Goal: Information Seeking & Learning: Learn about a topic

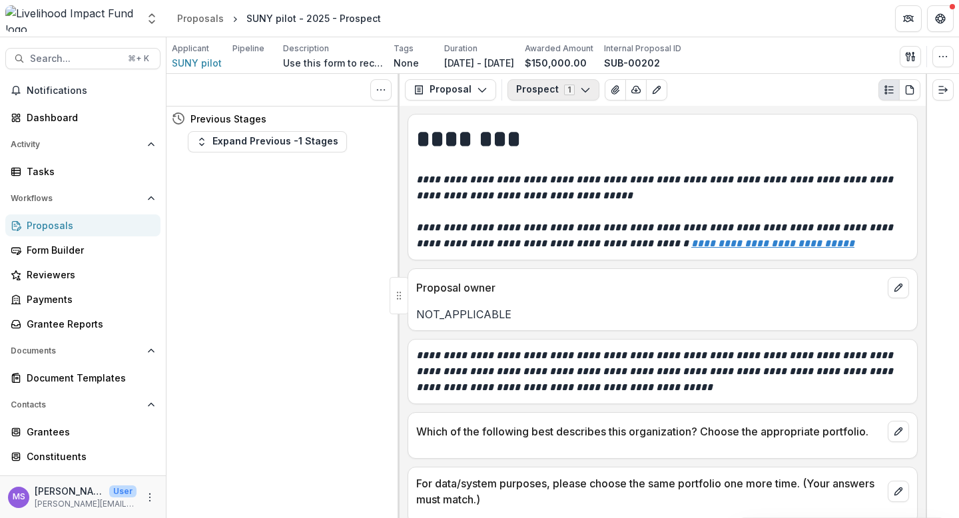
click at [582, 89] on icon "button" at bounding box center [585, 90] width 11 height 11
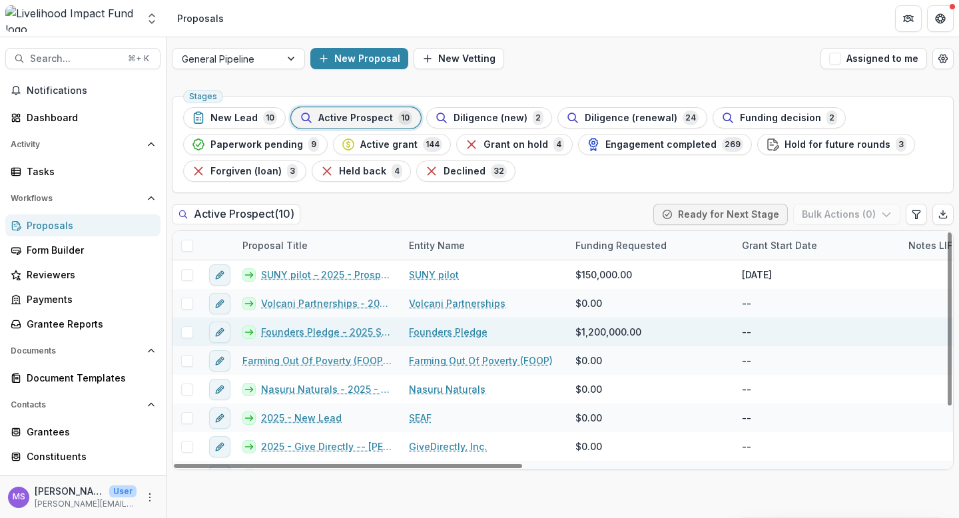
click at [332, 338] on link "Founders Pledge - 2025 Stars" at bounding box center [327, 332] width 132 height 14
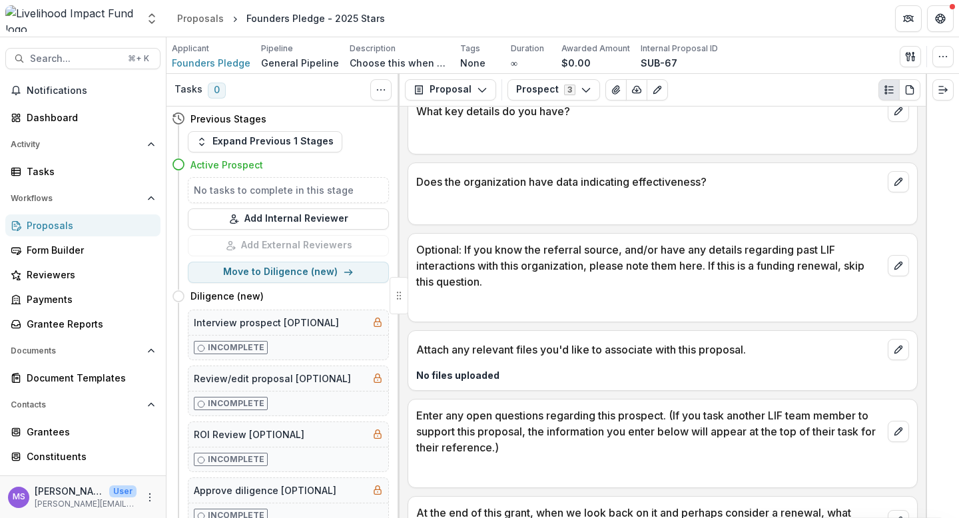
scroll to position [1189, 0]
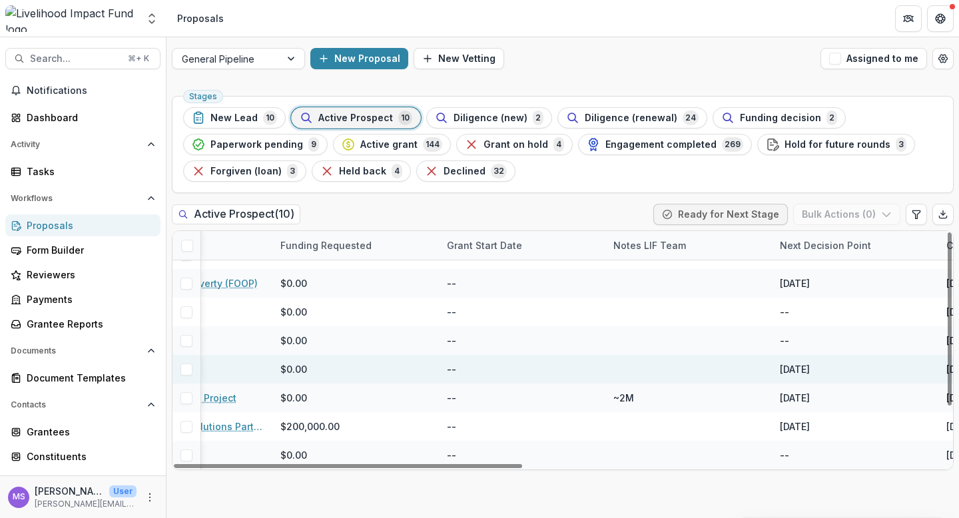
scroll to position [77, 0]
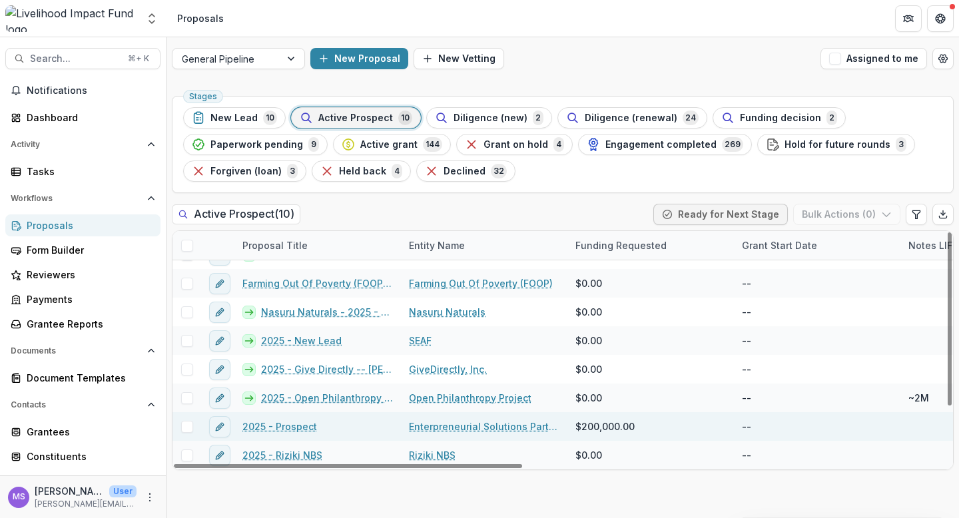
click at [296, 427] on link "2025 - Prospect" at bounding box center [280, 427] width 75 height 14
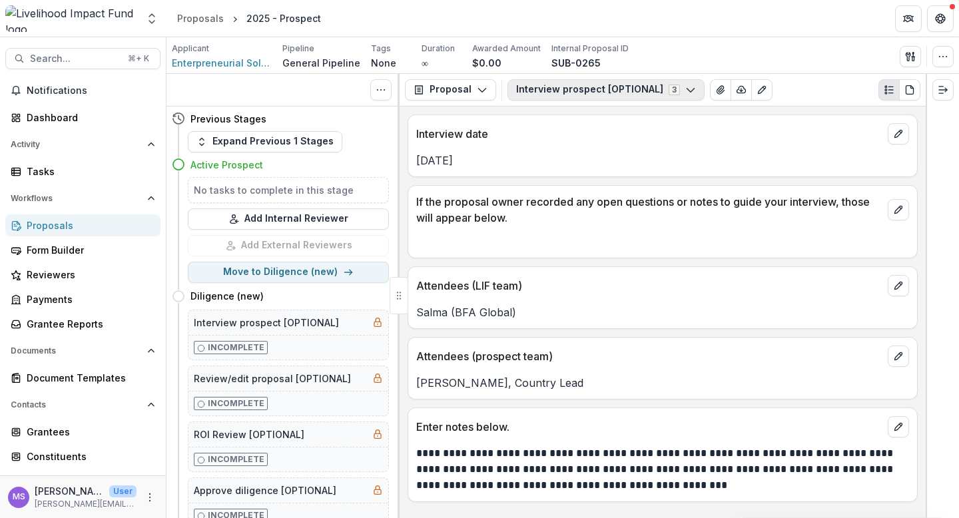
click at [686, 90] on icon "button" at bounding box center [691, 90] width 11 height 11
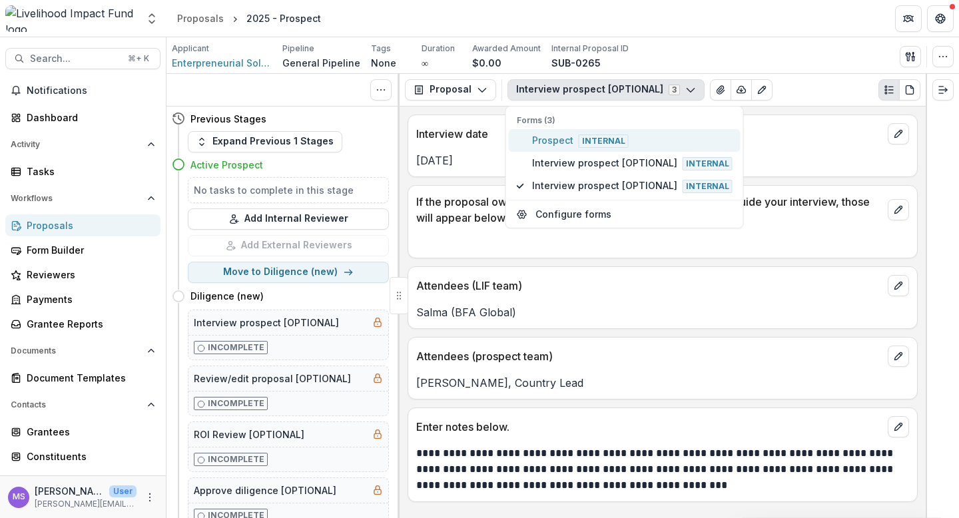
click at [634, 143] on span "Prospect Internal" at bounding box center [632, 140] width 201 height 15
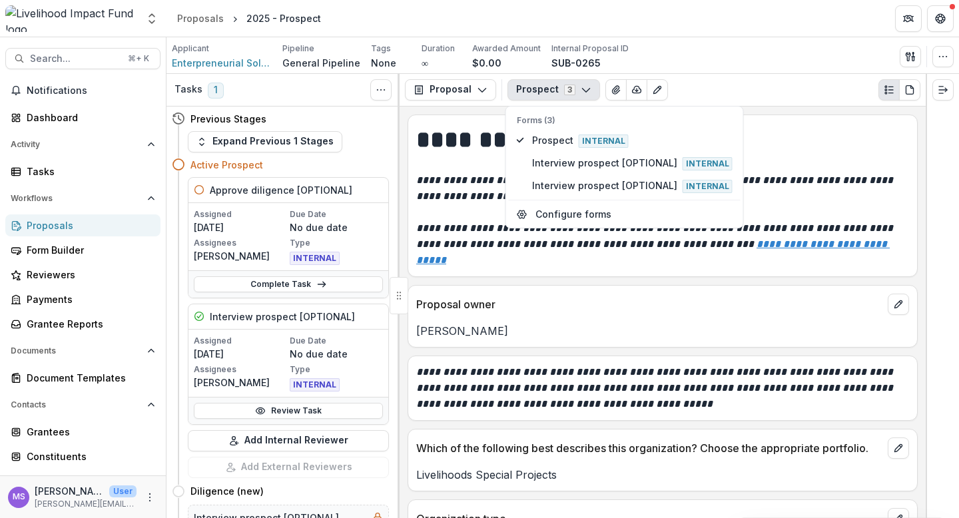
click at [723, 89] on div "Prospect 3 Forms (3) Prospect Internal Interview prospect [OPTIONAL] Internal I…" at bounding box center [714, 89] width 413 height 21
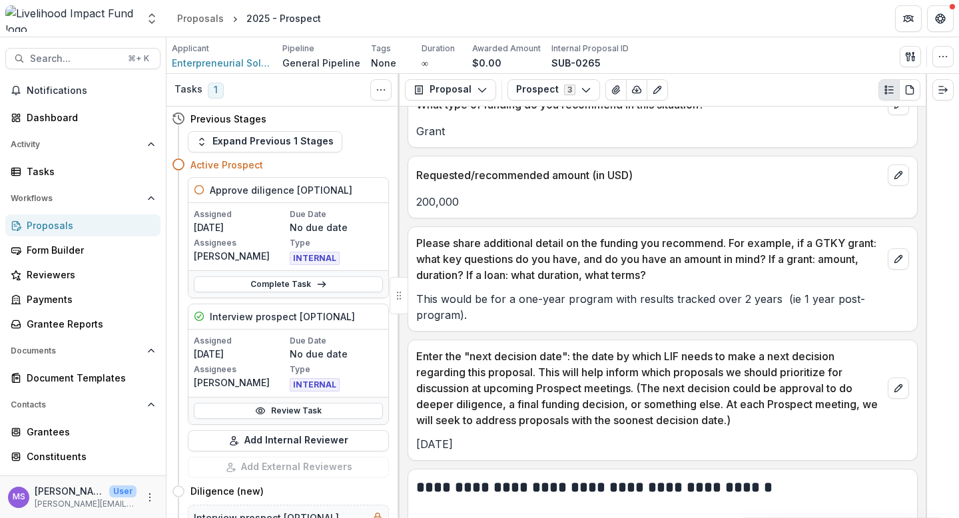
scroll to position [1473, 0]
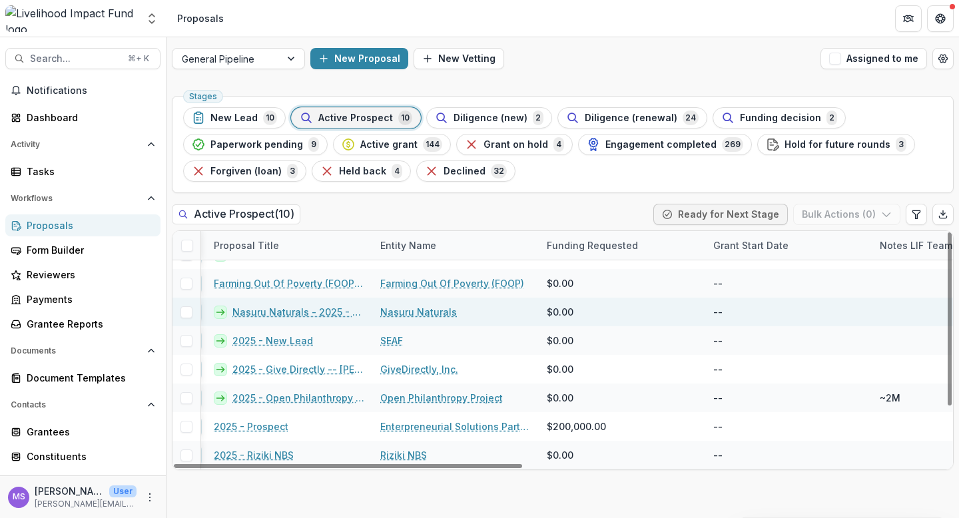
scroll to position [77, 0]
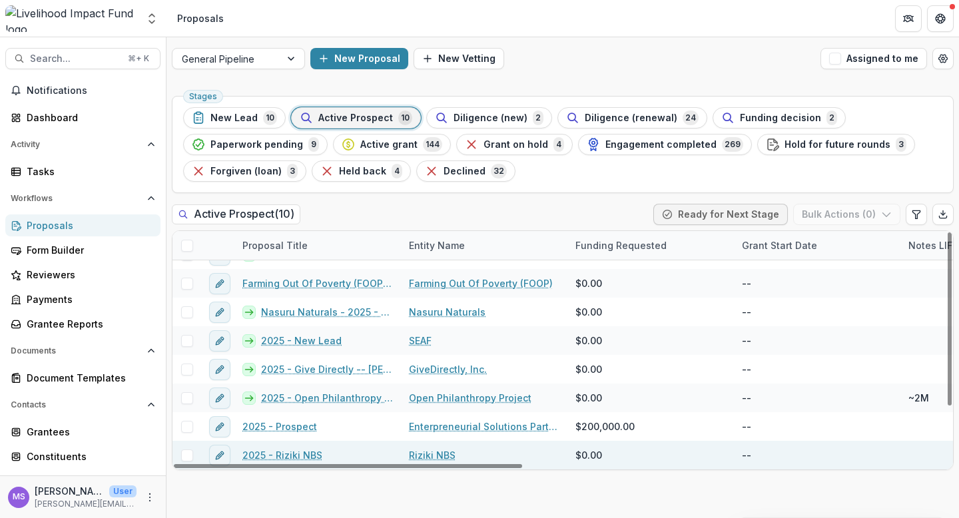
click at [290, 454] on link "2025 - Riziki NBS" at bounding box center [283, 455] width 80 height 14
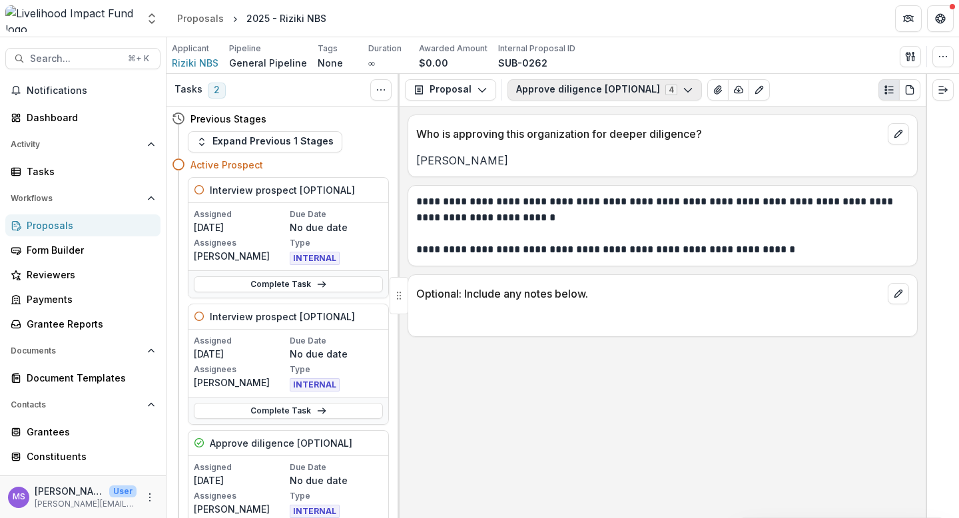
click at [688, 86] on button "Approve diligence [OPTIONAL] 4" at bounding box center [605, 89] width 195 height 21
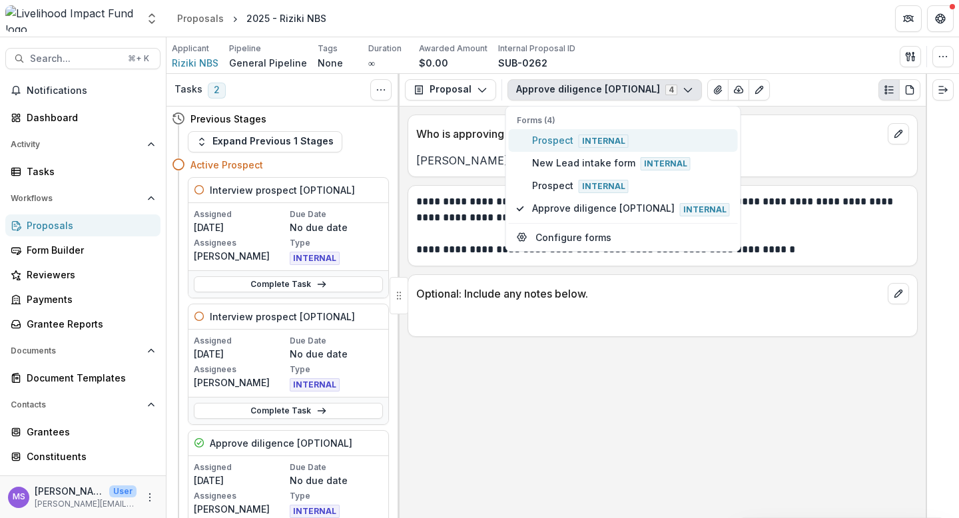
click at [646, 140] on span "Prospect Internal" at bounding box center [631, 140] width 198 height 15
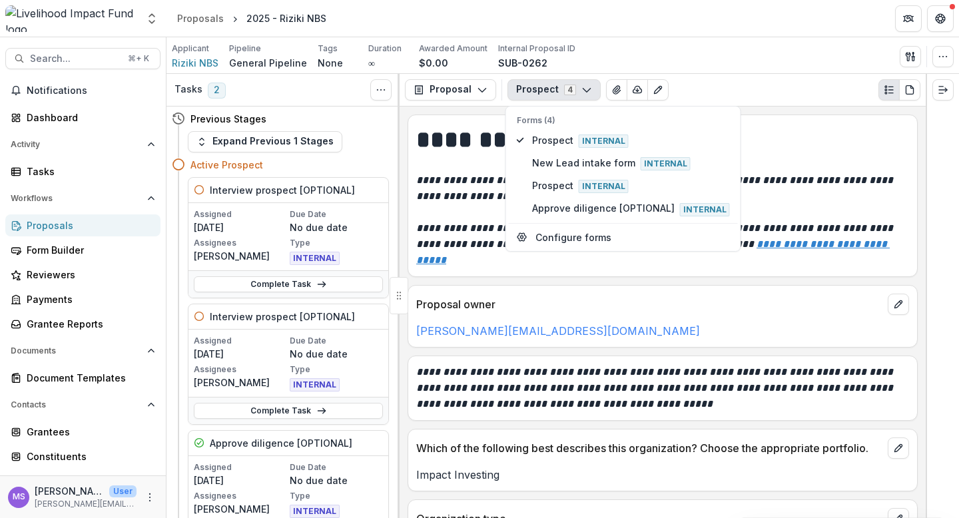
click at [576, 315] on div "[PERSON_NAME][EMAIL_ADDRESS][DOMAIN_NAME]" at bounding box center [662, 327] width 509 height 24
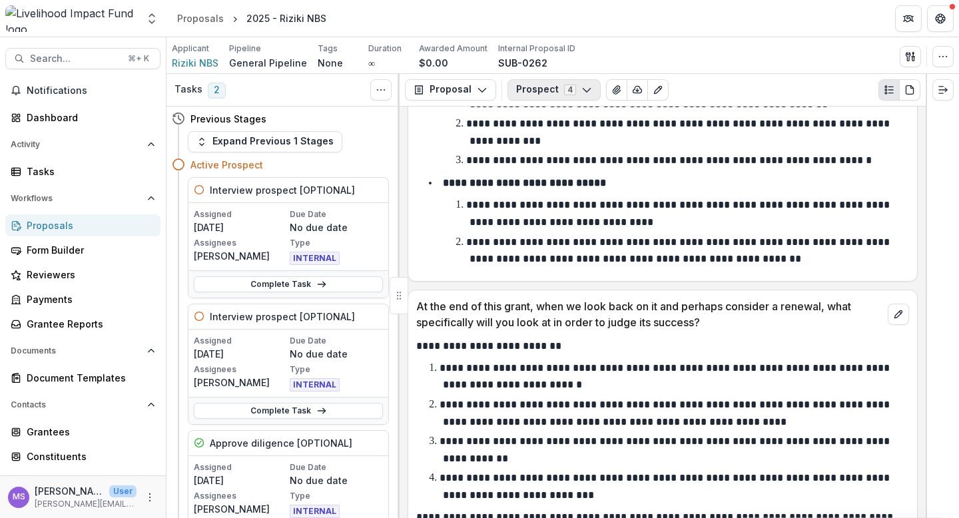
click at [583, 89] on icon "button" at bounding box center [587, 90] width 11 height 11
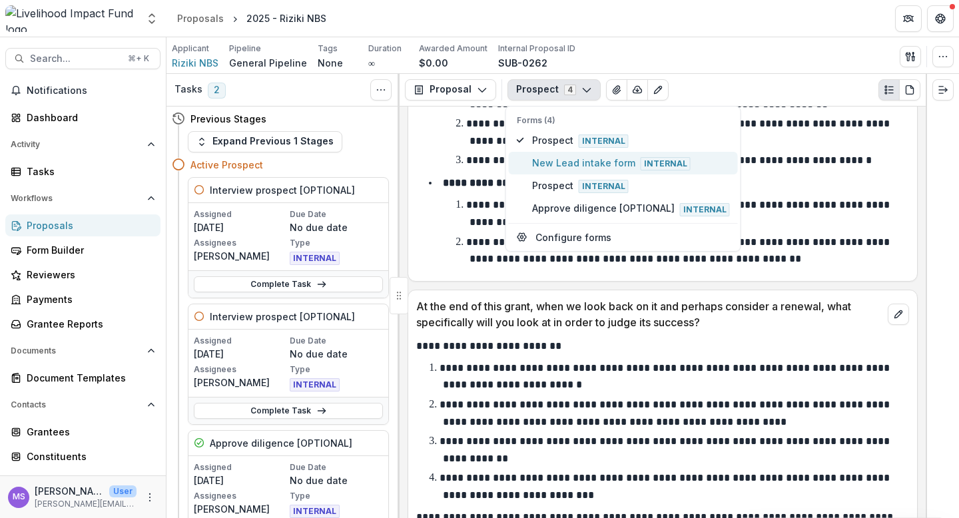
click at [564, 163] on span "New Lead intake form Internal" at bounding box center [631, 163] width 198 height 15
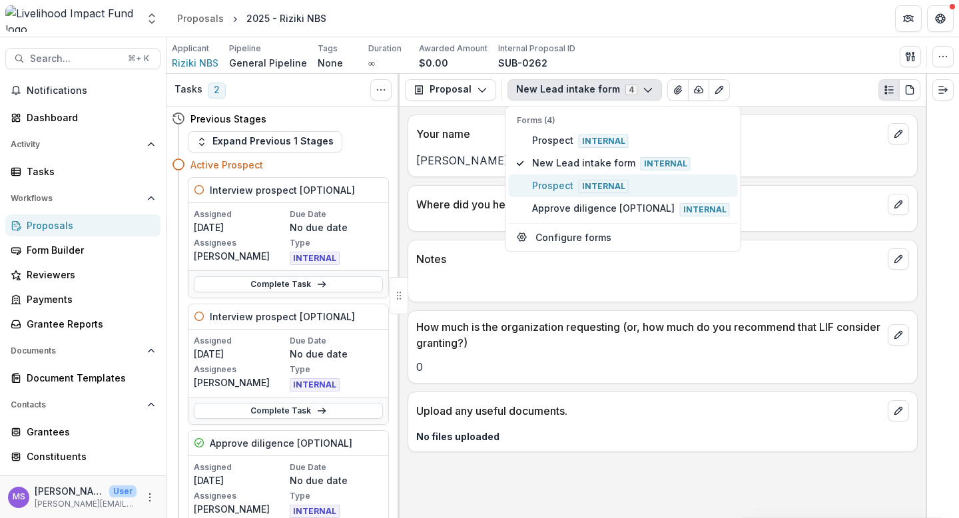
click at [558, 186] on span "Prospect Internal" at bounding box center [631, 186] width 198 height 15
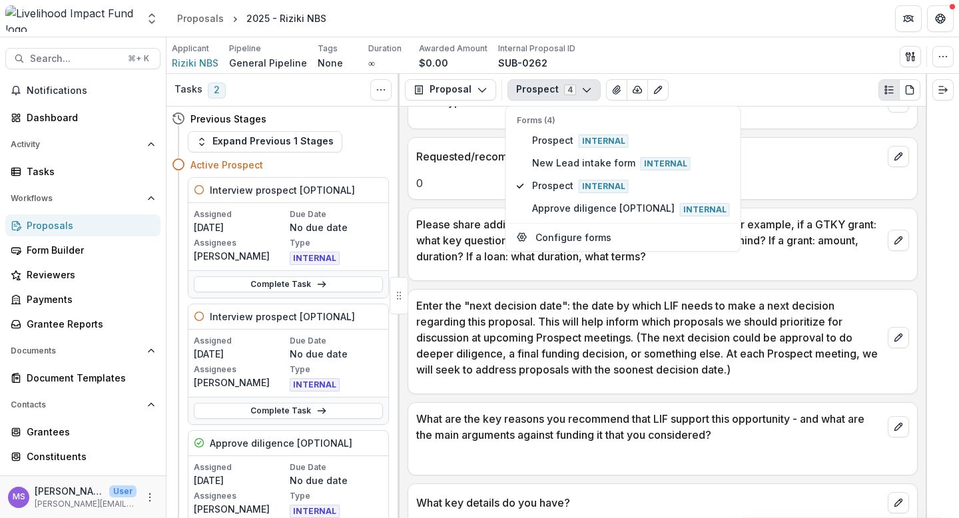
scroll to position [749, 0]
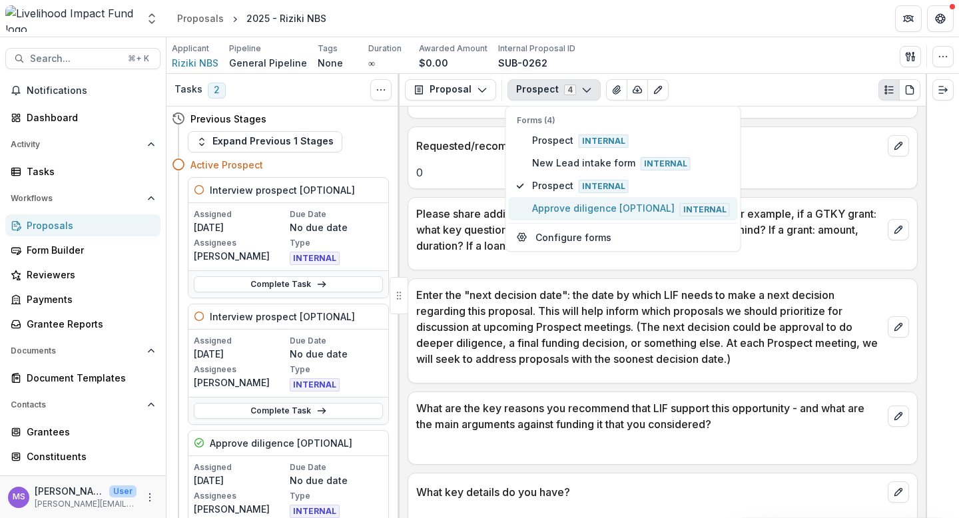
click at [599, 209] on span "Approve diligence [OPTIONAL] Internal" at bounding box center [631, 208] width 198 height 15
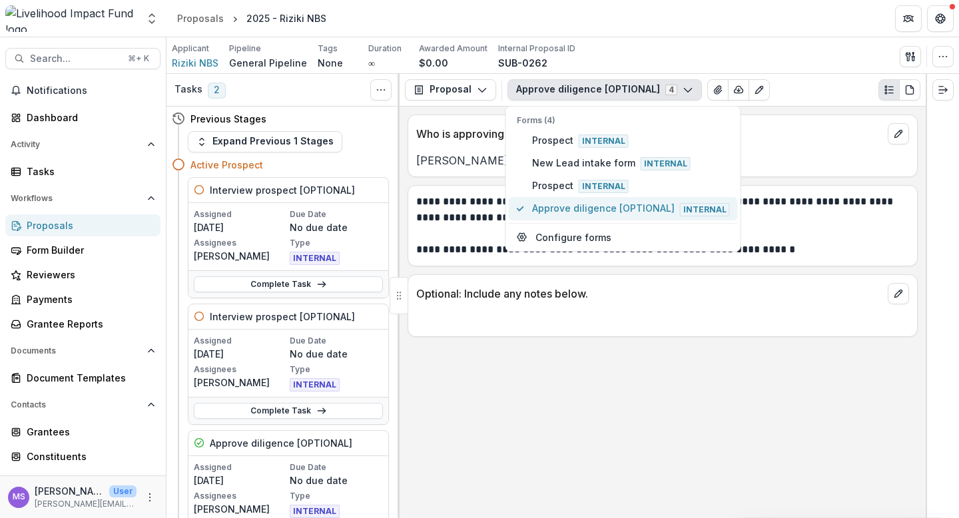
scroll to position [0, 0]
click at [648, 25] on header "Proposals 2025 - Riziki NBS" at bounding box center [563, 18] width 793 height 37
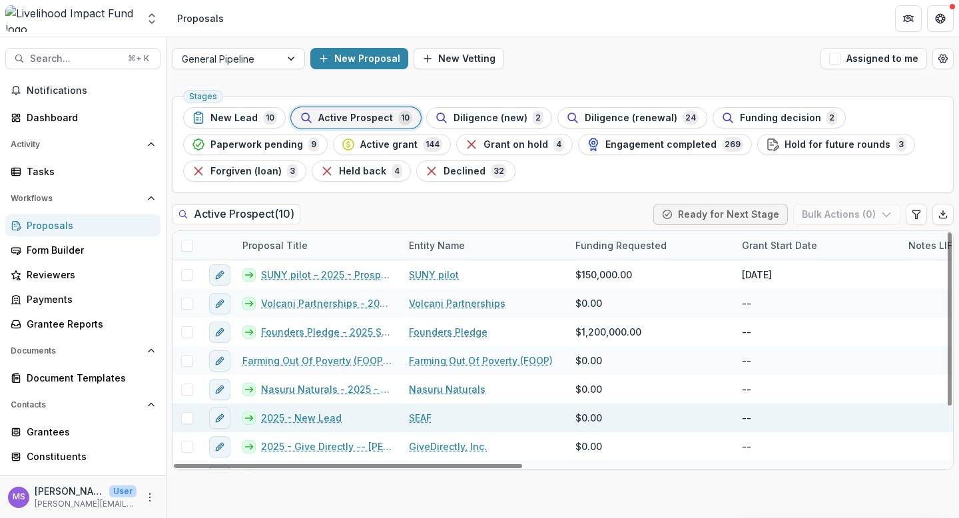
scroll to position [77, 0]
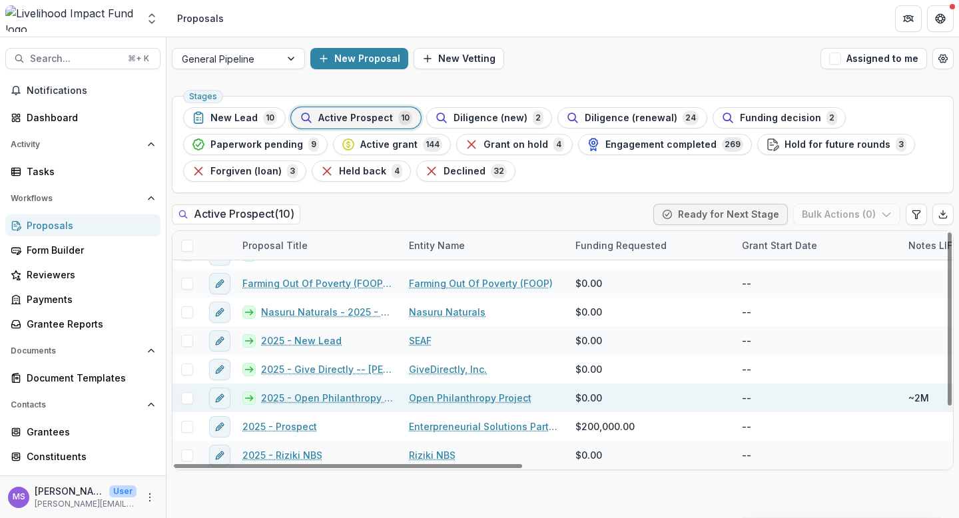
click at [335, 398] on link "2025 - Open Philanthropy - Long-term updating of primary school impact" at bounding box center [327, 398] width 132 height 14
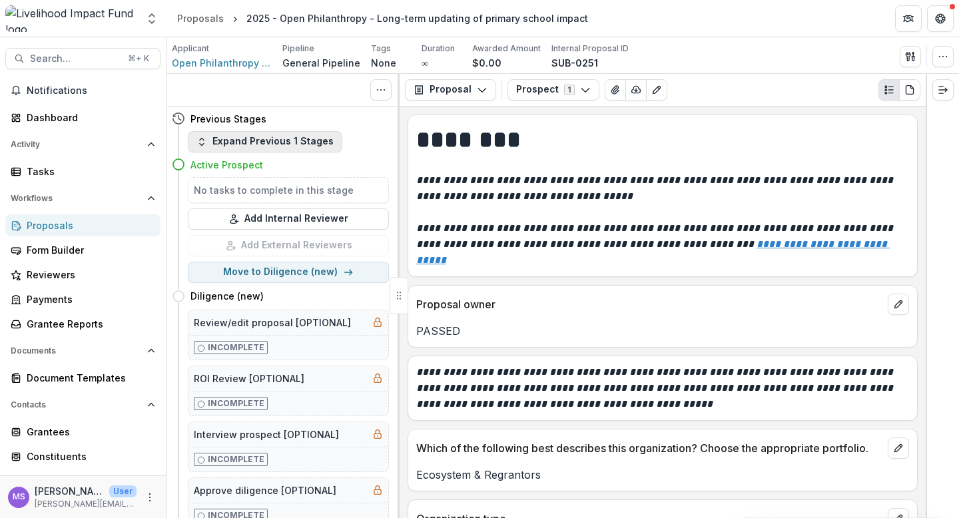
click at [291, 137] on button "Expand Previous 1 Stages" at bounding box center [265, 141] width 155 height 21
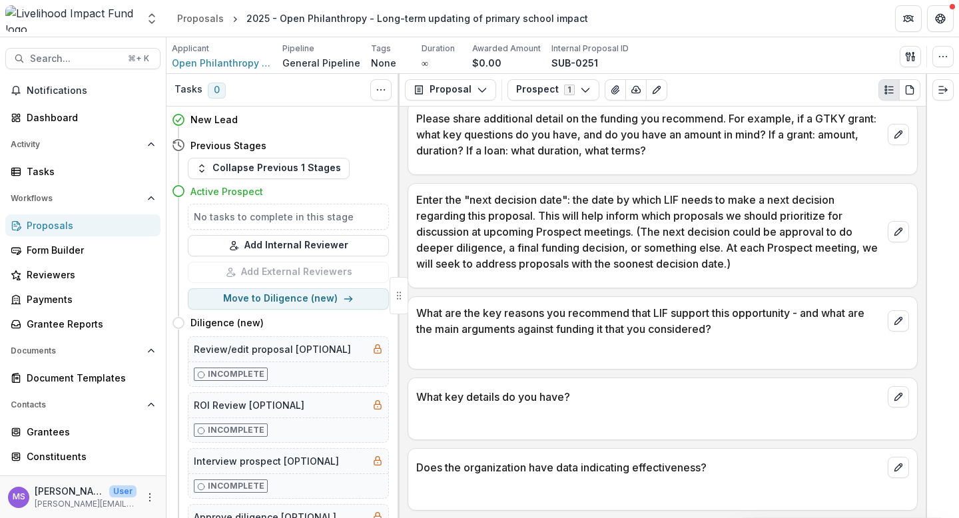
scroll to position [868, 0]
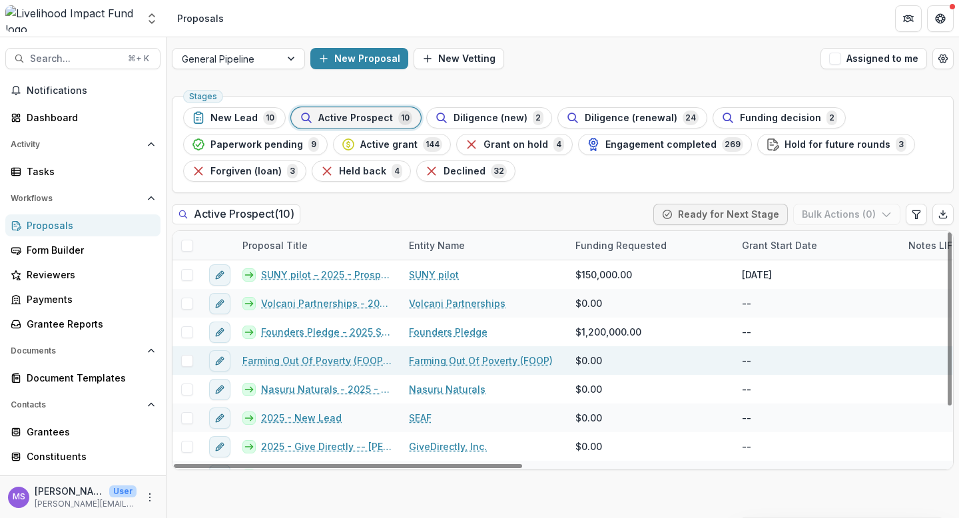
scroll to position [77, 0]
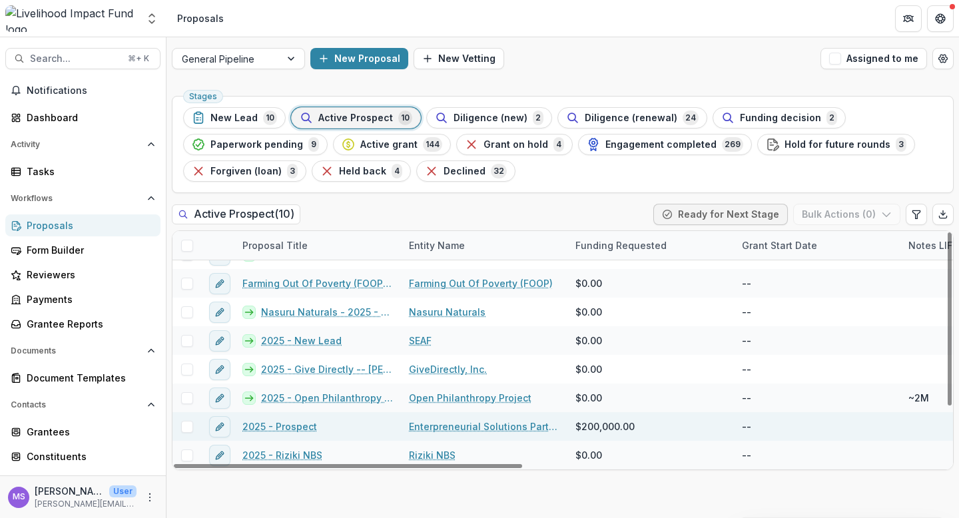
click at [441, 426] on link "Enterpreneurial Solutions Partners" at bounding box center [484, 427] width 151 height 14
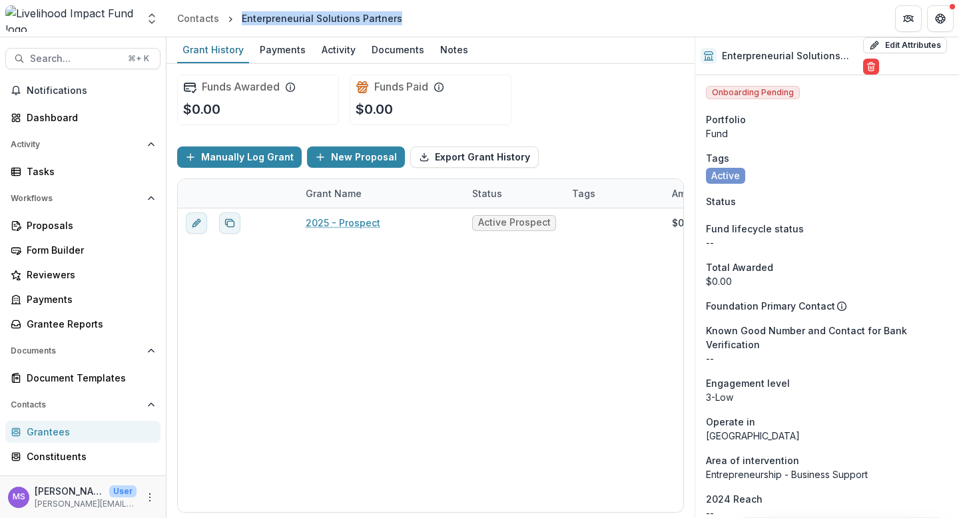
drag, startPoint x: 404, startPoint y: 17, endPoint x: 241, endPoint y: 17, distance: 163.9
click at [241, 17] on header "Contacts Enterpreneurial Solutions Partners" at bounding box center [563, 18] width 793 height 37
copy div "Enterpreneurial Solutions Partners"
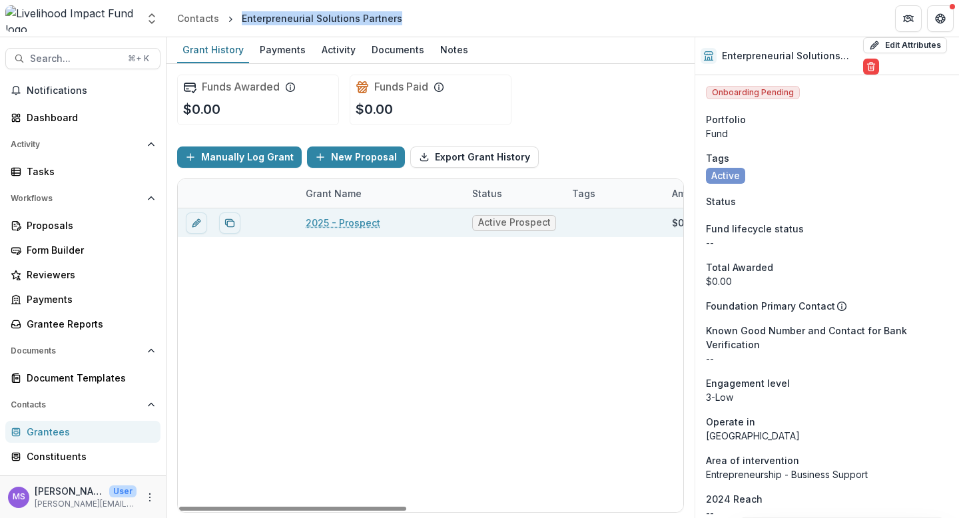
click at [357, 221] on link "2025 - Prospect" at bounding box center [343, 223] width 75 height 14
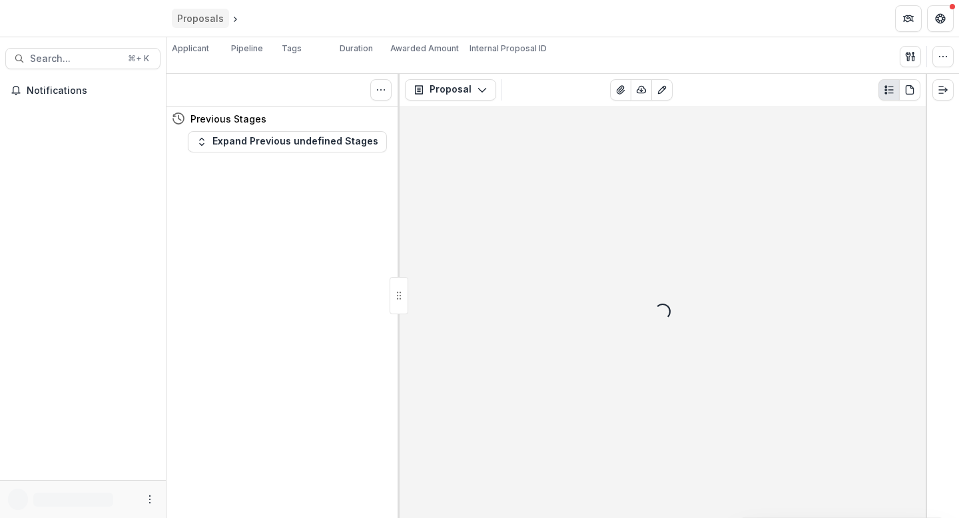
click at [197, 18] on div "Proposals" at bounding box center [200, 18] width 47 height 14
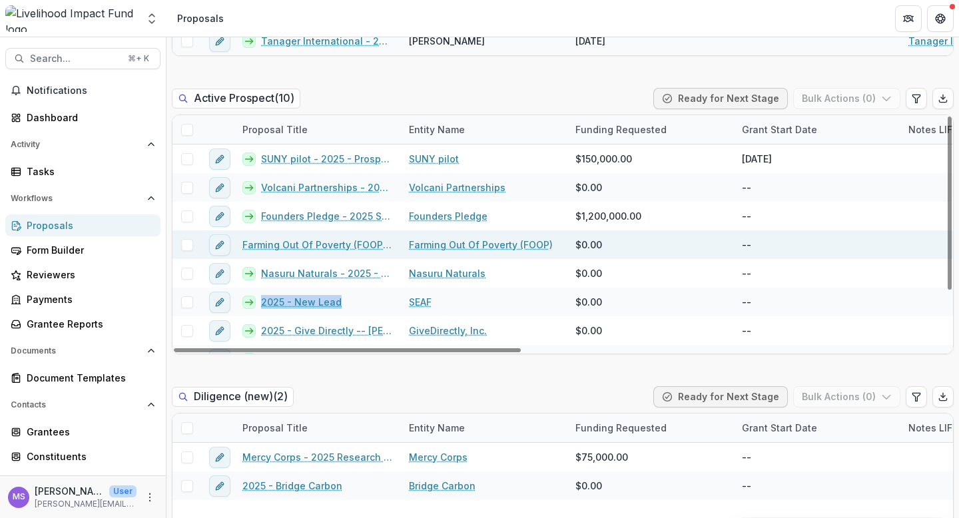
click at [329, 245] on link "Farming Out Of Poverty (FOOP) - 2025 - New Lead" at bounding box center [318, 245] width 151 height 14
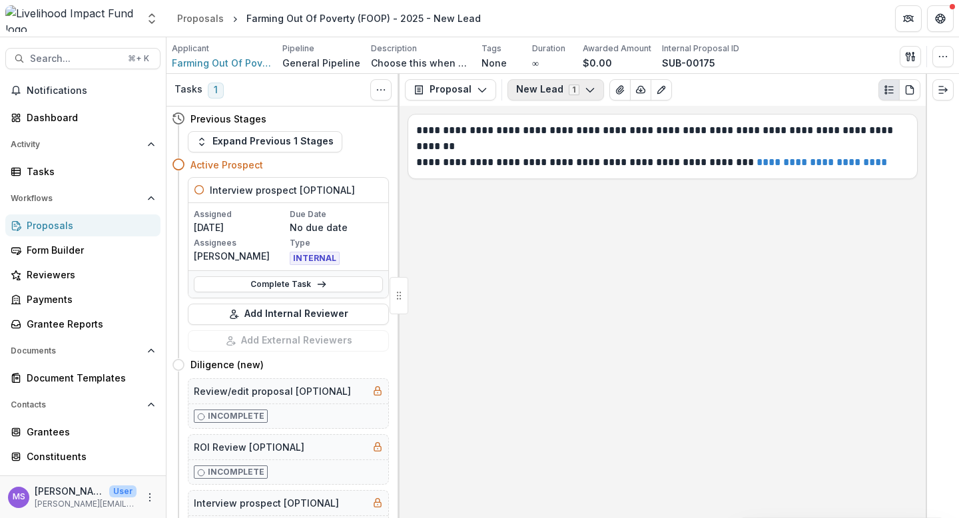
click at [586, 89] on icon "button" at bounding box center [590, 90] width 11 height 11
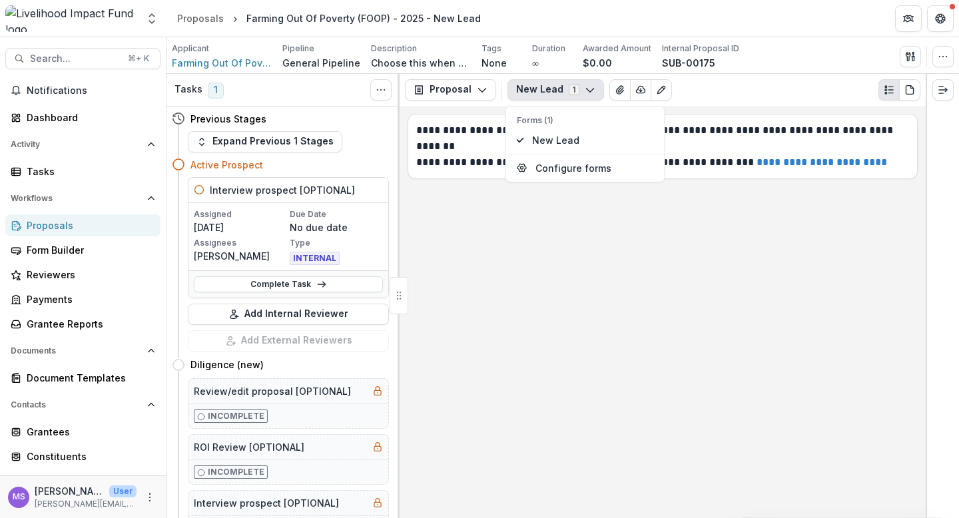
click at [586, 89] on icon "button" at bounding box center [590, 90] width 11 height 11
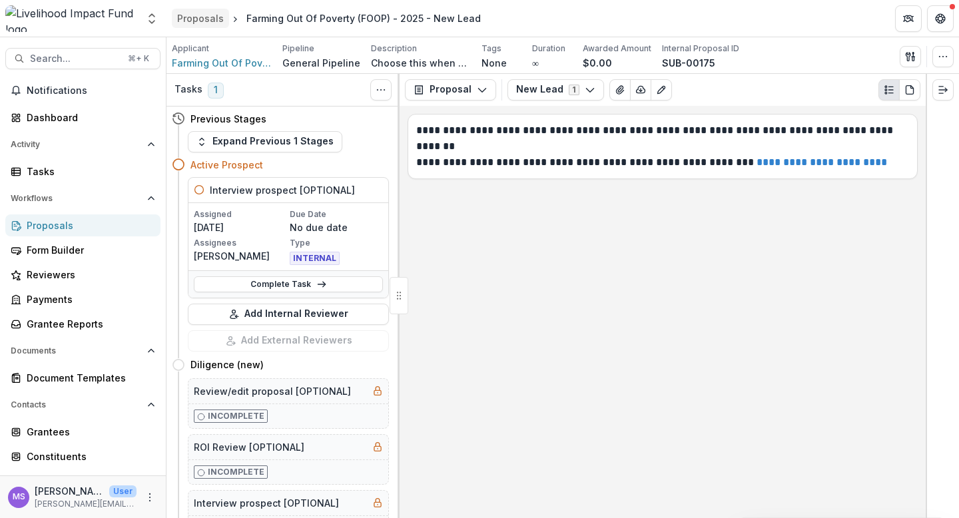
click at [199, 21] on div "Proposals" at bounding box center [200, 18] width 47 height 14
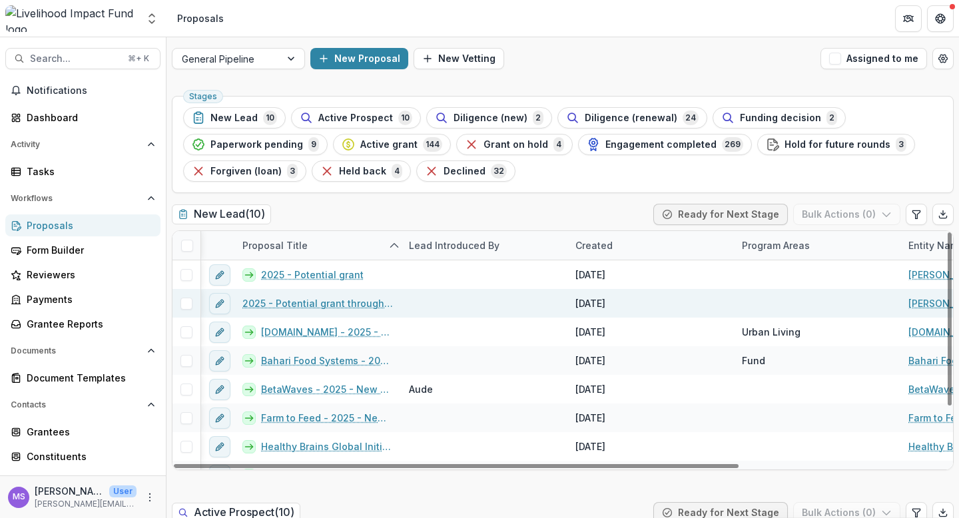
scroll to position [0, 285]
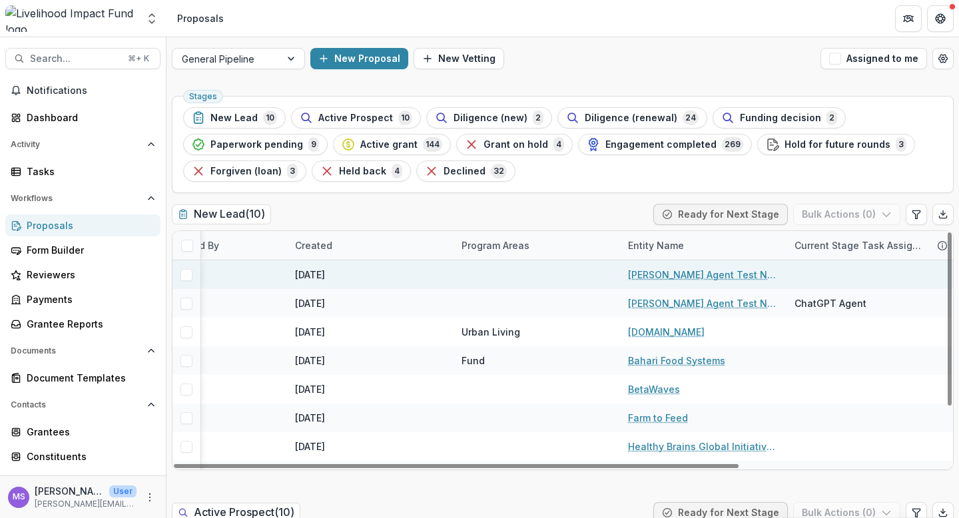
click at [686, 279] on link "Jeremy ChatGPT Agent Test Non-profit" at bounding box center [703, 275] width 151 height 14
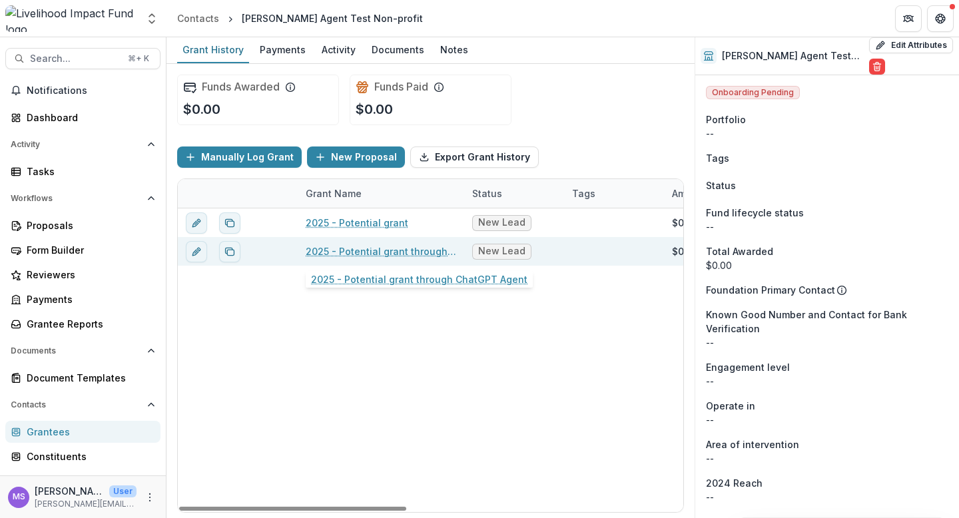
click at [394, 253] on link "2025 - Potential grant through ChatGPT Agent" at bounding box center [381, 252] width 151 height 14
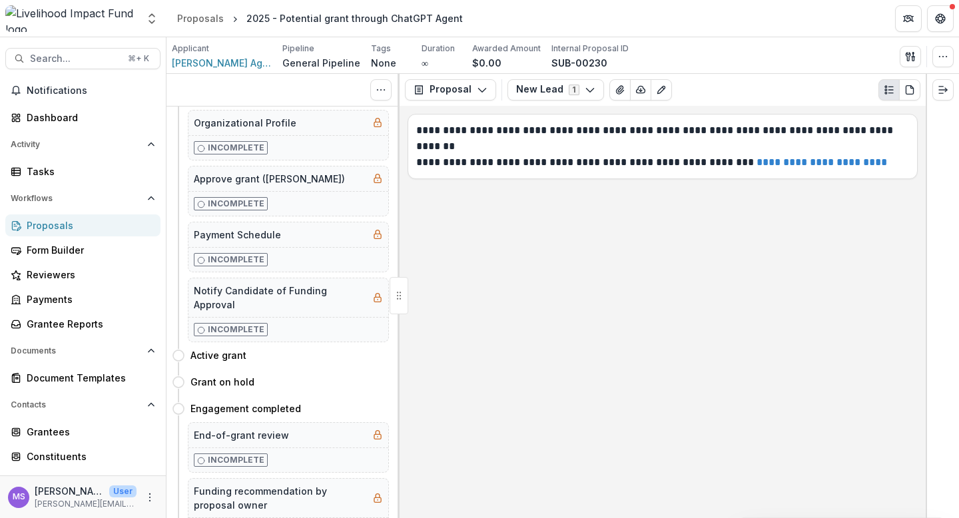
scroll to position [940, 0]
click at [197, 11] on div "Proposals" at bounding box center [200, 18] width 47 height 14
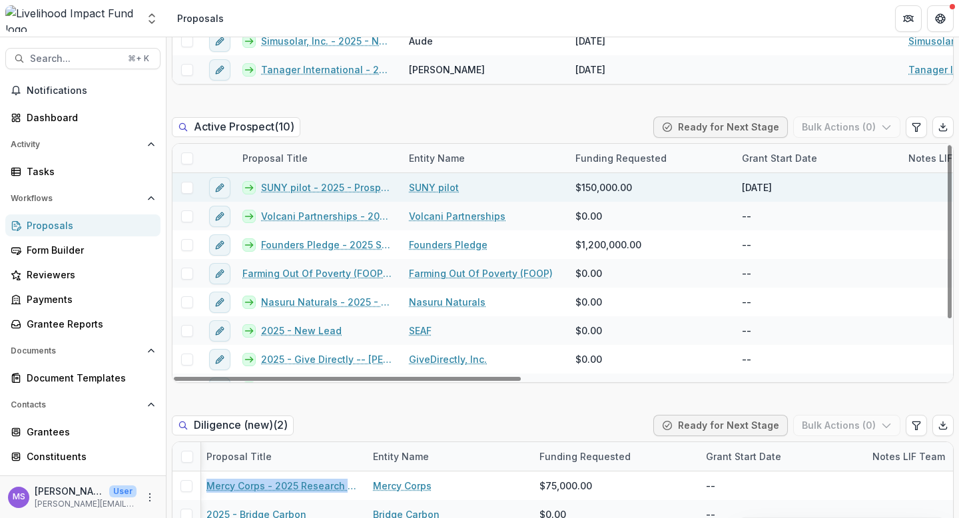
click at [440, 189] on link "SUNY pilot" at bounding box center [434, 188] width 50 height 14
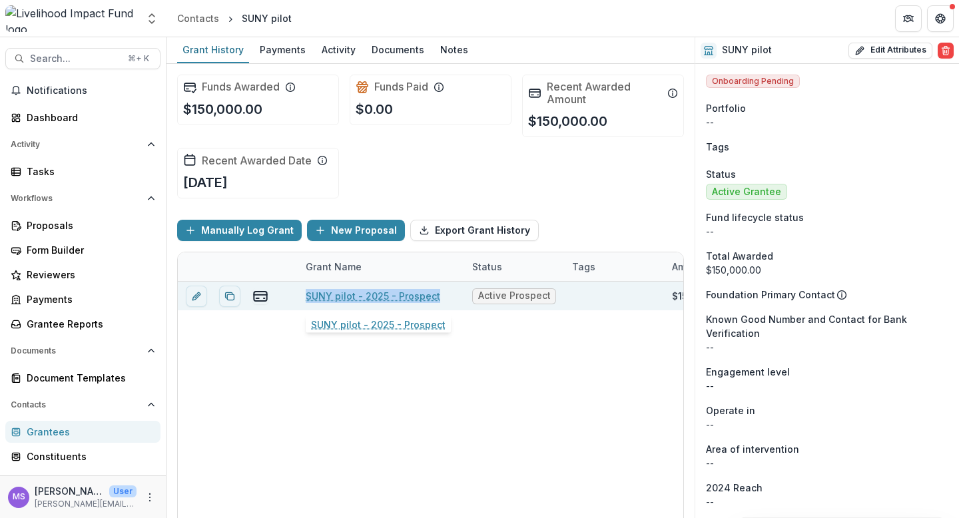
click at [363, 295] on link "SUNY pilot - 2025 - Prospect" at bounding box center [373, 296] width 135 height 14
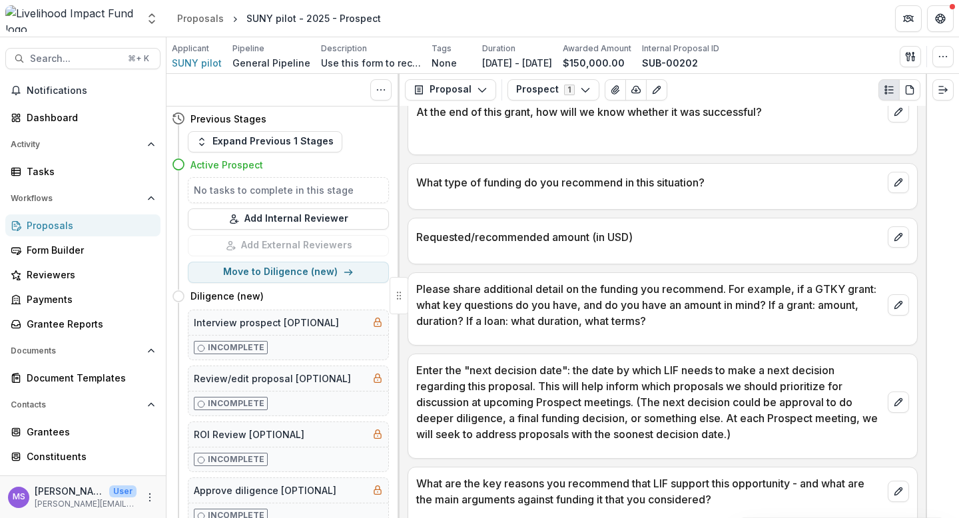
scroll to position [283, 0]
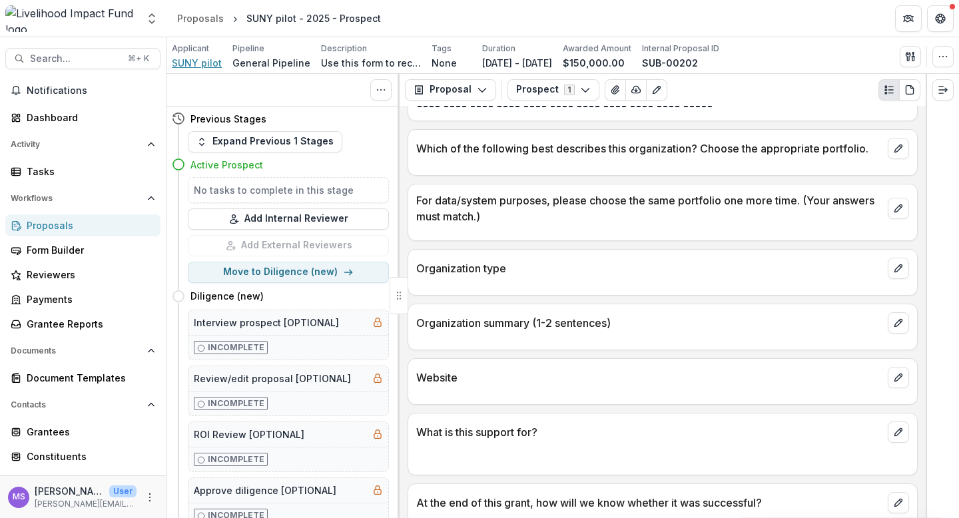
click at [196, 61] on span "SUNY pilot" at bounding box center [197, 63] width 50 height 14
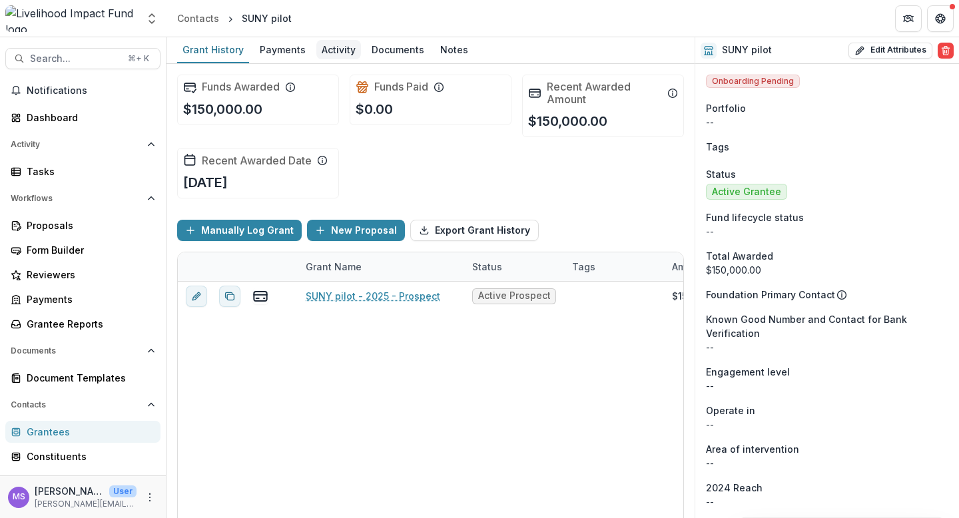
click at [340, 51] on div "Activity" at bounding box center [338, 49] width 45 height 19
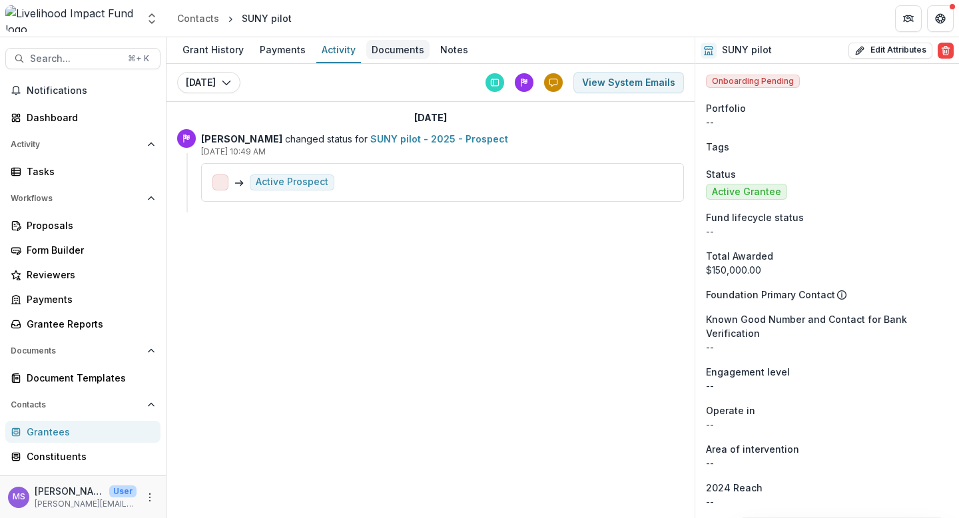
click at [404, 45] on div "Documents" at bounding box center [397, 49] width 63 height 19
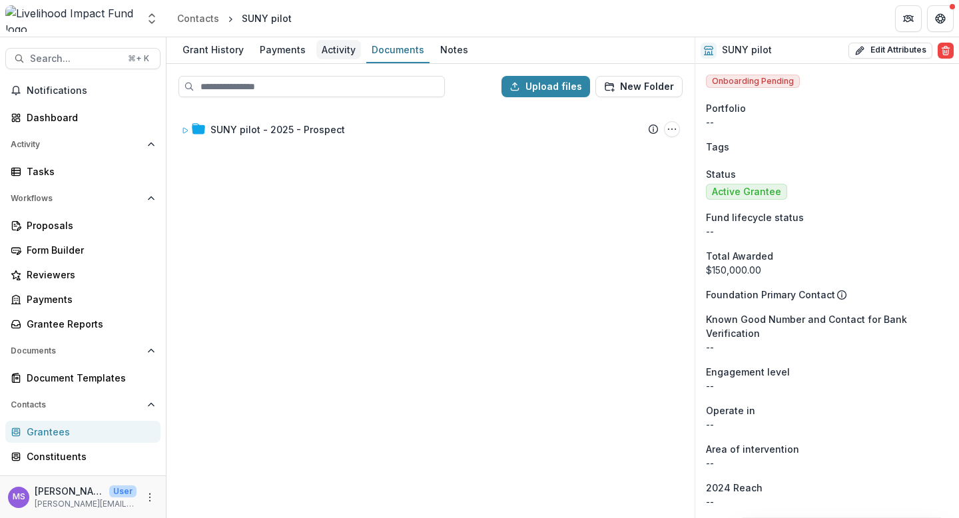
click at [334, 49] on div "Activity" at bounding box center [338, 49] width 45 height 19
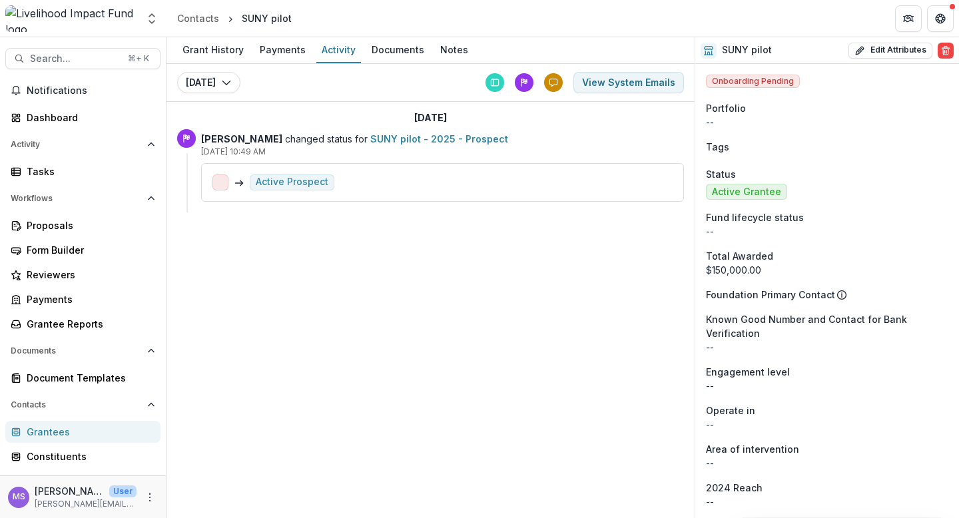
click at [287, 187] on div "Active Prospect" at bounding box center [292, 182] width 73 height 11
click at [442, 43] on div "Notes" at bounding box center [454, 49] width 39 height 19
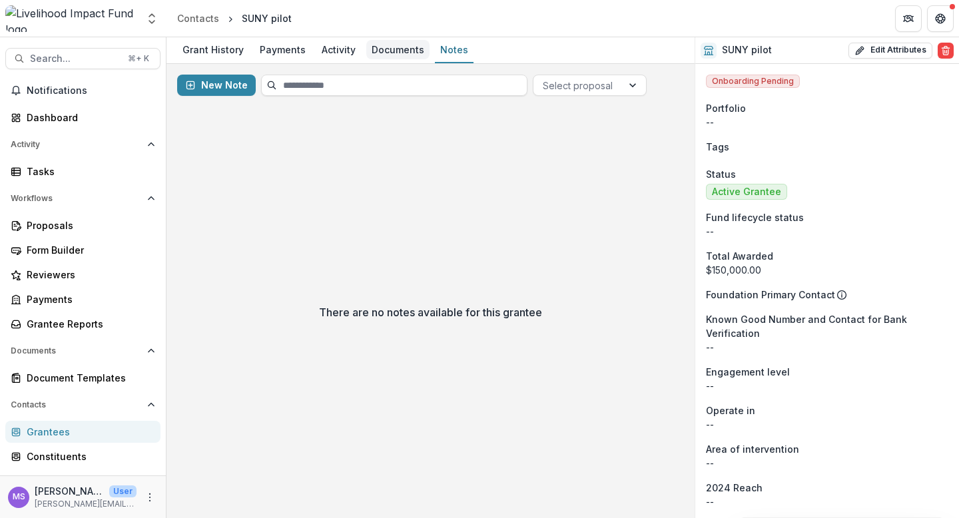
click at [386, 45] on div "Documents" at bounding box center [397, 49] width 63 height 19
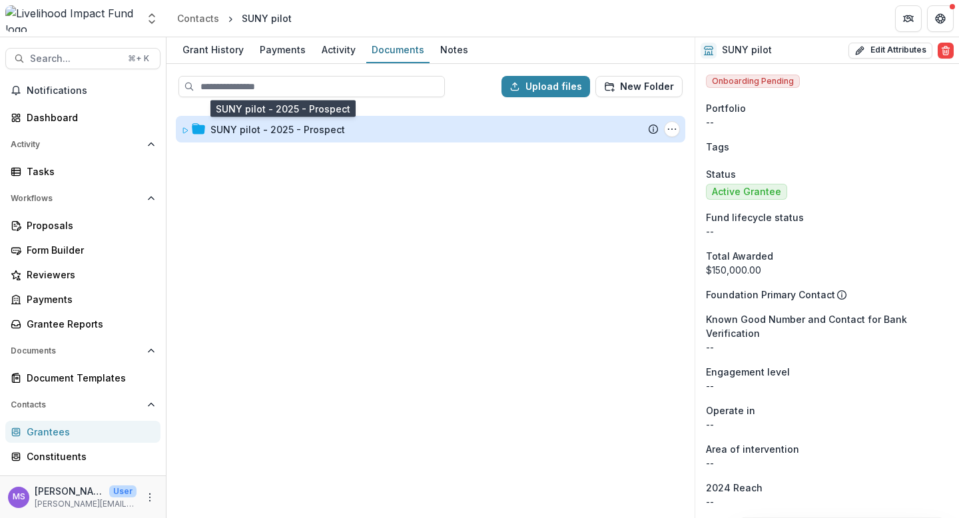
click at [273, 129] on div "SUNY pilot - 2025 - Prospect" at bounding box center [278, 130] width 135 height 14
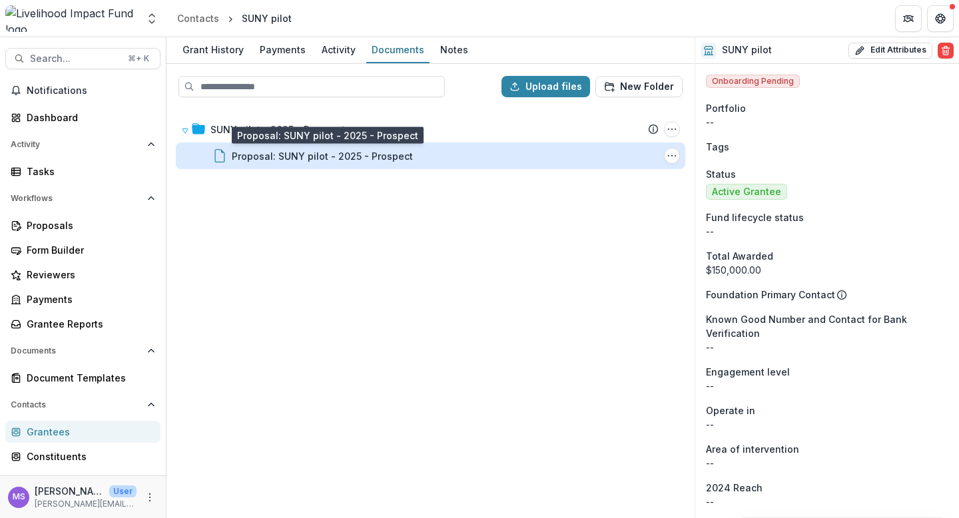
click at [271, 153] on div "Proposal: SUNY pilot - 2025 - Prospect" at bounding box center [322, 156] width 181 height 14
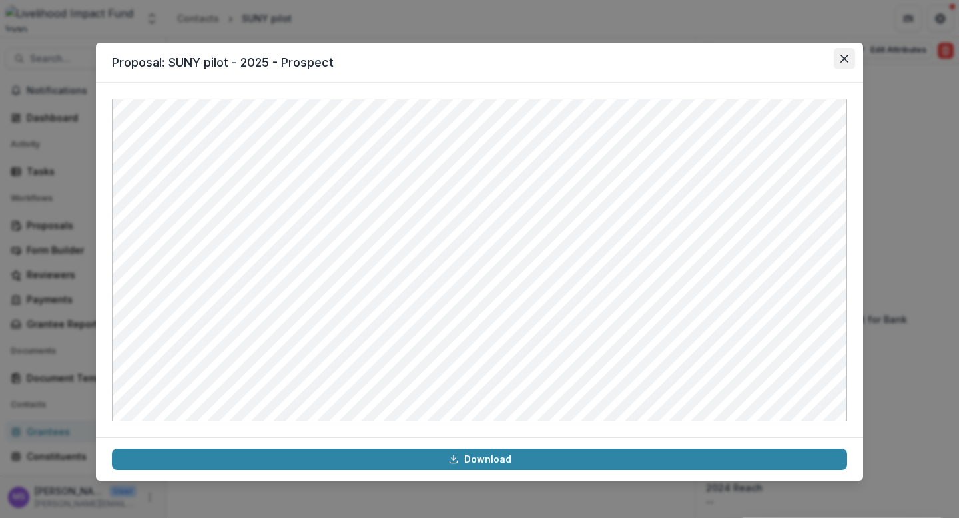
click at [842, 58] on icon "Close" at bounding box center [845, 59] width 8 height 8
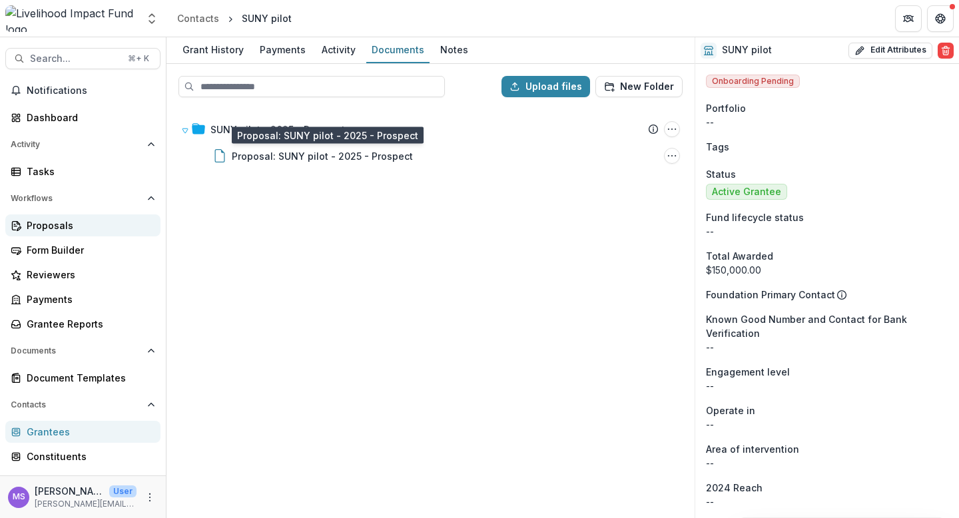
click at [63, 223] on div "Proposals" at bounding box center [88, 226] width 123 height 14
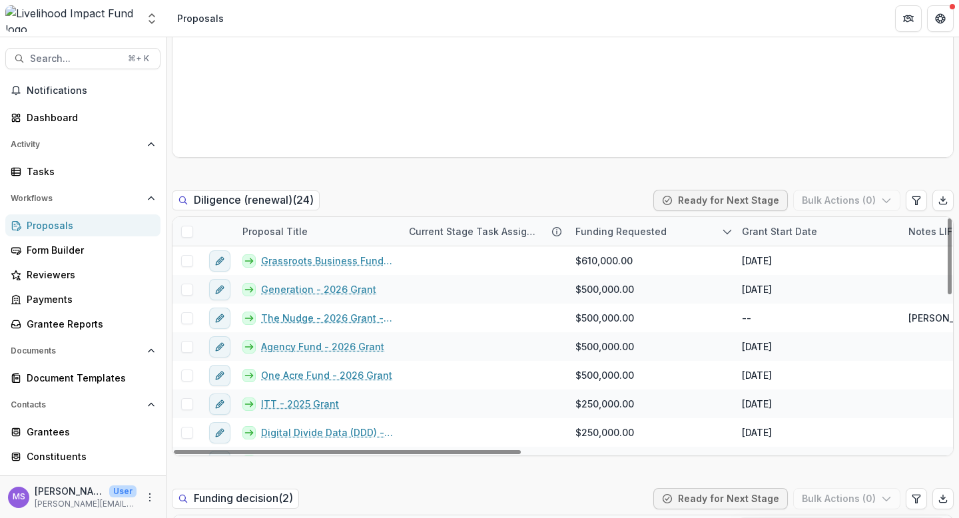
scroll to position [934, 0]
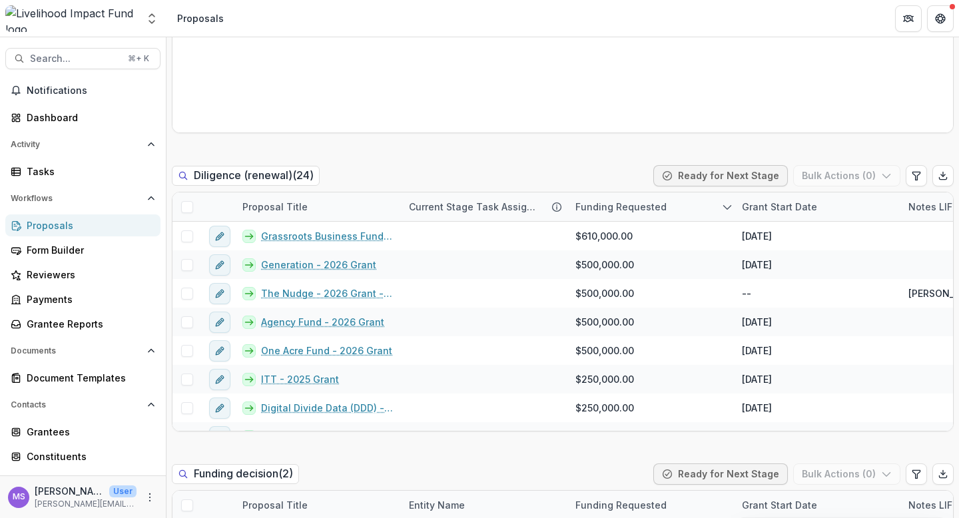
click at [532, 175] on div "Diligence (renewal) ( 24 ) Ready for Next Stage Bulk Actions ( 0 )" at bounding box center [563, 178] width 782 height 27
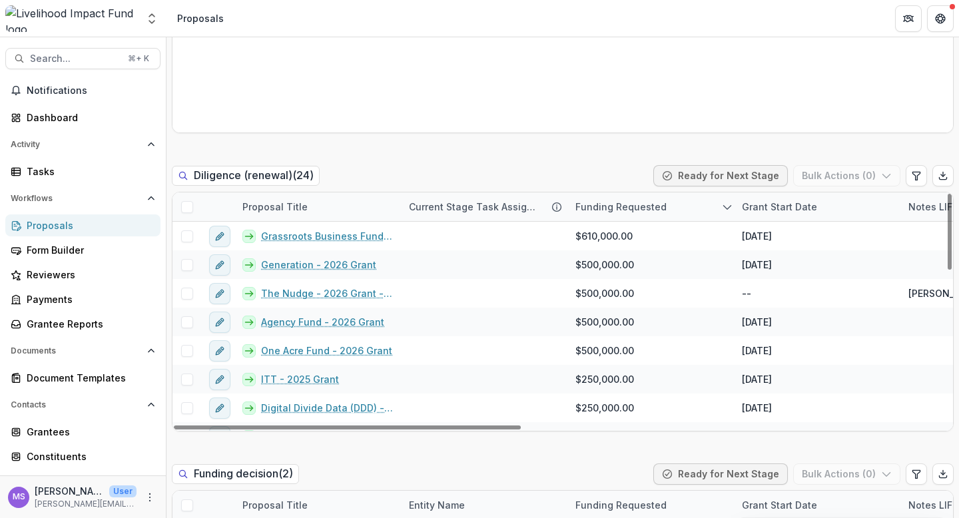
click at [189, 209] on span at bounding box center [187, 207] width 12 height 12
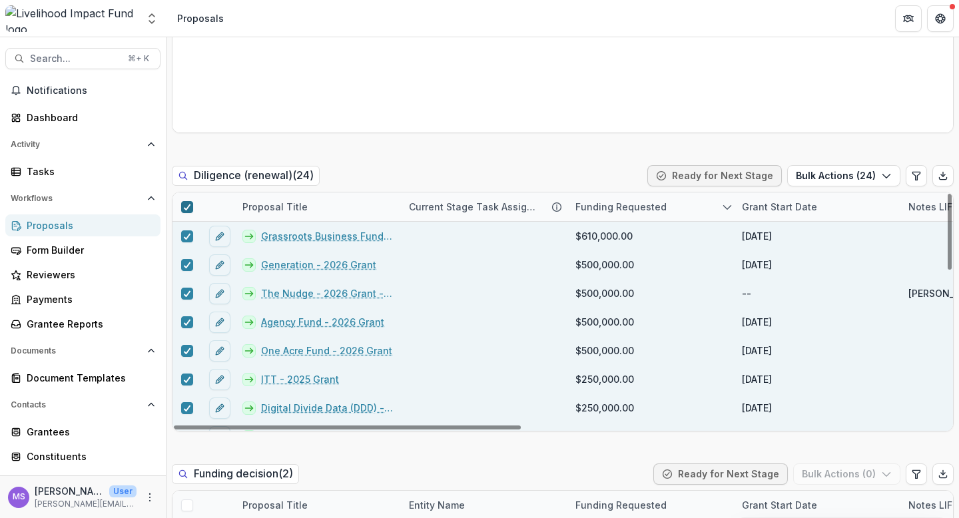
click at [189, 209] on icon at bounding box center [187, 207] width 8 height 7
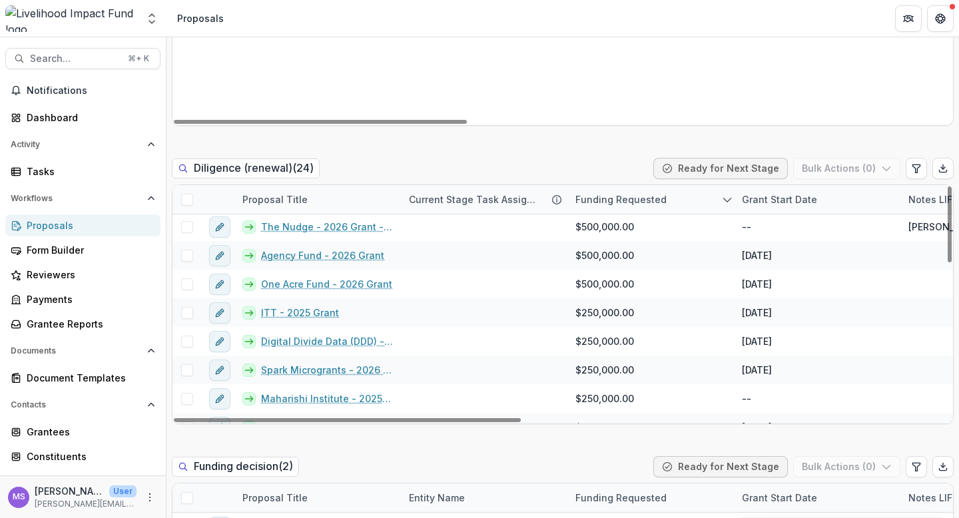
scroll to position [0, 0]
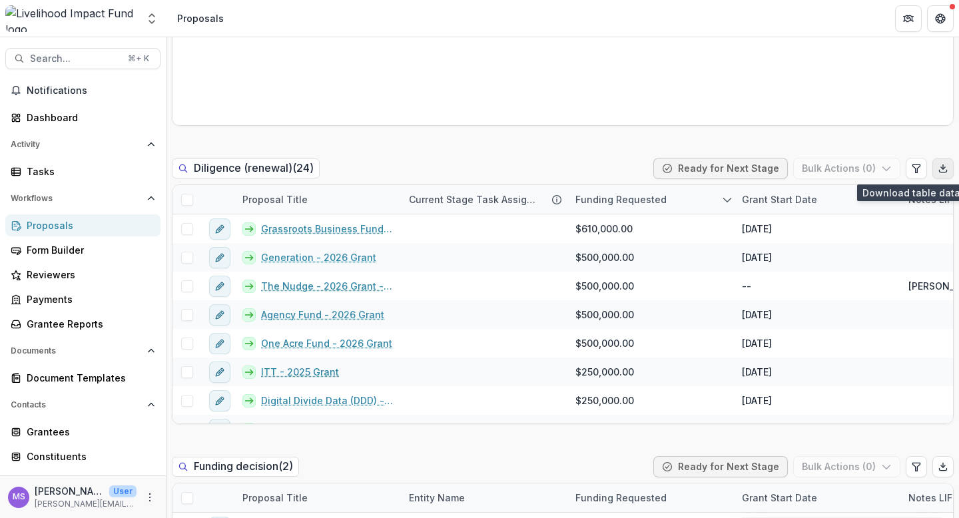
click at [938, 169] on icon "Export table data" at bounding box center [943, 168] width 11 height 11
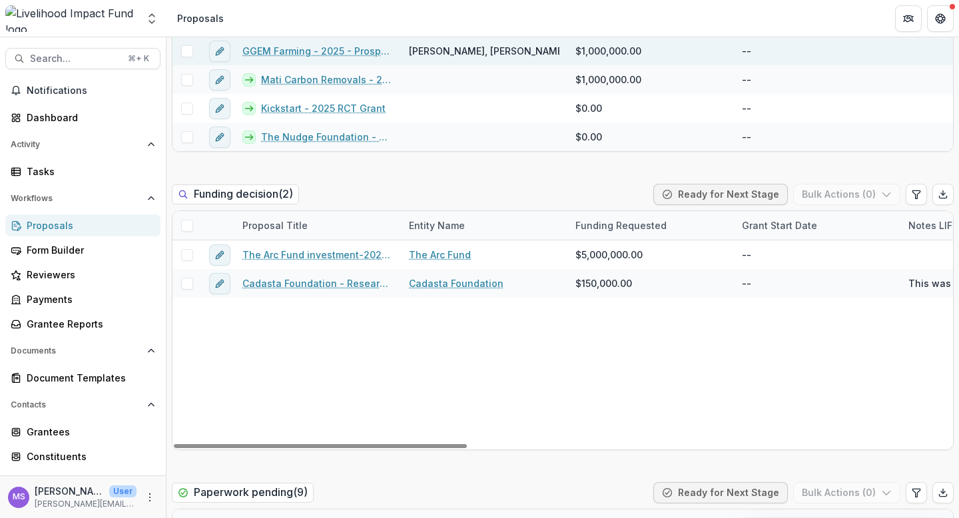
scroll to position [1215, 0]
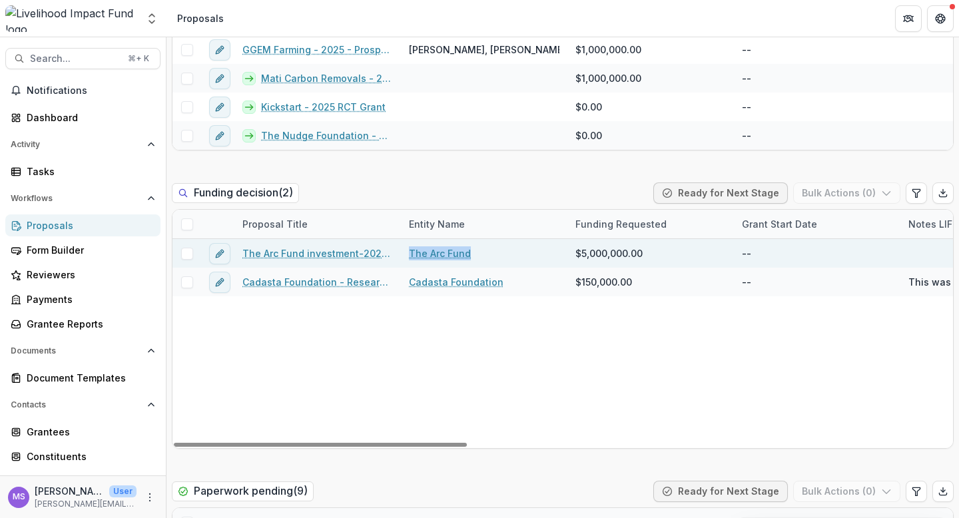
drag, startPoint x: 477, startPoint y: 250, endPoint x: 408, endPoint y: 252, distance: 68.7
click at [408, 252] on div "The Arc Fund" at bounding box center [484, 253] width 167 height 29
copy link "The Arc Fund"
copy link "The Arc Fund investment-2026-27"
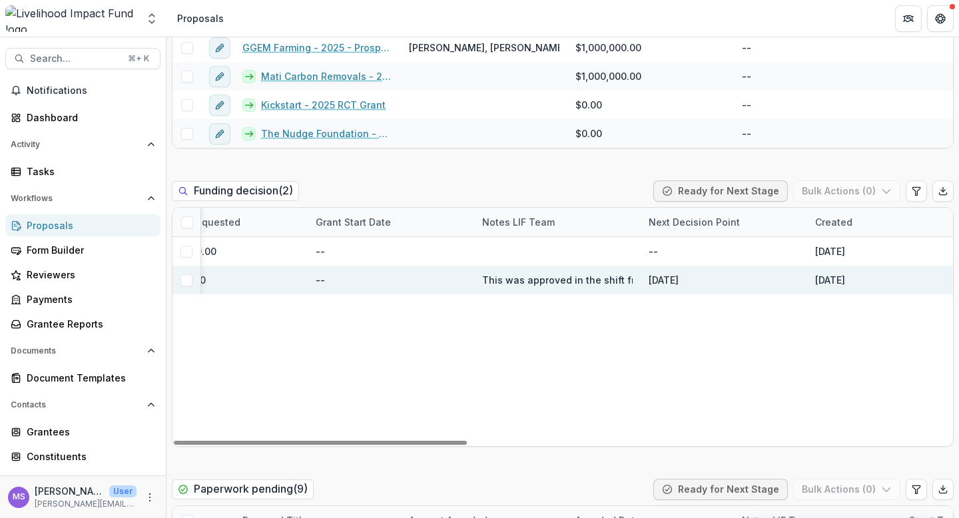
scroll to position [0, 431]
click at [548, 285] on span "This was approved in the shift from Affinity to Temelio. We are documenting wha…" at bounding box center [747, 280] width 538 height 14
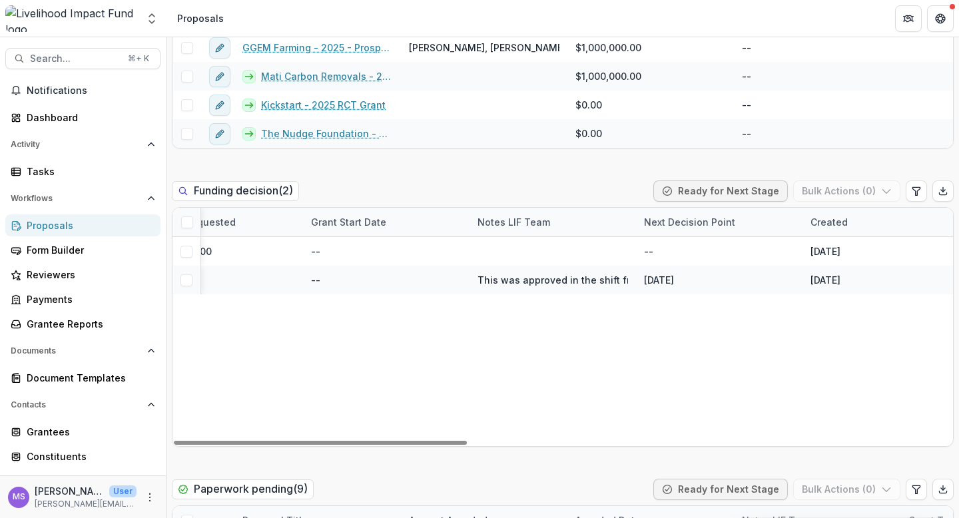
click at [511, 223] on div "Notes LIF Team" at bounding box center [514, 222] width 89 height 14
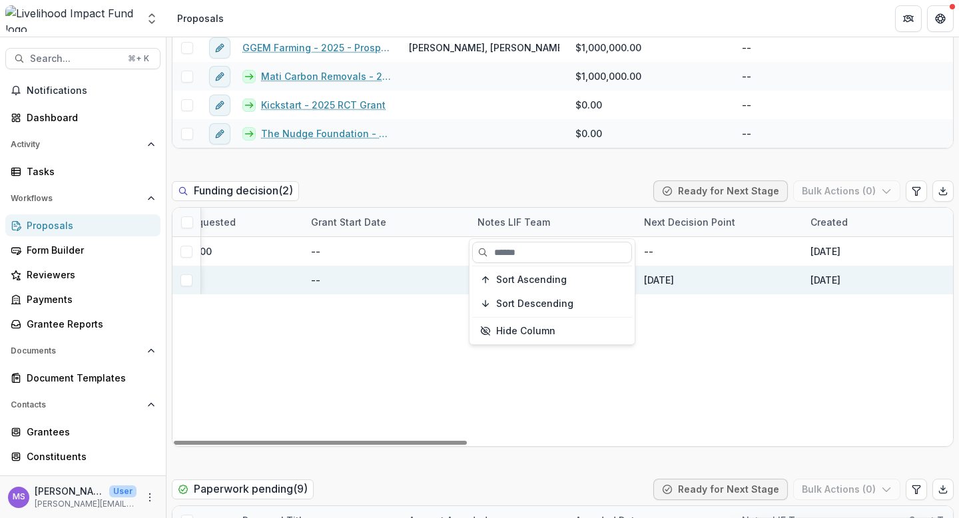
click at [450, 276] on div "--" at bounding box center [386, 280] width 167 height 29
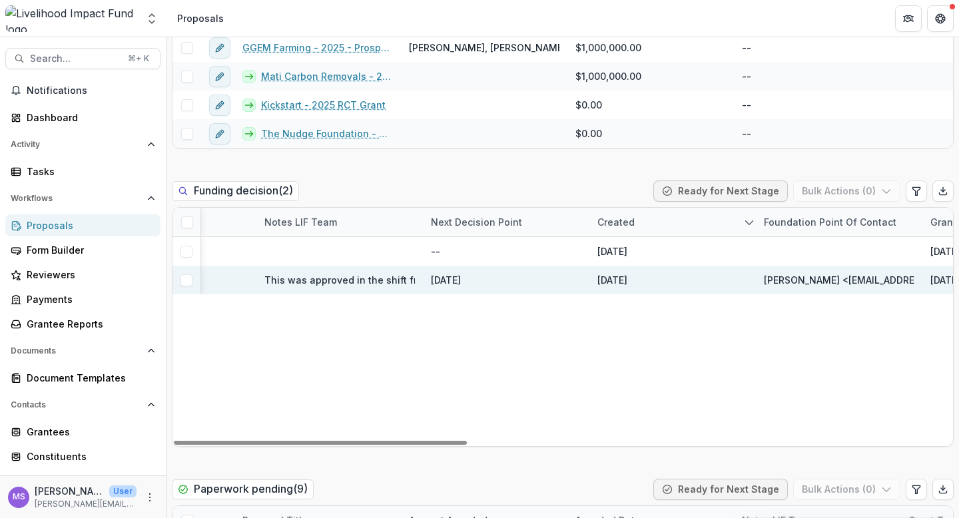
scroll to position [0, 610]
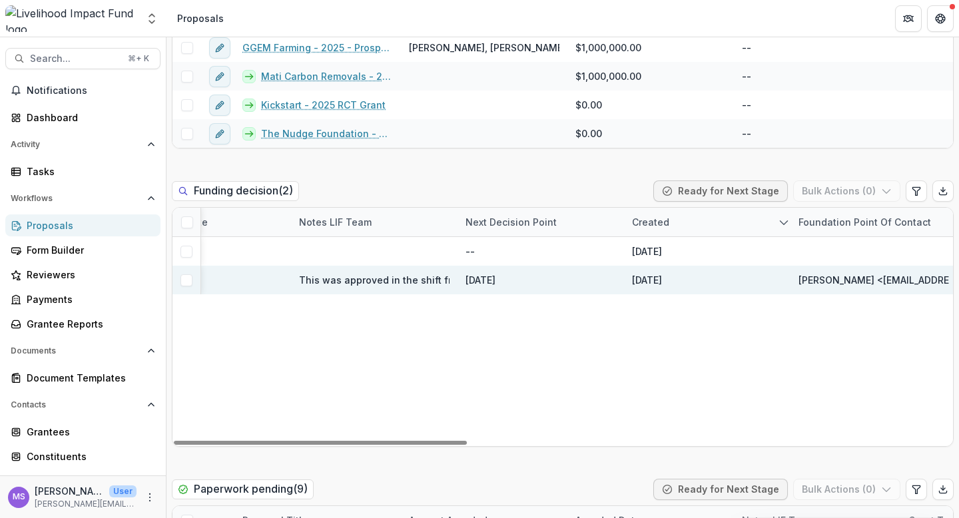
click at [394, 283] on span "This was approved in the shift from Affinity to Temelio. We are documenting wha…" at bounding box center [568, 280] width 538 height 14
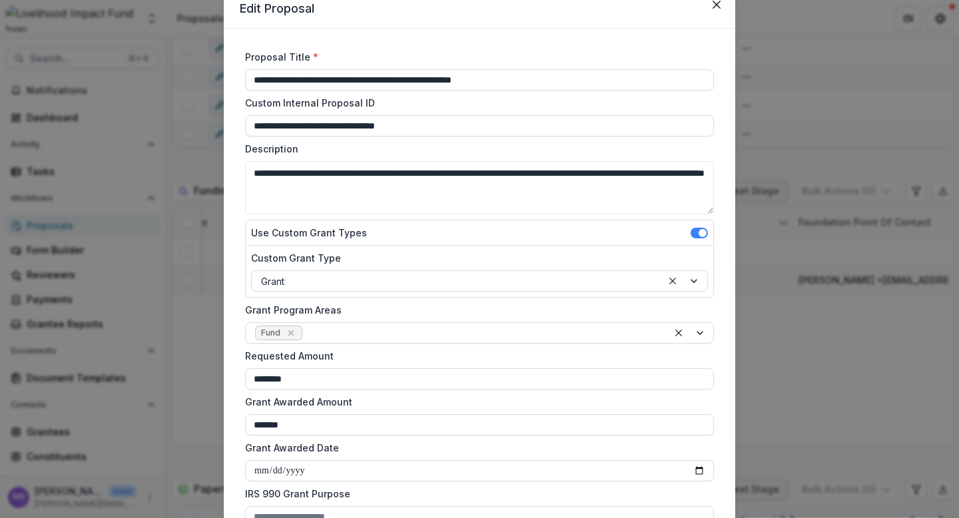
scroll to position [0, 0]
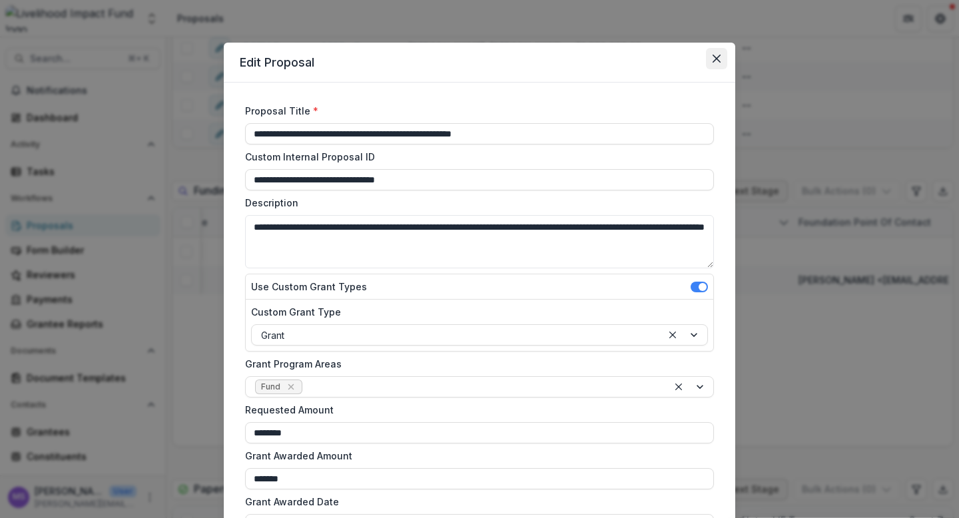
click at [715, 59] on icon "Close" at bounding box center [717, 59] width 8 height 8
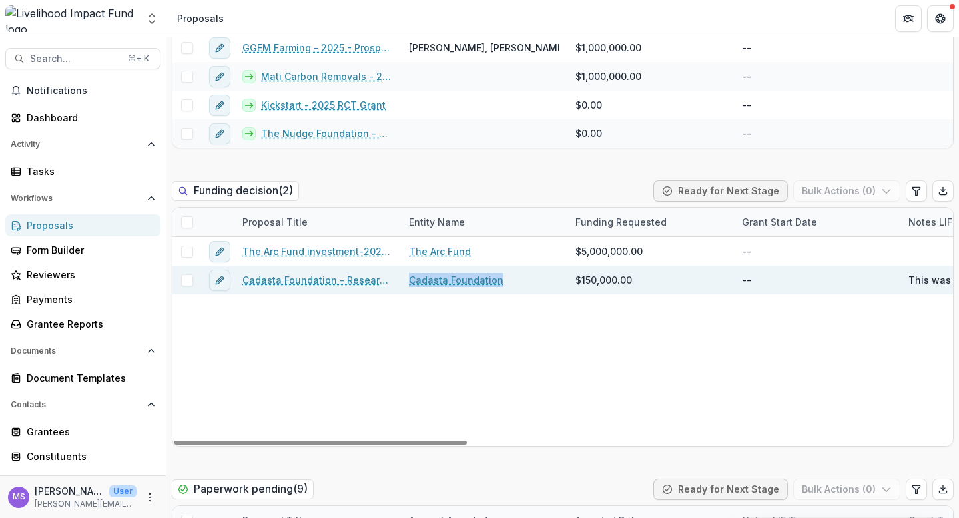
drag, startPoint x: 499, startPoint y: 282, endPoint x: 407, endPoint y: 279, distance: 92.0
click at [407, 279] on div "Cadasta Foundation" at bounding box center [484, 280] width 167 height 29
copy link "Cadasta Foundation"
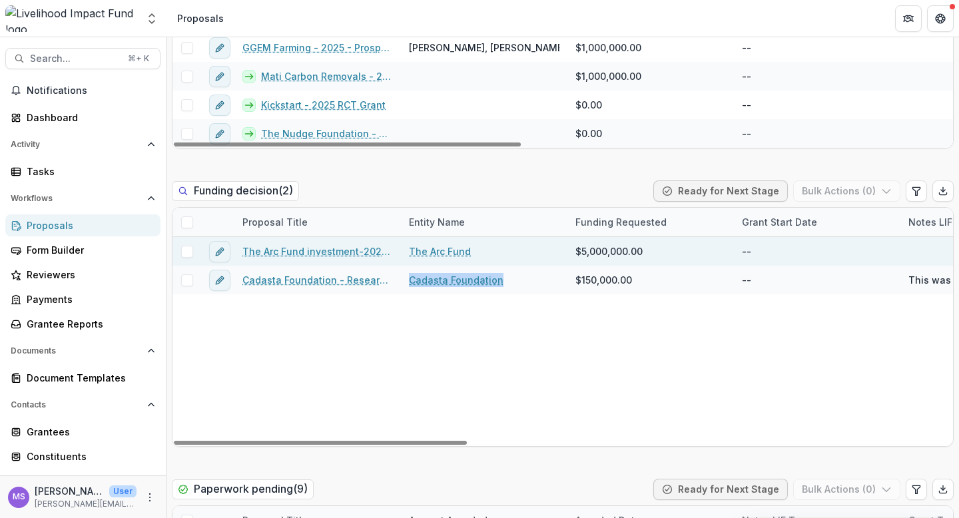
click at [290, 255] on link "The Arc Fund investment-2026-27" at bounding box center [318, 252] width 151 height 14
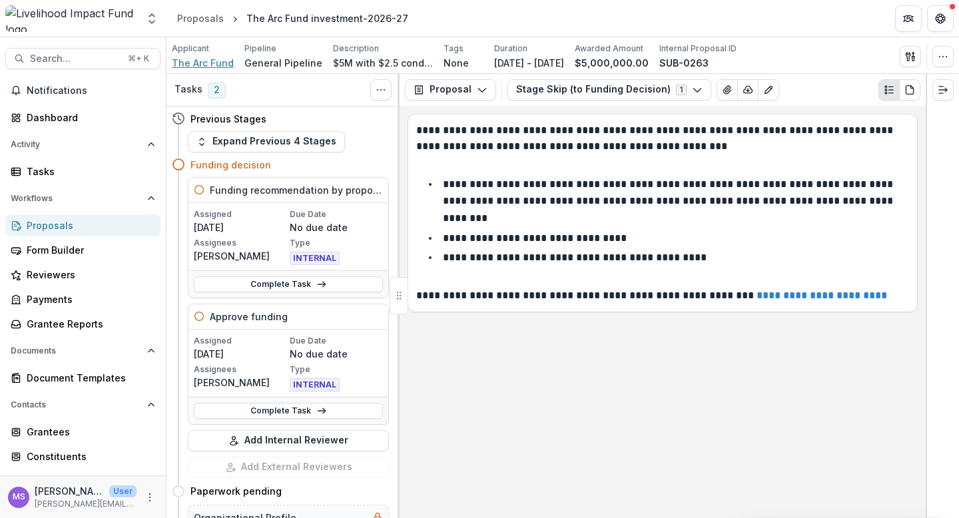
click at [195, 65] on span "The Arc Fund" at bounding box center [203, 63] width 62 height 14
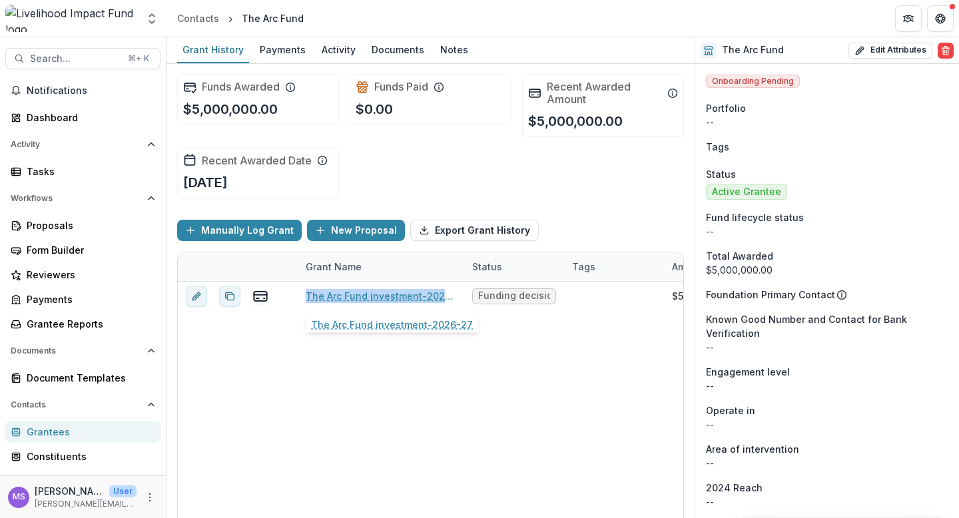
click at [302, 365] on div "The Arc Fund investment-2026-27 Funding decision $5,000,000.00 $0.00 Equity $5,…" at bounding box center [737, 412] width 1119 height 260
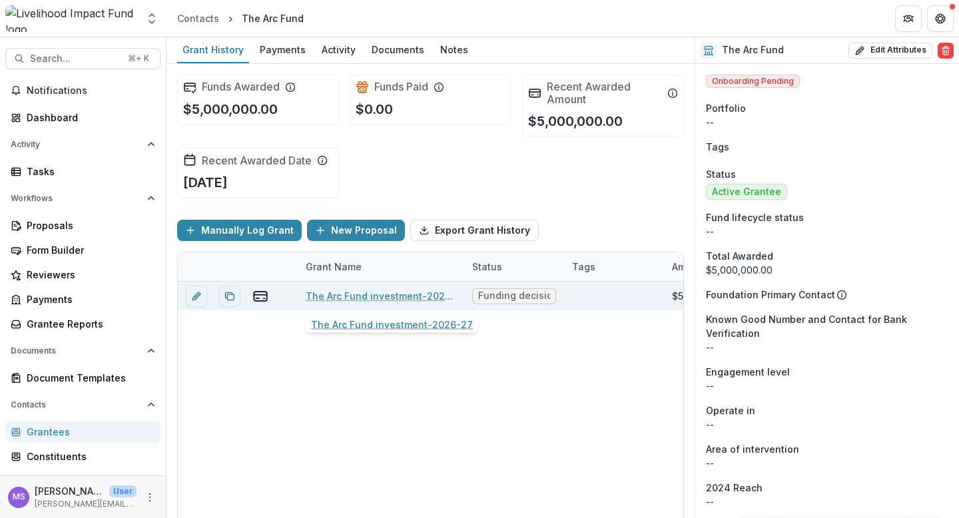
click at [360, 297] on link "The Arc Fund investment-2026-27" at bounding box center [381, 296] width 151 height 14
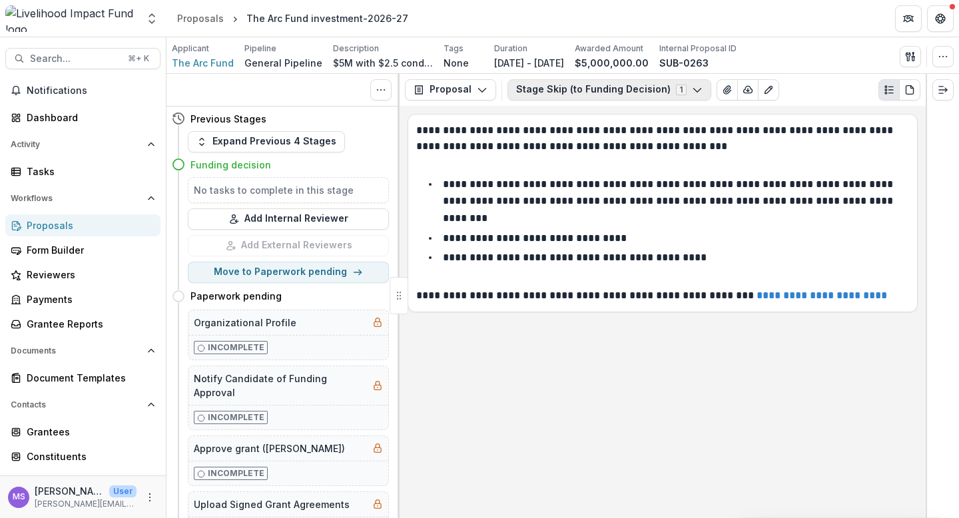
click at [692, 85] on icon "button" at bounding box center [697, 90] width 11 height 11
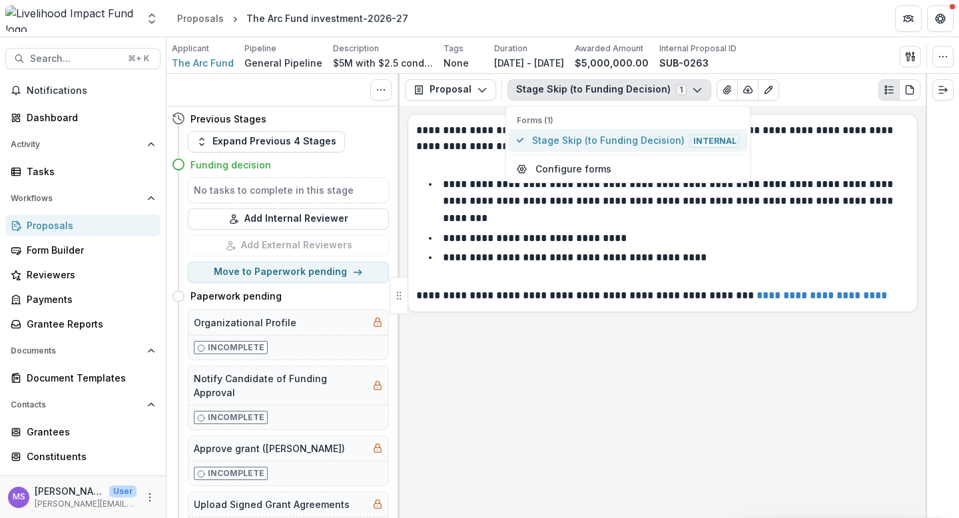
click at [592, 137] on span "Stage Skip (to Funding Decision) Internal" at bounding box center [636, 140] width 208 height 15
click at [518, 313] on div "**********" at bounding box center [663, 312] width 526 height 412
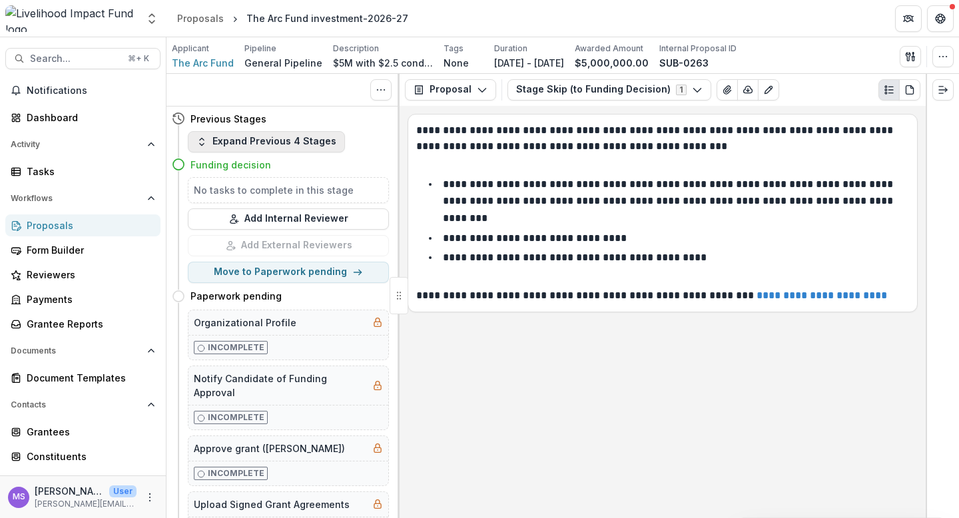
click at [297, 136] on button "Expand Previous 4 Stages" at bounding box center [266, 141] width 157 height 21
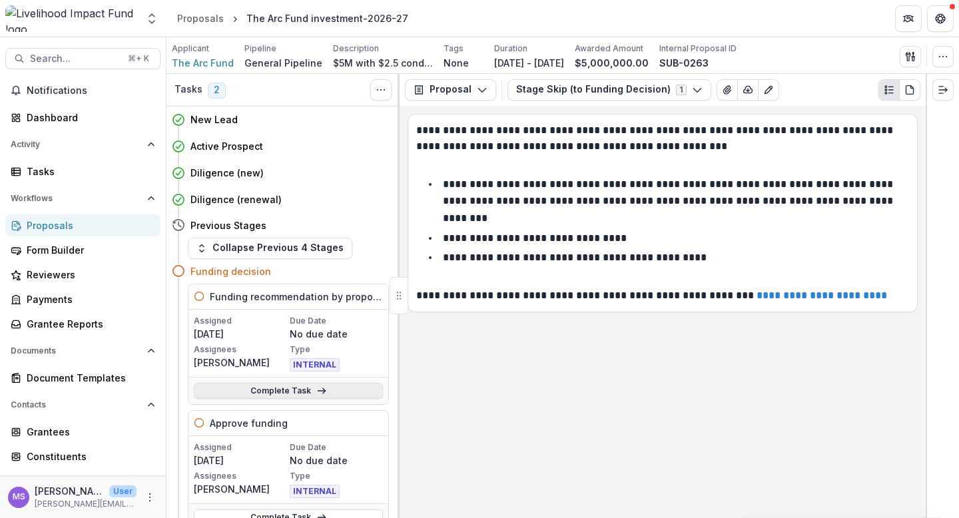
click at [247, 388] on link "Complete Task" at bounding box center [288, 391] width 189 height 16
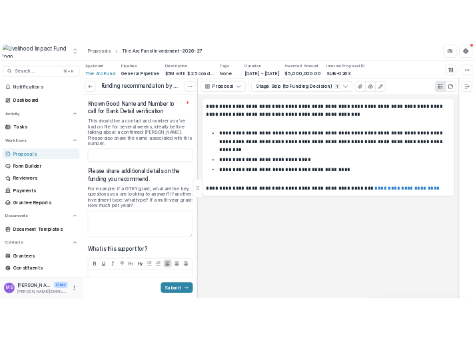
scroll to position [976, 0]
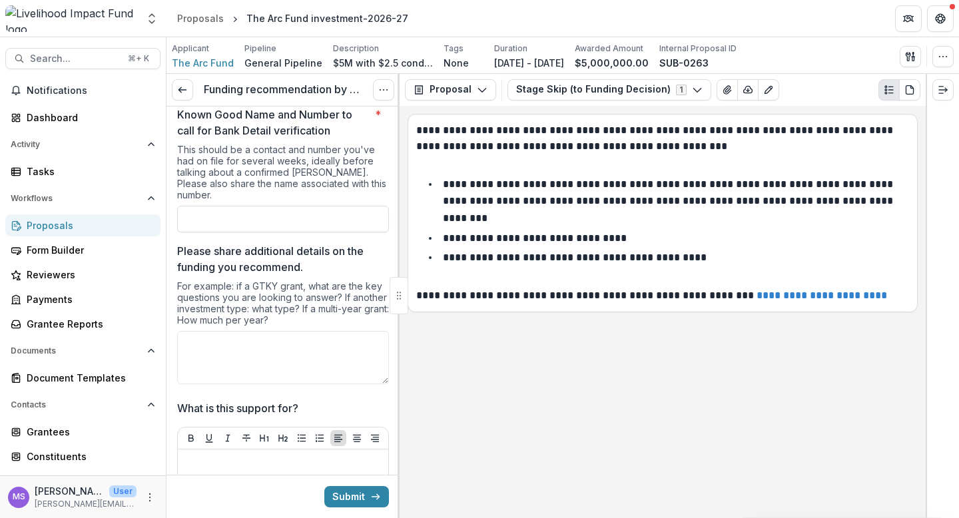
click at [53, 230] on div "Proposals" at bounding box center [88, 226] width 123 height 14
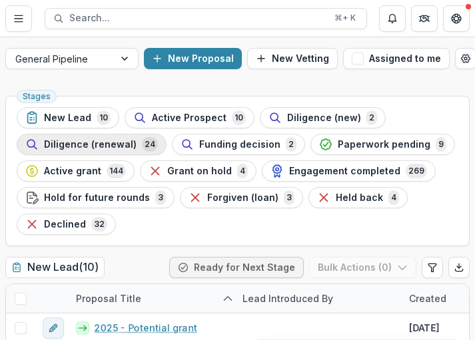
click at [77, 150] on span "Diligence (renewal)" at bounding box center [90, 144] width 93 height 11
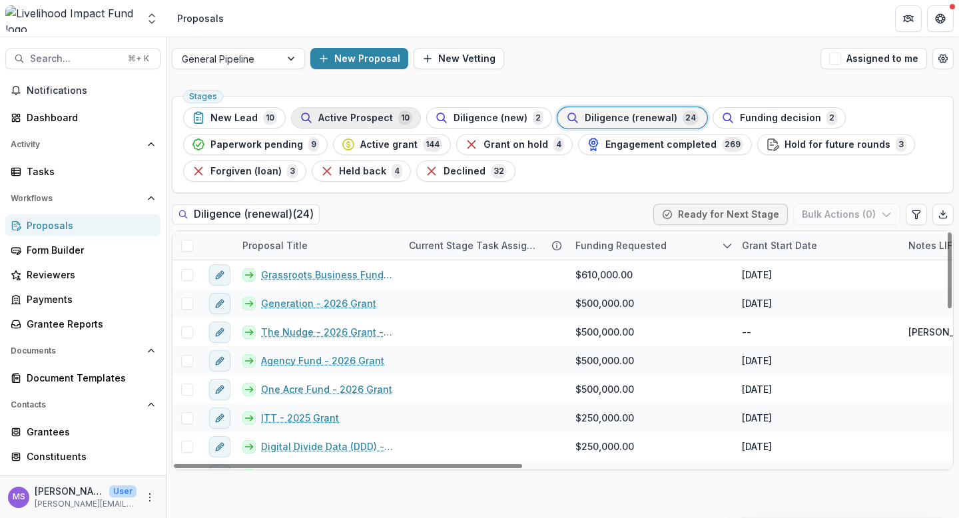
click at [341, 117] on span "Active Prospect" at bounding box center [355, 118] width 75 height 11
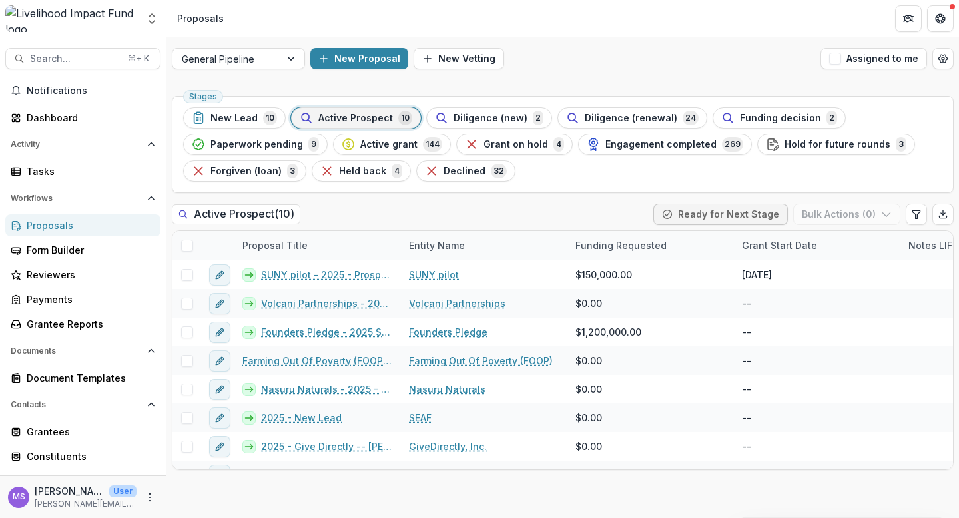
click at [357, 218] on div "Active Prospect ( 10 ) Ready for Next Stage Bulk Actions ( 0 )" at bounding box center [563, 217] width 782 height 27
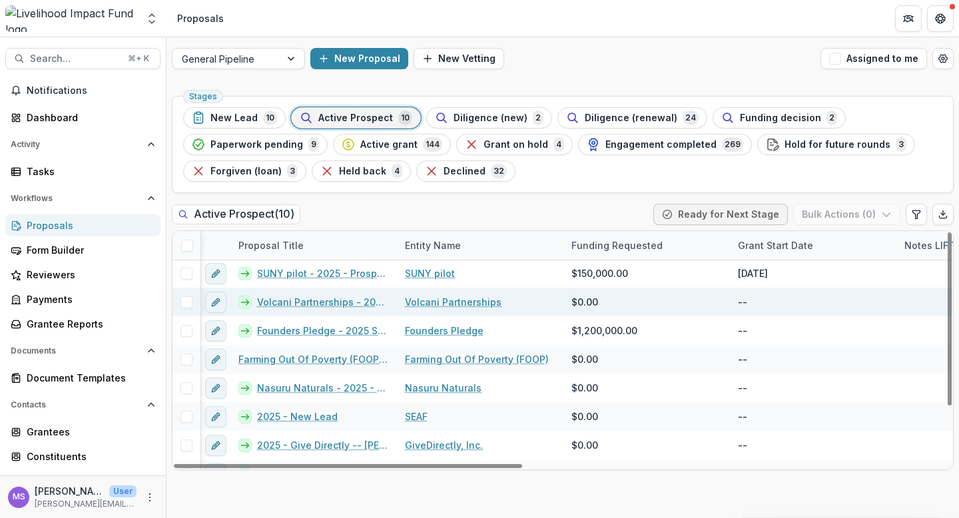
scroll to position [1, 0]
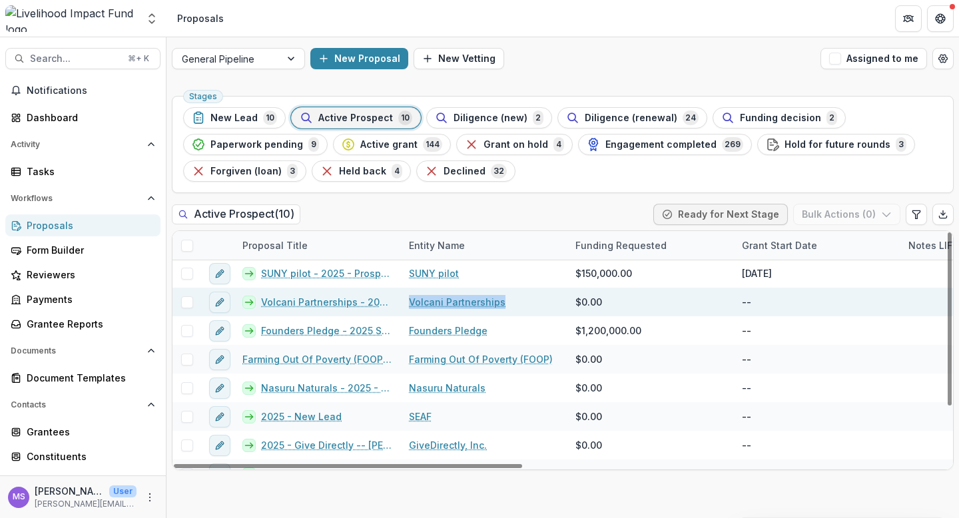
drag, startPoint x: 507, startPoint y: 303, endPoint x: 410, endPoint y: 304, distance: 96.6
click at [410, 304] on div "Volcani Partnerships" at bounding box center [484, 302] width 167 height 29
copy link "Volcani Partnerships"
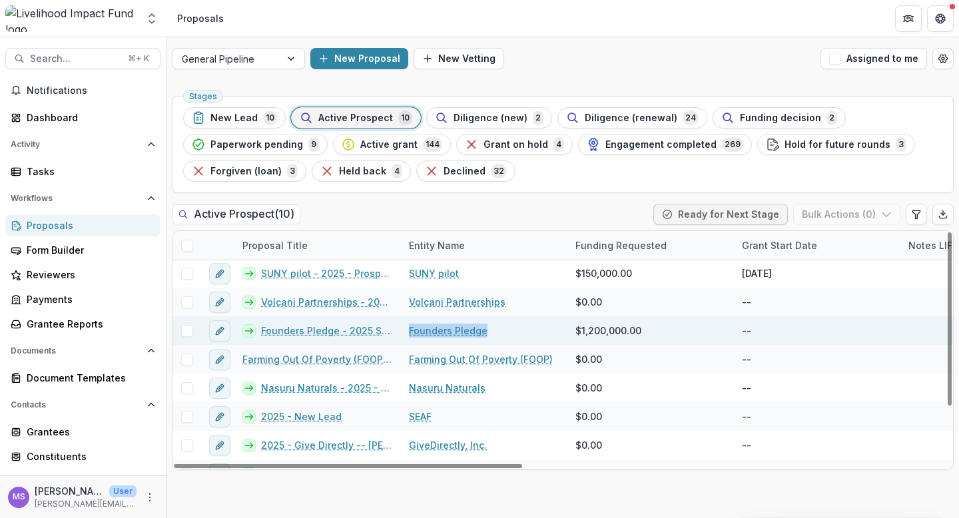
drag, startPoint x: 486, startPoint y: 332, endPoint x: 406, endPoint y: 334, distance: 80.6
click at [406, 334] on div "Founders Pledge" at bounding box center [484, 330] width 167 height 29
copy link "Founders Pledge"
copy link "Founders Pledge - 2025 Stars"
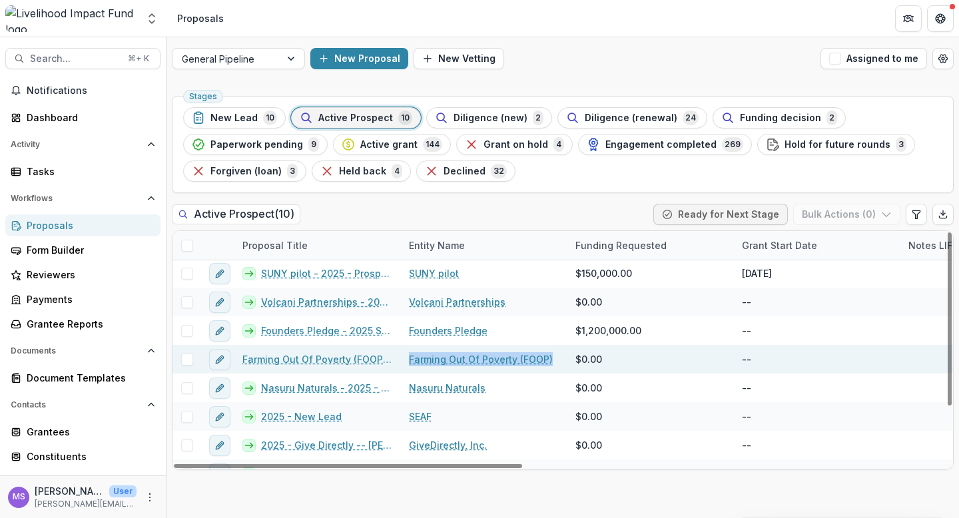
drag, startPoint x: 553, startPoint y: 360, endPoint x: 407, endPoint y: 358, distance: 145.9
click at [407, 358] on div "Farming Out Of Poverty (FOOP)" at bounding box center [484, 359] width 167 height 29
copy link "Farming Out Of Poverty (FOOP)"
copy link "Farming Out Of Poverty (FOOP) - 2025 - New Lead"
copy link "Farming Out Of Poverty (FOOP)"
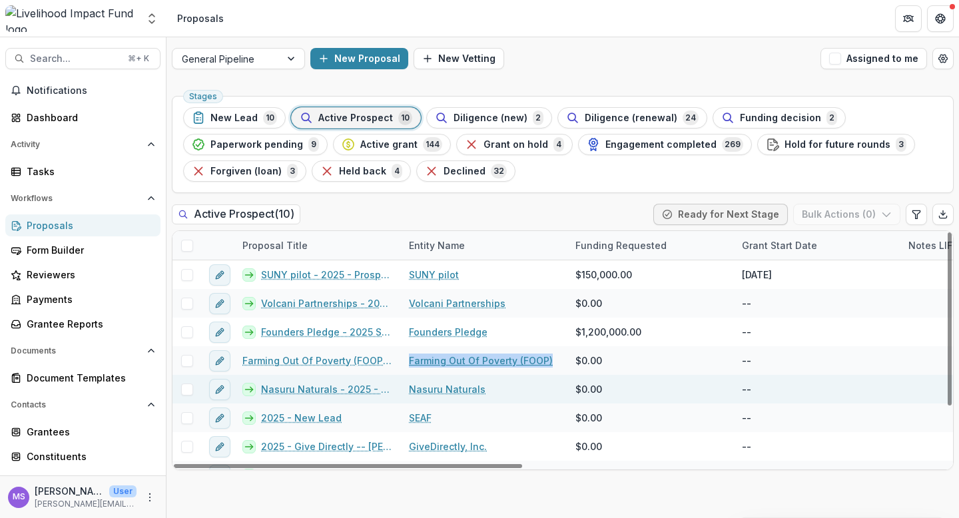
scroll to position [35, 0]
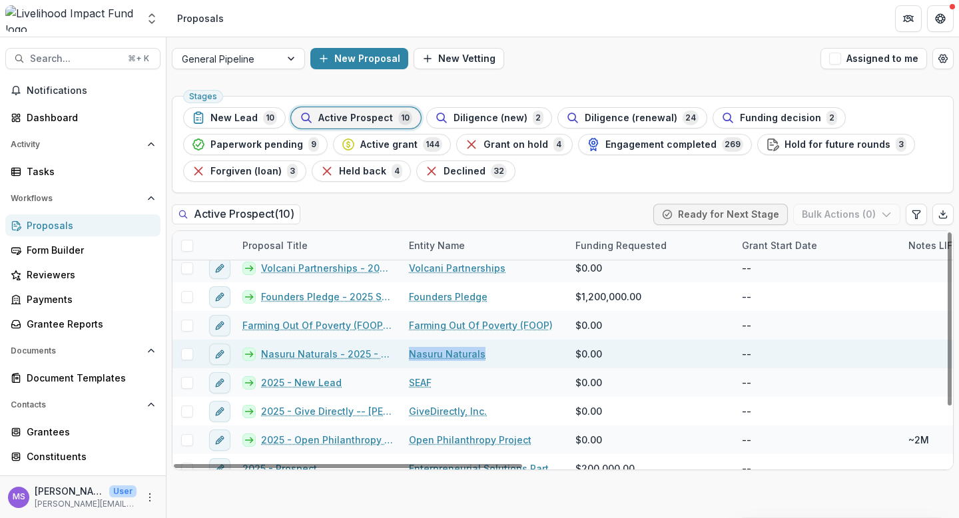
drag, startPoint x: 485, startPoint y: 356, endPoint x: 410, endPoint y: 355, distance: 74.6
click at [410, 355] on div "Nasuru Naturals" at bounding box center [484, 354] width 167 height 29
copy link "Nasuru Naturals"
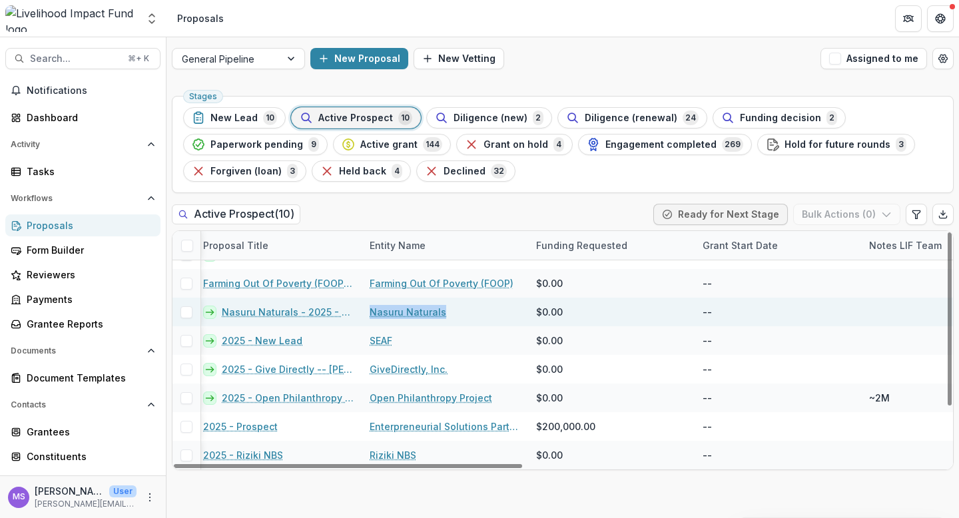
scroll to position [77, 0]
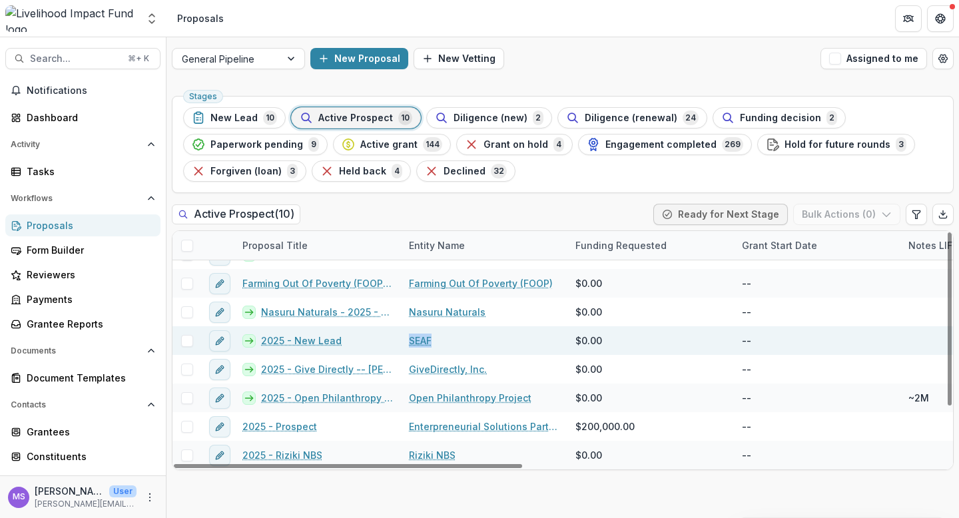
drag, startPoint x: 438, startPoint y: 343, endPoint x: 411, endPoint y: 342, distance: 27.4
click at [411, 342] on div "SEAF" at bounding box center [484, 340] width 167 height 29
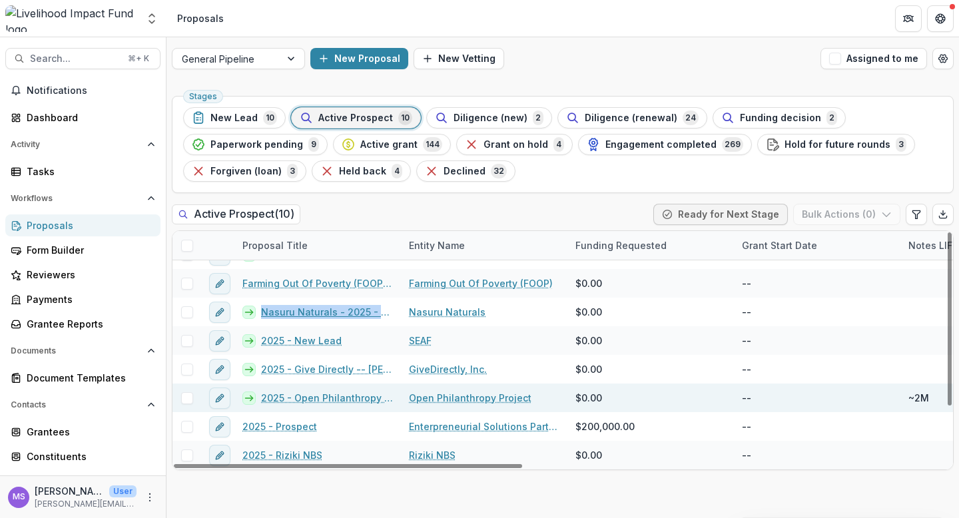
scroll to position [0, 0]
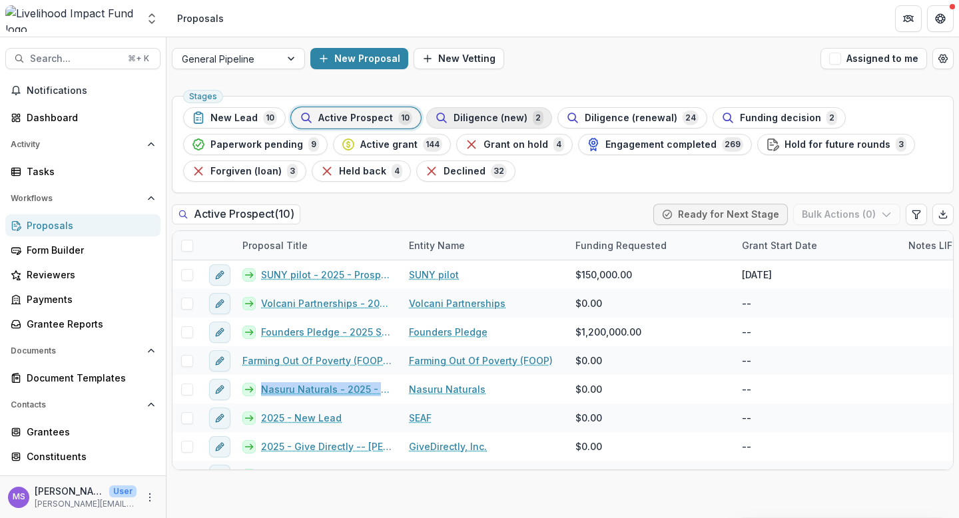
click at [462, 117] on span "Diligence (new)" at bounding box center [491, 118] width 74 height 11
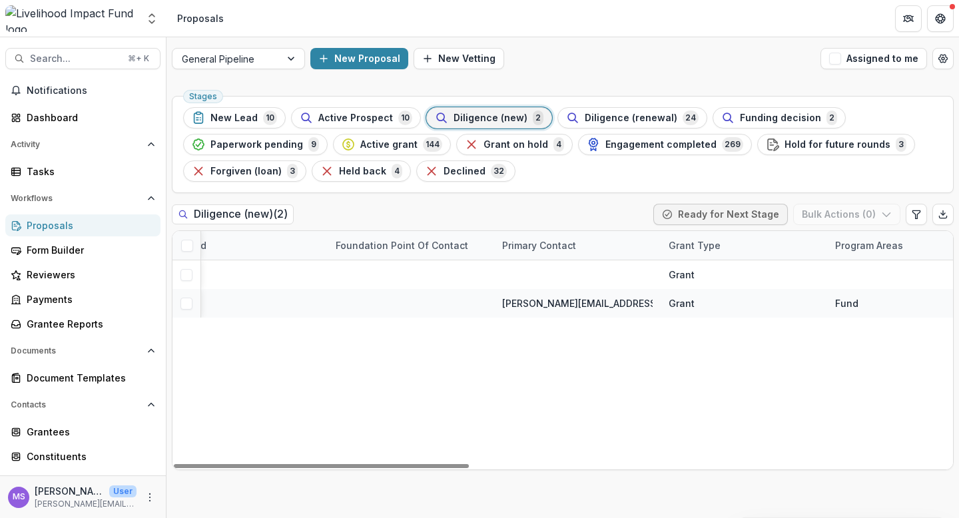
scroll to position [0, 1280]
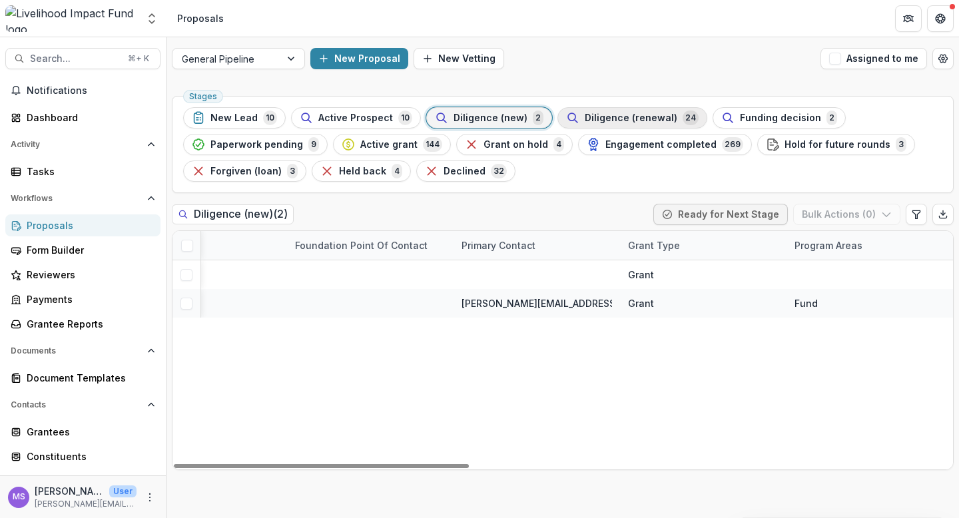
click at [618, 121] on span "Diligence (renewal)" at bounding box center [631, 118] width 93 height 11
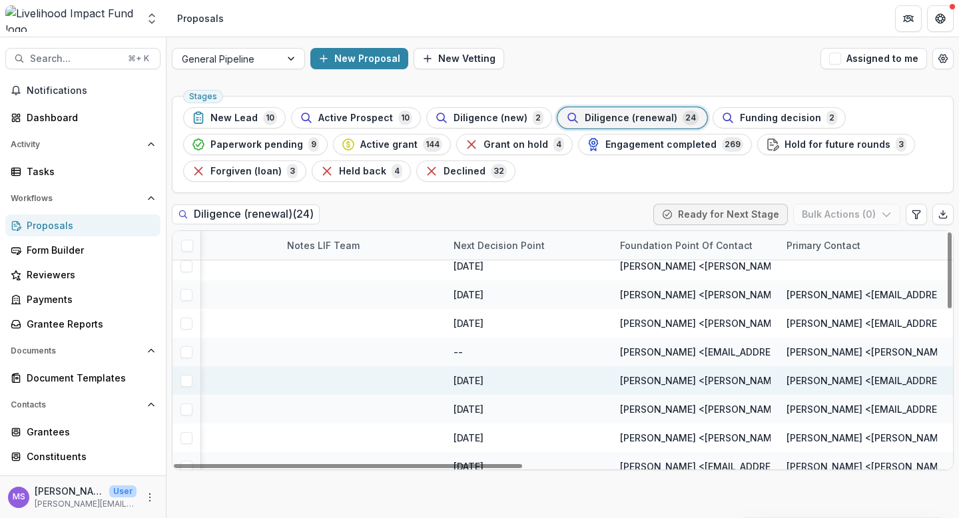
scroll to position [467, 628]
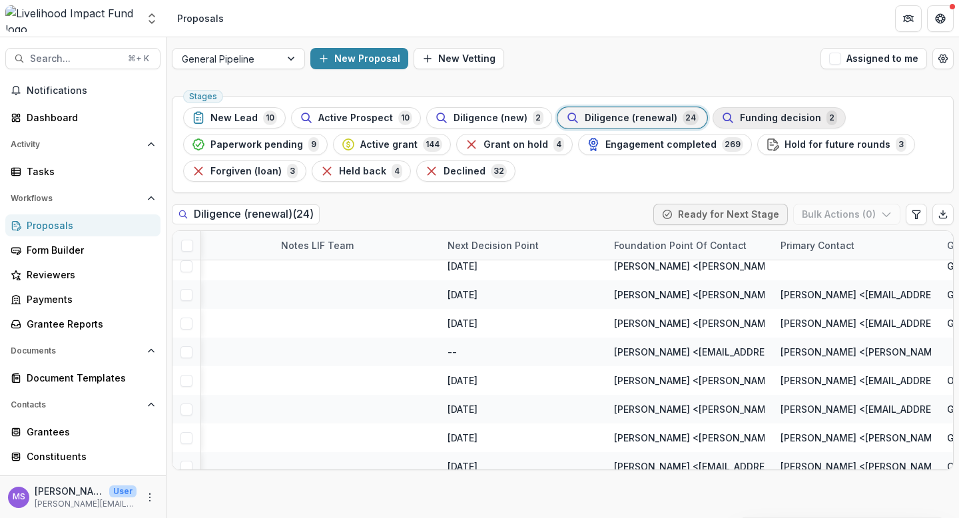
click at [754, 113] on span "Funding decision" at bounding box center [780, 118] width 81 height 11
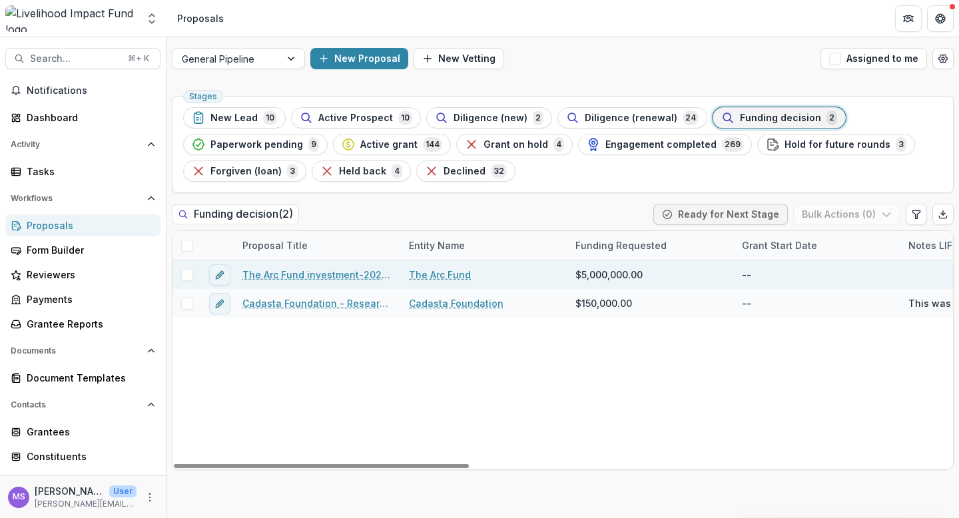
click at [428, 279] on link "The Arc Fund" at bounding box center [440, 275] width 62 height 14
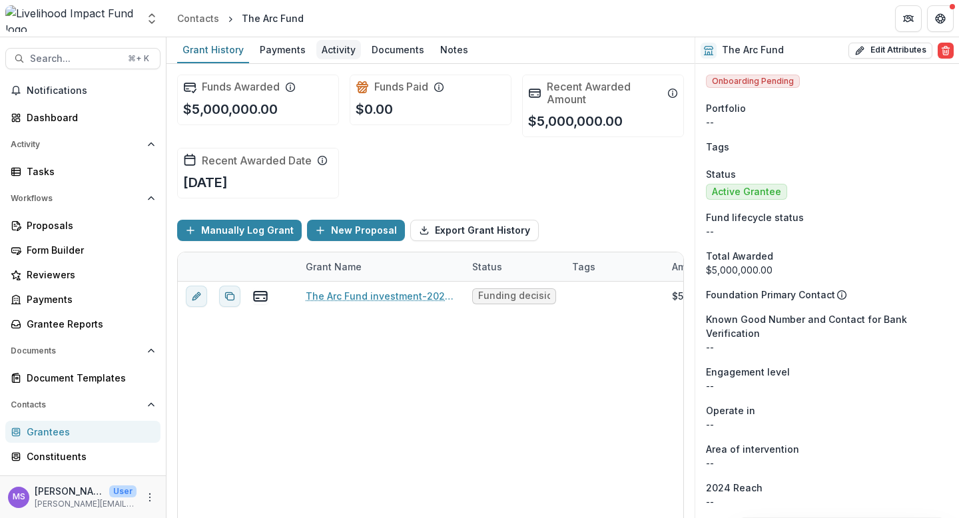
click at [328, 49] on div "Activity" at bounding box center [338, 49] width 45 height 19
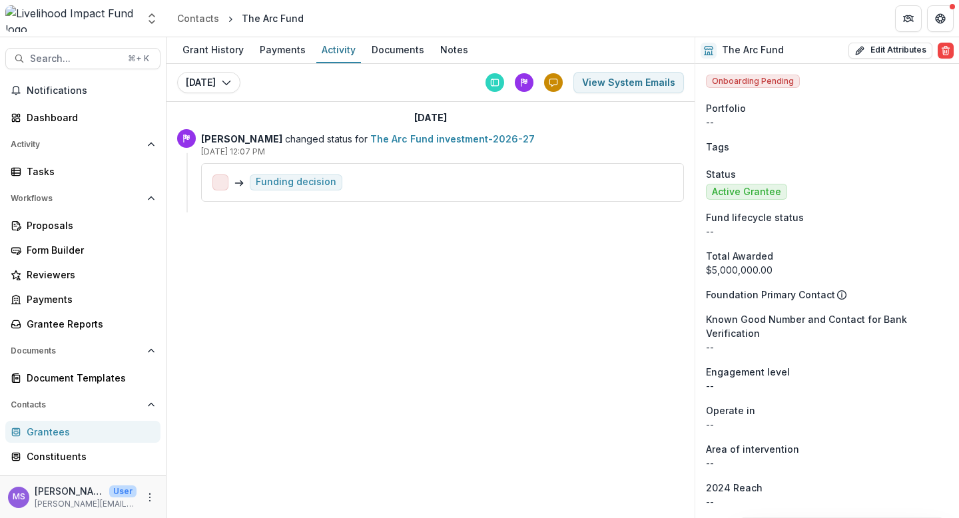
click at [552, 372] on div "Grant History Payments Activity Documents Notes Today Today October 3, 2025 Vie…" at bounding box center [431, 277] width 528 height 481
click at [446, 48] on div "Notes" at bounding box center [454, 49] width 39 height 19
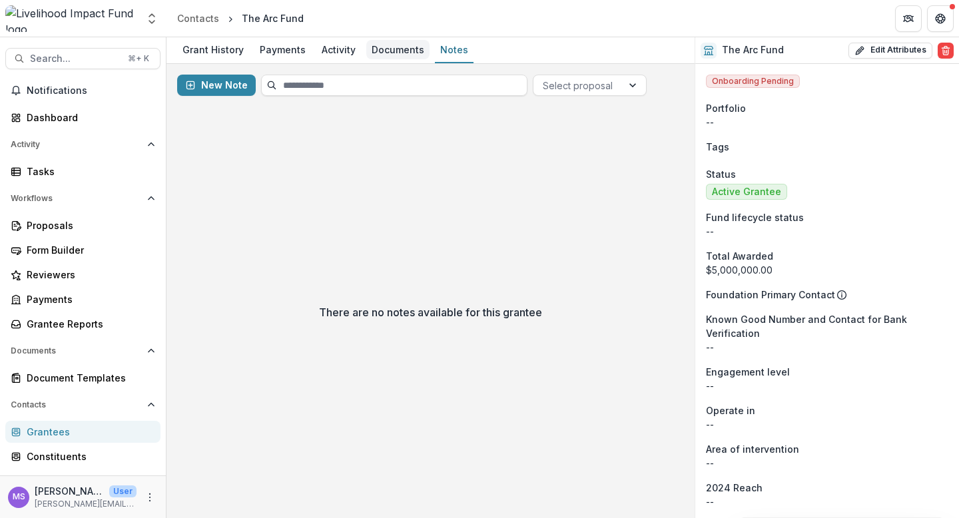
click at [387, 51] on div "Documents" at bounding box center [397, 49] width 63 height 19
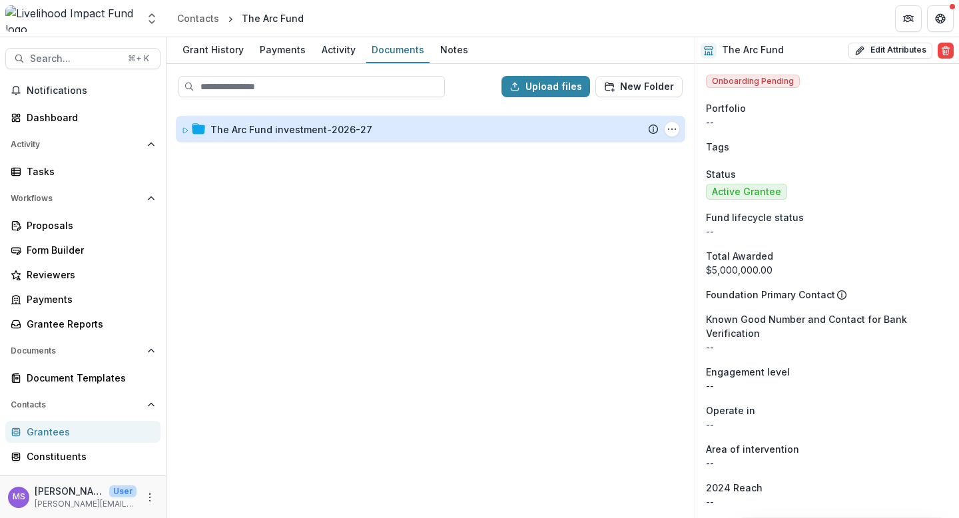
click at [295, 129] on div "The Arc Fund investment-2026-27" at bounding box center [292, 130] width 162 height 14
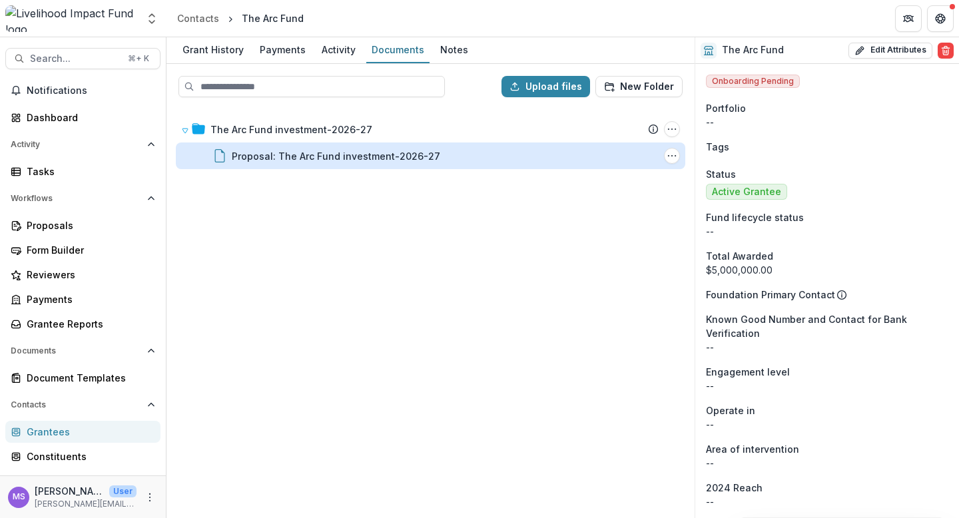
click at [296, 153] on div "Proposal: The Arc Fund investment-2026-27" at bounding box center [336, 156] width 209 height 14
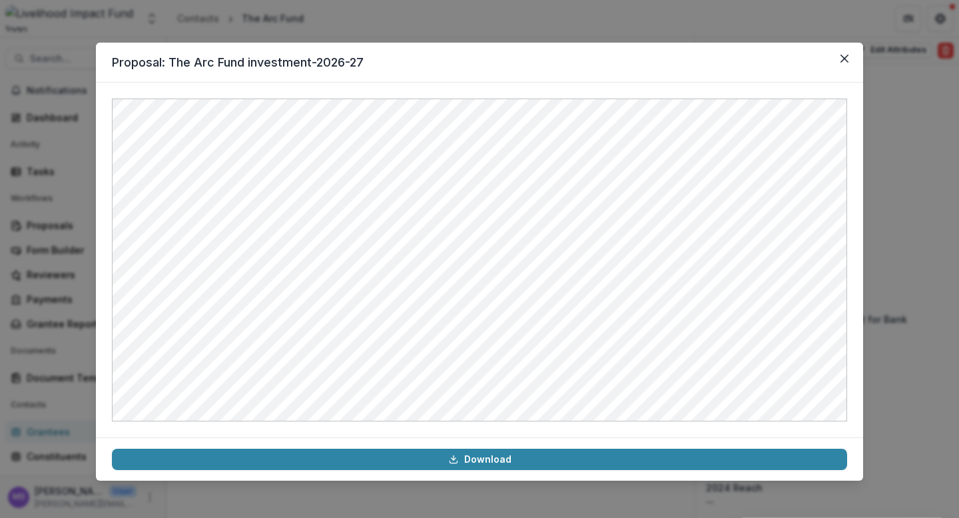
click at [642, 24] on div "Proposal: The Arc Fund investment-2026-27 Download" at bounding box center [479, 259] width 959 height 518
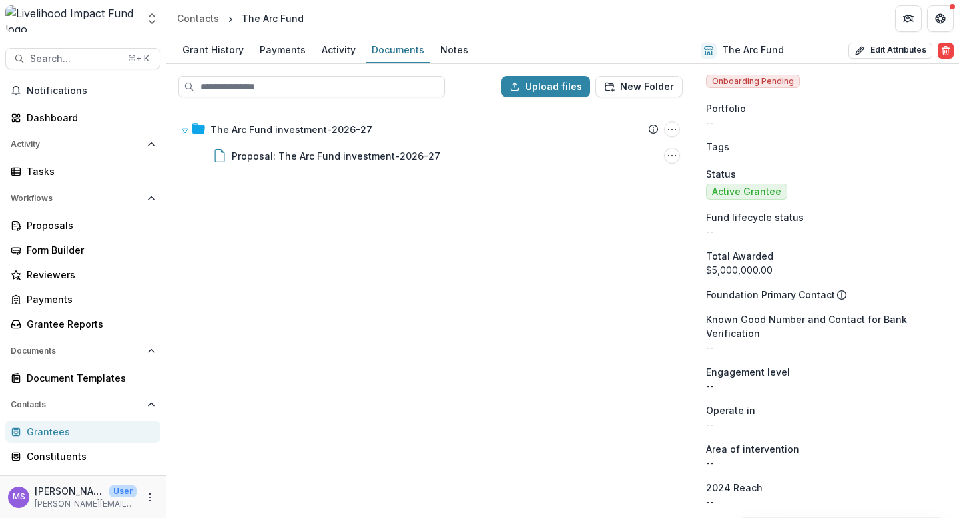
click at [300, 281] on div "The Arc Fund investment-2026-27 Submission Temelio Proposal Attached proposal d…" at bounding box center [431, 312] width 526 height 409
click at [330, 46] on div "Activity" at bounding box center [338, 49] width 45 height 19
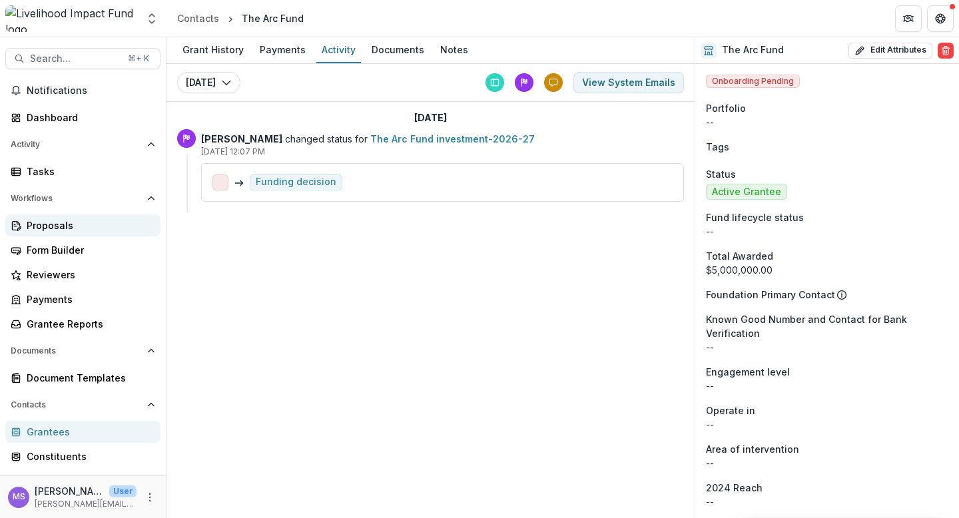
click at [46, 221] on div "Proposals" at bounding box center [88, 226] width 123 height 14
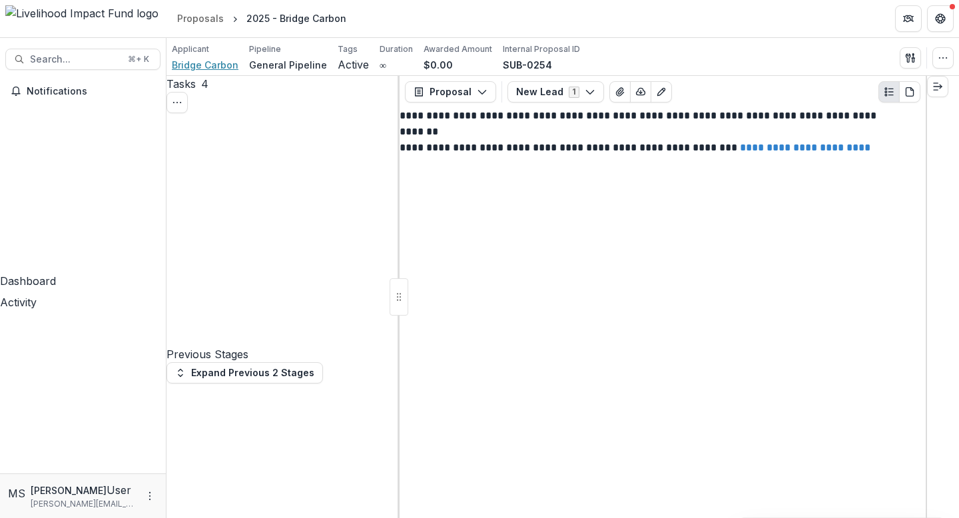
click at [210, 65] on span "Bridge Carbon" at bounding box center [205, 65] width 67 height 14
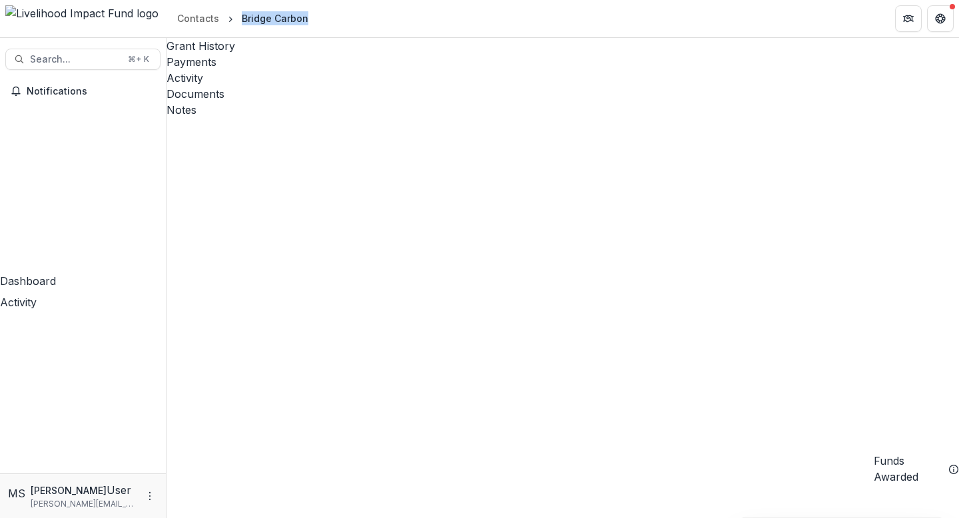
drag, startPoint x: 314, startPoint y: 15, endPoint x: 239, endPoint y: 20, distance: 75.4
click at [239, 20] on header "Contacts Bridge Carbon" at bounding box center [563, 18] width 793 height 37
copy div "Bridge Carbon"
copy link "2025 - Bridge Carbon"
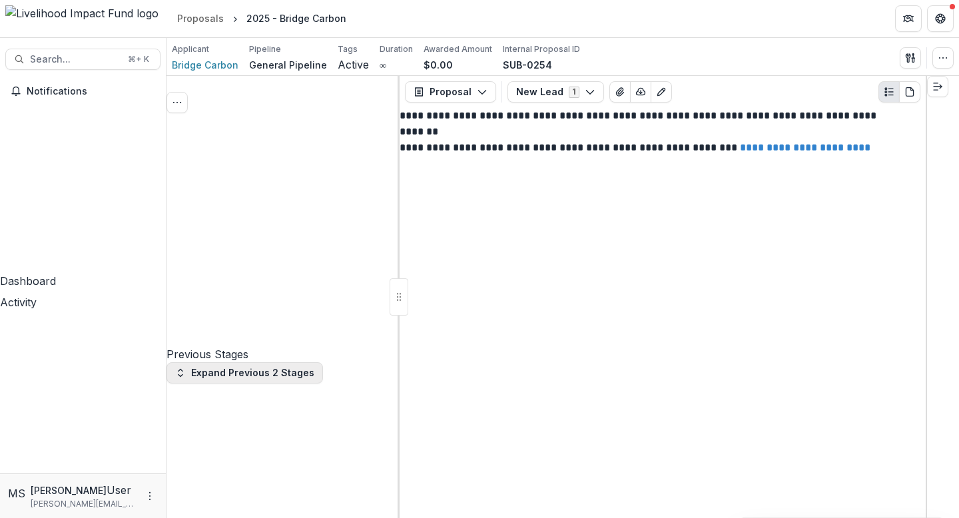
click at [306, 362] on button "Expand Previous 2 Stages" at bounding box center [245, 372] width 157 height 21
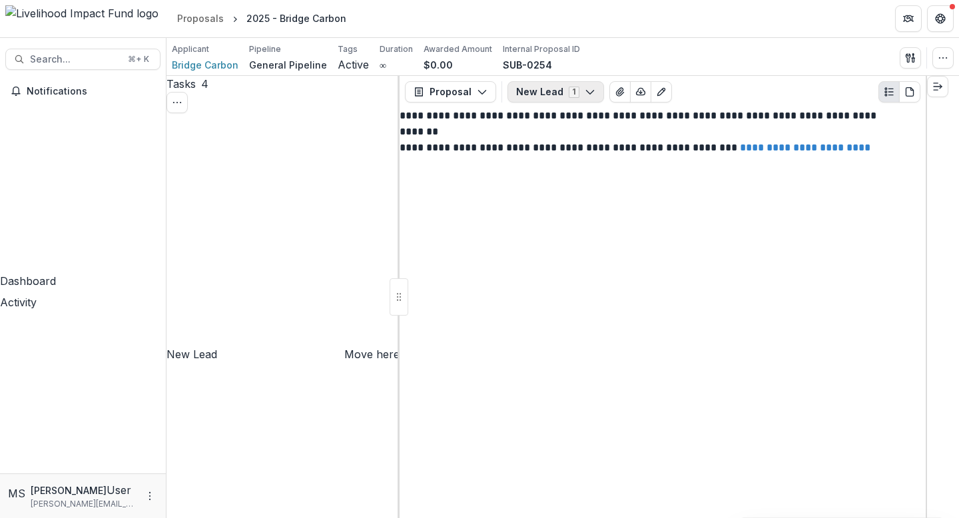
click at [586, 91] on polyline "button" at bounding box center [589, 93] width 7 height 4
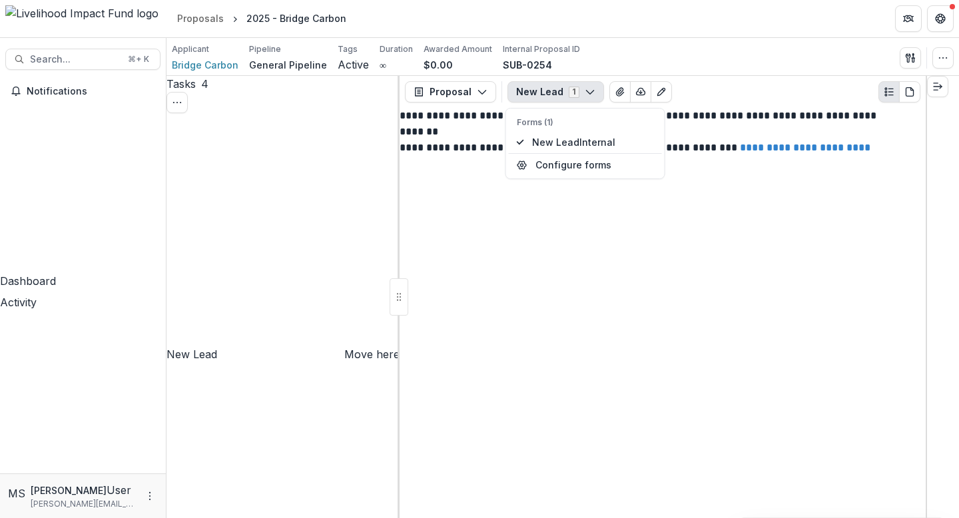
click at [586, 91] on polyline "button" at bounding box center [589, 93] width 7 height 4
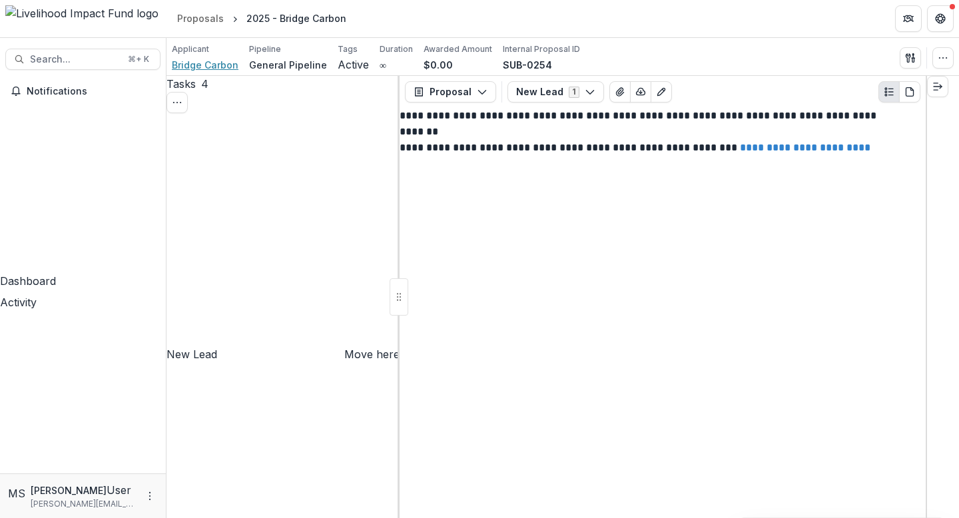
click at [201, 64] on span "Bridge Carbon" at bounding box center [205, 65] width 67 height 14
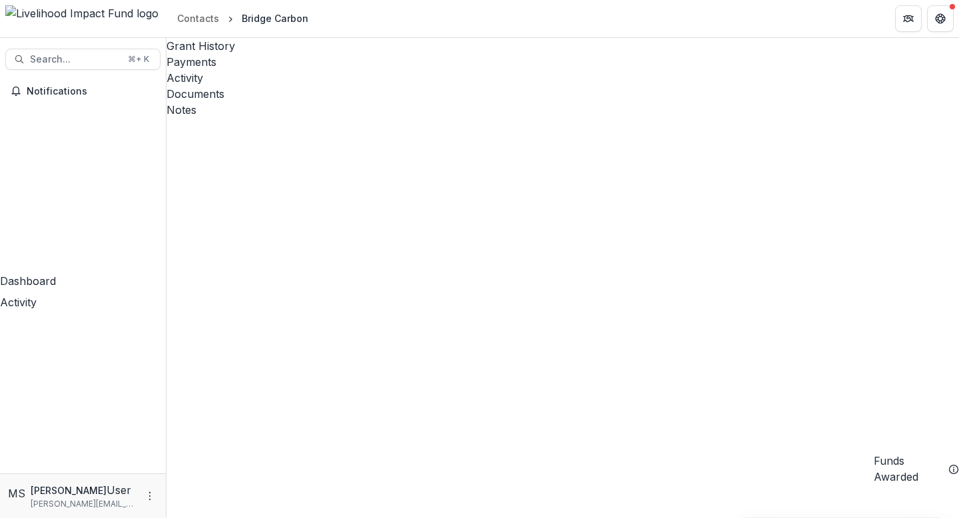
click at [340, 70] on div "Activity" at bounding box center [563, 78] width 793 height 16
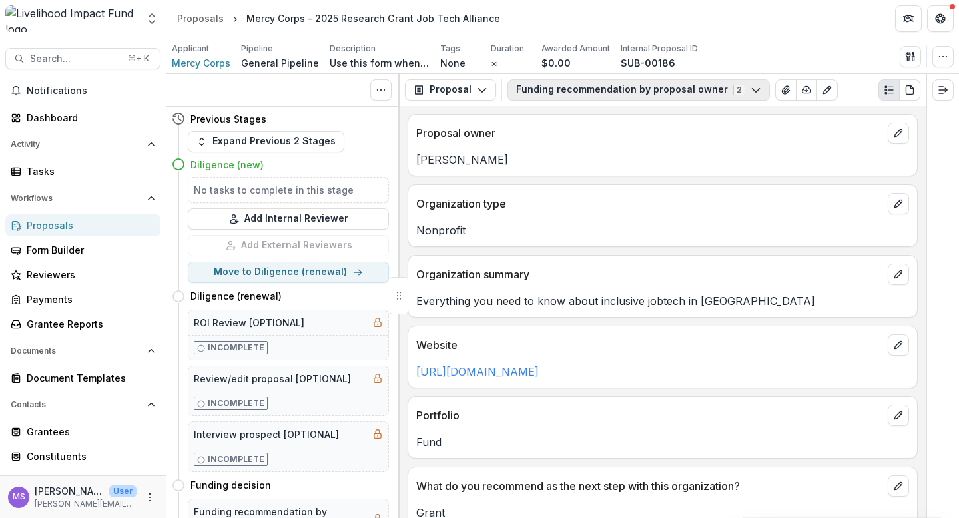
click at [751, 87] on icon "button" at bounding box center [756, 90] width 11 height 11
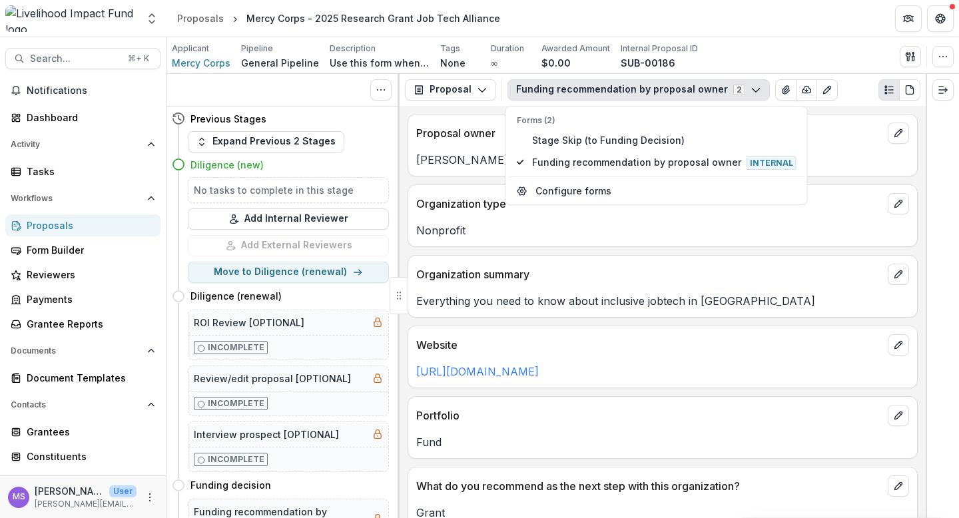
click at [751, 87] on icon "button" at bounding box center [756, 90] width 11 height 11
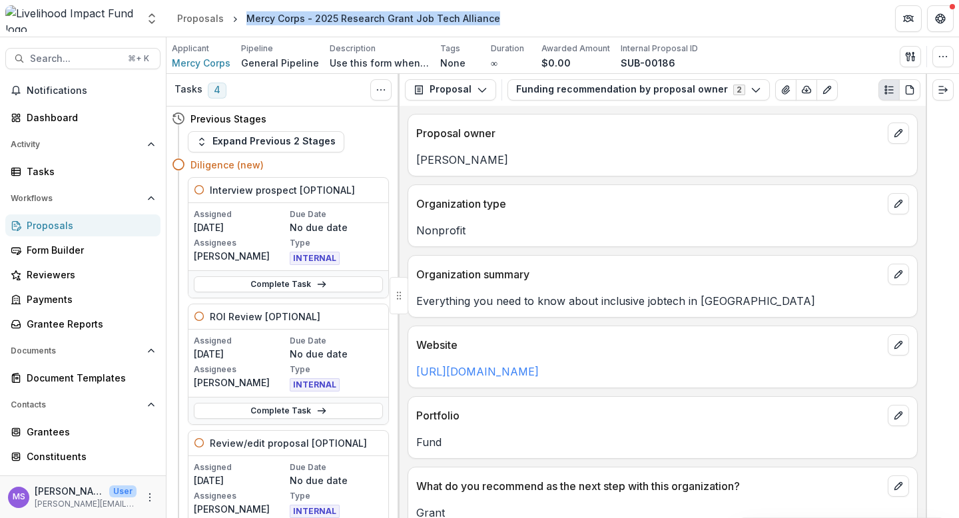
drag, startPoint x: 498, startPoint y: 17, endPoint x: 359, endPoint y: 9, distance: 139.5
click at [359, 9] on header "Proposals Mercy Corps - 2025 Research Grant Job Tech Alliance" at bounding box center [563, 18] width 793 height 37
click at [247, 18] on div "Mercy Corps - 2025 Research Grant Job Tech Alliance" at bounding box center [374, 18] width 254 height 14
drag, startPoint x: 246, startPoint y: 18, endPoint x: 301, endPoint y: 23, distance: 55.6
click at [301, 23] on div "Mercy Corps - 2025 Research Grant Job Tech Alliance" at bounding box center [374, 18] width 254 height 14
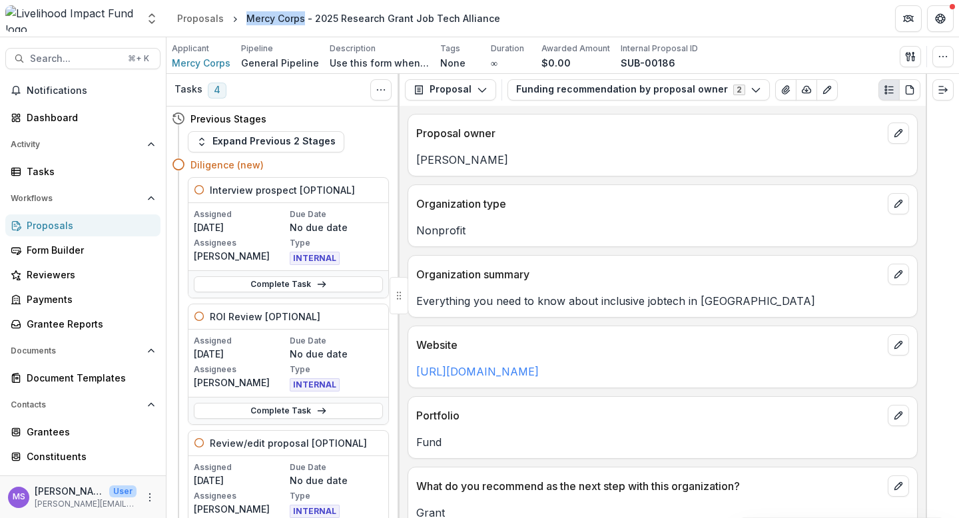
copy div "Mercy Corps"
click at [211, 59] on span "Mercy Corps" at bounding box center [201, 63] width 59 height 14
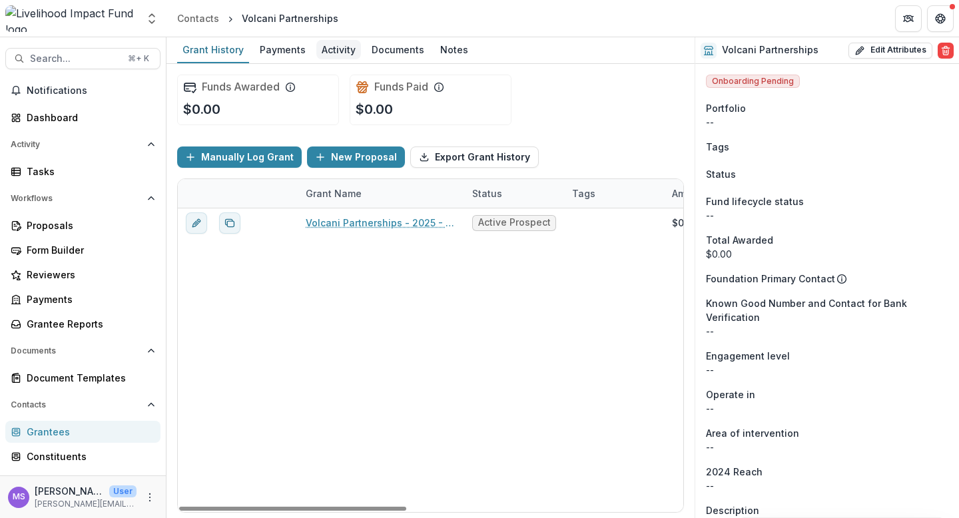
click at [338, 51] on div "Activity" at bounding box center [338, 49] width 45 height 19
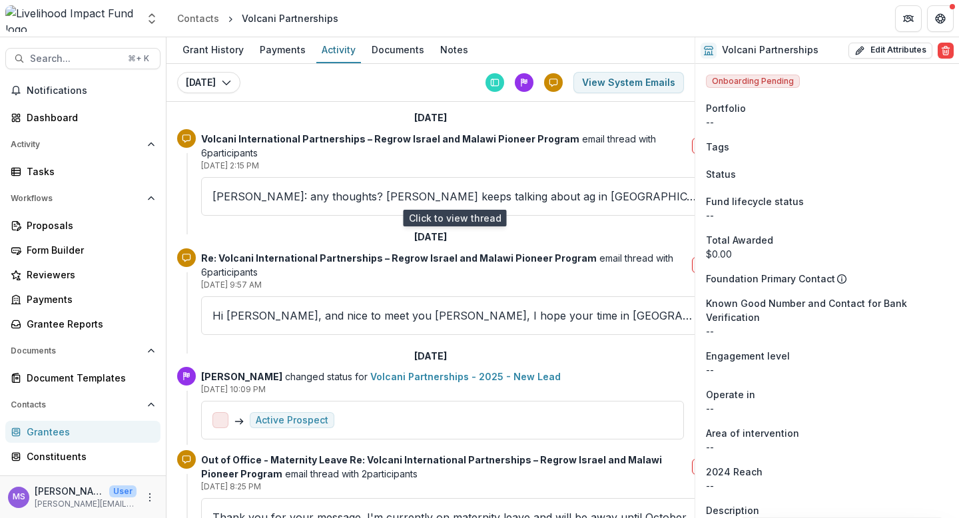
click at [281, 199] on p "[PERSON_NAME]: any thoughts? [PERSON_NAME] keeps talking about ag in [GEOGRAPHI…" at bounding box center [455, 197] width 484 height 16
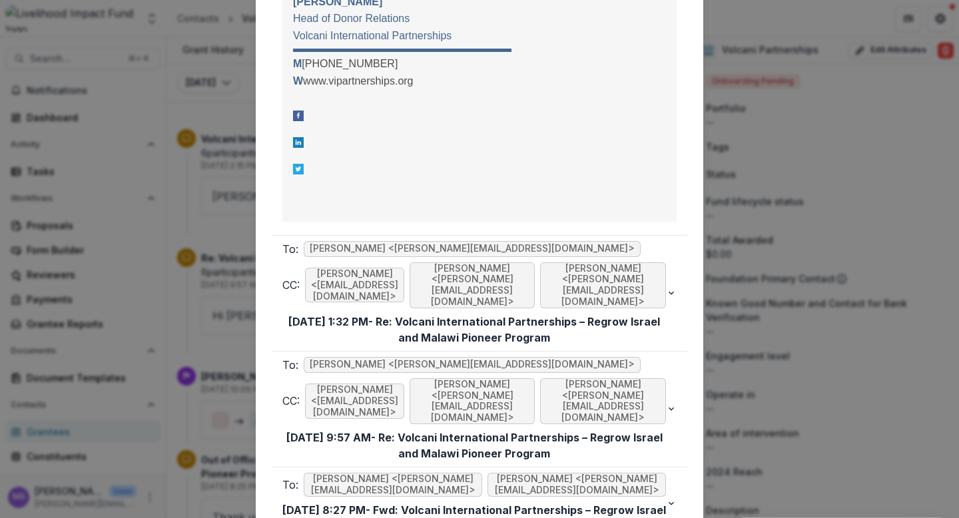
scroll to position [1554, 0]
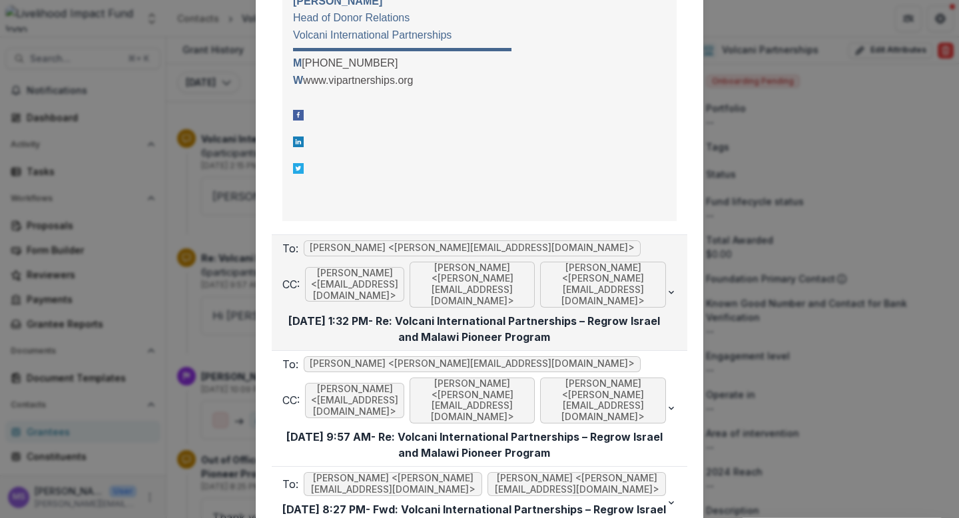
click at [321, 313] on p "[DATE] 1:32 PM - Re: Volcani International Partnerships – Regrow Israel and Mal…" at bounding box center [475, 329] width 384 height 32
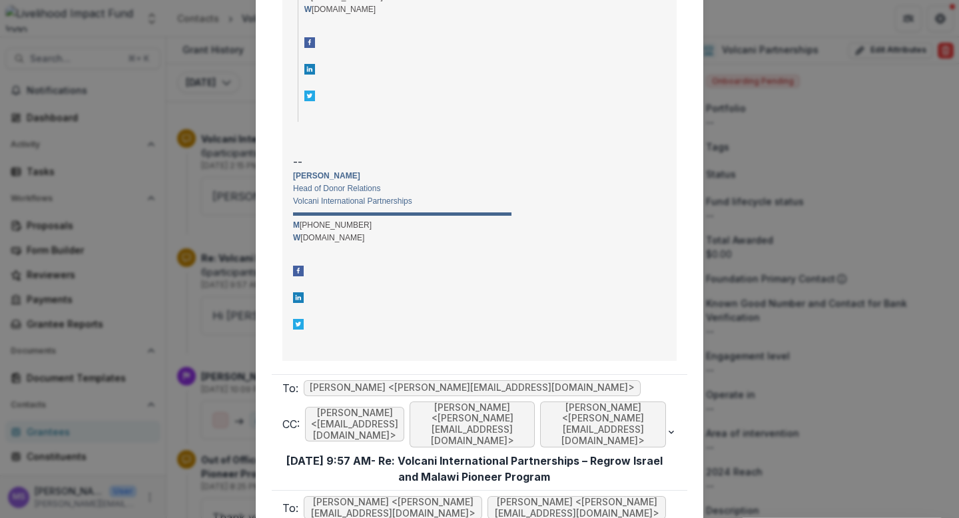
scroll to position [4613, 0]
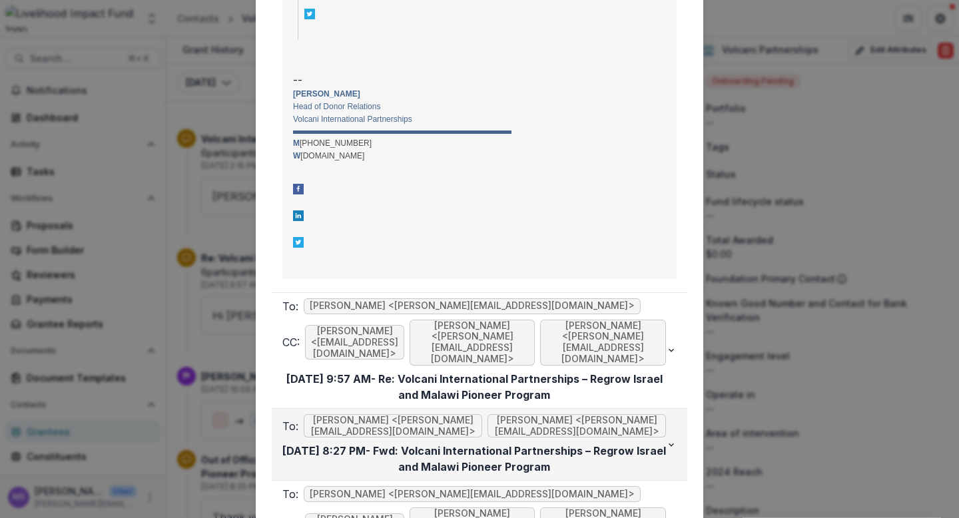
click at [342, 443] on p "Jun 27, 2025, 8:27 PM - Fwd: Volcani International Partnerships – Regrow Israel…" at bounding box center [475, 459] width 384 height 32
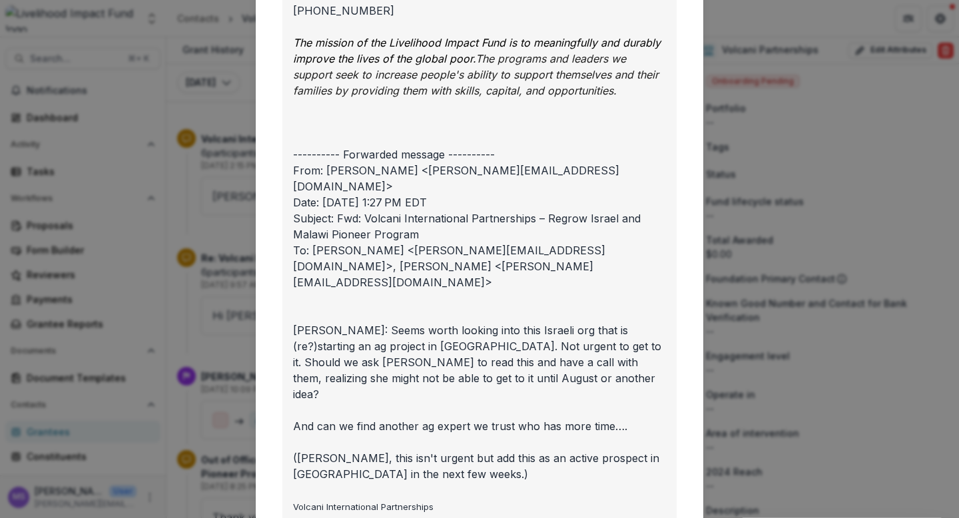
scroll to position [0, 0]
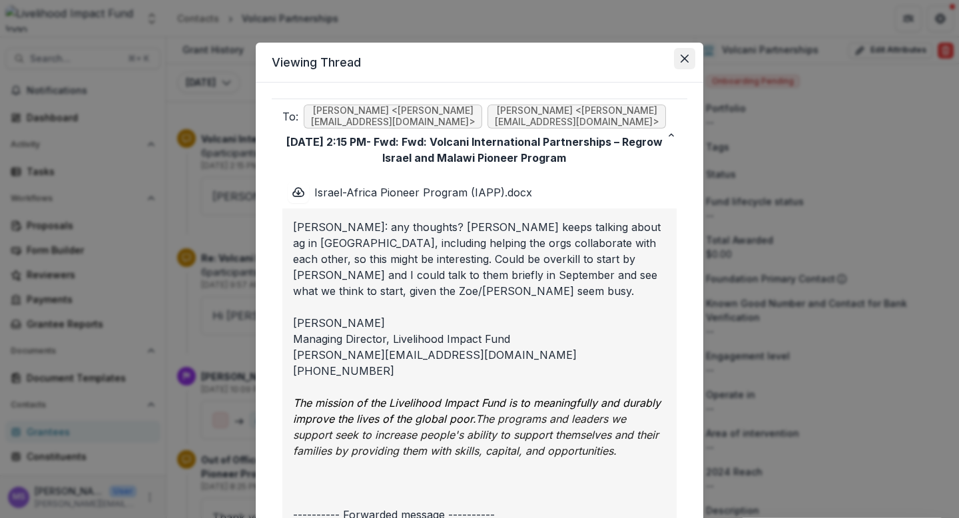
click at [676, 56] on button "Close" at bounding box center [684, 58] width 21 height 21
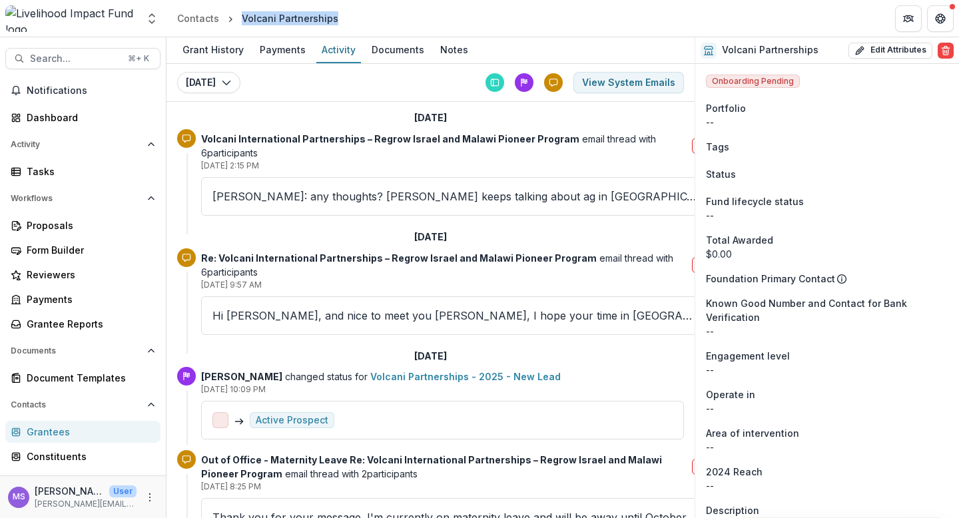
drag, startPoint x: 334, startPoint y: 21, endPoint x: 241, endPoint y: 22, distance: 94.0
click at [241, 22] on div "Volcani Partnerships" at bounding box center [290, 18] width 107 height 19
copy div "Volcani Partnerships"
click at [220, 51] on div "Grant History" at bounding box center [213, 49] width 72 height 19
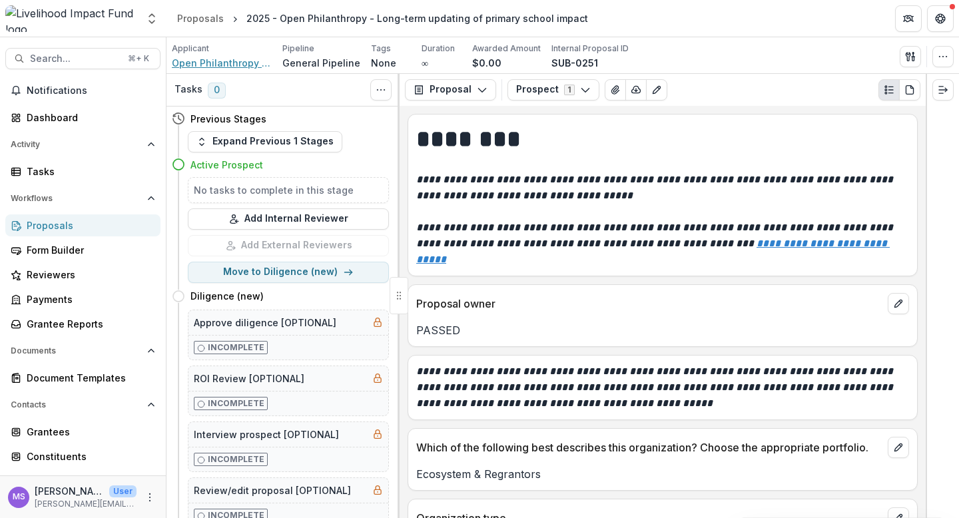
click at [209, 59] on span "Open Philanthropy Project" at bounding box center [222, 63] width 100 height 14
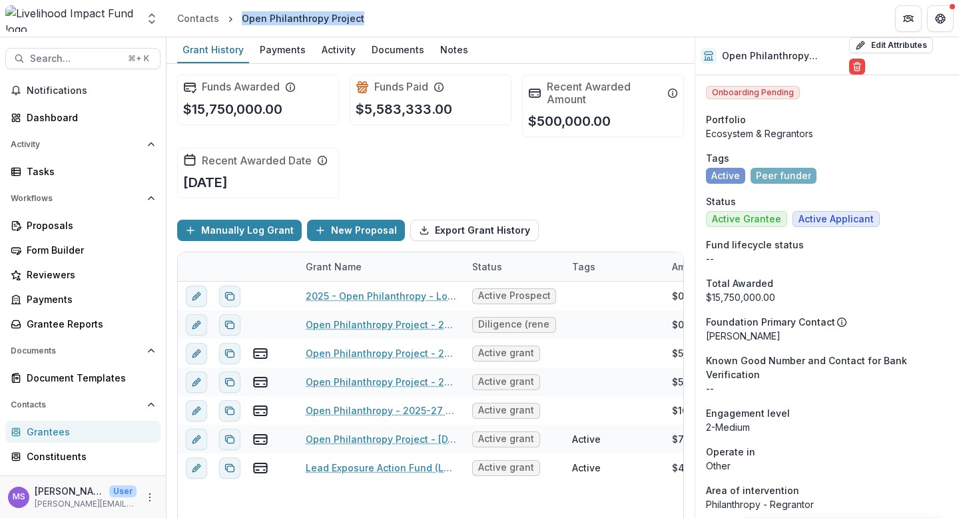
drag, startPoint x: 364, startPoint y: 15, endPoint x: 237, endPoint y: 15, distance: 127.3
click at [237, 15] on header "Contacts Open Philanthropy Project" at bounding box center [563, 18] width 793 height 37
copy div "Open Philanthropy Project"
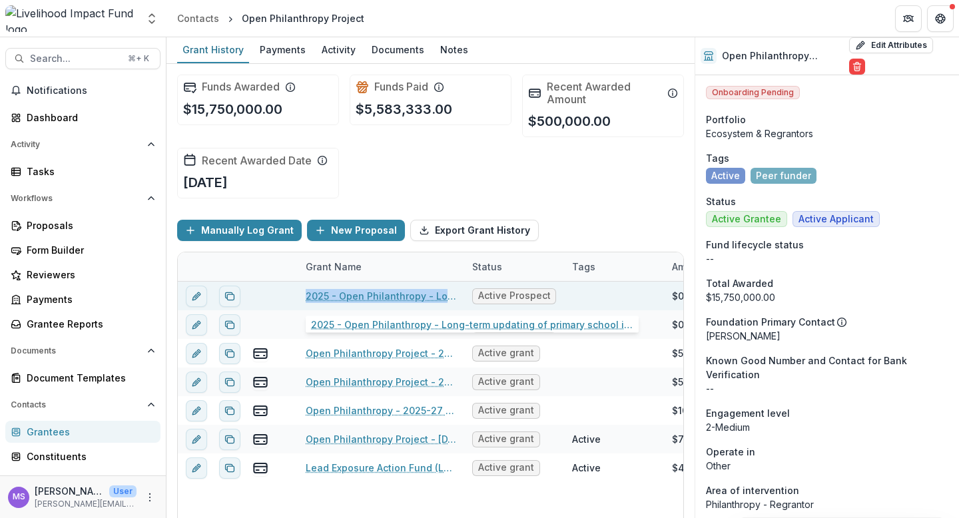
copy link "2025 - Open Philanthropy - Long-term updating of primary school impact"
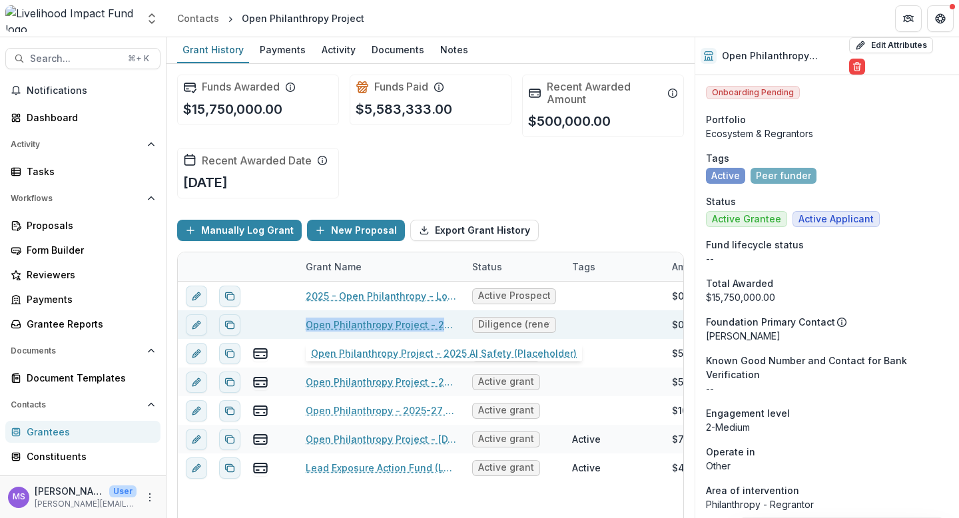
copy link "Open Philanthropy Project - 2025 AI Safety (Placeholder)"
click at [340, 327] on link "Open Philanthropy Project - 2025 AI Safety (Placeholder)" at bounding box center [381, 324] width 151 height 14
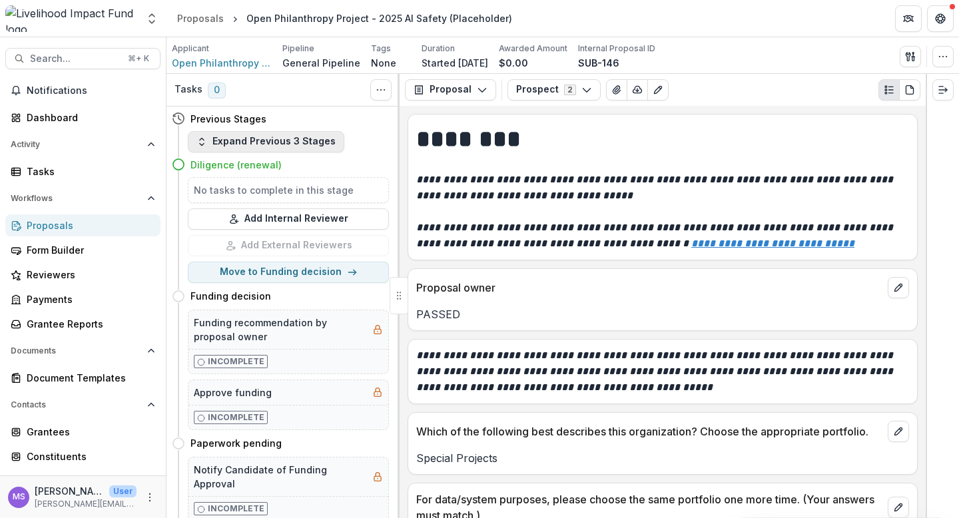
click at [275, 144] on button "Expand Previous 3 Stages" at bounding box center [266, 141] width 157 height 21
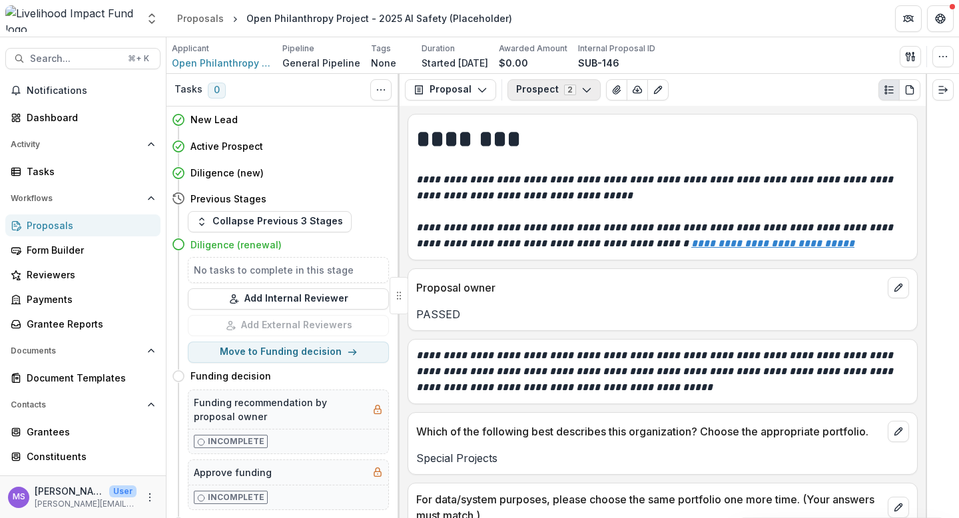
click at [589, 93] on button "Prospect 2" at bounding box center [554, 89] width 93 height 21
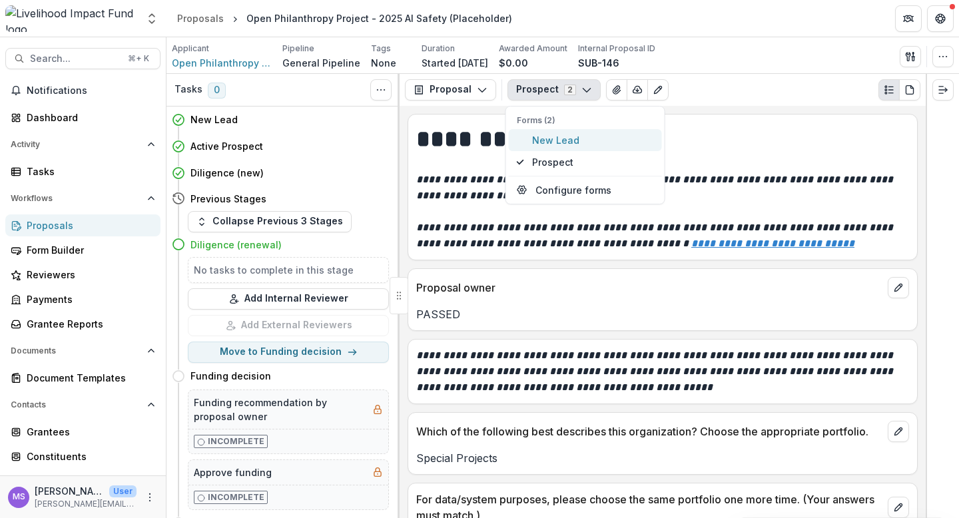
click at [561, 136] on span "New Lead" at bounding box center [593, 140] width 122 height 14
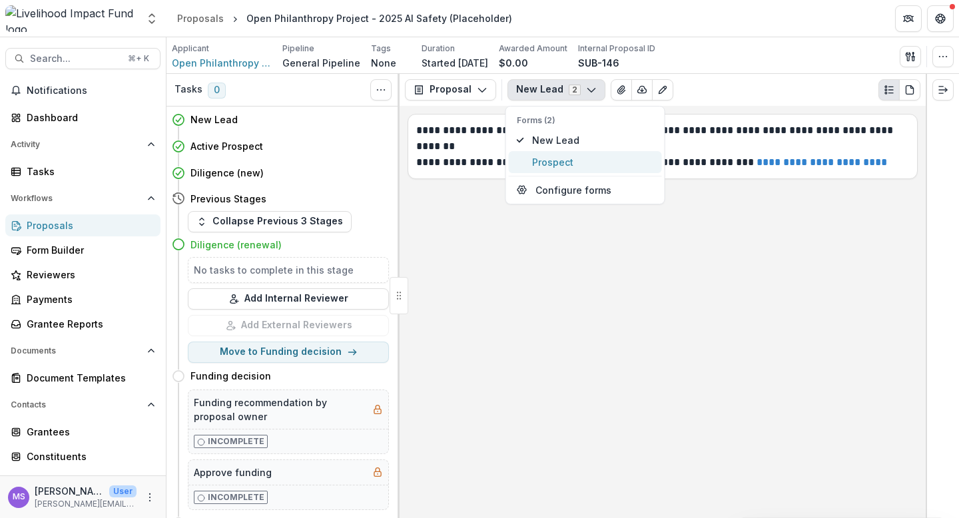
click at [560, 165] on span "Prospect" at bounding box center [593, 162] width 122 height 14
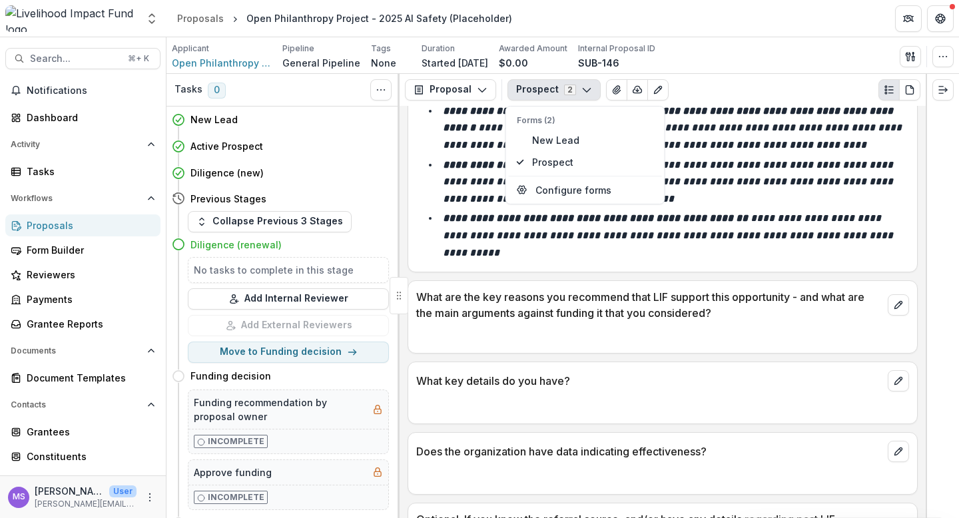
scroll to position [1627, 0]
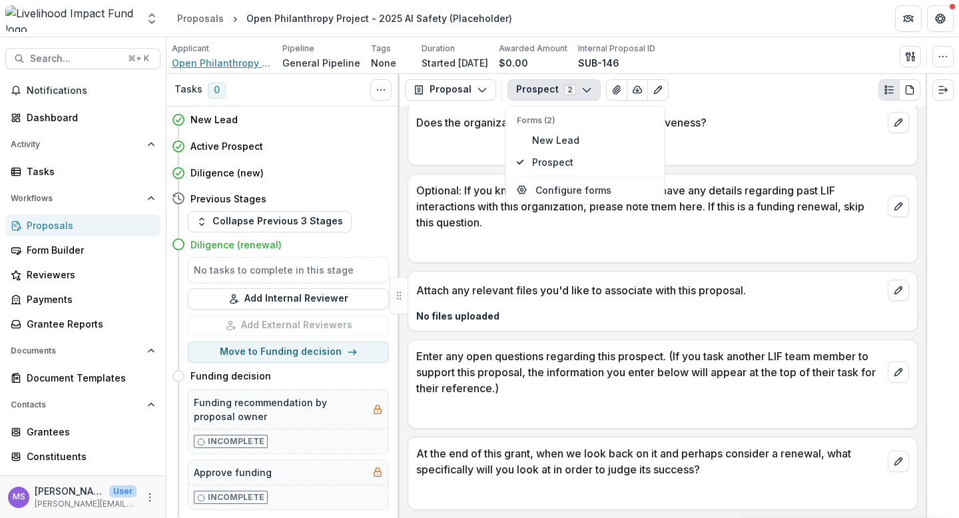
click at [229, 59] on span "Open Philanthropy Project" at bounding box center [222, 63] width 100 height 14
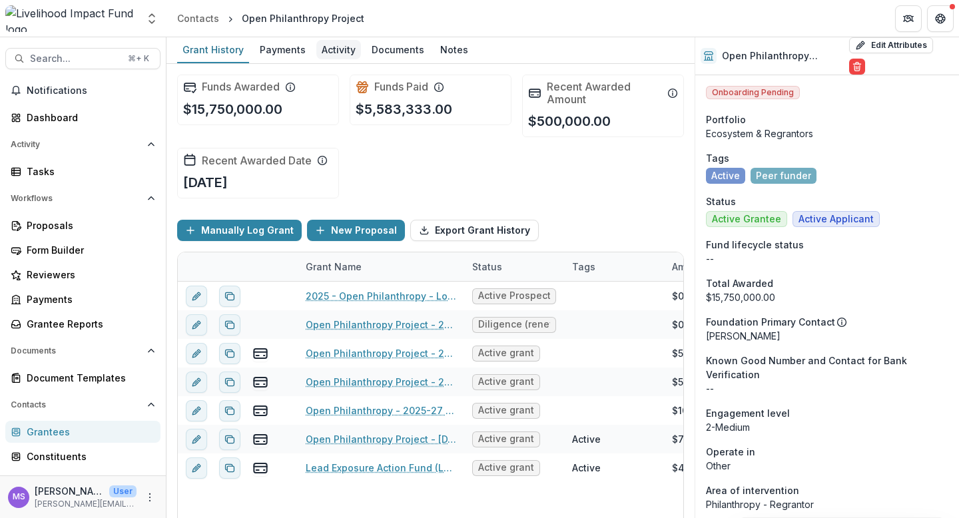
click at [334, 50] on div "Activity" at bounding box center [338, 49] width 45 height 19
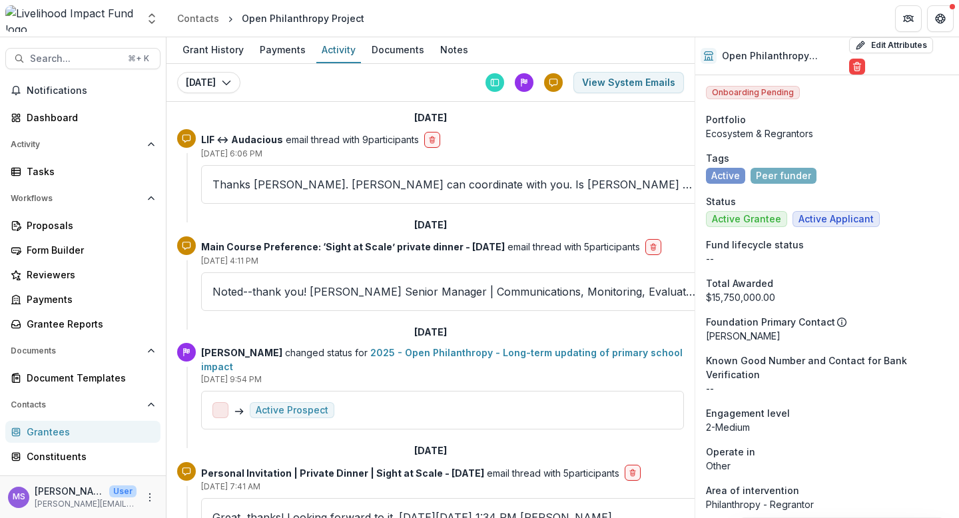
click at [348, 174] on div "Thanks Paula-Raye. Lara can coordinate with you. Is Anna based in NYC as I am h…" at bounding box center [454, 184] width 507 height 39
click at [347, 185] on p "Thanks Paula-Raye. Lara can coordinate with you. Is Anna based in NYC as I am h…" at bounding box center [455, 185] width 484 height 16
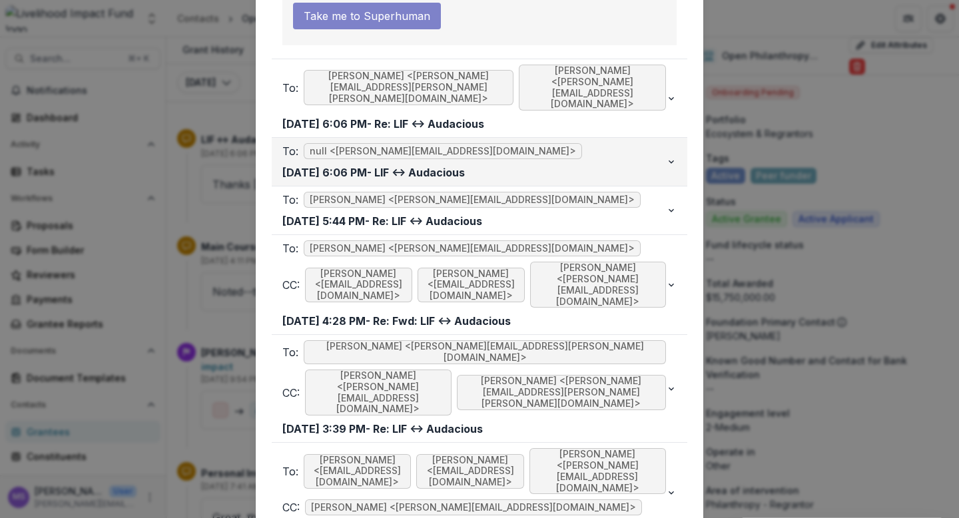
scroll to position [200, 0]
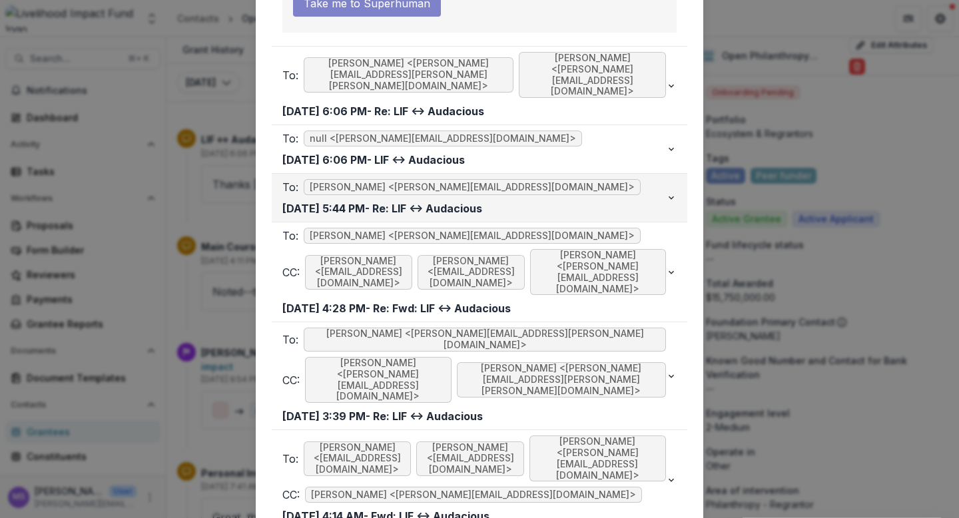
click at [564, 179] on div "To: Jeremy Hockenstein <jeremy@lifund.org> Sep 30, 2025, 5:44 PM - Re: LIF <-> …" at bounding box center [475, 197] width 384 height 37
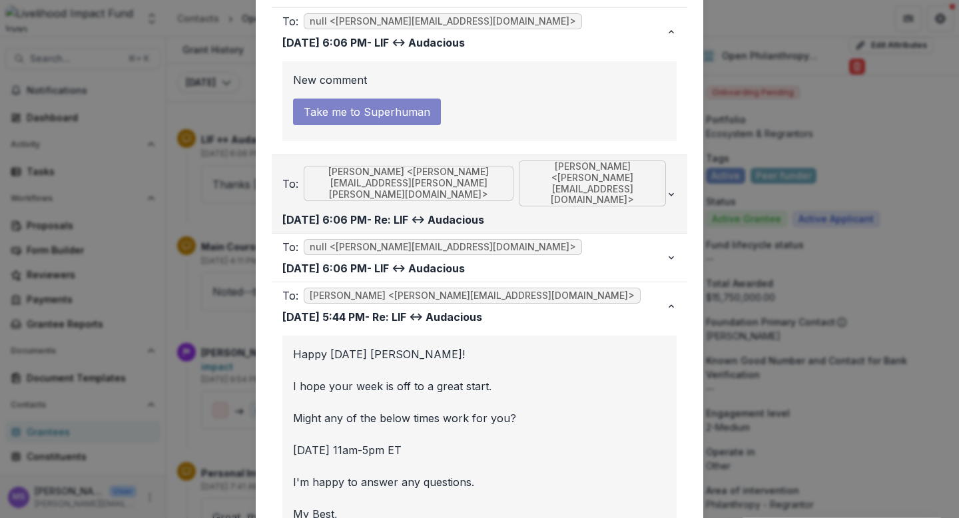
scroll to position [87, 0]
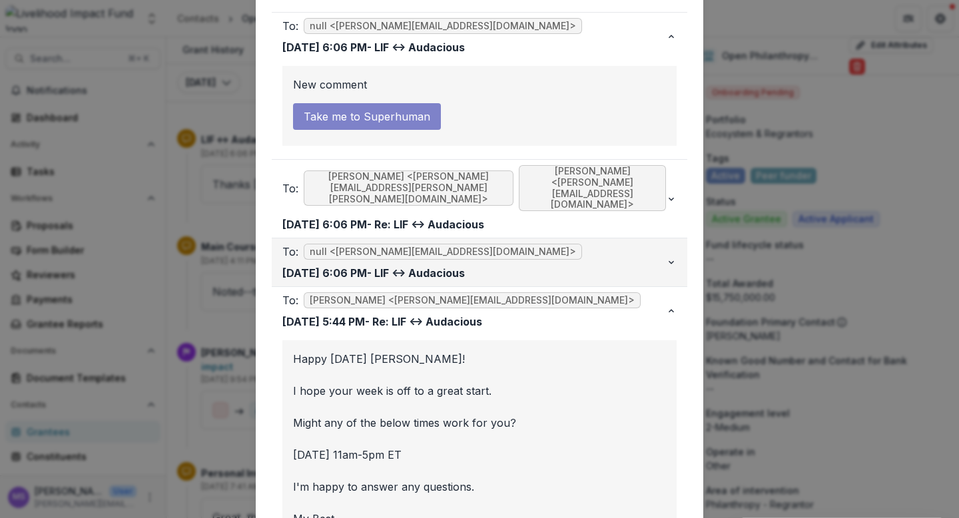
click at [543, 249] on div "To: null <jana@lifund.org> Sep 30, 2025, 6:06 PM - LIF <-> Audacious" at bounding box center [475, 262] width 384 height 37
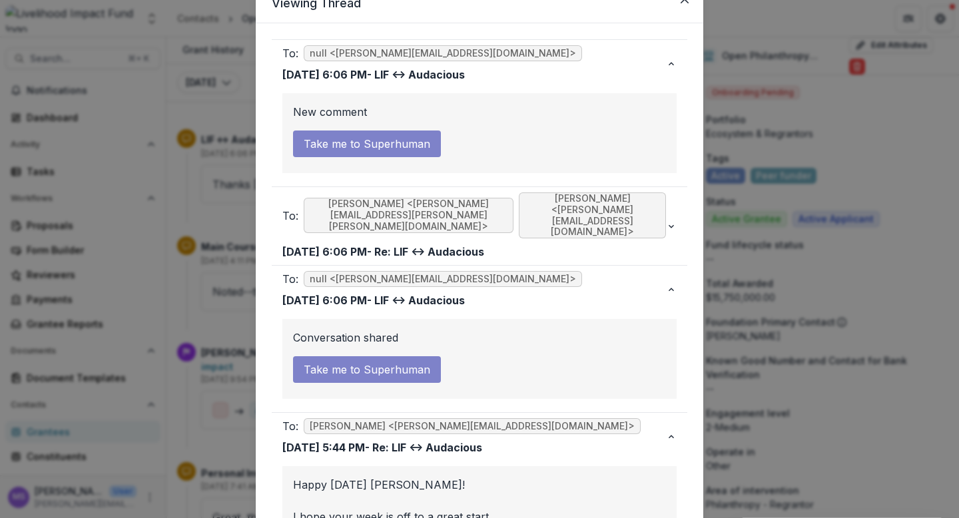
scroll to position [82, 0]
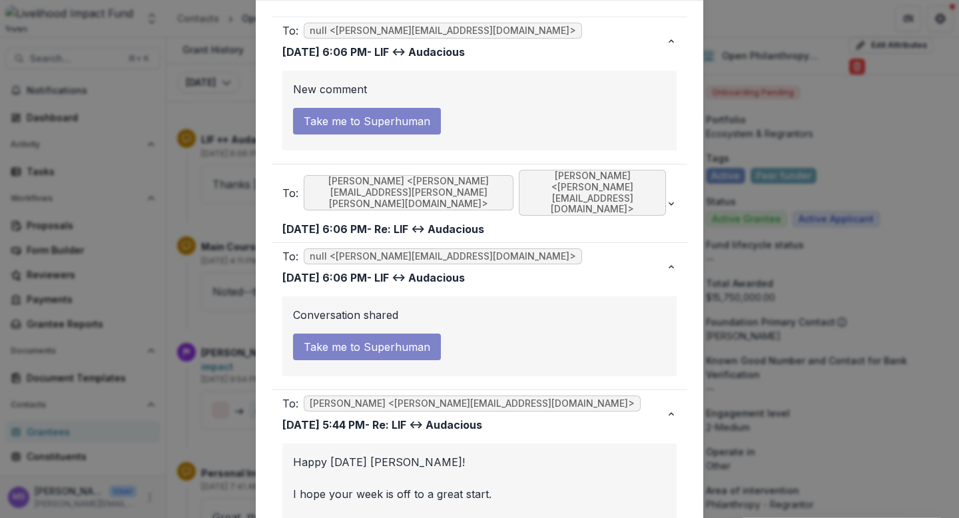
click at [366, 334] on link "Take me to Superhuman" at bounding box center [367, 347] width 148 height 27
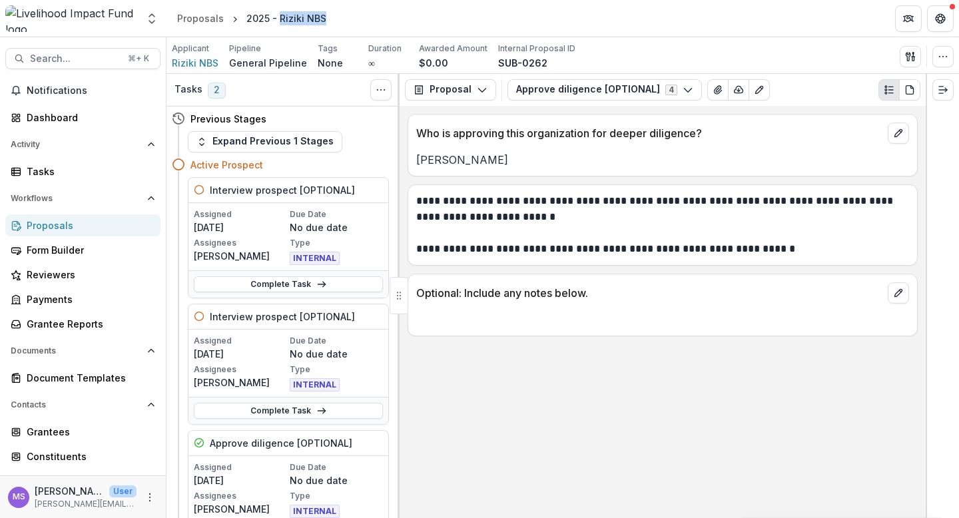
drag, startPoint x: 325, startPoint y: 20, endPoint x: 275, endPoint y: 21, distance: 50.0
click at [275, 21] on div "2025 - Riziki NBS" at bounding box center [286, 18] width 91 height 19
copy div "Riziki NBS"
click at [195, 61] on span "Riziki NBS" at bounding box center [195, 63] width 47 height 14
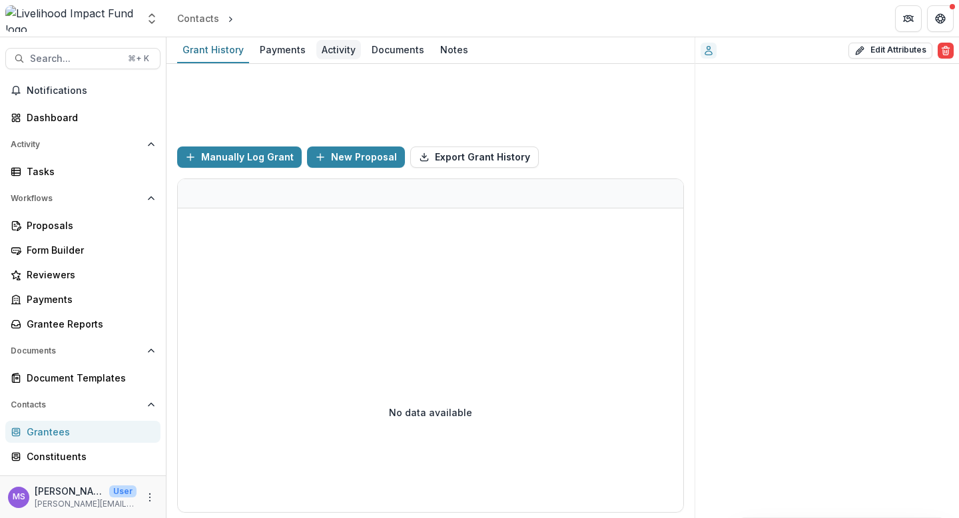
click at [336, 49] on div "Activity" at bounding box center [338, 49] width 45 height 19
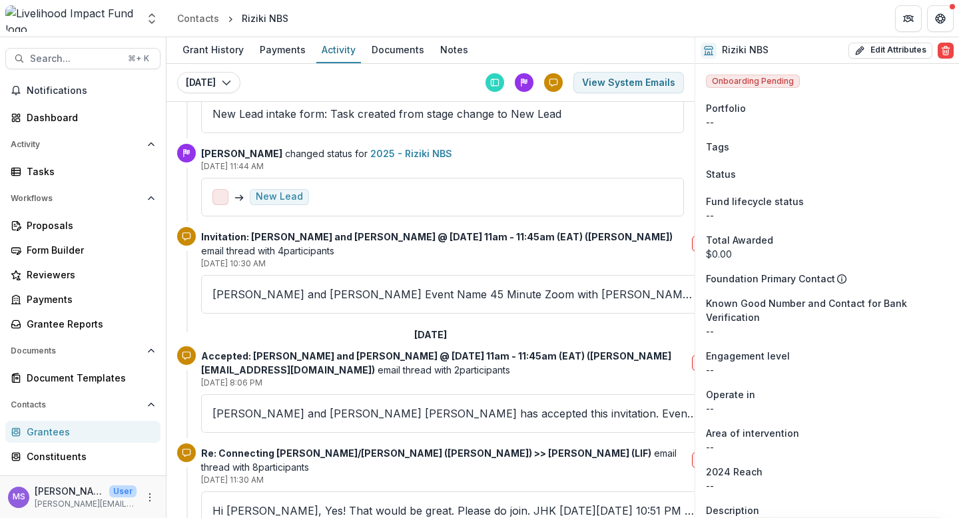
scroll to position [456, 0]
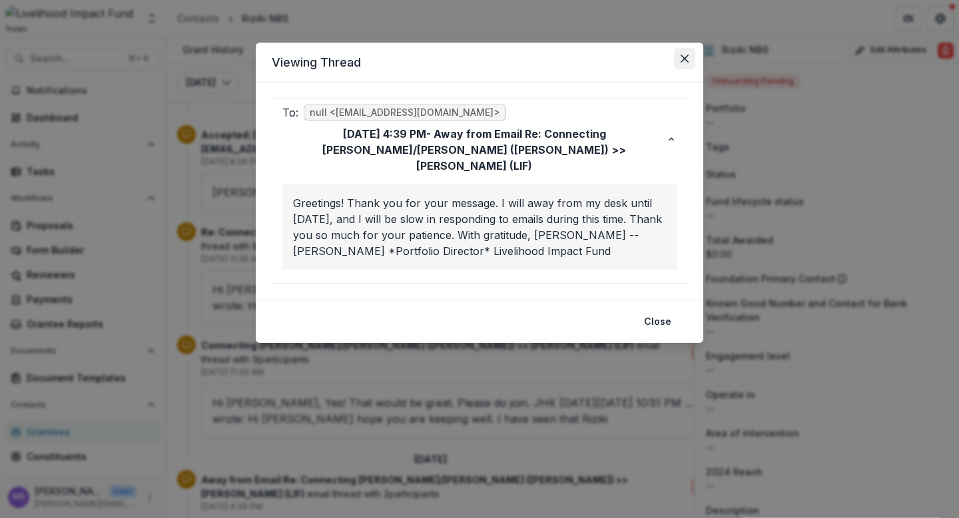
click at [684, 57] on icon "Close" at bounding box center [685, 59] width 8 height 8
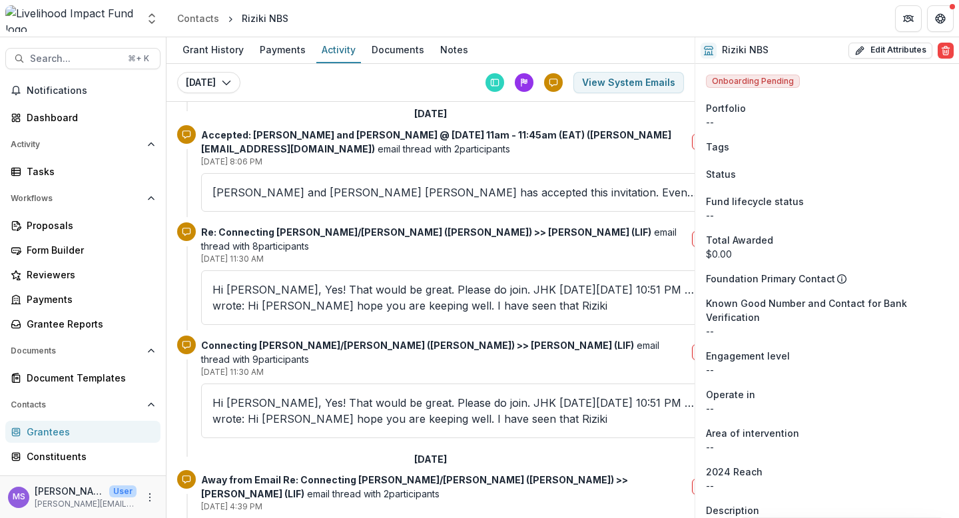
click at [367, 395] on p "Hi [PERSON_NAME], Yes! That would be great. Please do join. JHK [DATE][DATE] 10…" at bounding box center [455, 411] width 484 height 32
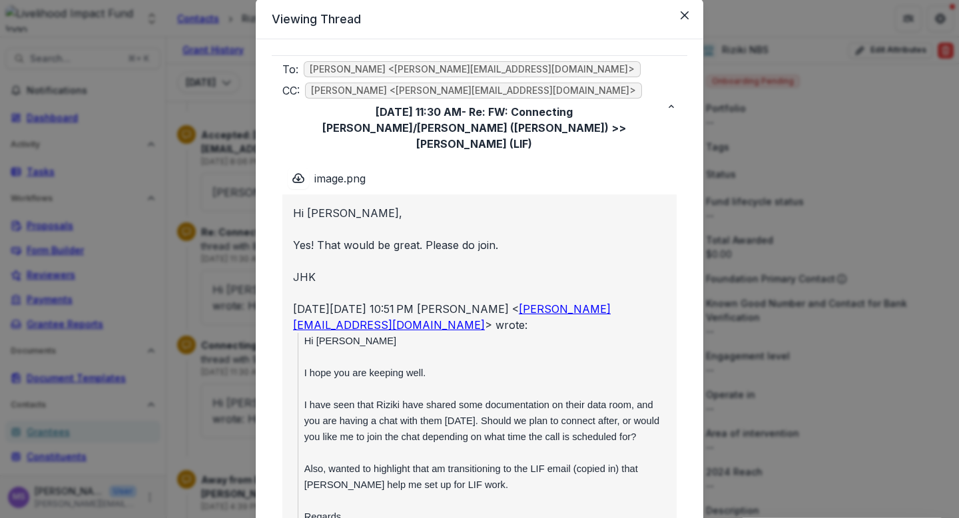
scroll to position [0, 0]
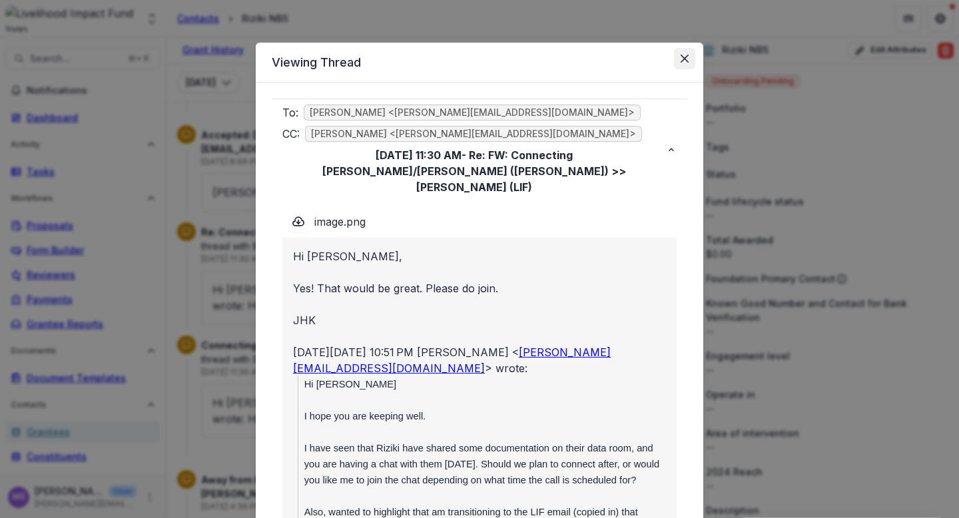
click at [681, 58] on icon "Close" at bounding box center [685, 59] width 8 height 8
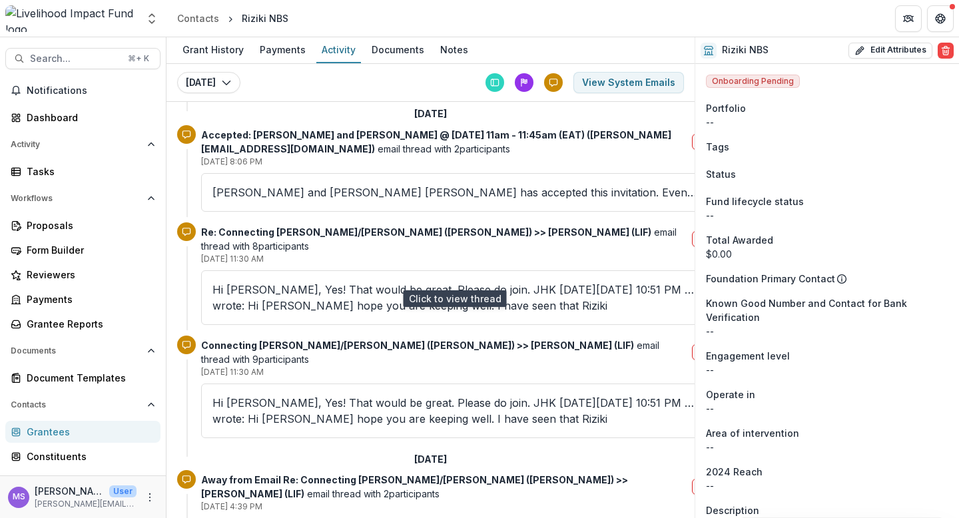
click at [332, 282] on p "Hi [PERSON_NAME], Yes! That would be great. Please do join. JHK [DATE][DATE] 10…" at bounding box center [455, 298] width 484 height 32
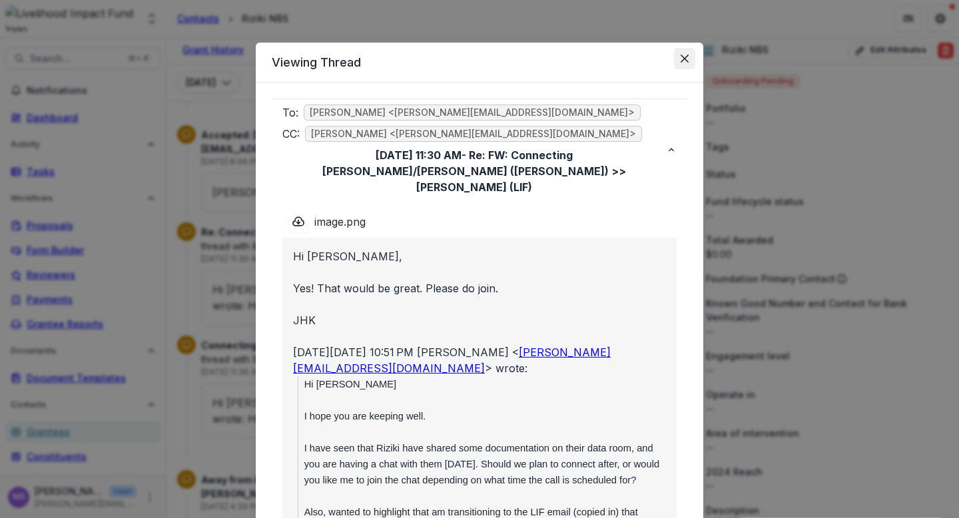
click at [682, 58] on icon "Close" at bounding box center [685, 59] width 8 height 8
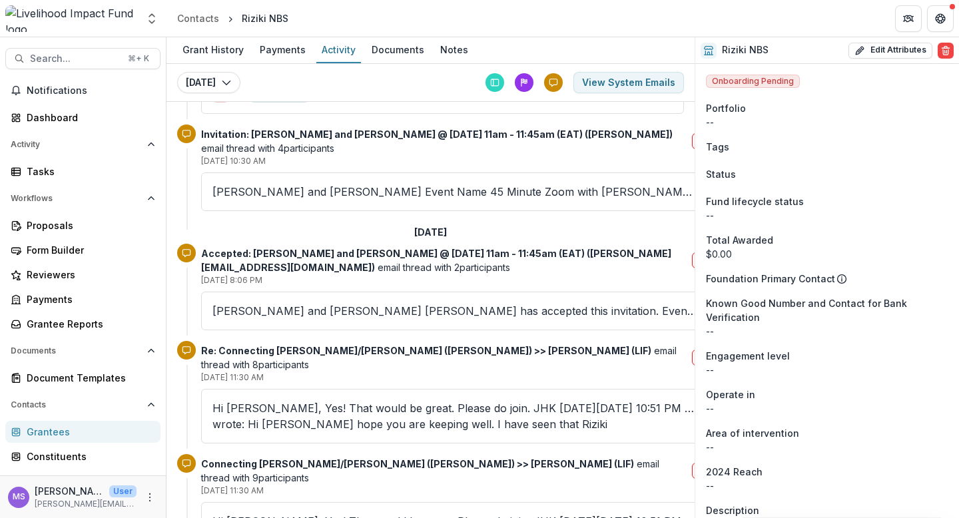
scroll to position [330, 0]
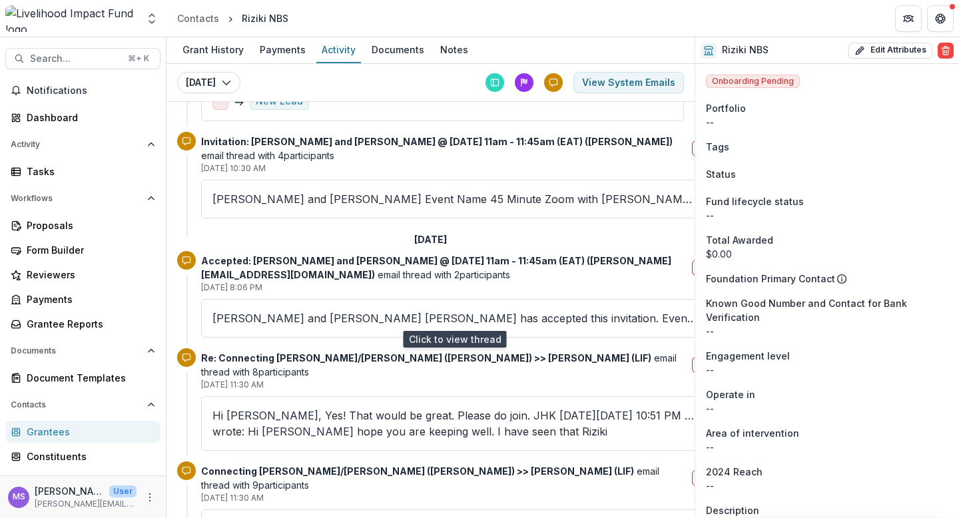
click at [291, 312] on p "[PERSON_NAME] and [PERSON_NAME] [PERSON_NAME] has accepted this invitation. Eve…" at bounding box center [455, 318] width 484 height 16
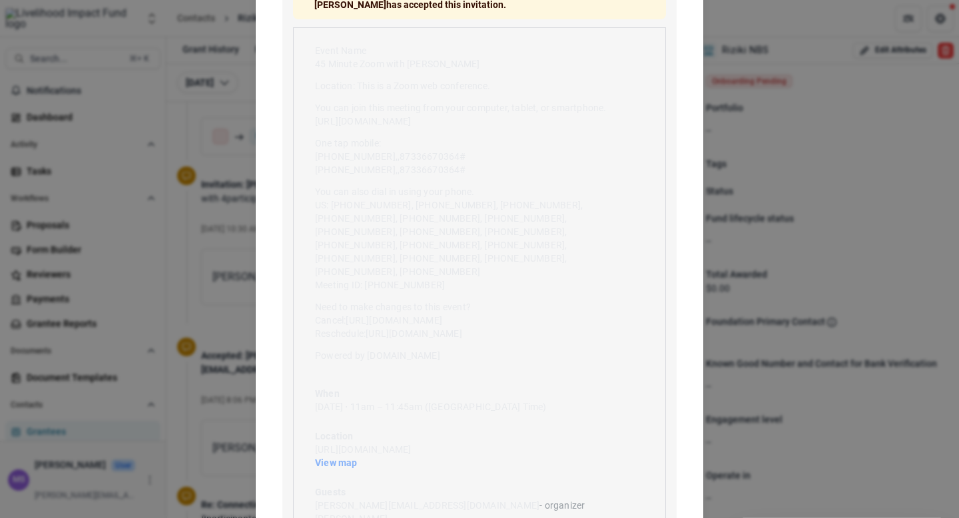
scroll to position [0, 0]
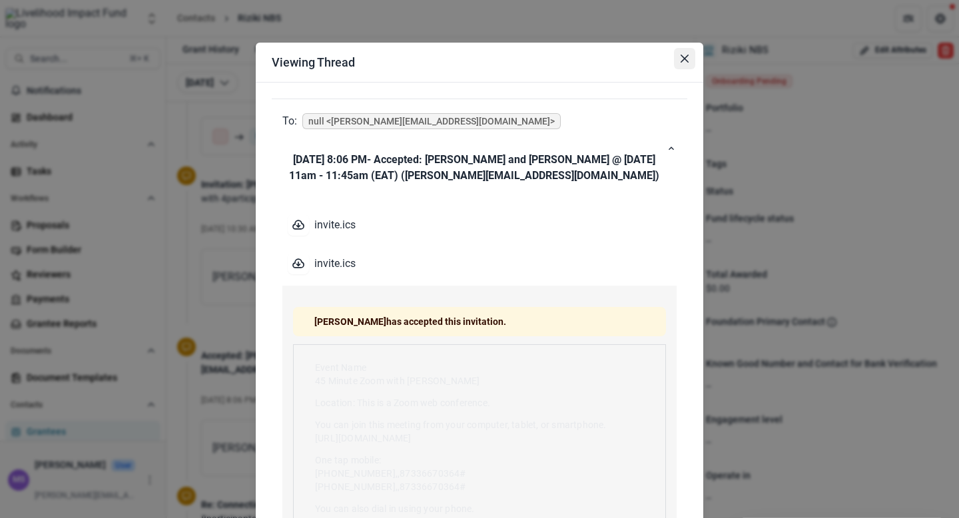
click at [681, 59] on icon "Close" at bounding box center [685, 59] width 8 height 8
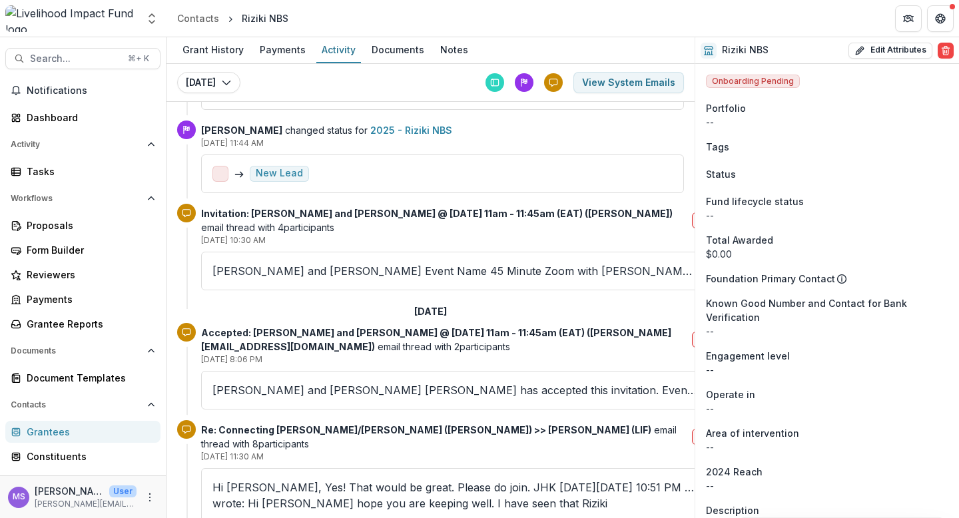
scroll to position [243, 0]
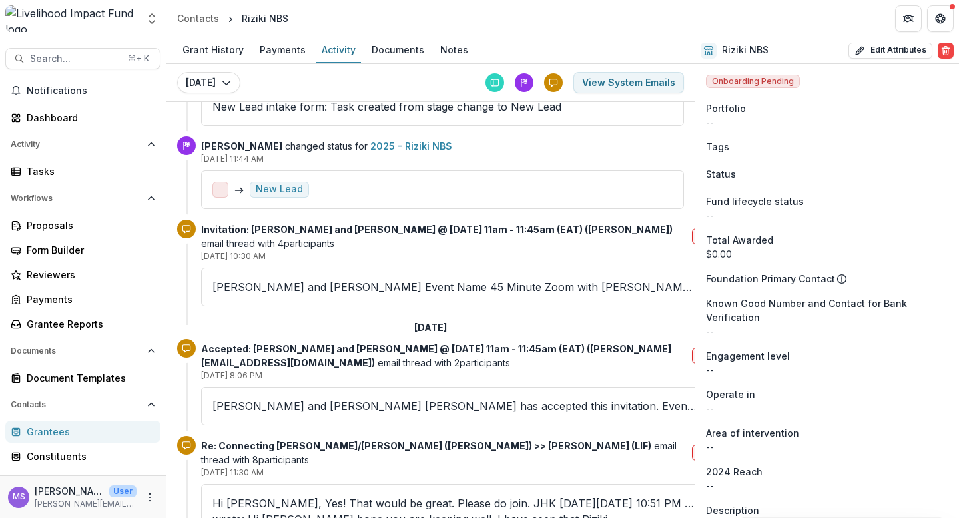
click at [307, 280] on p "[PERSON_NAME] and [PERSON_NAME] Event Name 45 Minute Zoom with [PERSON_NAME] A …" at bounding box center [455, 287] width 484 height 16
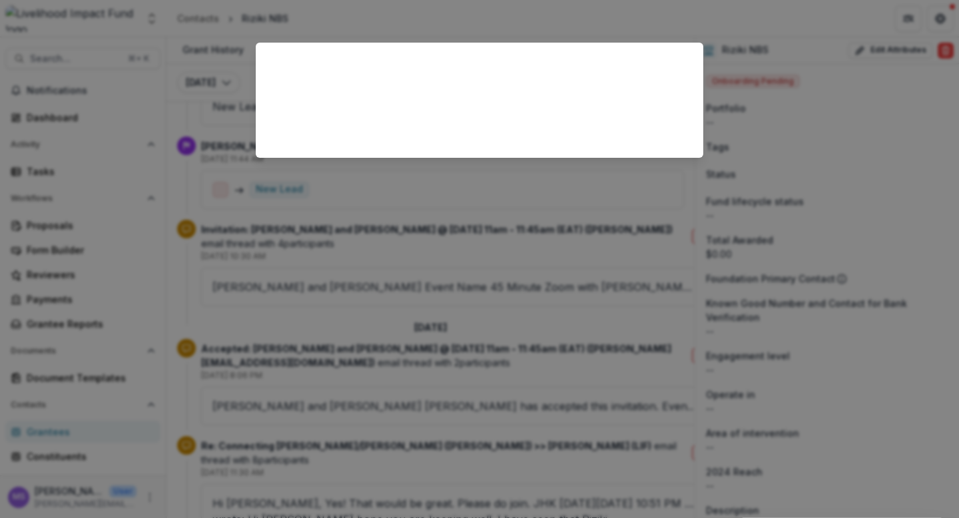
scroll to position [329, 0]
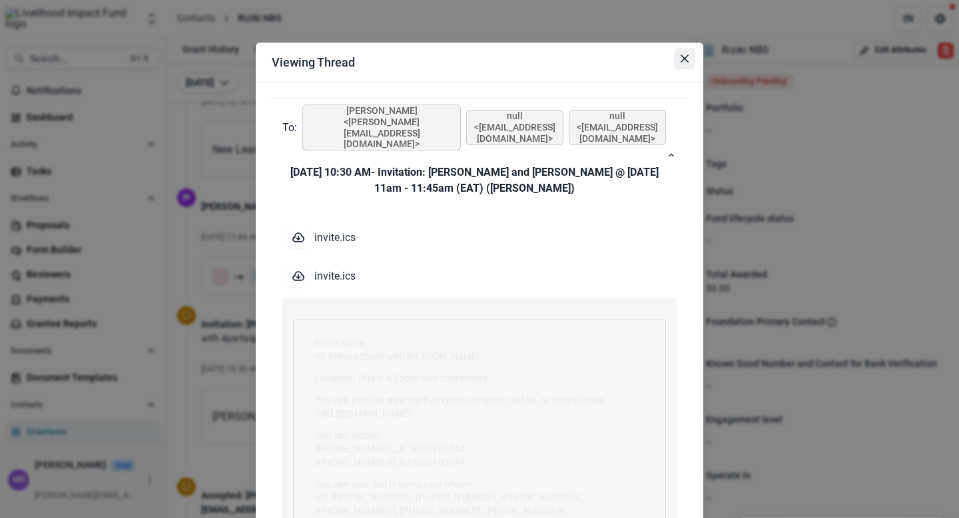
click at [682, 53] on button "Close" at bounding box center [684, 58] width 21 height 21
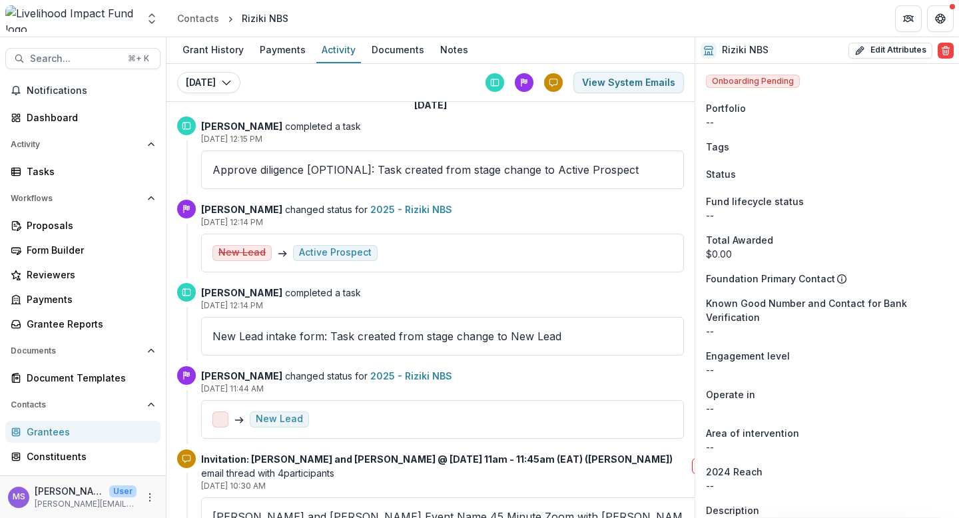
scroll to position [11, 0]
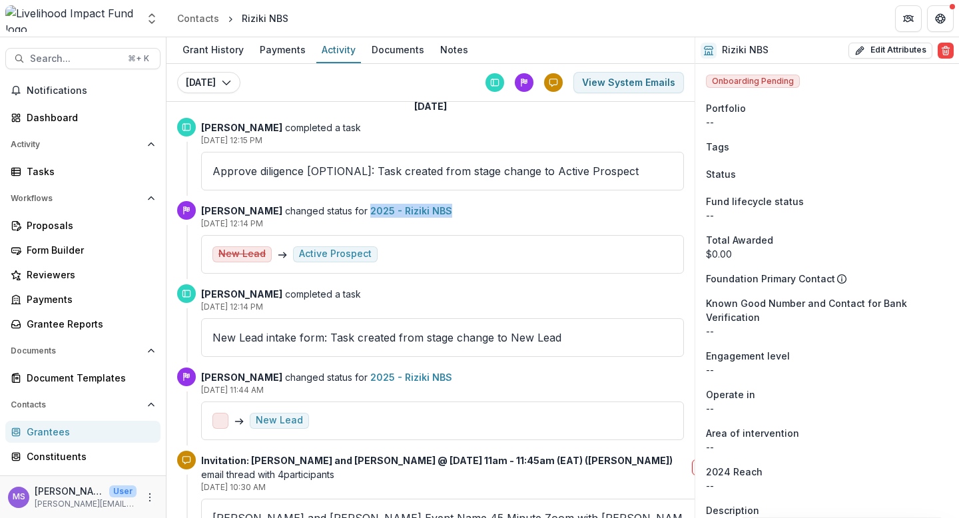
copy link "2025 - Riziki NBS"
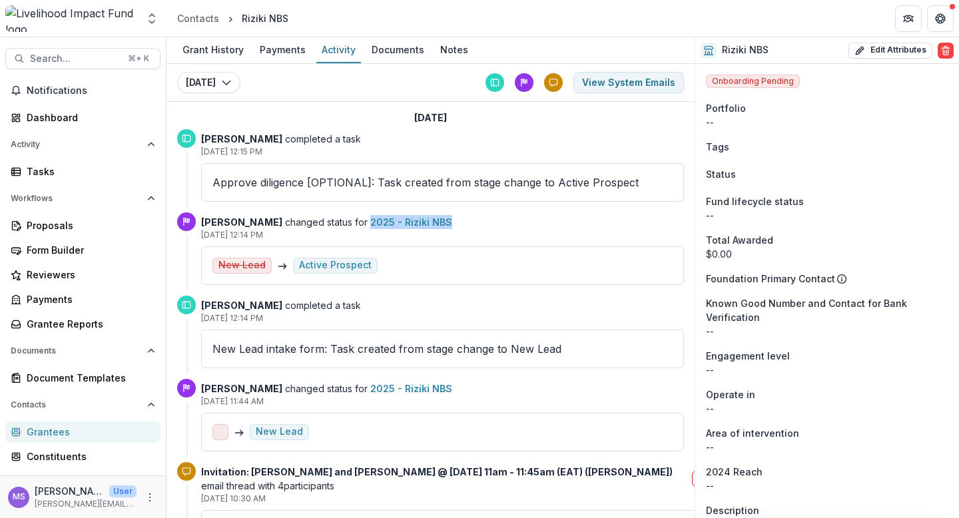
click at [460, 258] on div "New Lead Active Prospect" at bounding box center [443, 266] width 460 height 16
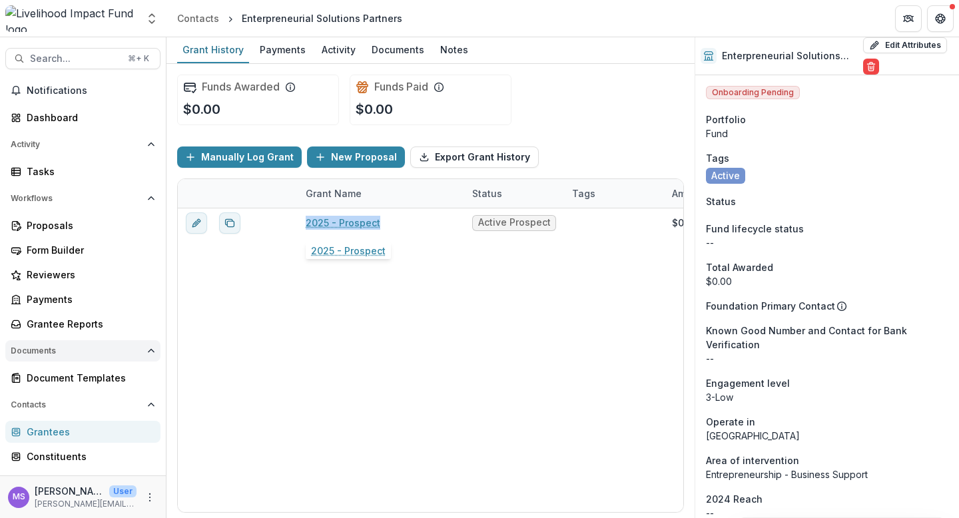
scroll to position [120, 0]
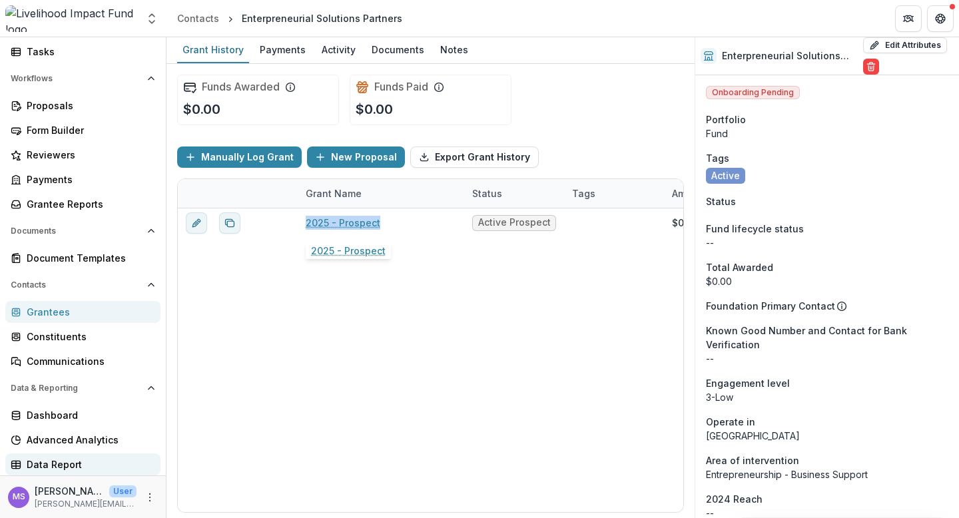
click at [62, 465] on div "Data Report" at bounding box center [88, 465] width 123 height 14
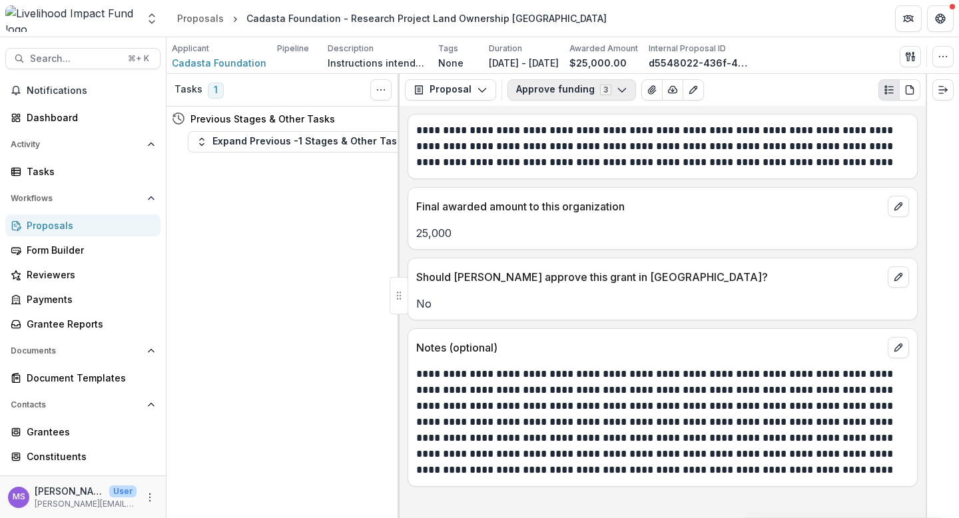
click at [617, 85] on icon "button" at bounding box center [622, 90] width 11 height 11
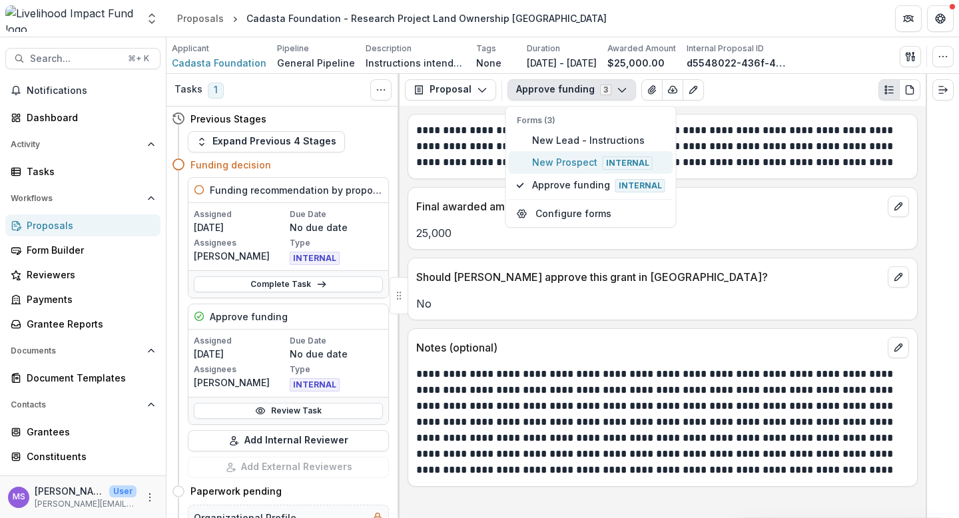
click at [558, 163] on span "New Prospect Internal" at bounding box center [598, 162] width 133 height 15
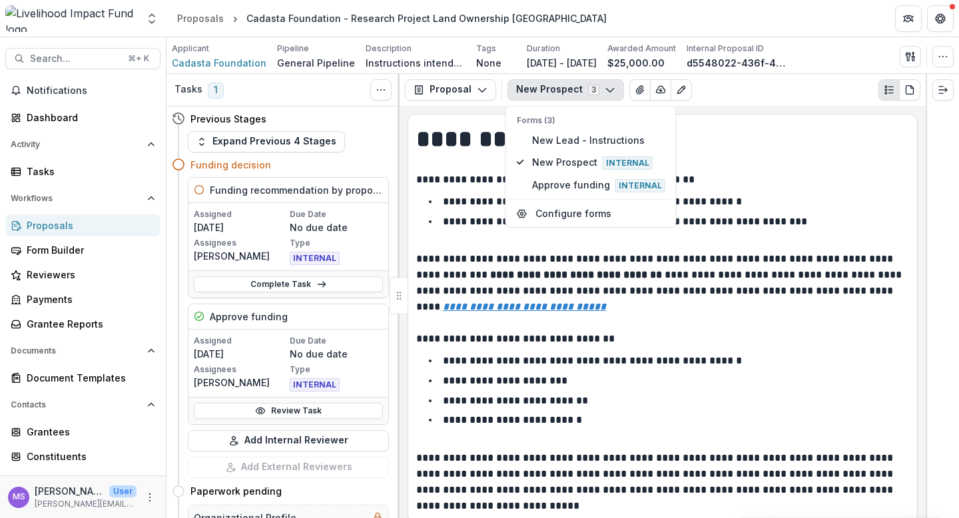
click at [747, 151] on h1 "**********" at bounding box center [660, 139] width 489 height 33
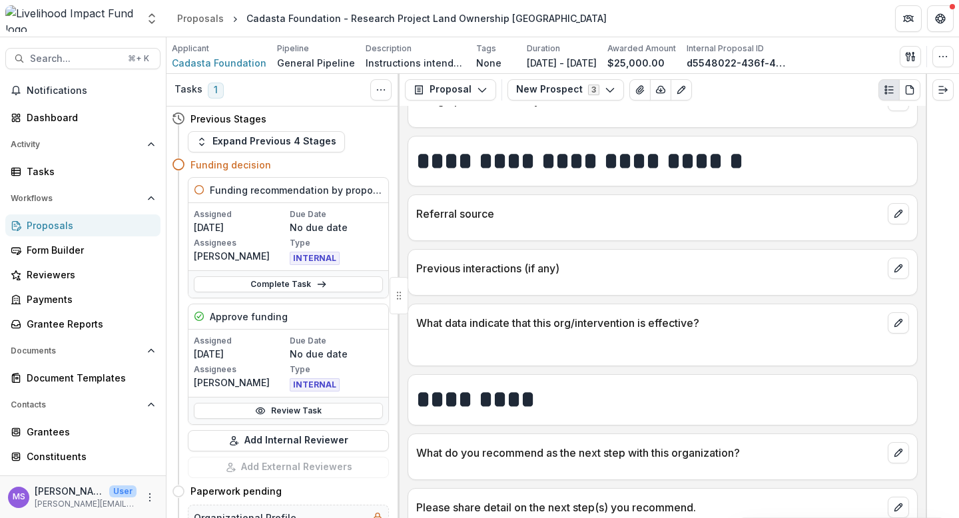
scroll to position [850, 0]
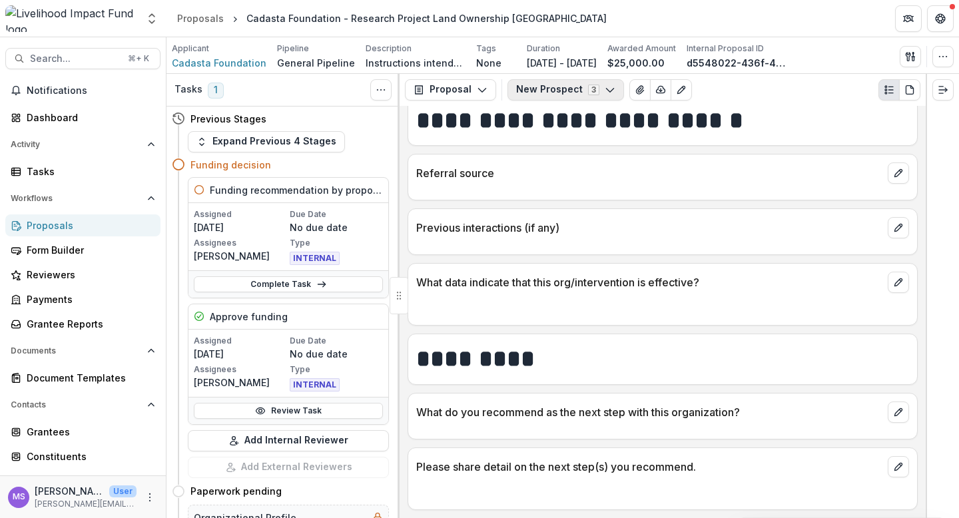
click at [605, 85] on icon "button" at bounding box center [610, 90] width 11 height 11
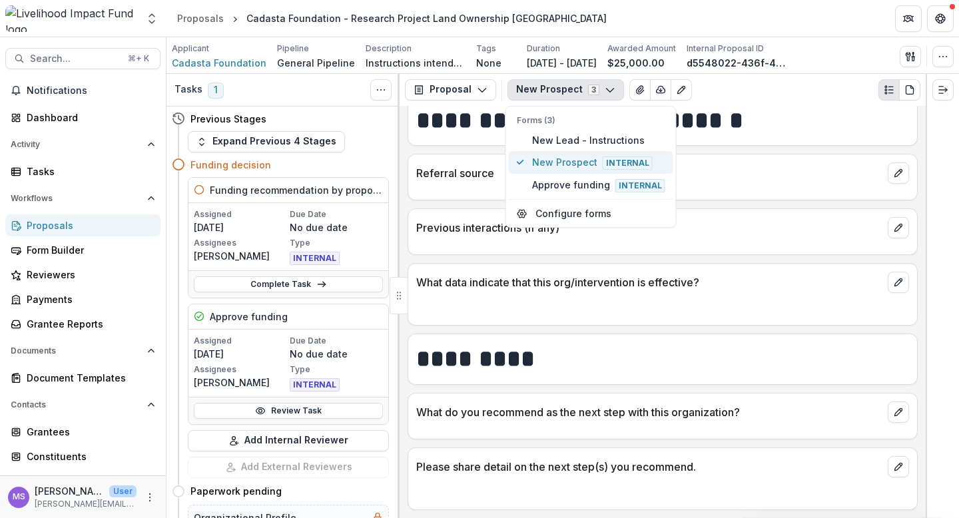
click at [569, 168] on span "New Prospect Internal" at bounding box center [598, 162] width 133 height 15
click at [583, 157] on span "New Prospect Internal" at bounding box center [598, 162] width 133 height 15
click at [574, 157] on span "New Prospect Internal" at bounding box center [598, 162] width 133 height 15
click at [536, 13] on header "Proposals Cadasta Foundation - Research Project Land Ownership Uganda" at bounding box center [563, 18] width 793 height 37
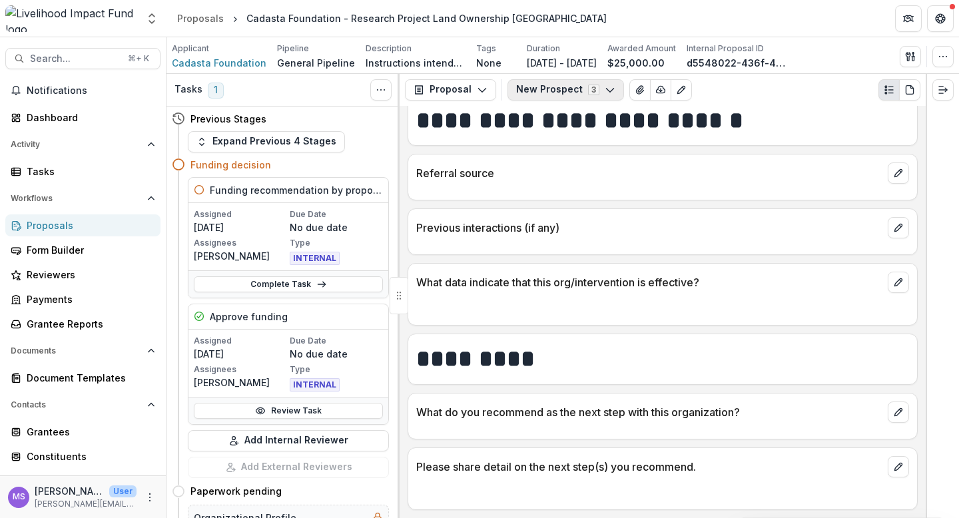
click at [608, 90] on icon "button" at bounding box center [610, 90] width 11 height 11
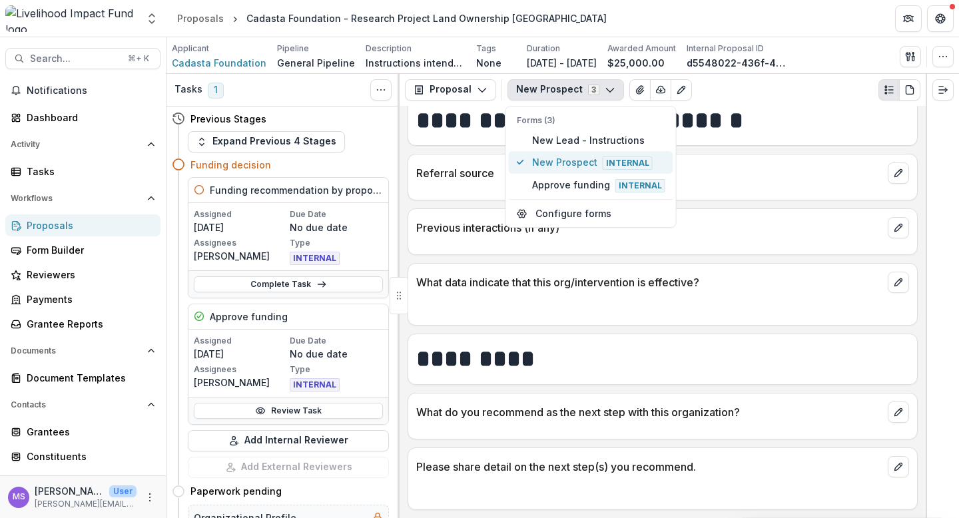
click at [566, 165] on span "New Prospect Internal" at bounding box center [598, 162] width 133 height 15
click at [570, 143] on span "New Lead - Instructions" at bounding box center [598, 140] width 133 height 14
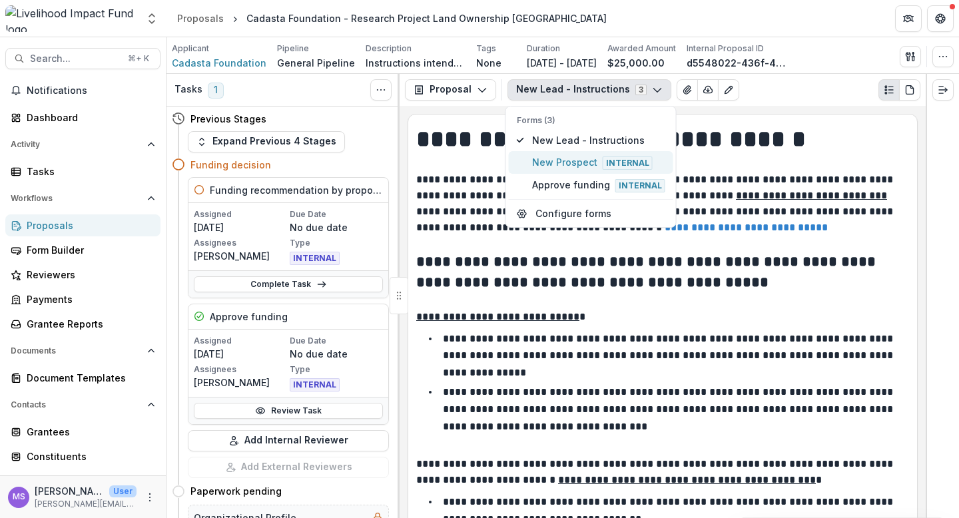
click at [566, 157] on span "New Prospect Internal" at bounding box center [598, 162] width 133 height 15
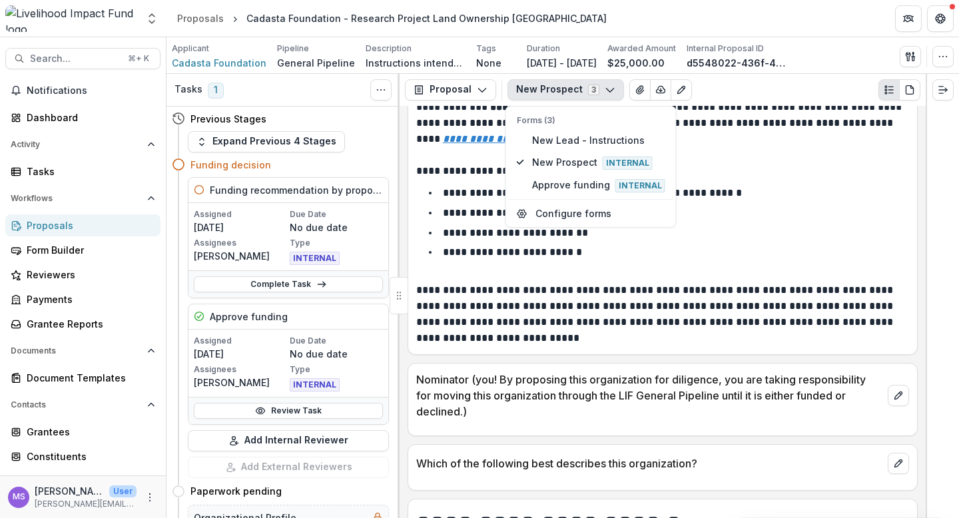
scroll to position [155, 0]
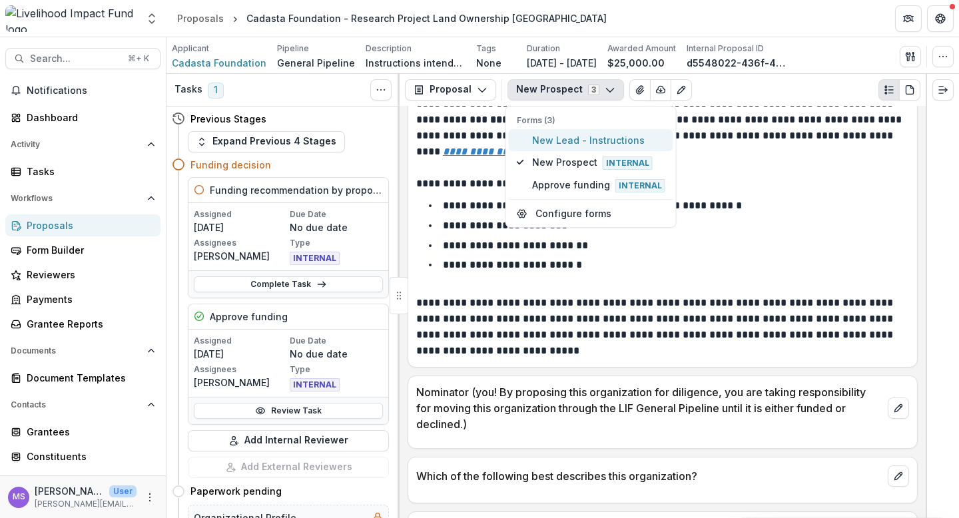
click at [590, 141] on span "New Lead - Instructions" at bounding box center [598, 140] width 133 height 14
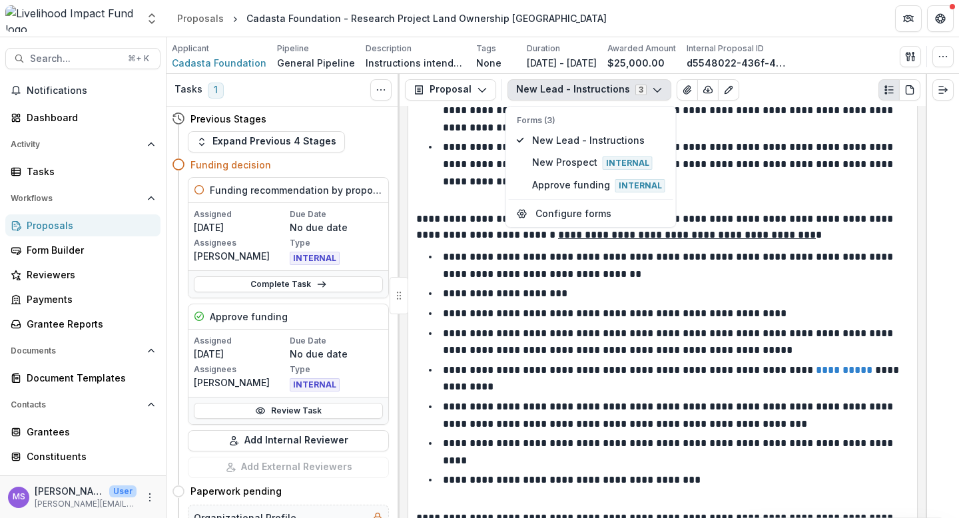
scroll to position [317, 0]
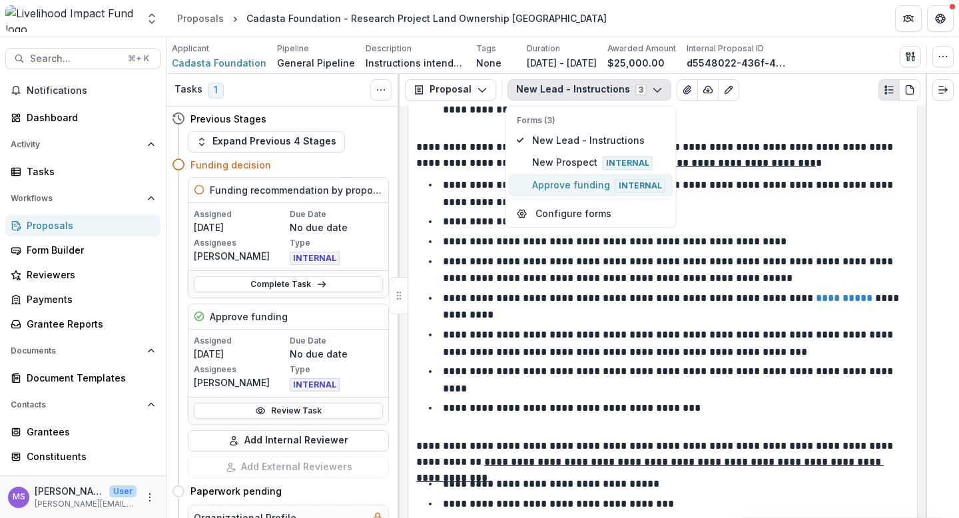
click at [568, 189] on span "Approve funding Internal" at bounding box center [598, 185] width 133 height 15
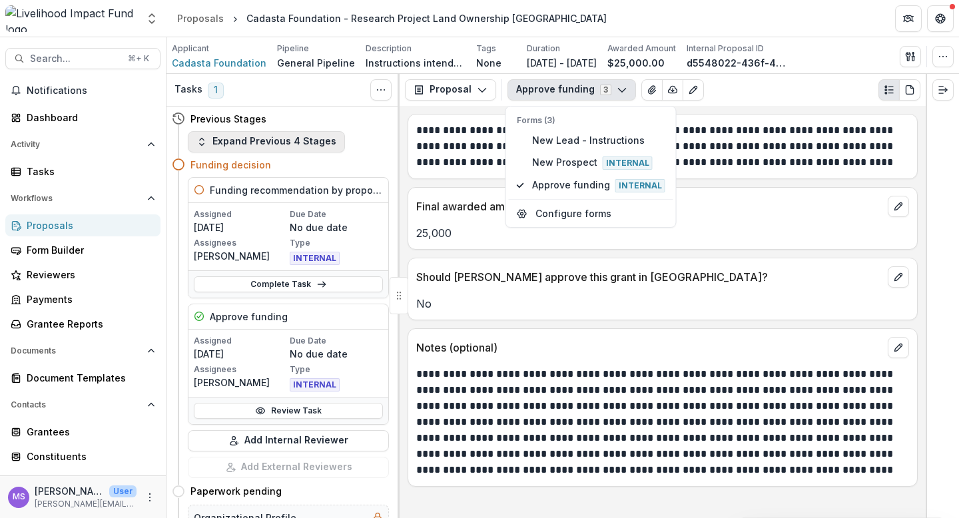
click at [305, 141] on button "Expand Previous 4 Stages" at bounding box center [266, 141] width 157 height 21
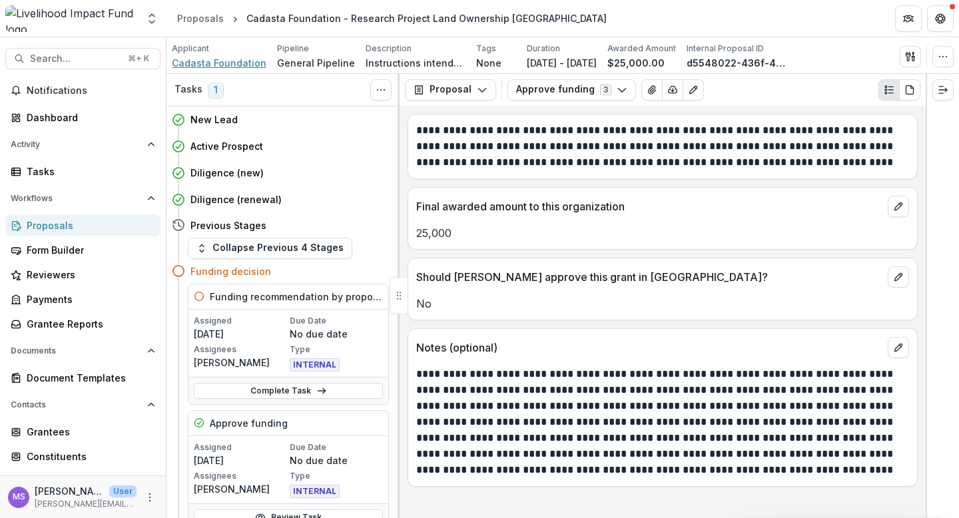
click at [219, 61] on span "Cadasta Foundation" at bounding box center [219, 63] width 95 height 14
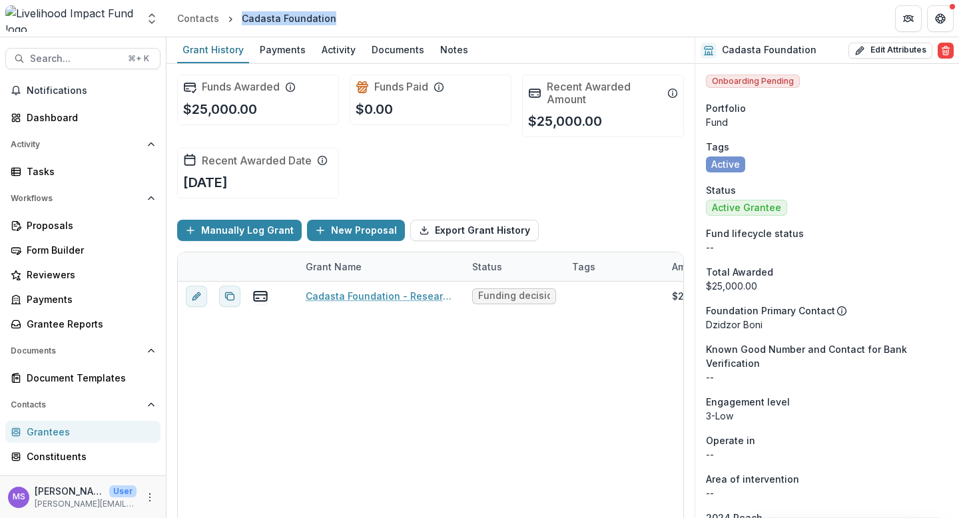
drag, startPoint x: 333, startPoint y: 19, endPoint x: 242, endPoint y: 19, distance: 91.3
click at [242, 19] on div "Cadasta Foundation" at bounding box center [289, 18] width 105 height 19
copy div "Cadasta Foundation"
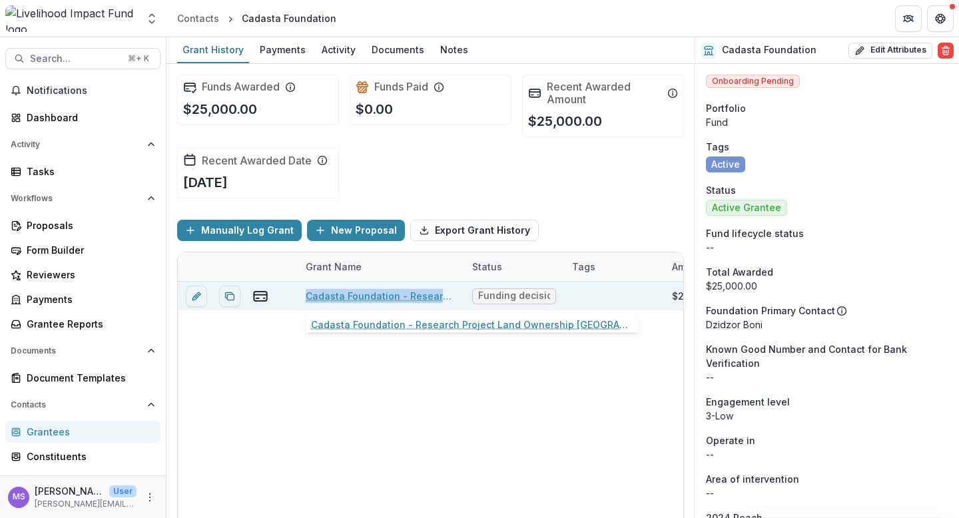
copy link "Cadasta Foundation - Research Project Land Ownership Uganda"
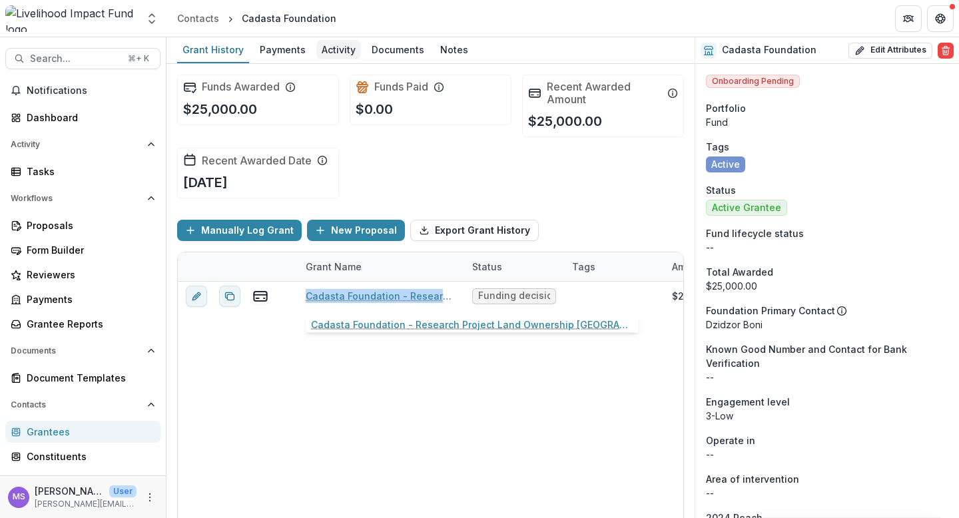
click at [345, 43] on div "Activity" at bounding box center [338, 49] width 45 height 19
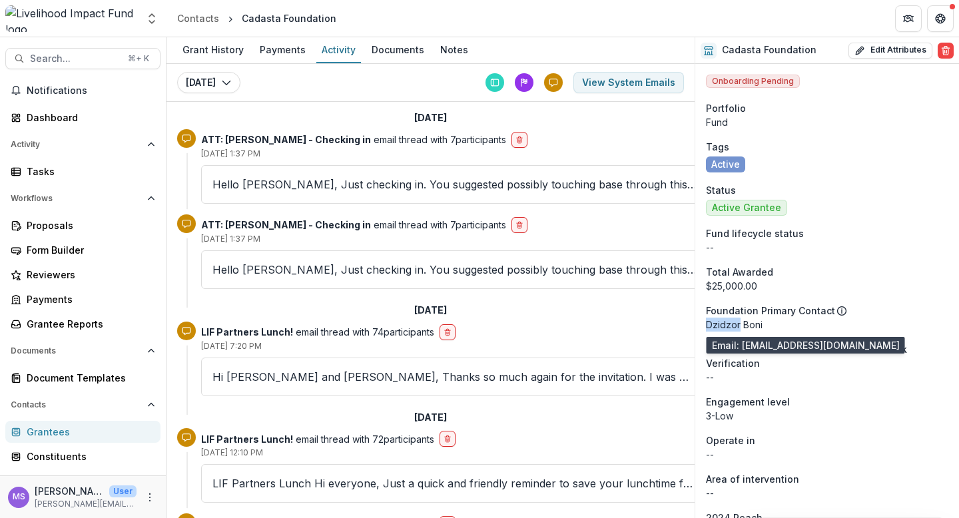
drag, startPoint x: 741, startPoint y: 327, endPoint x: 707, endPoint y: 326, distance: 34.0
click at [707, 326] on p "Dzidzor Boni" at bounding box center [827, 325] width 243 height 14
copy p "Dzidzor"
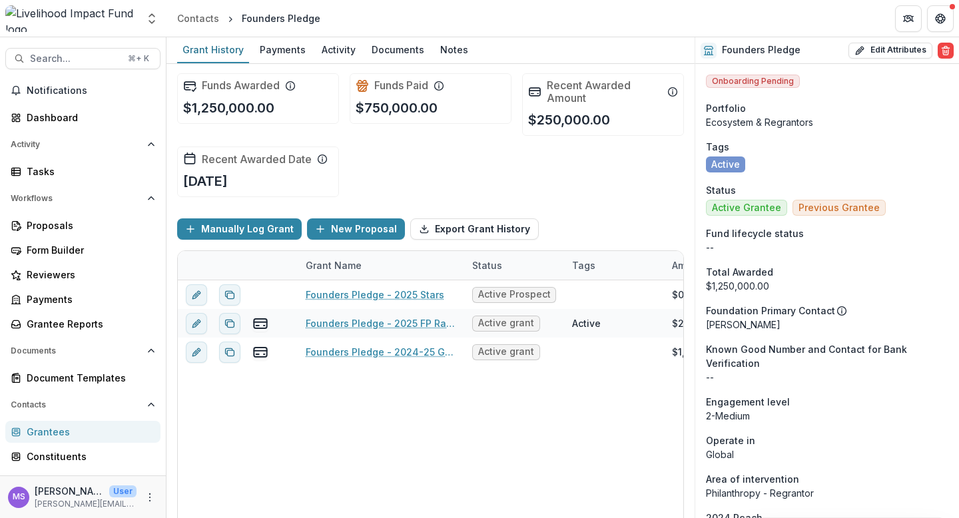
click at [385, 405] on div "Founders Pledge - 2025 Stars Active Prospect $0.00 $0.00 Grant $1,200,000.00 --…" at bounding box center [737, 411] width 1119 height 260
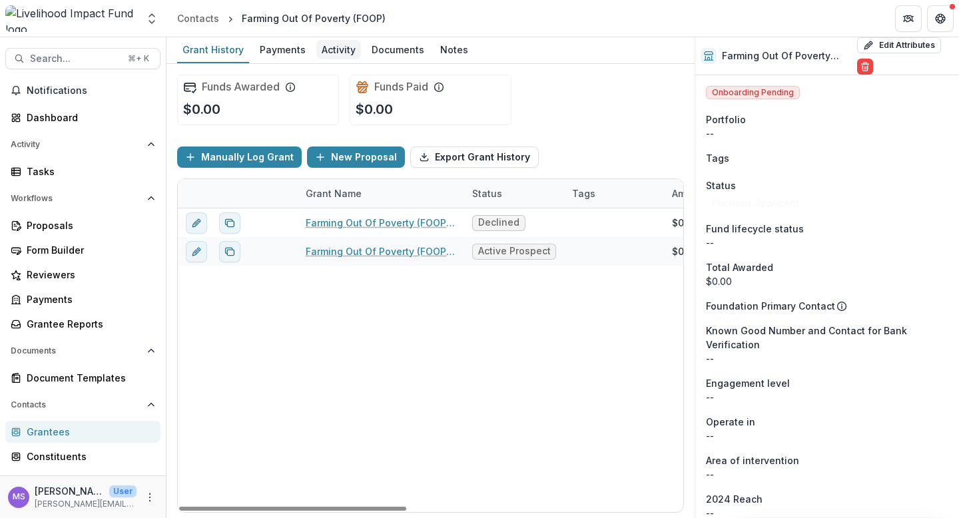
click at [329, 45] on div "Activity" at bounding box center [338, 49] width 45 height 19
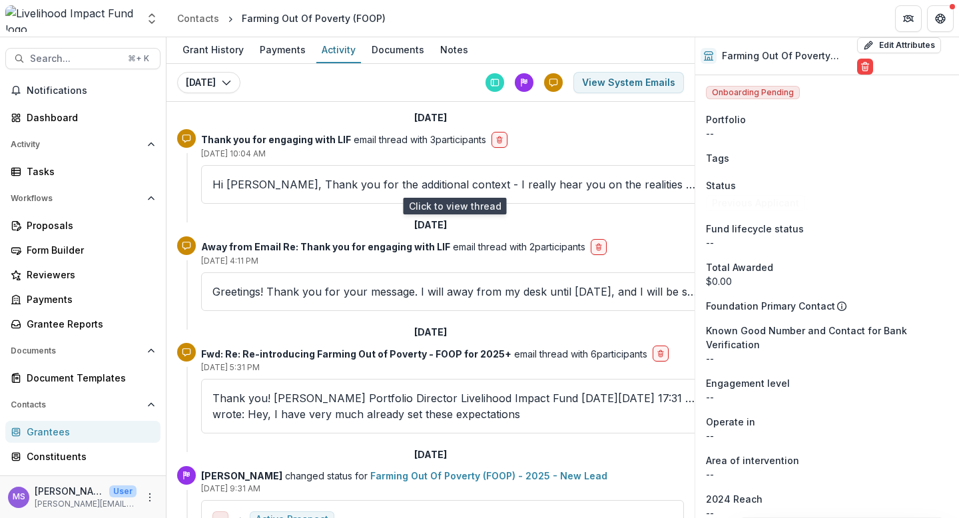
click at [269, 191] on p "Hi [PERSON_NAME], Thank you for the additional context - I really hear you on t…" at bounding box center [455, 185] width 484 height 16
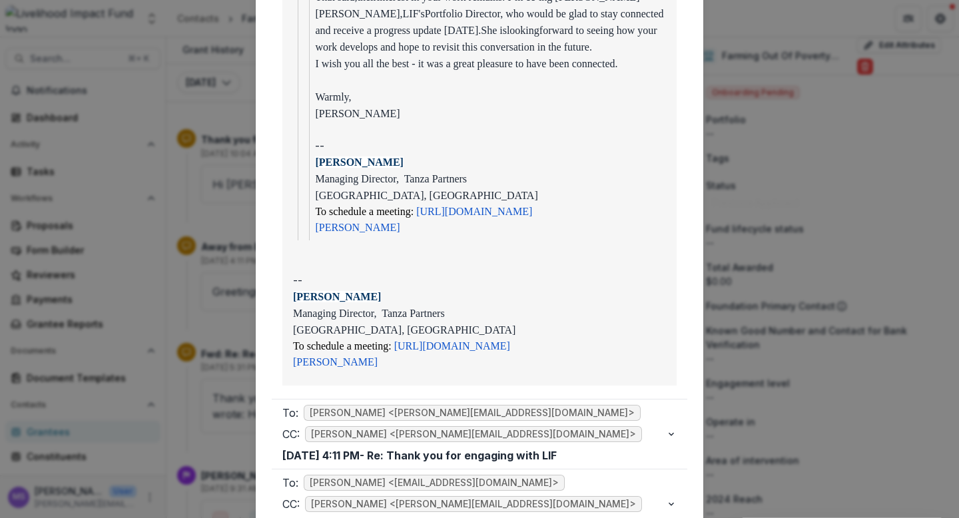
scroll to position [1288, 0]
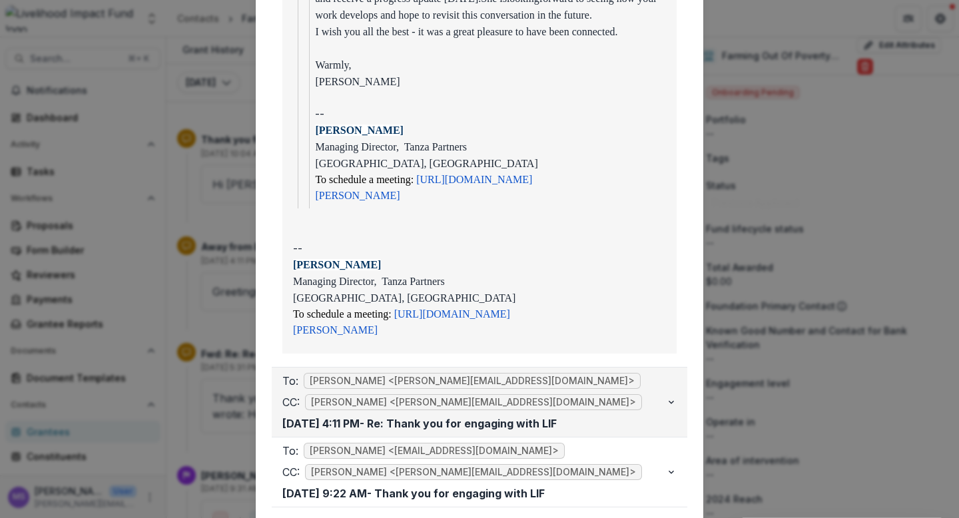
click at [552, 373] on div "To: [PERSON_NAME] <[PERSON_NAME][EMAIL_ADDRESS][DOMAIN_NAME]> CC: [PERSON_NAME]…" at bounding box center [475, 402] width 384 height 59
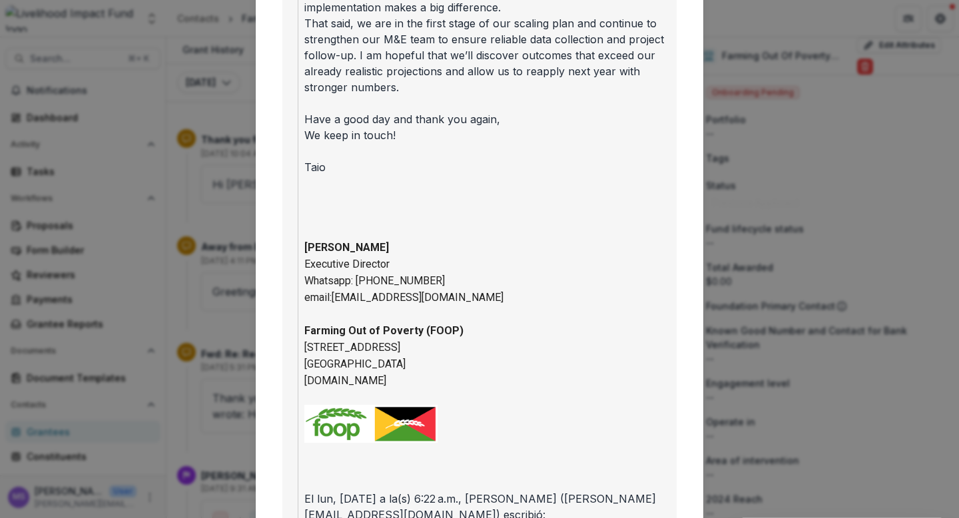
scroll to position [601, 0]
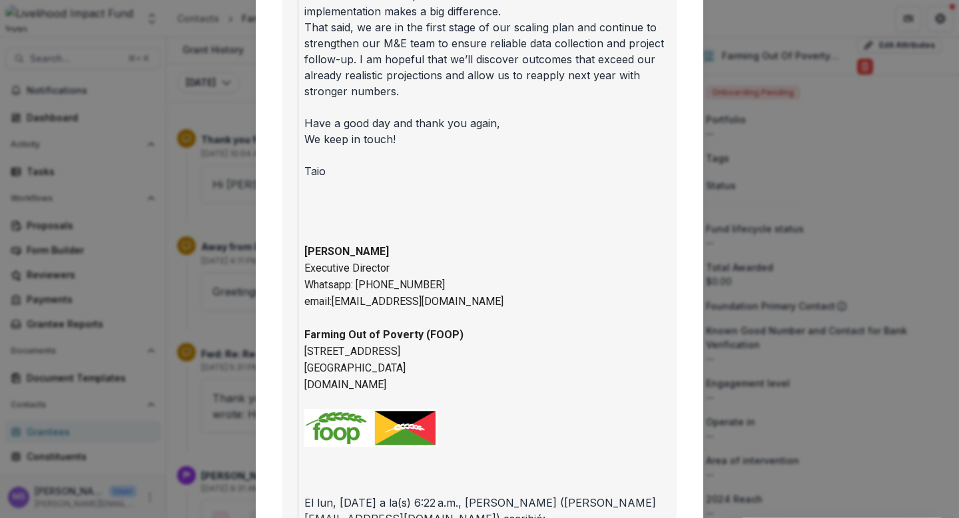
click at [774, 209] on div "Viewing Thread To: [PERSON_NAME] <[EMAIL_ADDRESS][DOMAIN_NAME]> CC: [PERSON_NAM…" at bounding box center [479, 259] width 959 height 518
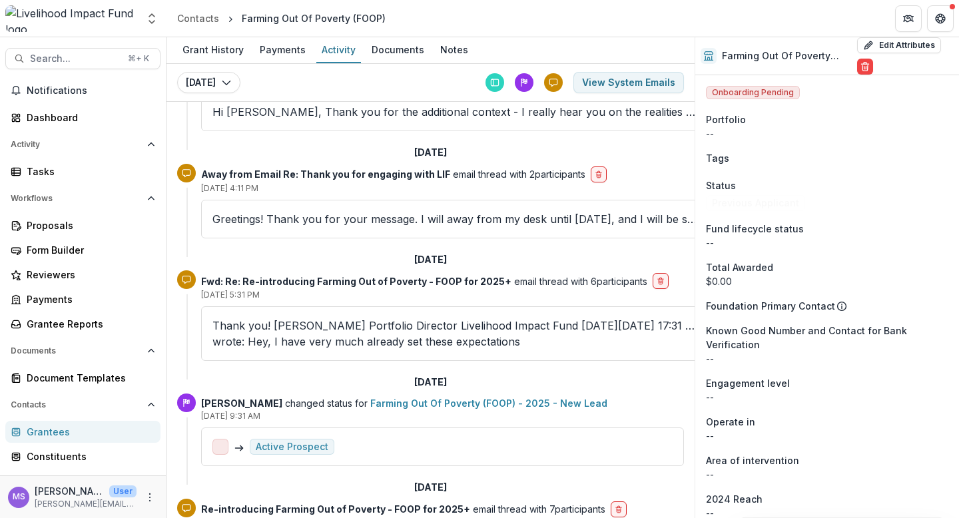
scroll to position [0, 0]
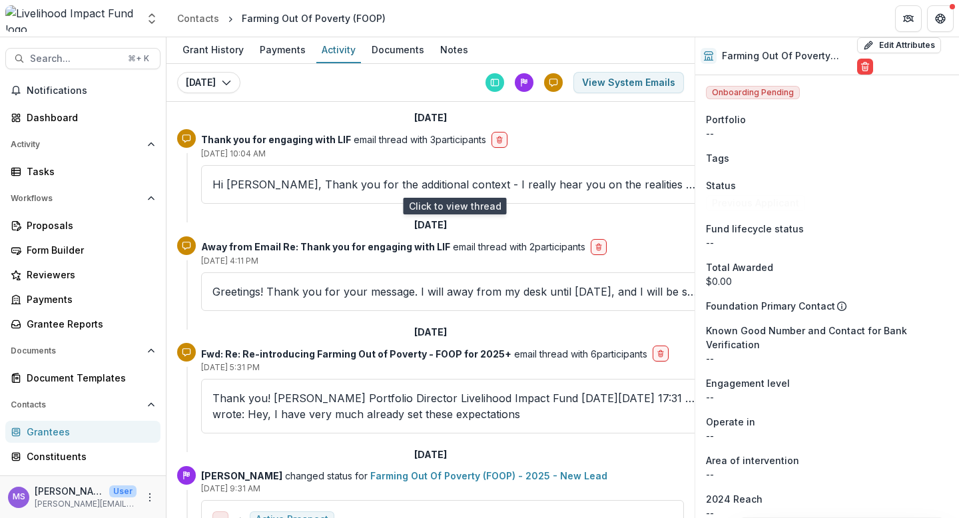
click at [359, 183] on p "Hi [PERSON_NAME], Thank you for the additional context - I really hear you on t…" at bounding box center [455, 185] width 484 height 16
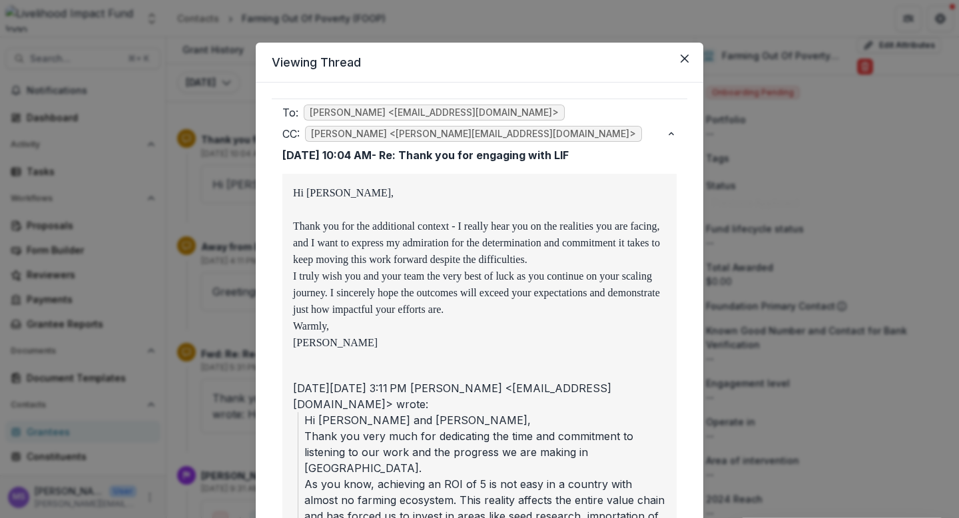
click at [439, 29] on div "Viewing Thread To: [PERSON_NAME] <[EMAIL_ADDRESS][DOMAIN_NAME]> CC: [PERSON_NAM…" at bounding box center [479, 259] width 959 height 518
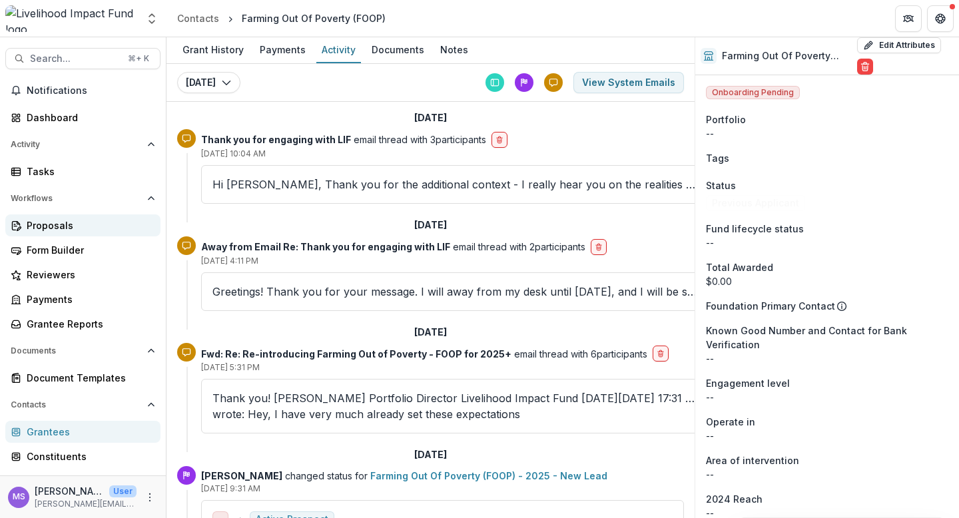
click at [51, 223] on div "Proposals" at bounding box center [88, 226] width 123 height 14
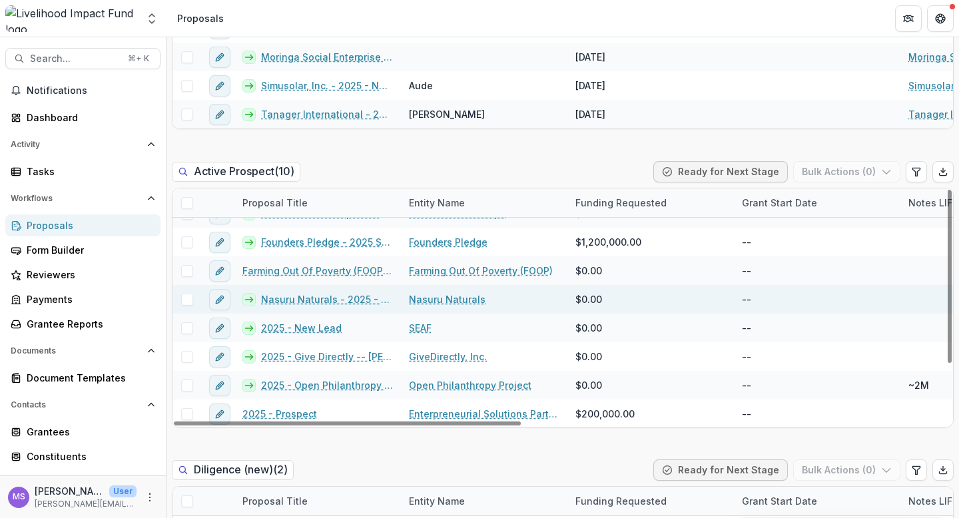
scroll to position [77, 0]
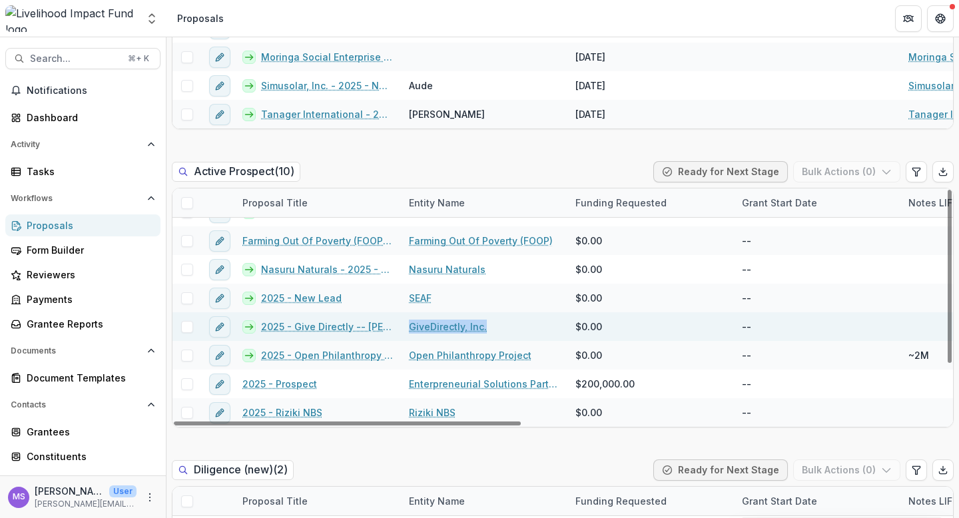
drag, startPoint x: 488, startPoint y: 328, endPoint x: 403, endPoint y: 331, distance: 85.3
click at [403, 331] on div "GiveDirectly, Inc." at bounding box center [484, 326] width 167 height 29
copy link "GiveDirectly, Inc."
copy link "2025 - Give Directly -- Dean Karlan Malawi Small Business RCT Add-on"
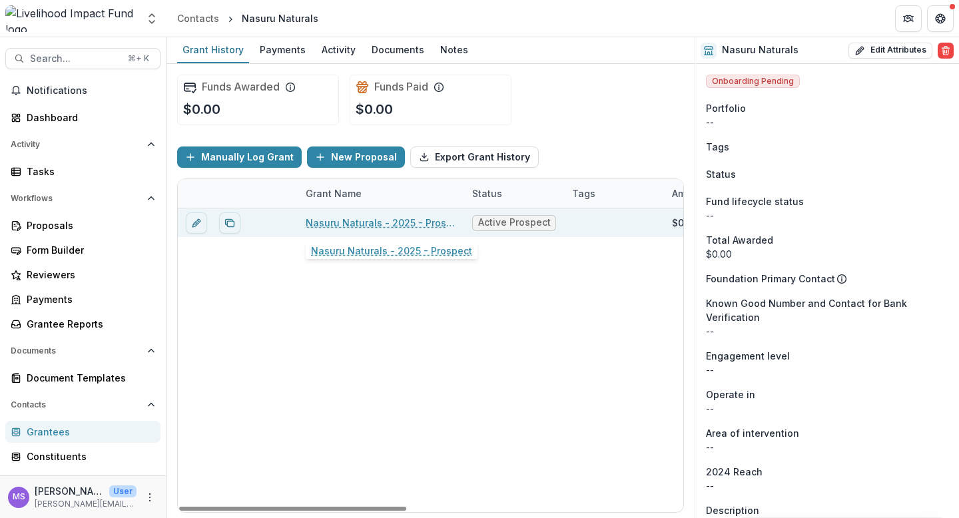
click at [392, 223] on link "Nasuru Naturals - 2025 - Prospect" at bounding box center [381, 223] width 151 height 14
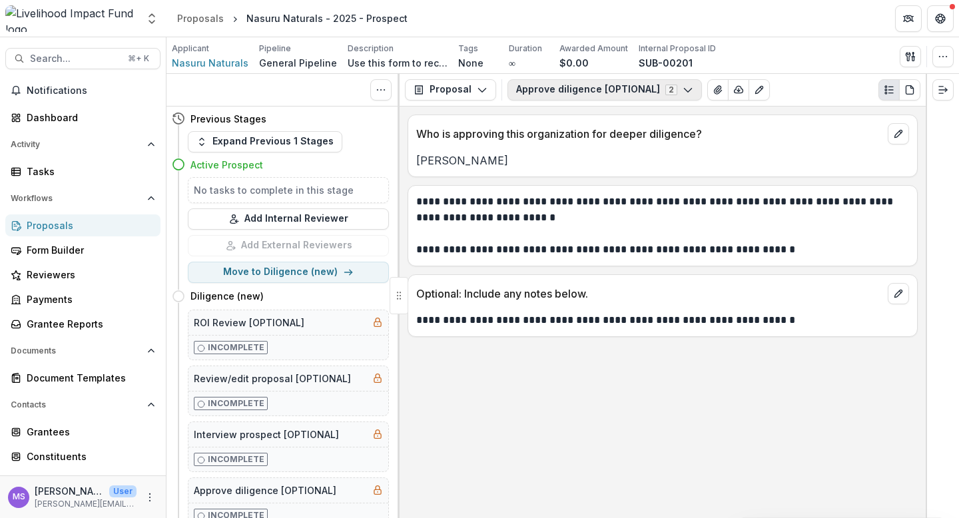
click at [683, 92] on icon "button" at bounding box center [688, 90] width 11 height 11
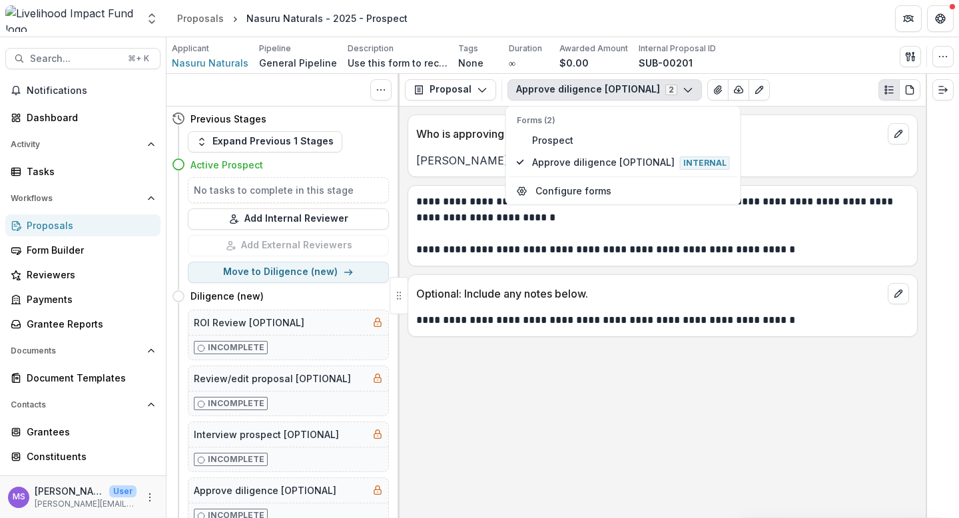
click at [645, 518] on div "**********" at bounding box center [663, 313] width 526 height 412
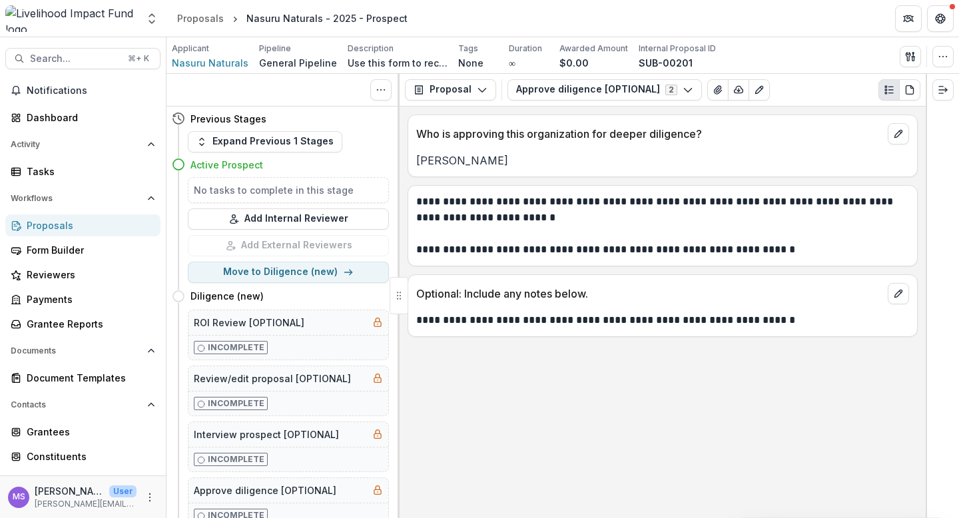
drag, startPoint x: 426, startPoint y: 518, endPoint x: 408, endPoint y: 518, distance: 18.0
click at [408, 518] on div "**********" at bounding box center [663, 313] width 526 height 412
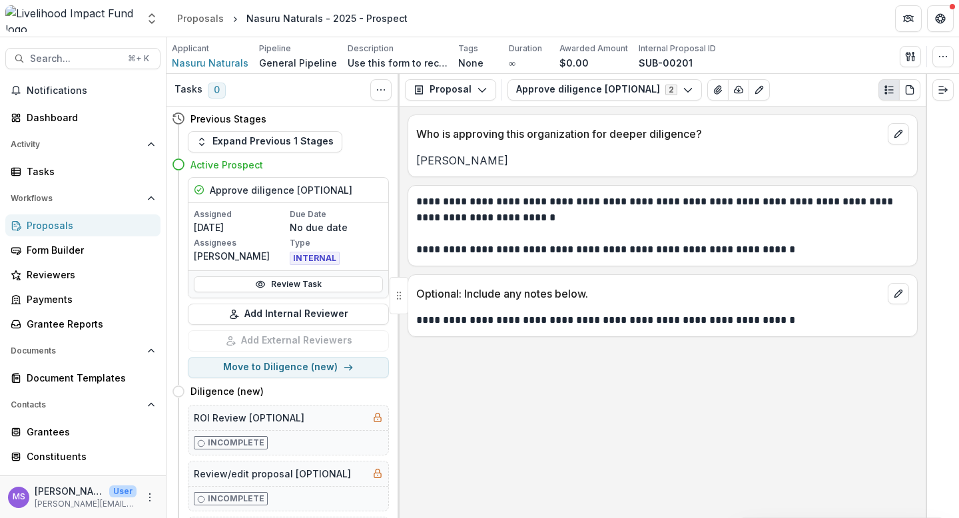
click at [469, 494] on div "**********" at bounding box center [663, 313] width 526 height 412
click at [283, 141] on button "Expand Previous 1 Stages" at bounding box center [265, 141] width 155 height 21
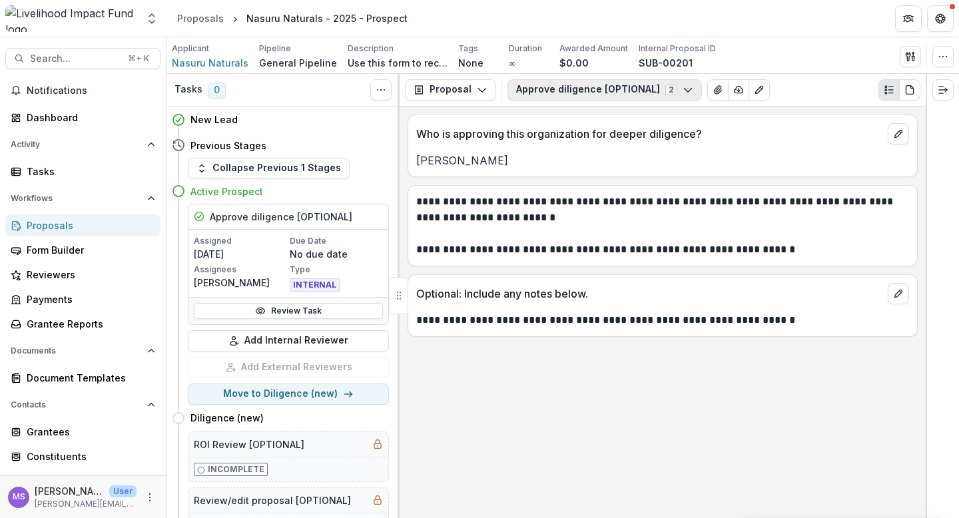
click at [684, 85] on icon "button" at bounding box center [688, 90] width 11 height 11
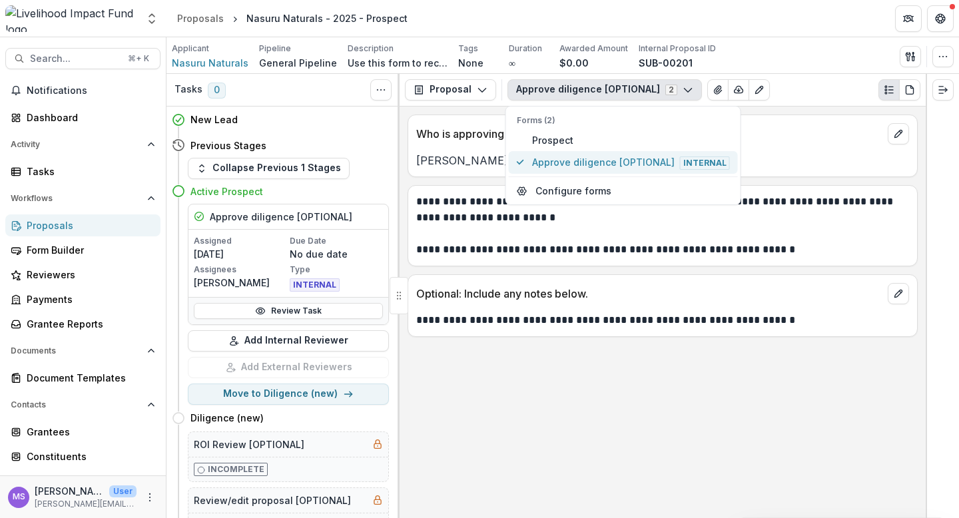
click at [614, 158] on span "Approve diligence [OPTIONAL] Internal" at bounding box center [631, 162] width 198 height 15
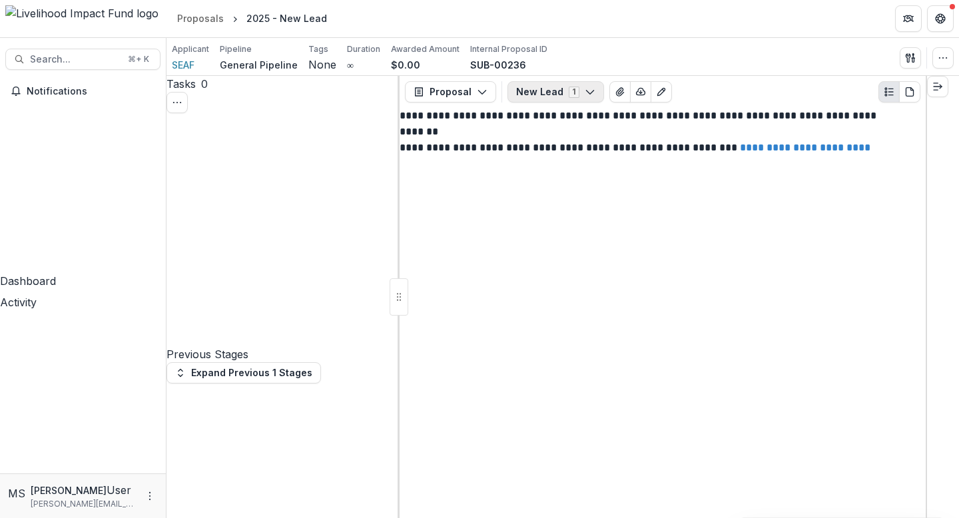
click at [587, 91] on polyline "button" at bounding box center [589, 93] width 7 height 4
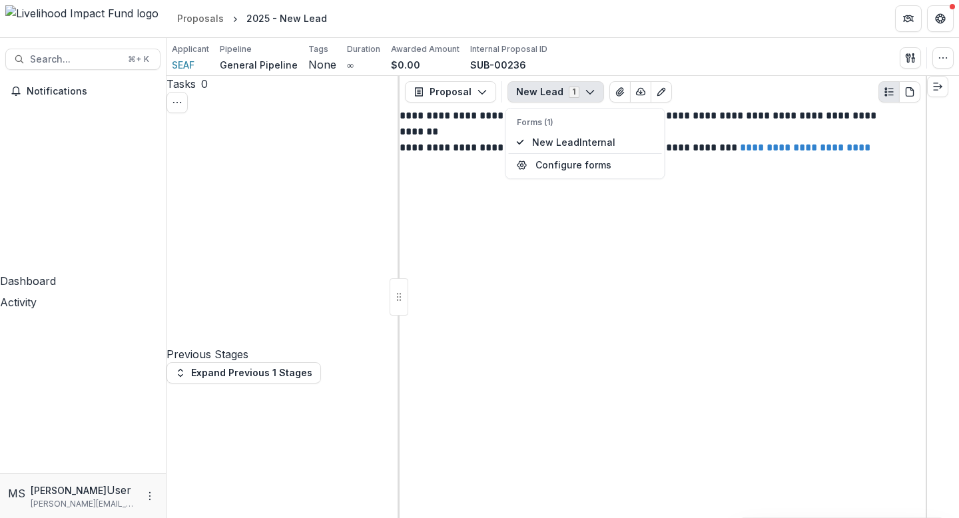
click at [587, 91] on polyline "button" at bounding box center [589, 93] width 7 height 4
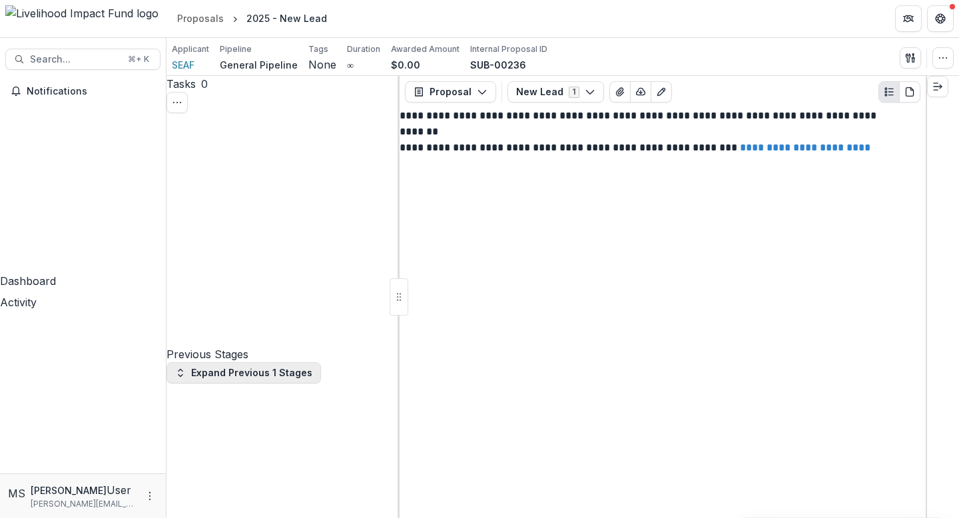
click at [295, 362] on button "Expand Previous 1 Stages" at bounding box center [244, 372] width 155 height 21
click at [186, 65] on span "SEAF" at bounding box center [183, 65] width 23 height 14
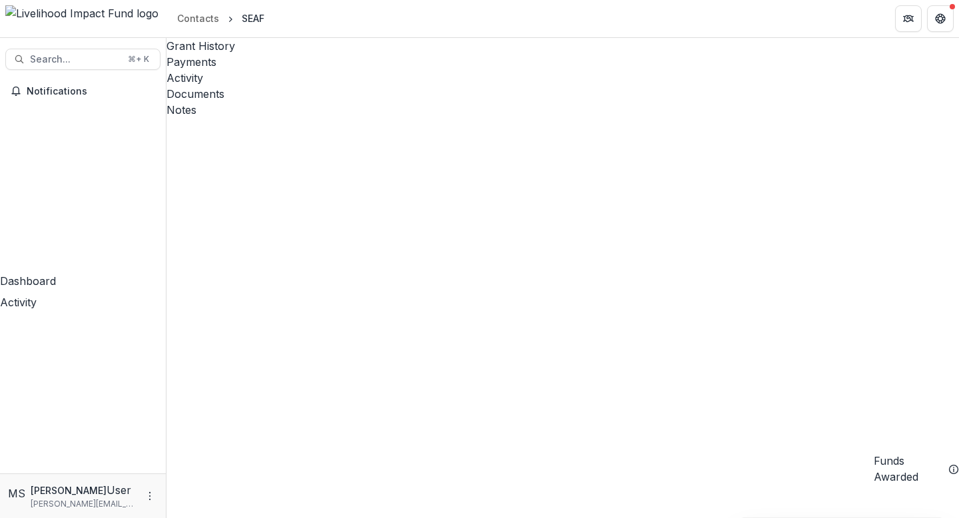
click at [332, 70] on div "Activity" at bounding box center [563, 78] width 793 height 16
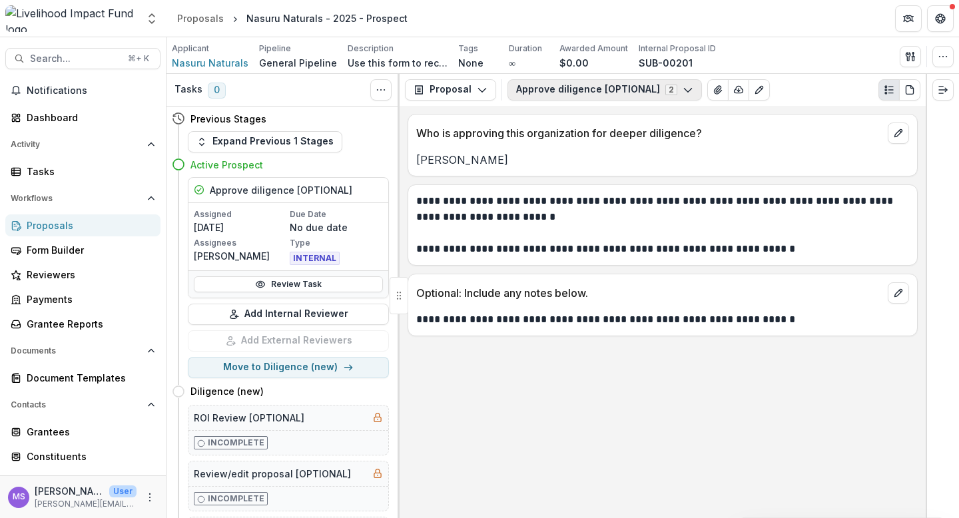
click at [683, 88] on icon "button" at bounding box center [688, 90] width 11 height 11
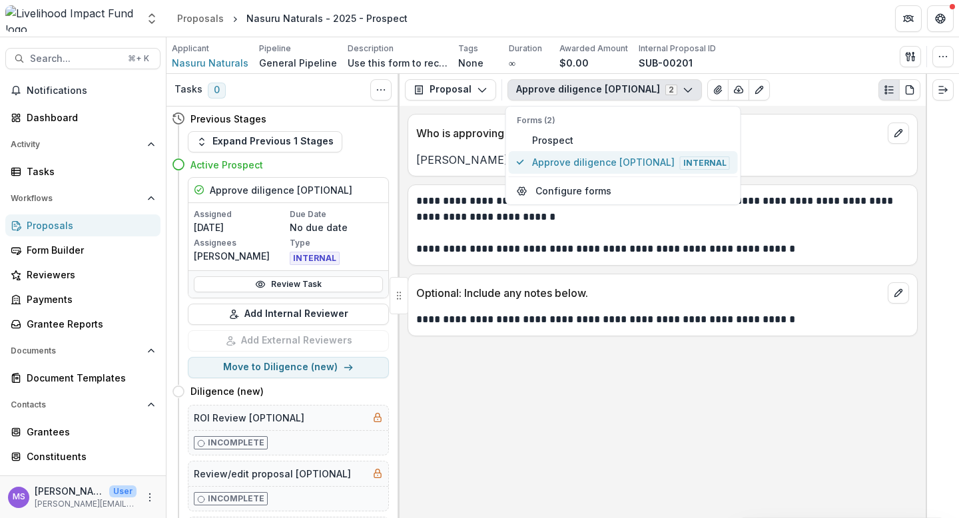
click at [617, 165] on span "Approve diligence [OPTIONAL] Internal" at bounding box center [631, 162] width 198 height 15
click at [221, 55] on div "Applicant Nasuru Naturals" at bounding box center [210, 56] width 77 height 27
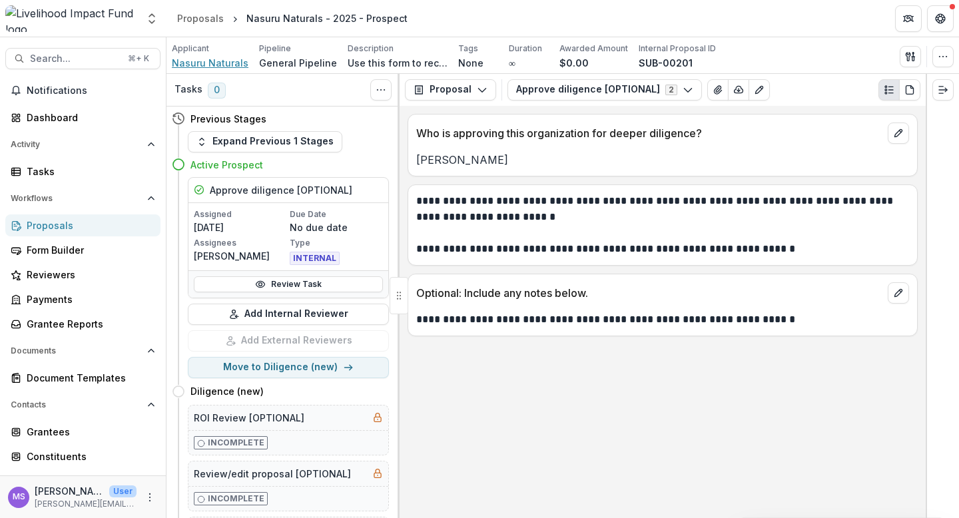
click at [222, 60] on span "Nasuru Naturals" at bounding box center [210, 63] width 77 height 14
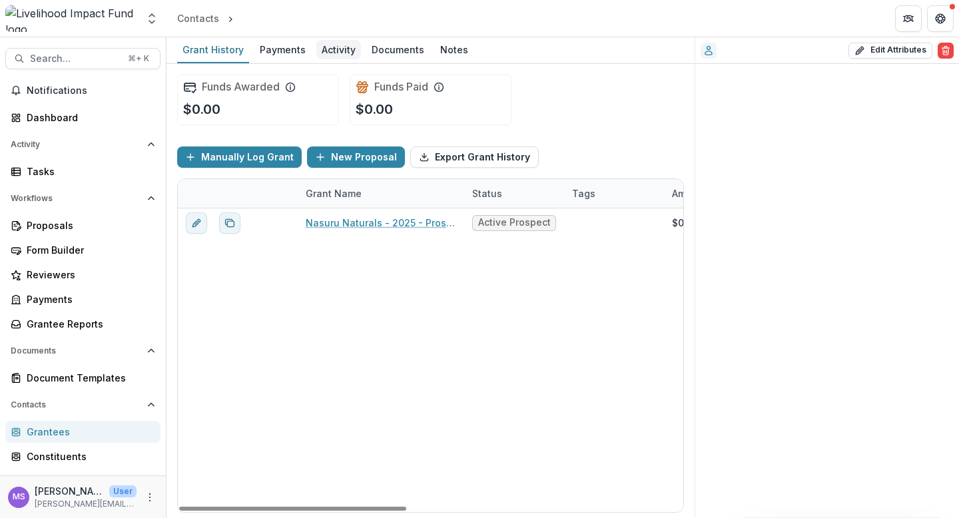
click at [336, 53] on div "Activity" at bounding box center [338, 49] width 45 height 19
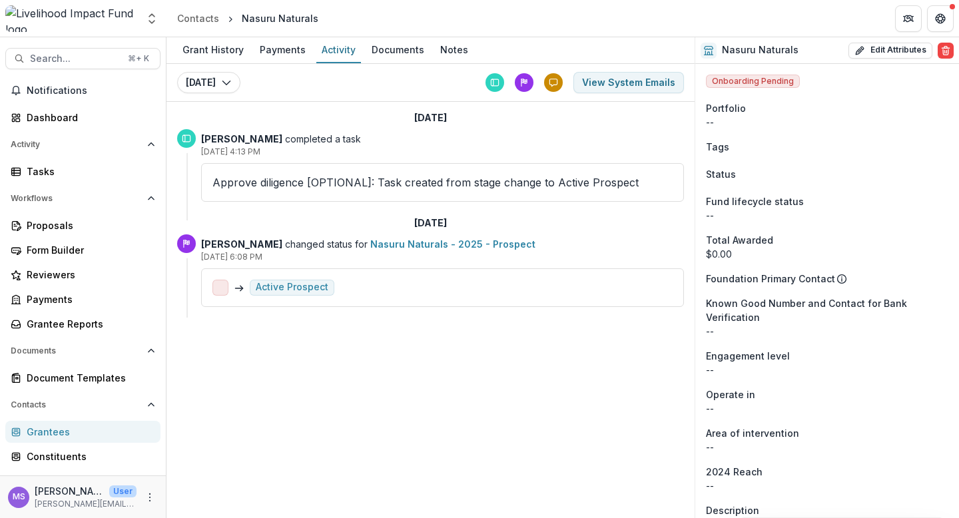
click at [342, 364] on div "Grant History Payments Activity Documents Notes [DATE] [DATE] [DATE] [DATE] Vie…" at bounding box center [431, 277] width 528 height 481
click at [302, 285] on div "Active Prospect" at bounding box center [292, 287] width 73 height 11
click at [391, 240] on link "Nasuru Naturals - 2025 - Prospect" at bounding box center [452, 244] width 165 height 11
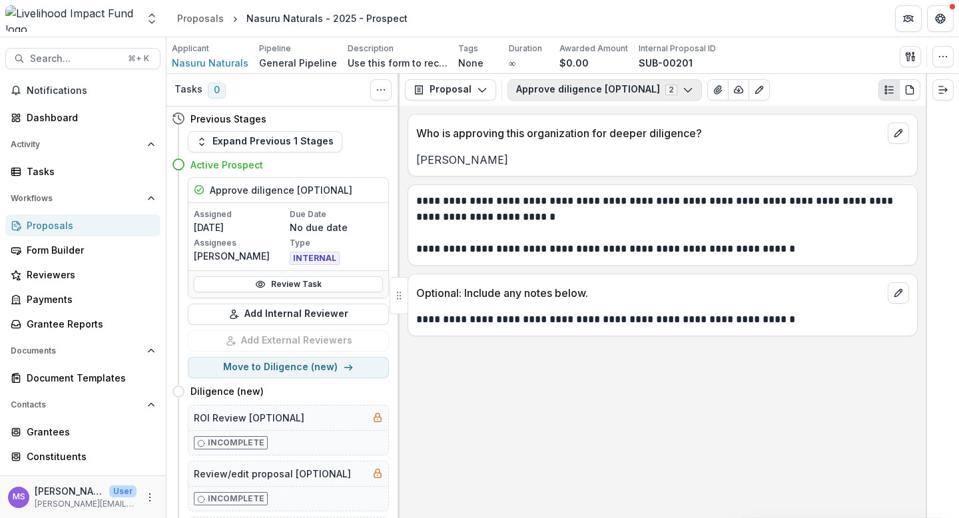
click at [683, 85] on icon "button" at bounding box center [688, 90] width 11 height 11
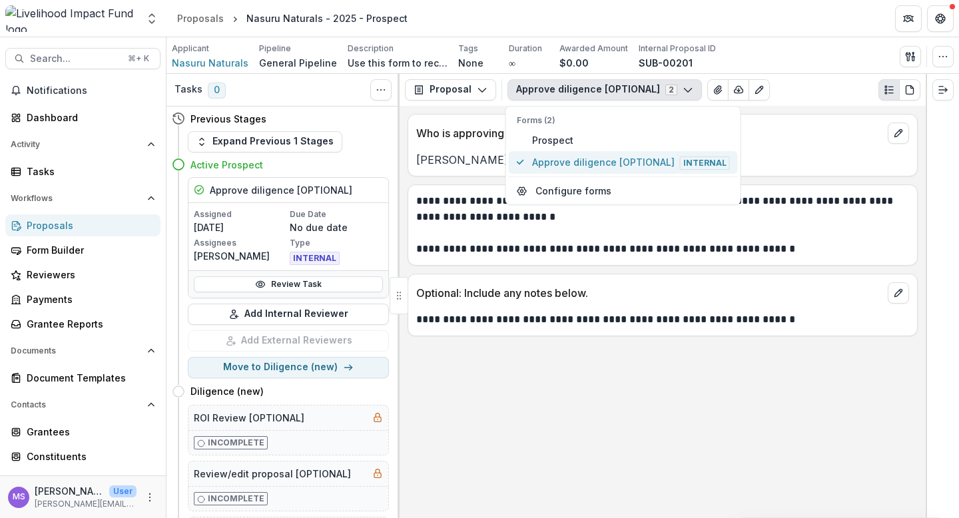
click at [576, 171] on button "Approve diligence [OPTIONAL] Internal" at bounding box center [623, 162] width 229 height 23
click at [559, 354] on div "**********" at bounding box center [663, 312] width 526 height 412
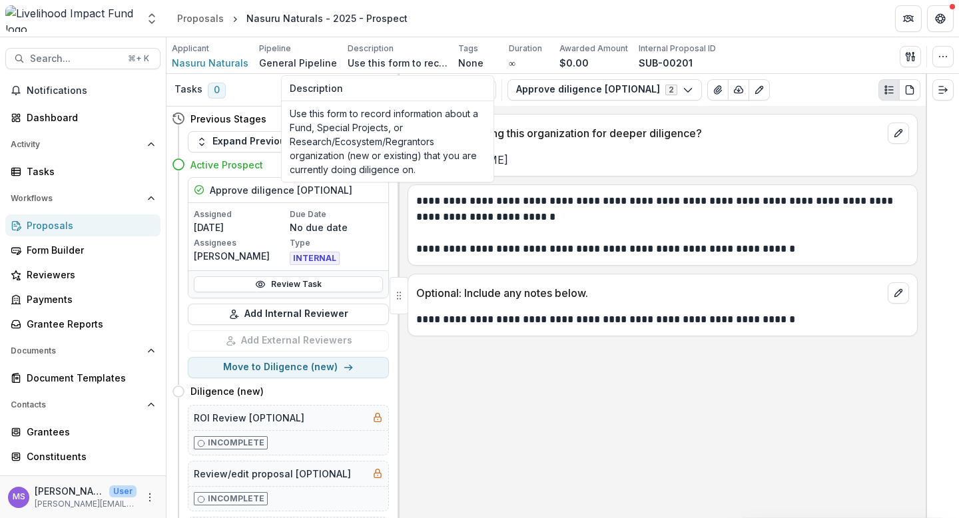
click at [370, 63] on p "Use this form to record information about a Fund, Special Projects, or Research…" at bounding box center [398, 63] width 100 height 14
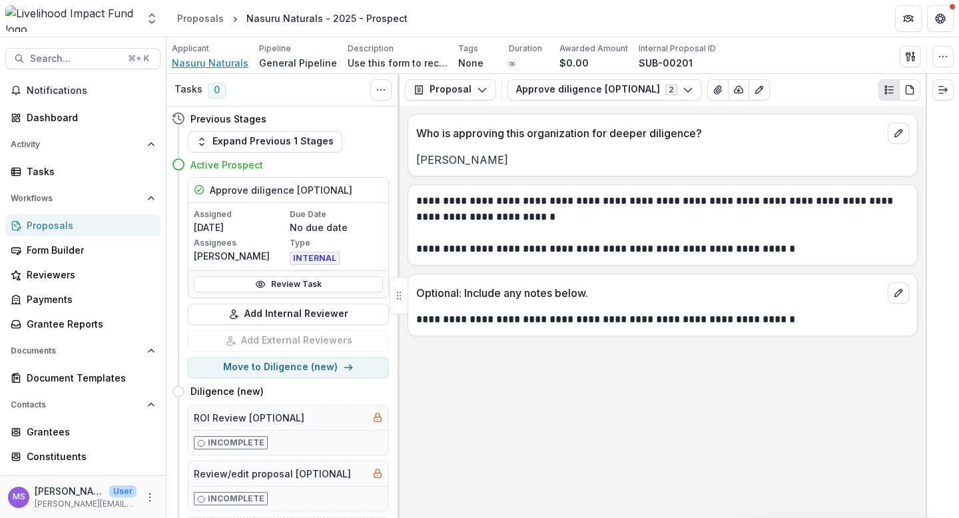
click at [231, 60] on span "Nasuru Naturals" at bounding box center [210, 63] width 77 height 14
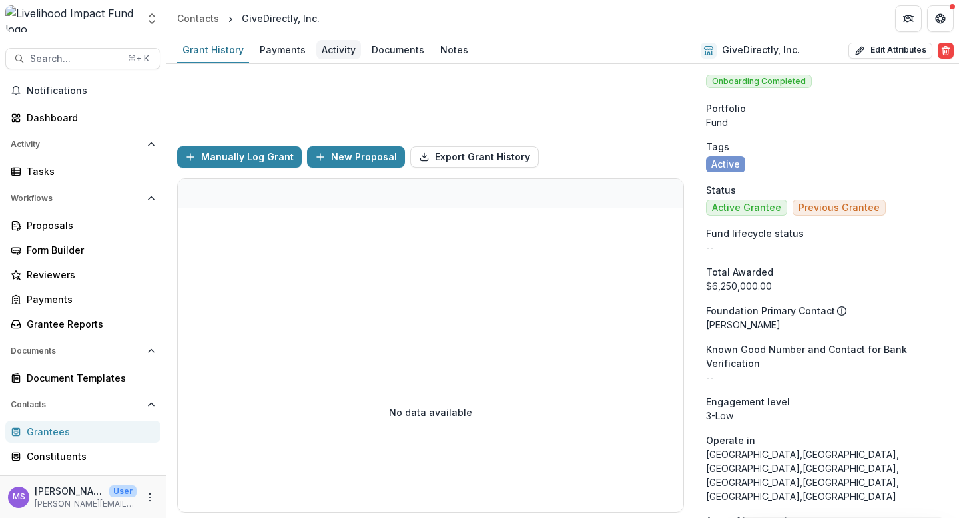
click at [334, 55] on div "Activity" at bounding box center [338, 49] width 45 height 19
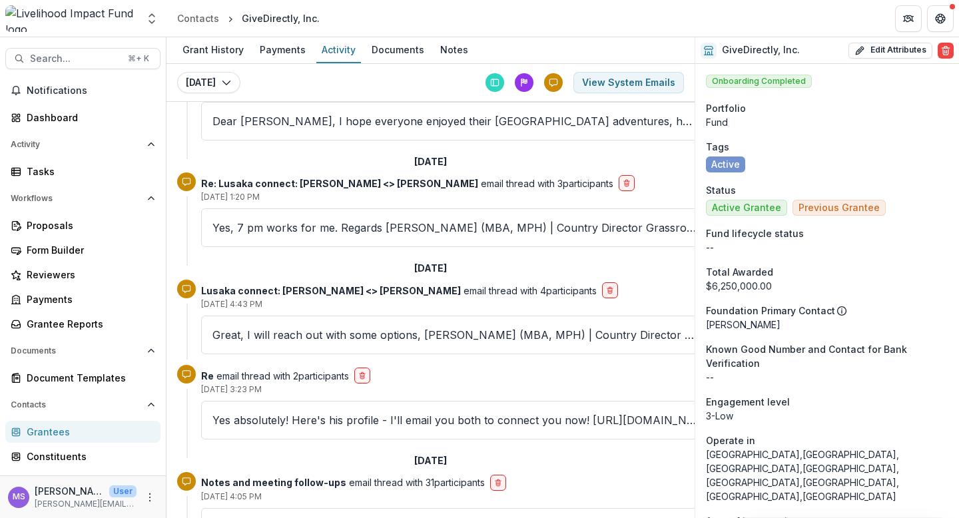
scroll to position [172, 0]
click at [279, 344] on div "Great, I will reach out with some options, Boyd Mkandawire (MBA, MPH) | Country…" at bounding box center [454, 333] width 507 height 39
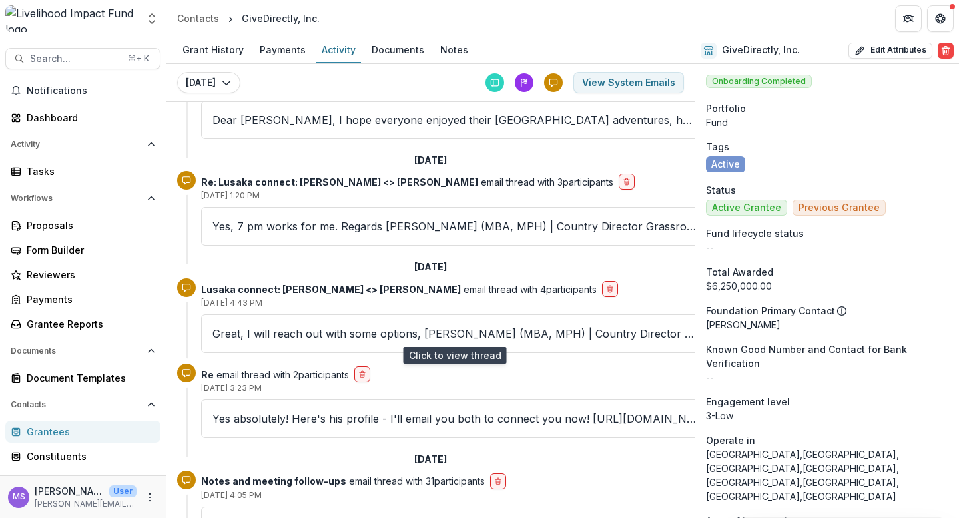
click at [352, 330] on p "Great, I will reach out with some options, Boyd Mkandawire (MBA, MPH) | Country…" at bounding box center [455, 334] width 484 height 16
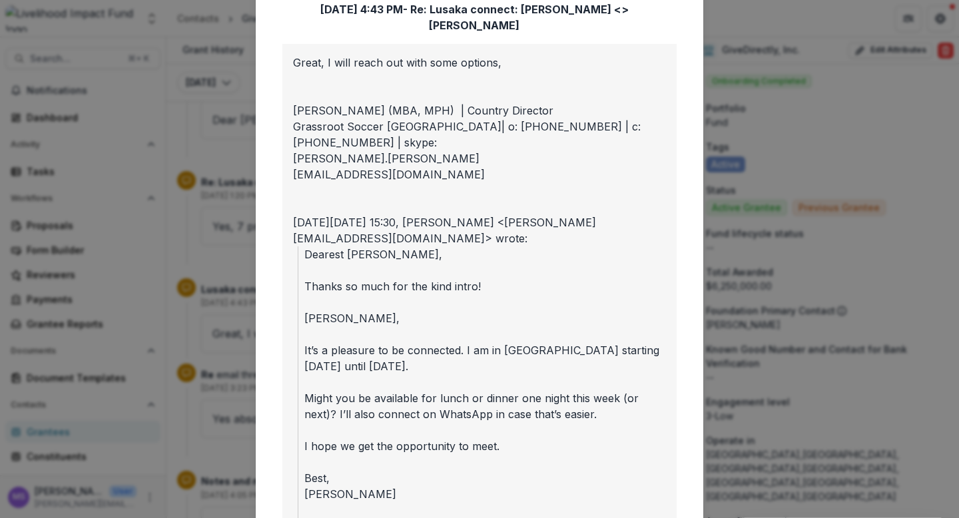
scroll to position [0, 0]
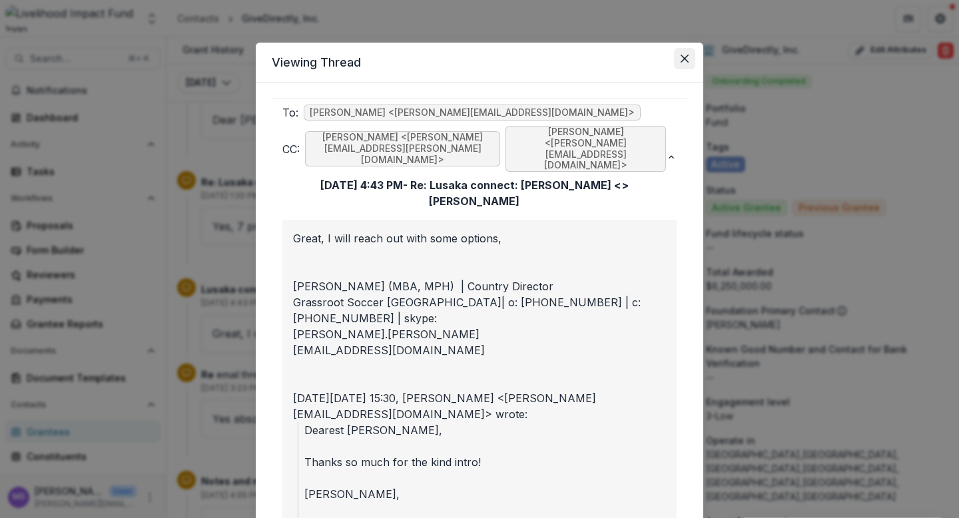
click at [684, 59] on icon "Close" at bounding box center [685, 59] width 8 height 8
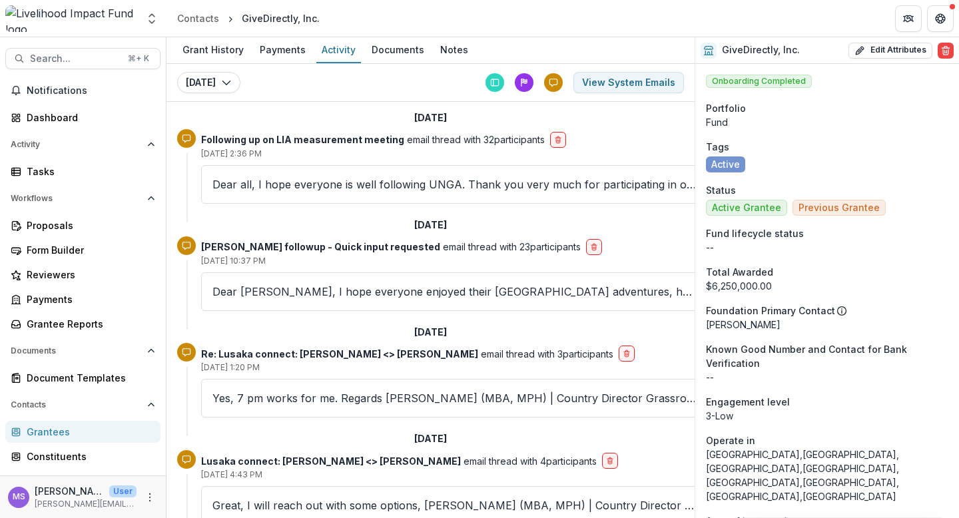
click at [299, 182] on p "Dear all, I hope everyone is well following UNGA. Thank you very much for parti…" at bounding box center [455, 185] width 484 height 16
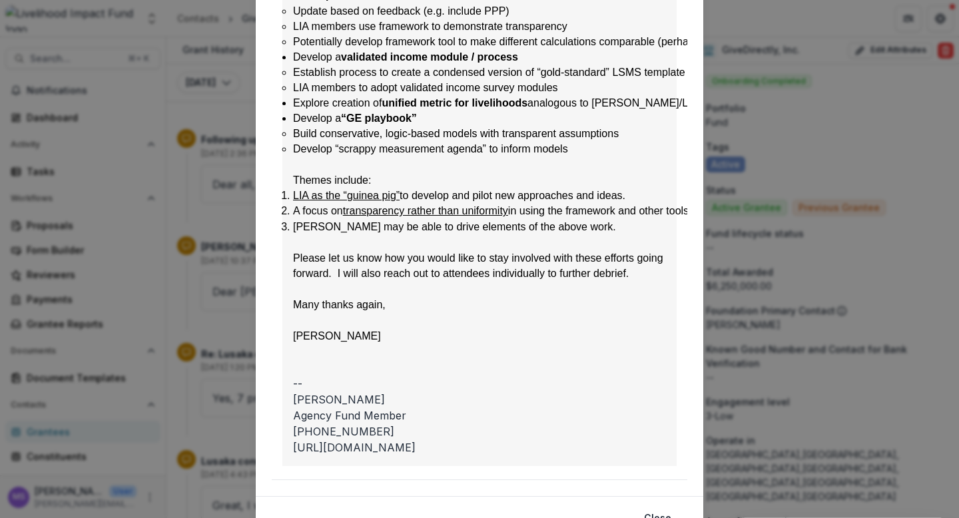
scroll to position [430, 0]
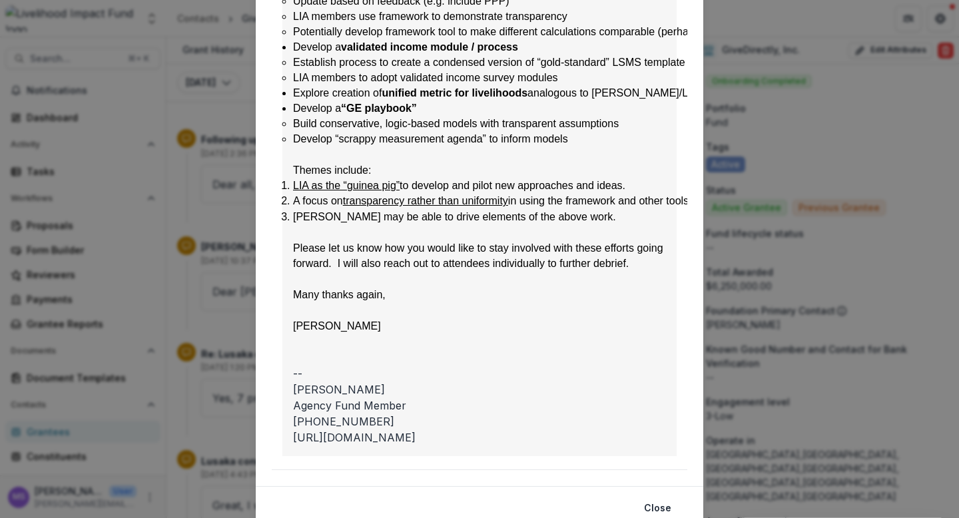
click at [220, 312] on div "Viewing Thread To: alex@founderspledge.com <alex@founderspledge.com> Anna Abels…" at bounding box center [479, 259] width 959 height 518
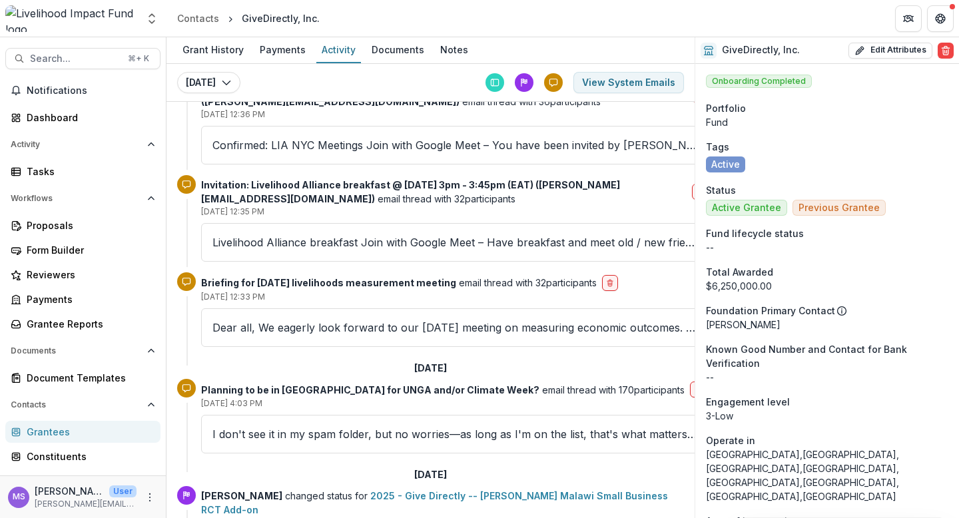
scroll to position [962, 0]
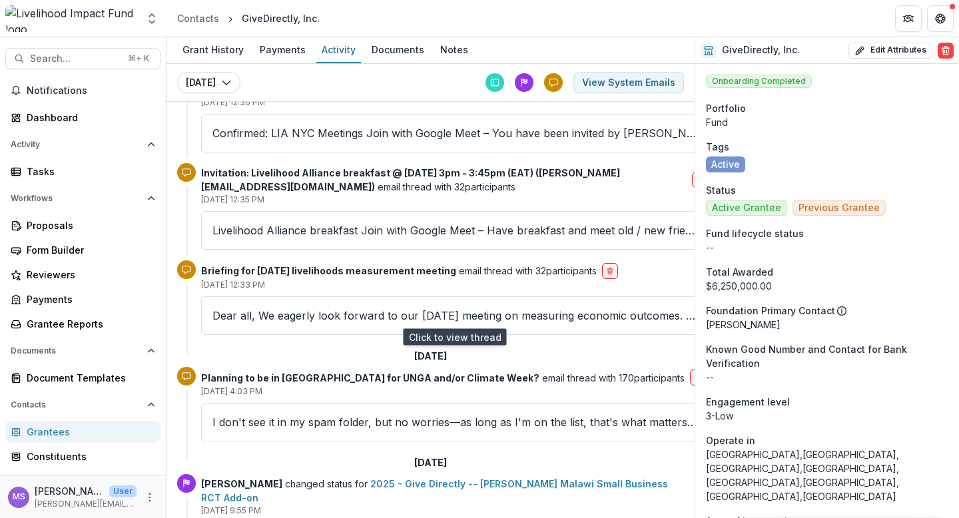
click at [268, 314] on p "Dear all, We eagerly look forward to our Tue., Sep. 23 meeting on measuring eco…" at bounding box center [455, 316] width 484 height 16
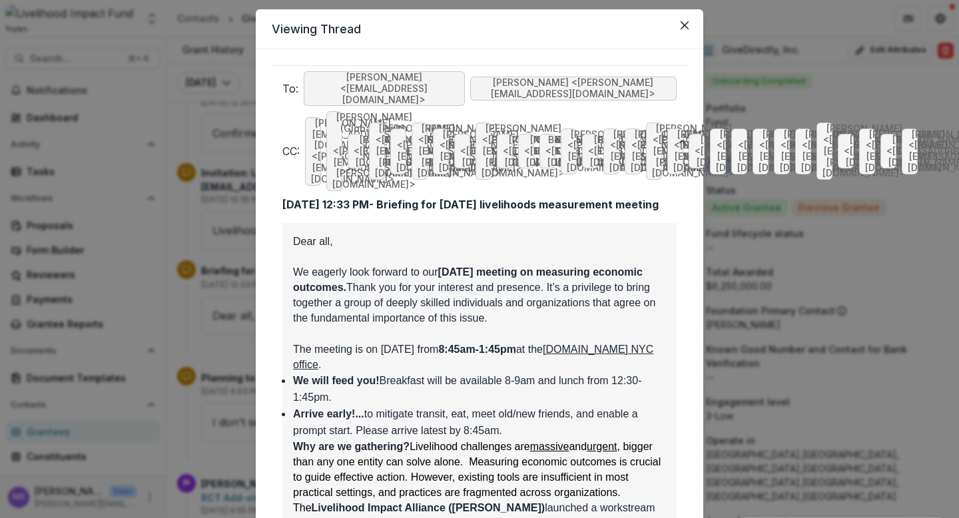
scroll to position [34, 0]
click at [214, 291] on div "Viewing Thread To: Lilian Lehmann <lvlehmann@gmail.com> Andrew Fraker <fraker@g…" at bounding box center [479, 259] width 959 height 518
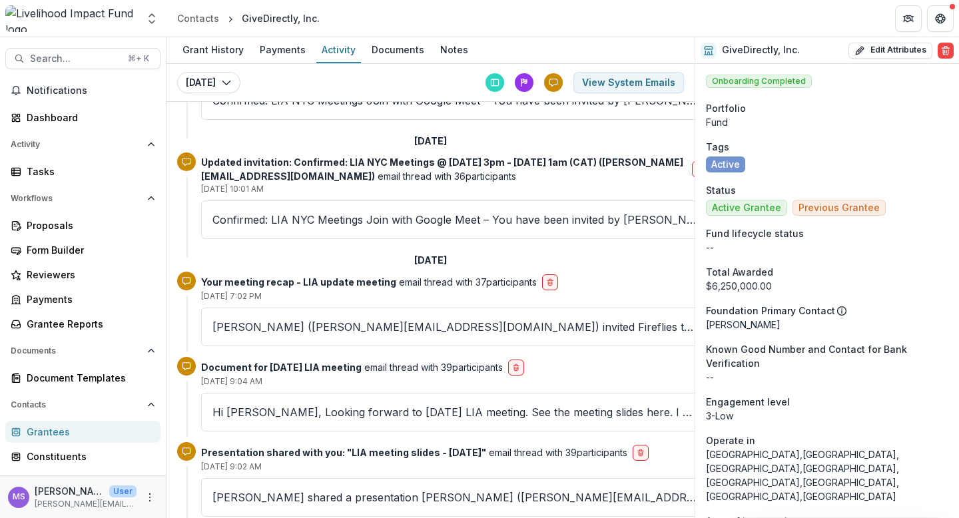
scroll to position [1596, 0]
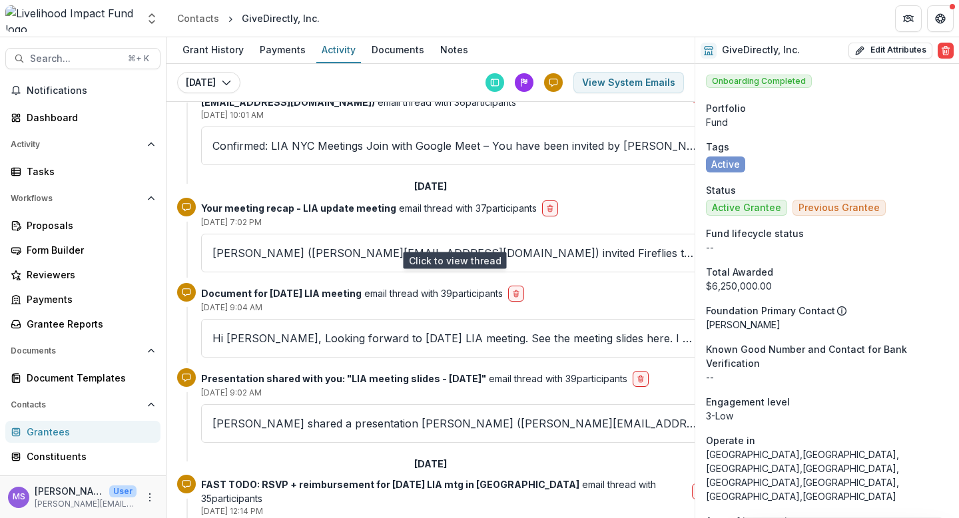
click at [271, 245] on p "Carolyn Kandusi (carolyn.kandusi@pil-a.org) invited Fireflies to your meeting T…" at bounding box center [455, 253] width 484 height 16
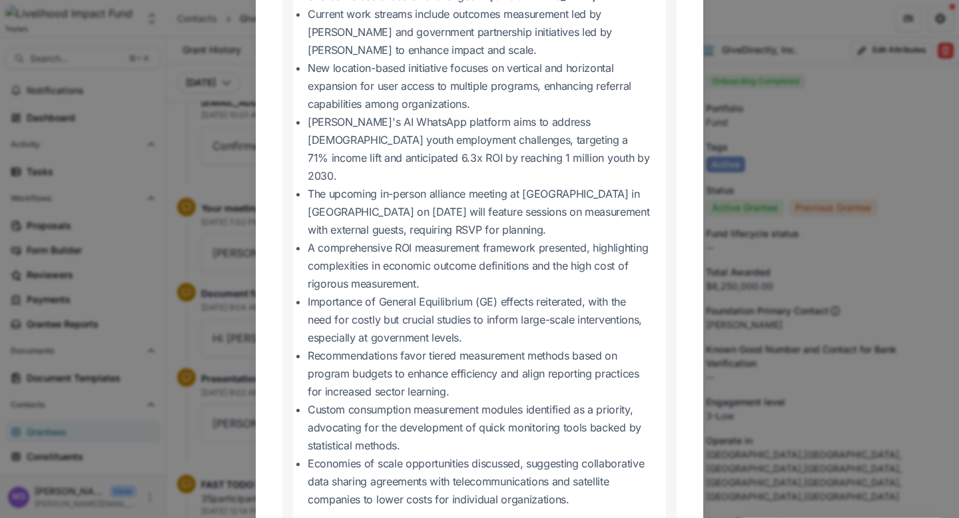
scroll to position [975, 0]
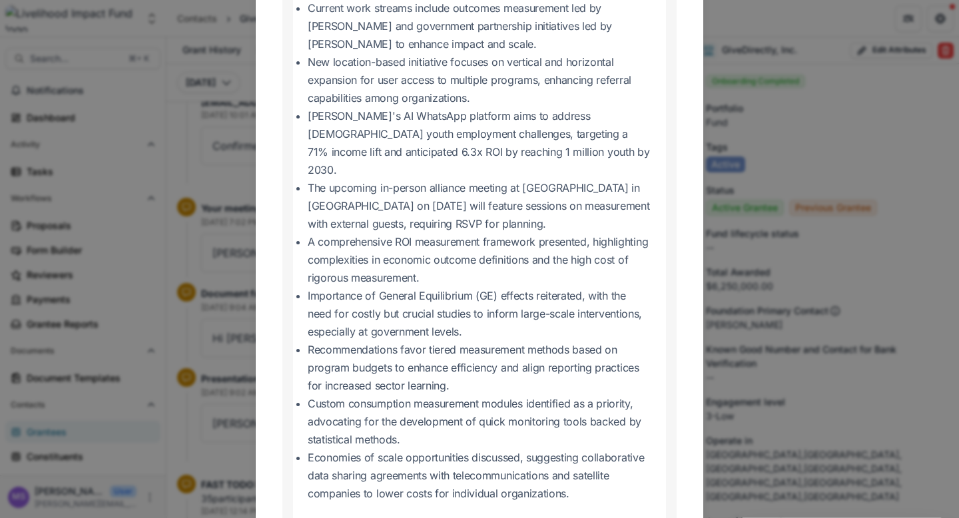
click at [221, 291] on div "Viewing Thread To: null <carolyn.kandusi@pil-a.org> CC: null <kelly.wang.zhang@…" at bounding box center [479, 259] width 959 height 518
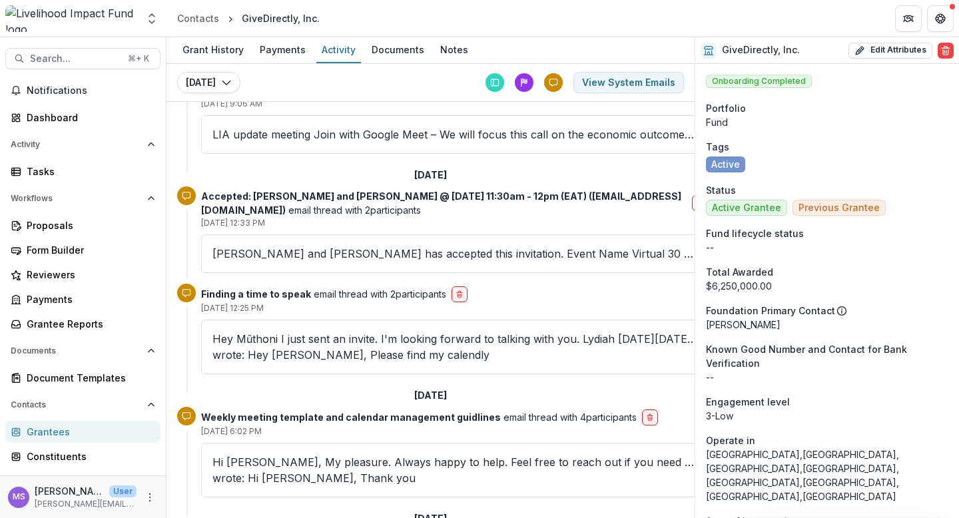
scroll to position [2238, 0]
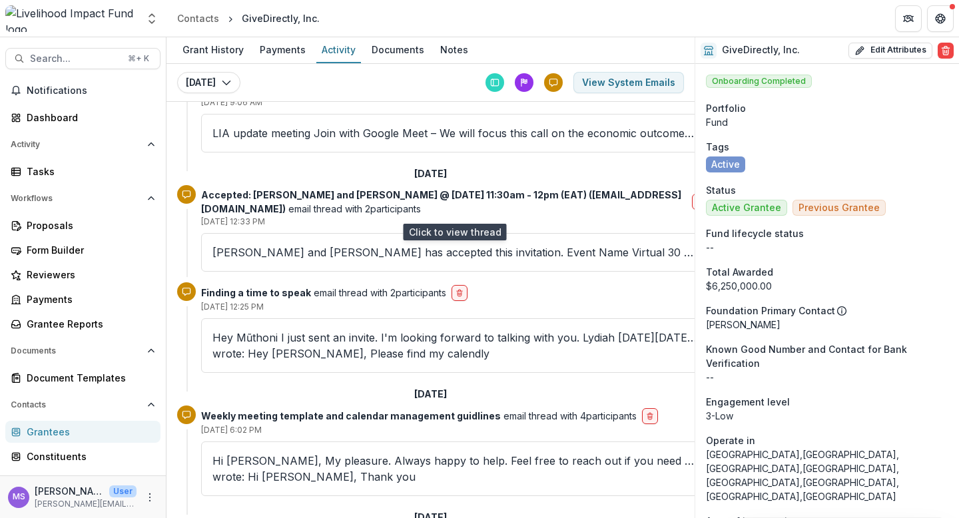
click at [324, 245] on p "Lydiah Wangechi and Muthoni Thuo Lydiah Wangechi has accepted this invitation. …" at bounding box center [455, 253] width 484 height 16
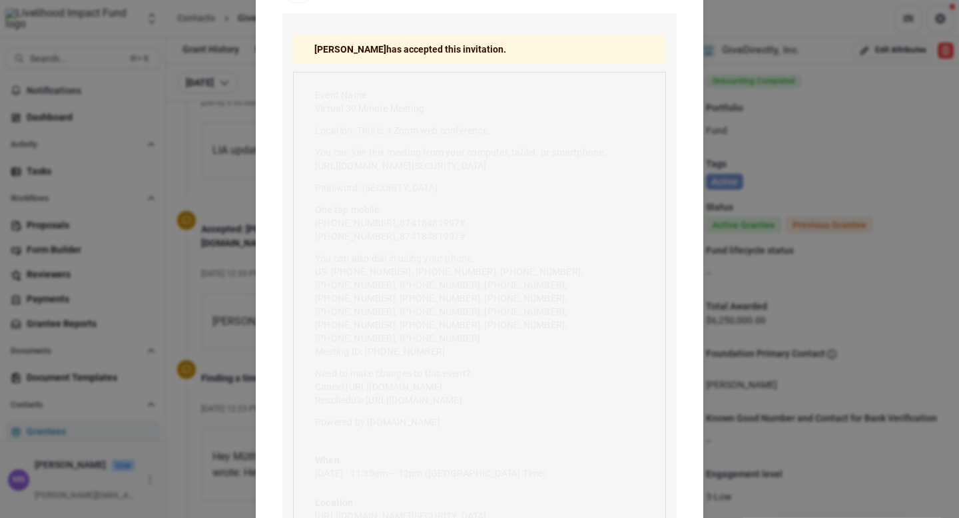
scroll to position [291, 0]
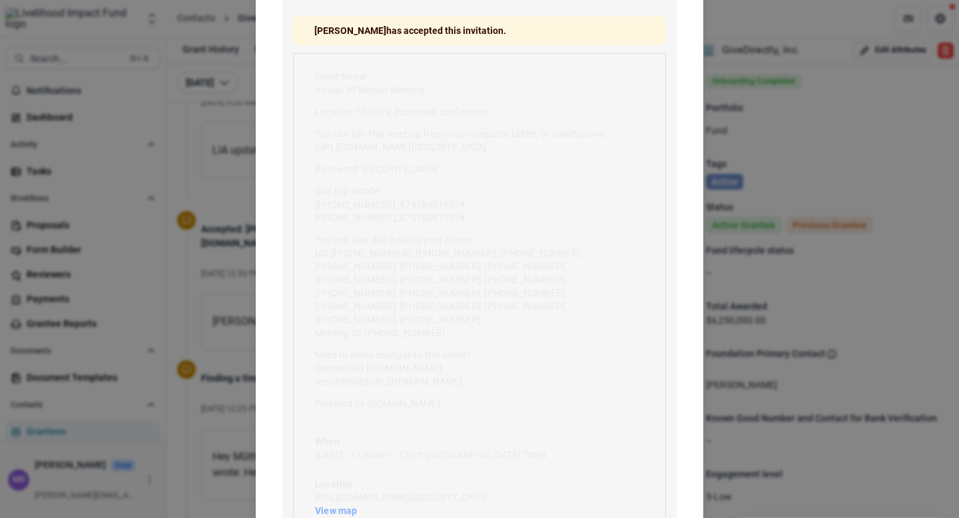
click at [237, 347] on div "Viewing Thread To: null <muthoni@lifund.org> Aug 11, 2025, 12:33 PM - Accepted:…" at bounding box center [479, 259] width 959 height 518
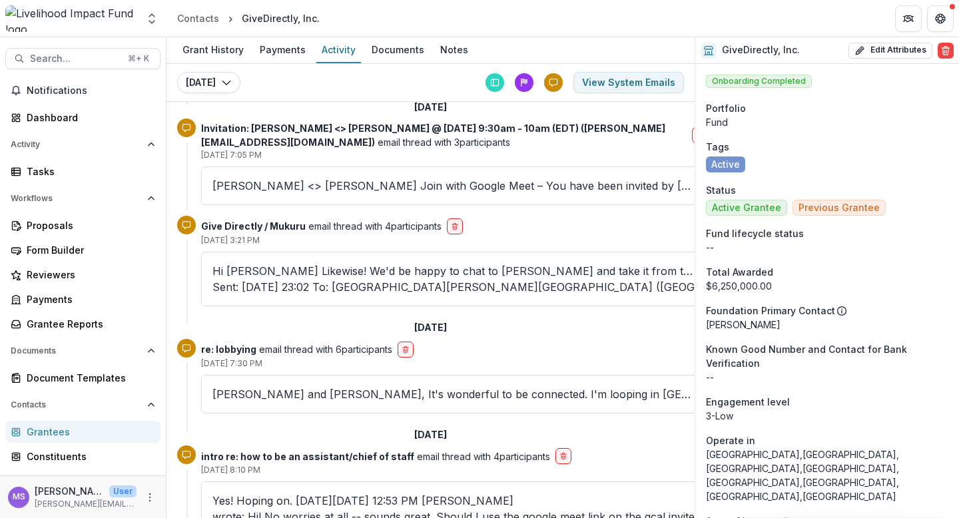
scroll to position [3865, 0]
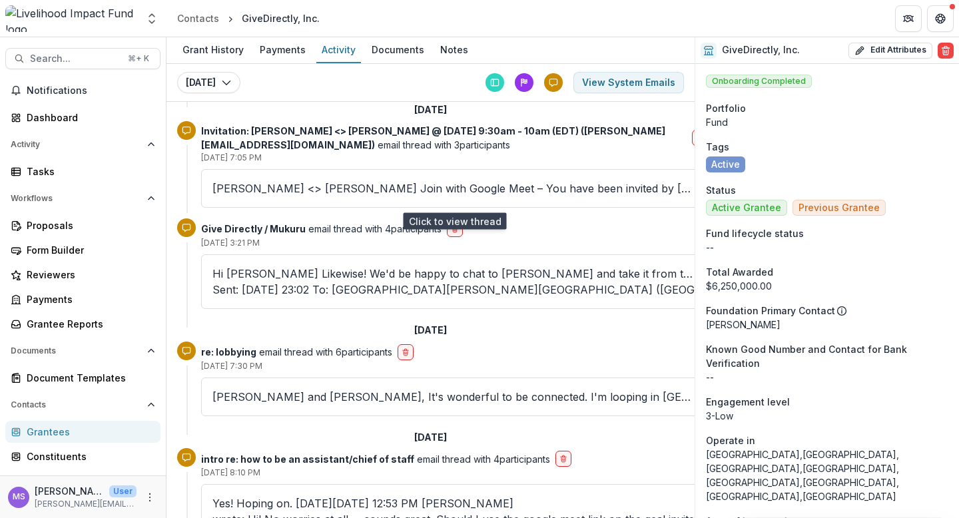
click at [314, 266] on p "Hi Jeremy Likewise! We'd be happy to chat to Sarah and take it from there. Best…" at bounding box center [455, 282] width 484 height 32
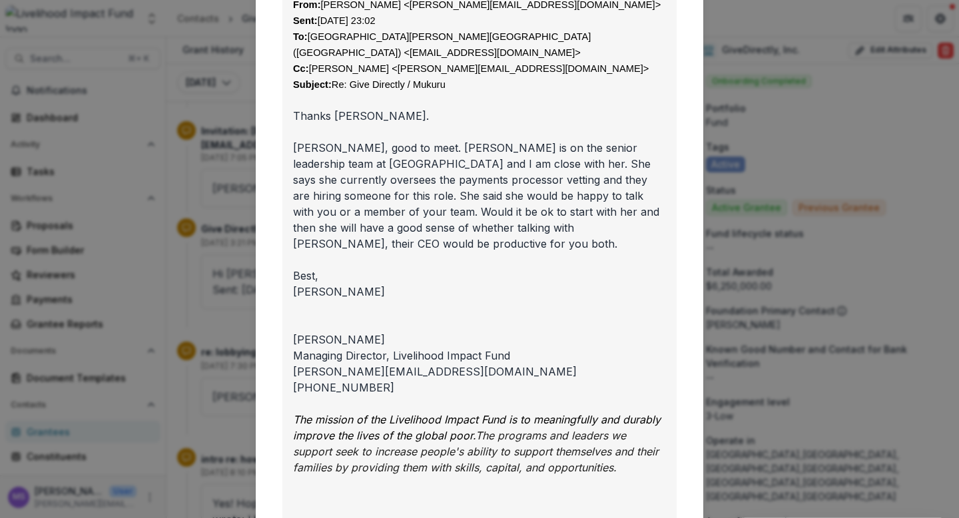
scroll to position [419, 0]
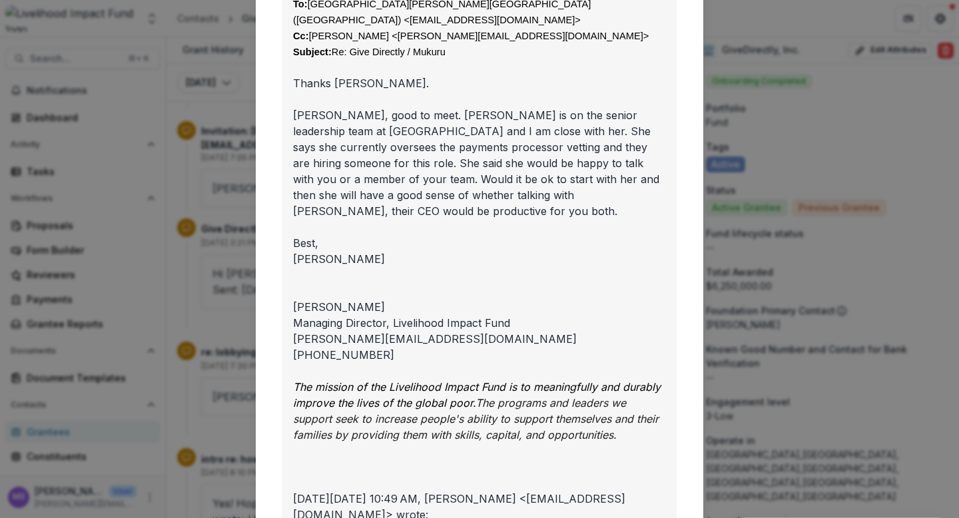
click at [234, 340] on div "Viewing Thread To: Jeremy Hockenstein <jeremy@lifund.org> Maasdorp, Paul (Nairo…" at bounding box center [479, 259] width 959 height 518
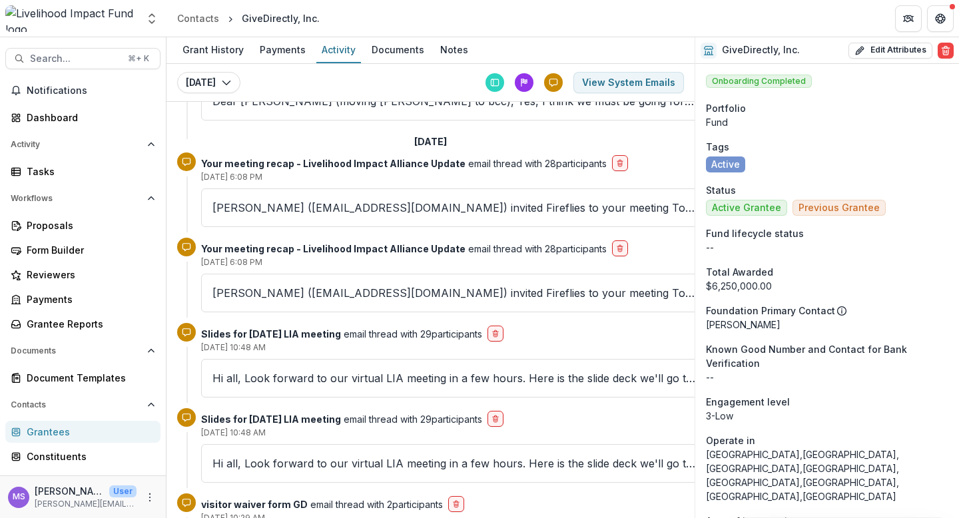
scroll to position [5859, 0]
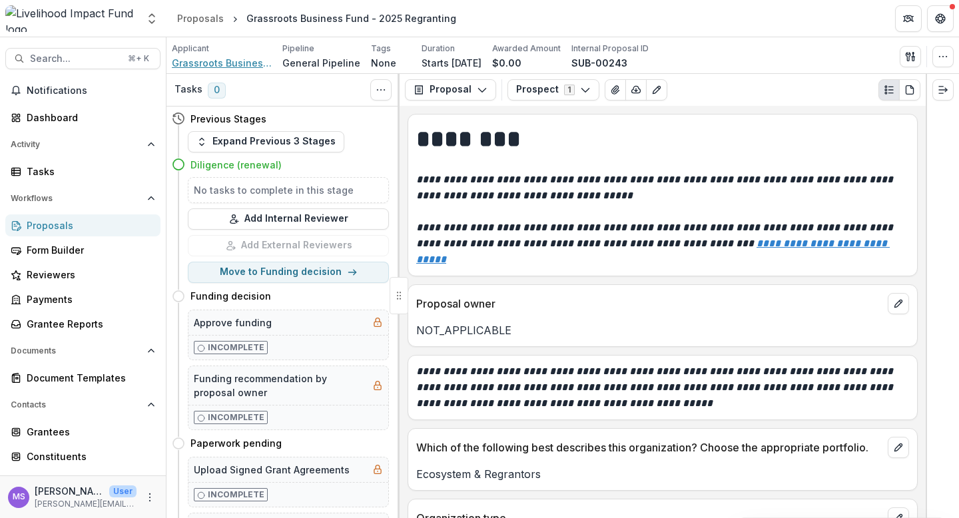
click at [232, 65] on span "Grassroots Business Fund" at bounding box center [222, 63] width 100 height 14
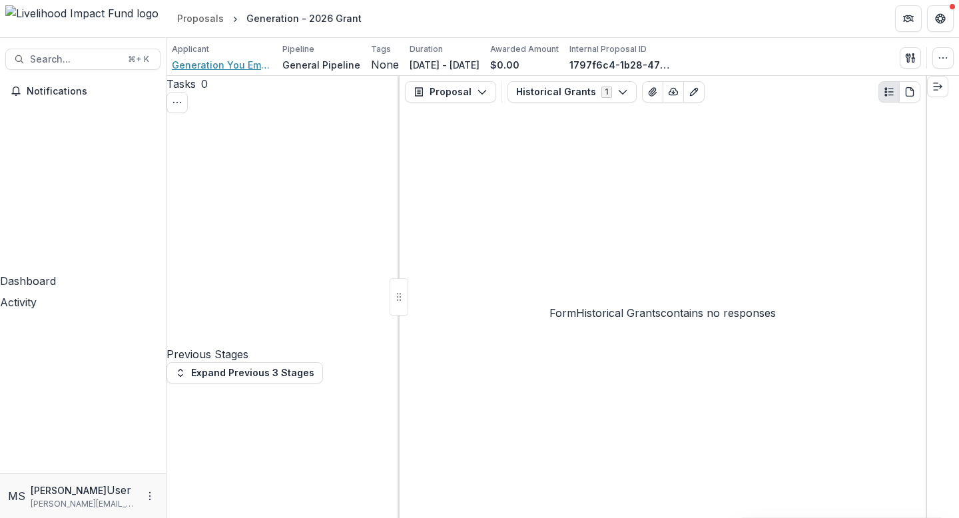
click at [242, 60] on span "Generation You Employed, Inc." at bounding box center [222, 65] width 100 height 14
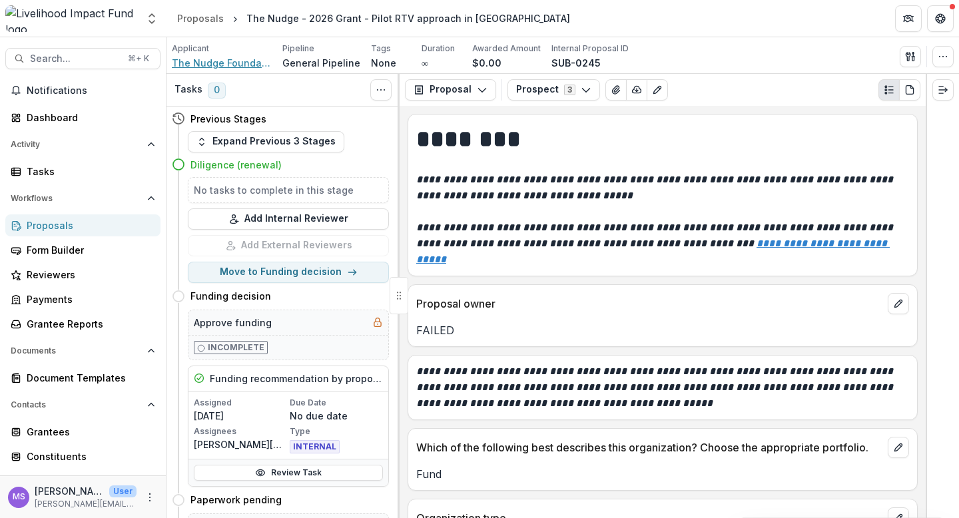
click at [235, 60] on span "The Nudge Foundation" at bounding box center [222, 63] width 100 height 14
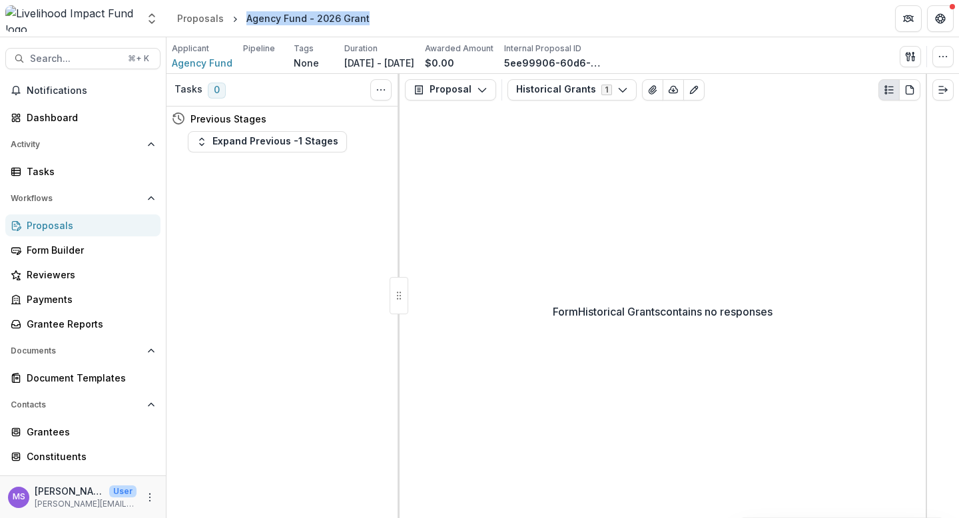
drag, startPoint x: 374, startPoint y: 15, endPoint x: 237, endPoint y: 13, distance: 137.9
click at [237, 13] on header "Proposals Agency Fund - 2026 Grant" at bounding box center [563, 18] width 793 height 37
click at [279, 23] on div "Agency Fund - 2026 Grant" at bounding box center [308, 18] width 123 height 14
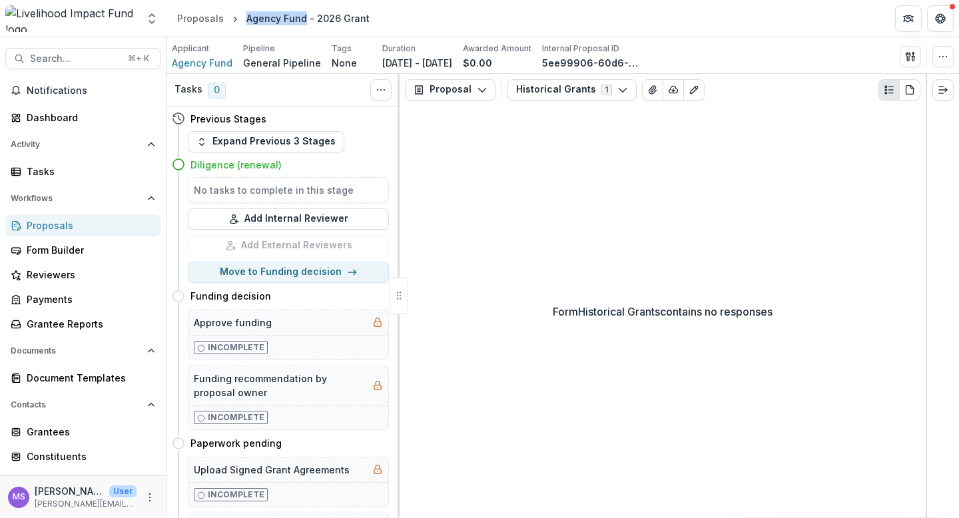
drag, startPoint x: 302, startPoint y: 21, endPoint x: 243, endPoint y: 20, distance: 59.3
click at [243, 20] on div "Agency Fund - 2026 Grant" at bounding box center [308, 18] width 134 height 19
copy div "Agency Fund"
click at [205, 63] on span "Agency Fund" at bounding box center [202, 63] width 61 height 14
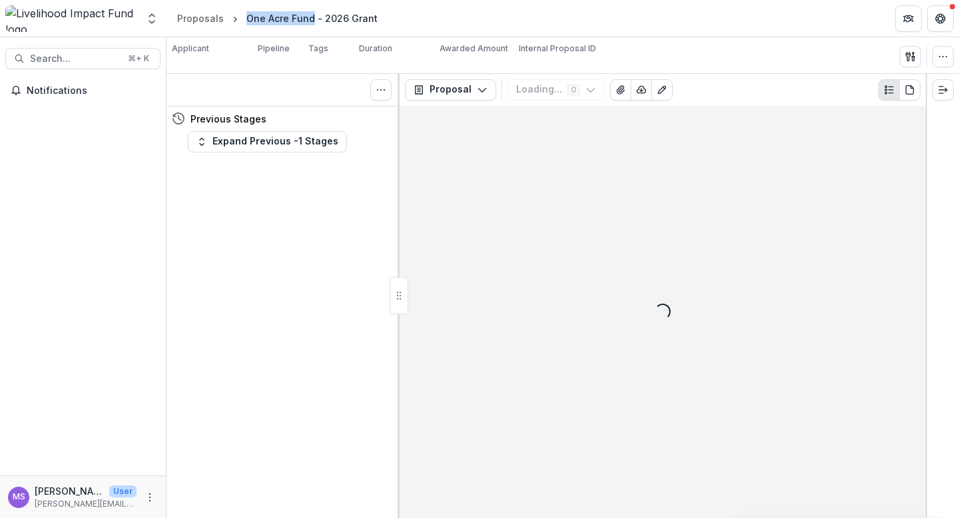
drag, startPoint x: 309, startPoint y: 15, endPoint x: 245, endPoint y: 15, distance: 64.0
click at [247, 15] on div "One Acre Fund - 2026 Grant" at bounding box center [312, 18] width 131 height 14
copy div "One Acre Fund"
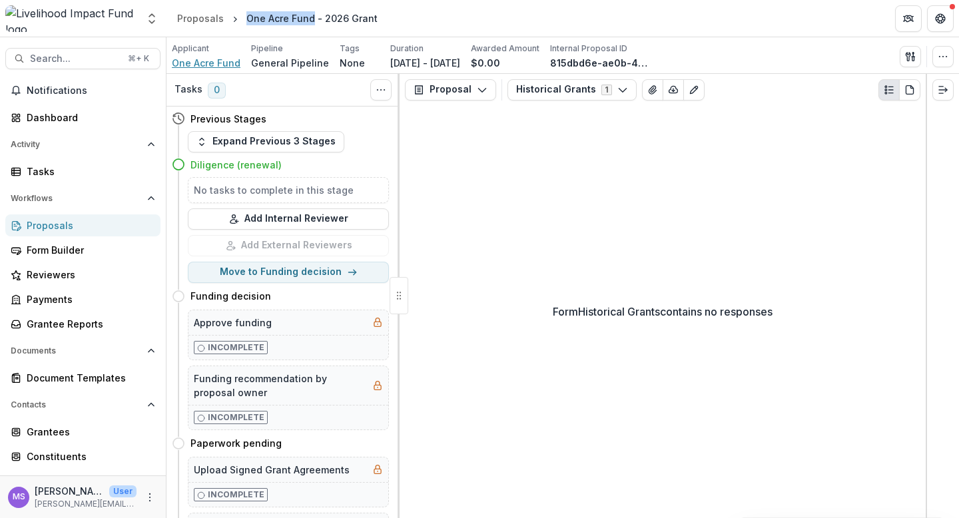
click at [209, 63] on span "One Acre Fund" at bounding box center [206, 63] width 69 height 14
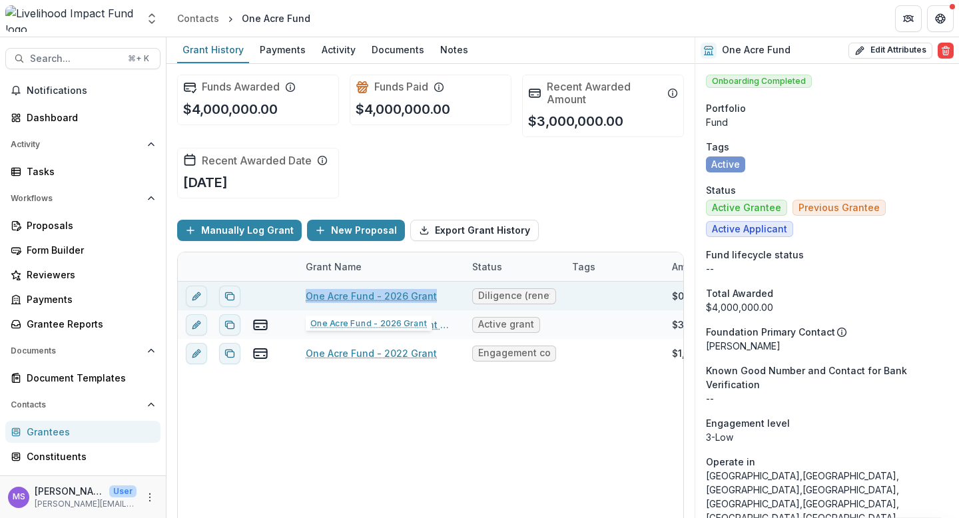
drag, startPoint x: 439, startPoint y: 296, endPoint x: 304, endPoint y: 301, distance: 134.7
click at [304, 301] on div "One Acre Fund - 2026 Grant" at bounding box center [381, 296] width 167 height 29
copy link "One Acre Fund - 2026 Grant"
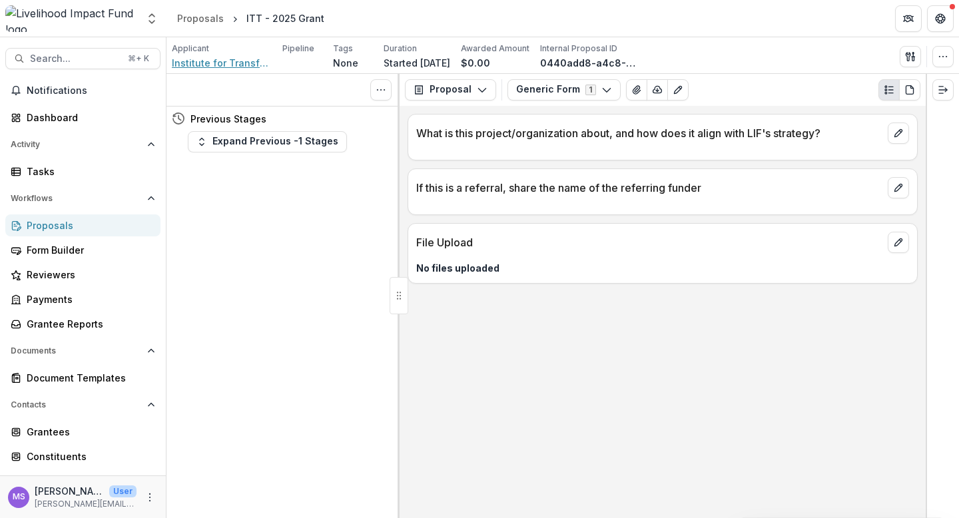
click at [225, 64] on span "Institute for Transformative Technology (50Breakthroughs Foundation)" at bounding box center [222, 63] width 100 height 14
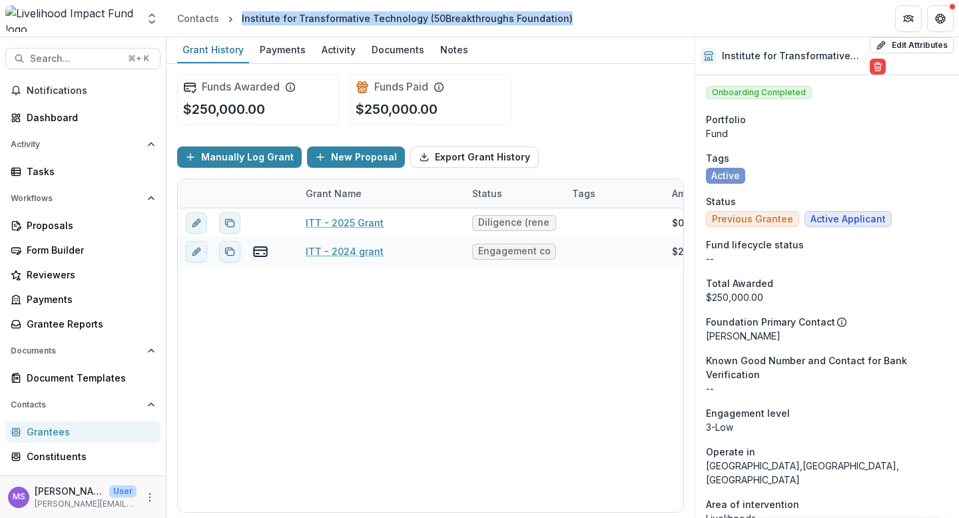
drag, startPoint x: 562, startPoint y: 17, endPoint x: 240, endPoint y: 21, distance: 322.5
click at [240, 21] on header "Contacts Institute for Transformative Technology (50Breakthroughs Foundation)" at bounding box center [563, 18] width 793 height 37
copy div "Institute for Transformative Technology (50Breakthroughs Foundation)"
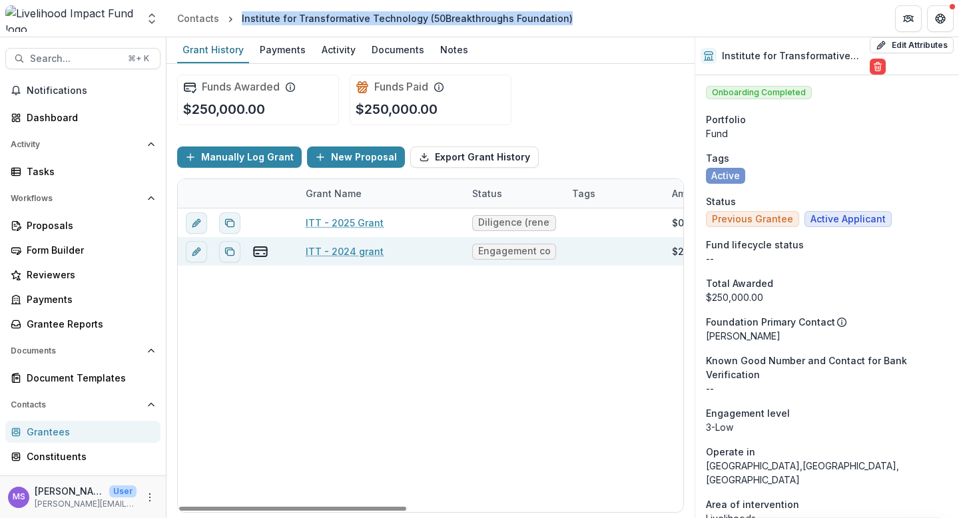
scroll to position [0, 613]
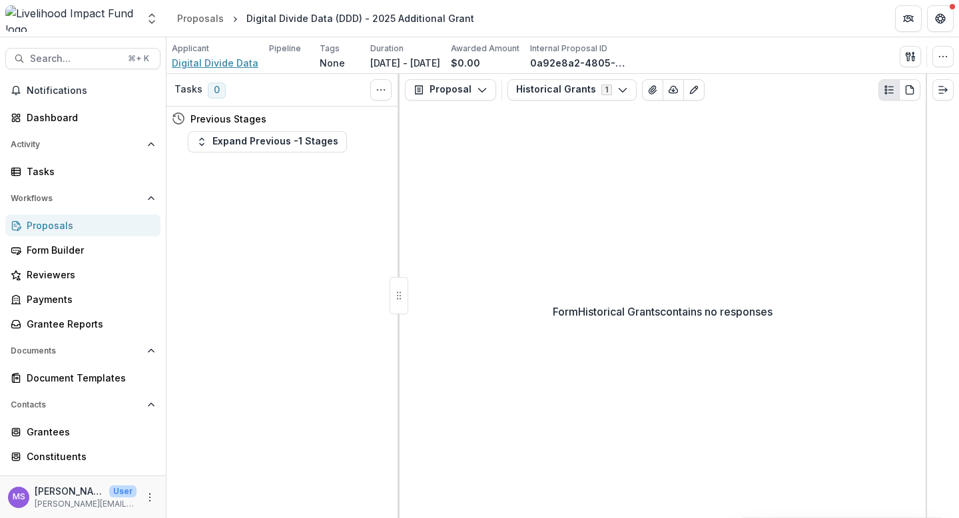
click at [227, 67] on span "Digital Divide Data" at bounding box center [215, 63] width 87 height 14
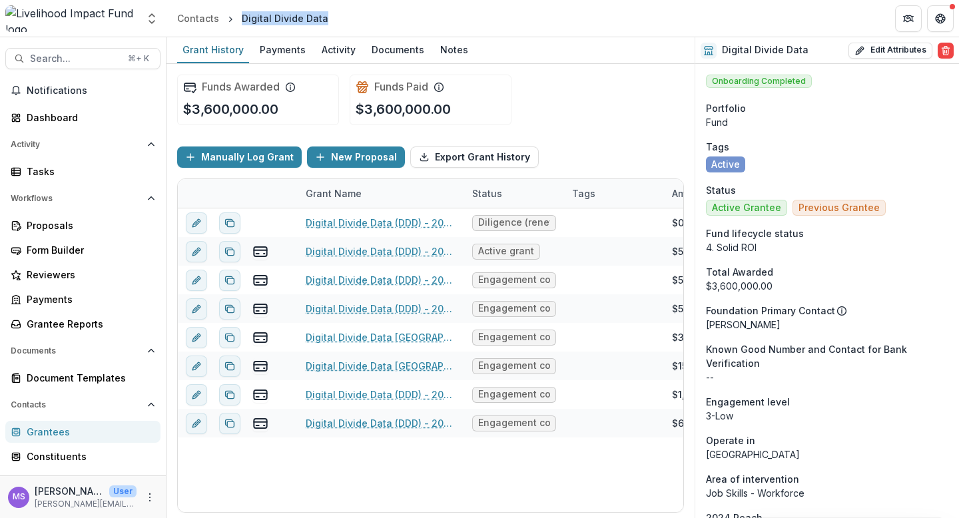
drag, startPoint x: 330, startPoint y: 20, endPoint x: 243, endPoint y: 15, distance: 86.8
click at [243, 15] on header "Contacts Digital Divide Data" at bounding box center [563, 18] width 793 height 37
copy div "Digital Divide Data"
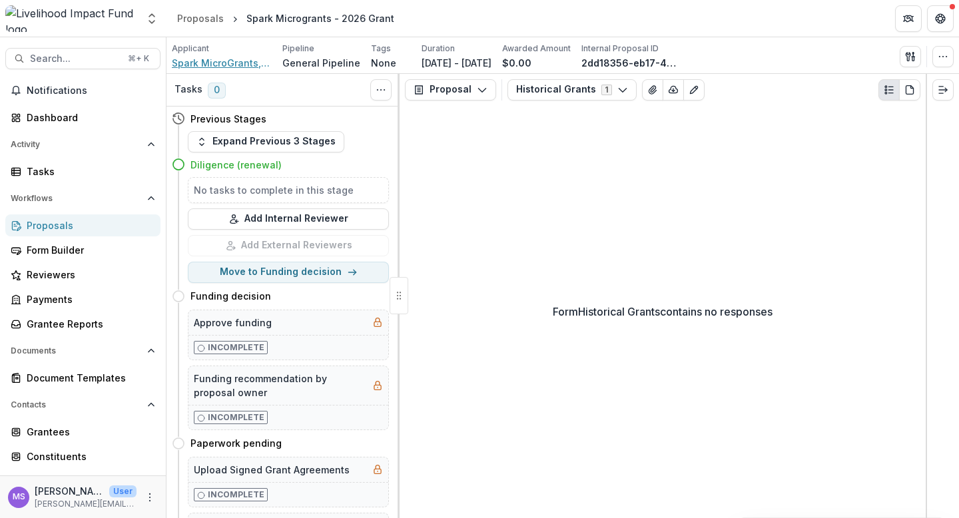
click at [235, 63] on span "Spark MicroGrants, Inc." at bounding box center [222, 63] width 100 height 14
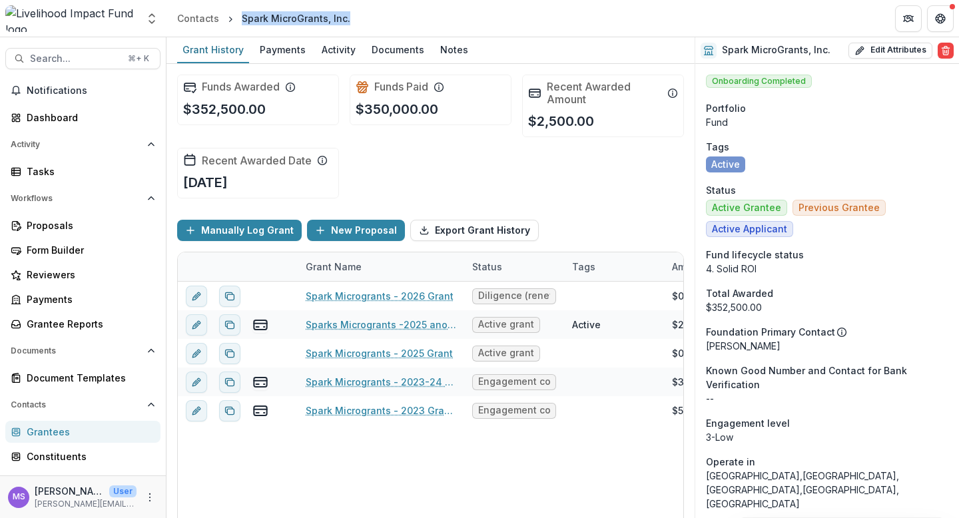
drag, startPoint x: 351, startPoint y: 19, endPoint x: 239, endPoint y: 16, distance: 112.7
click at [239, 16] on header "Contacts Spark MicroGrants, Inc." at bounding box center [563, 18] width 793 height 37
copy div "Spark MicroGrants, Inc."
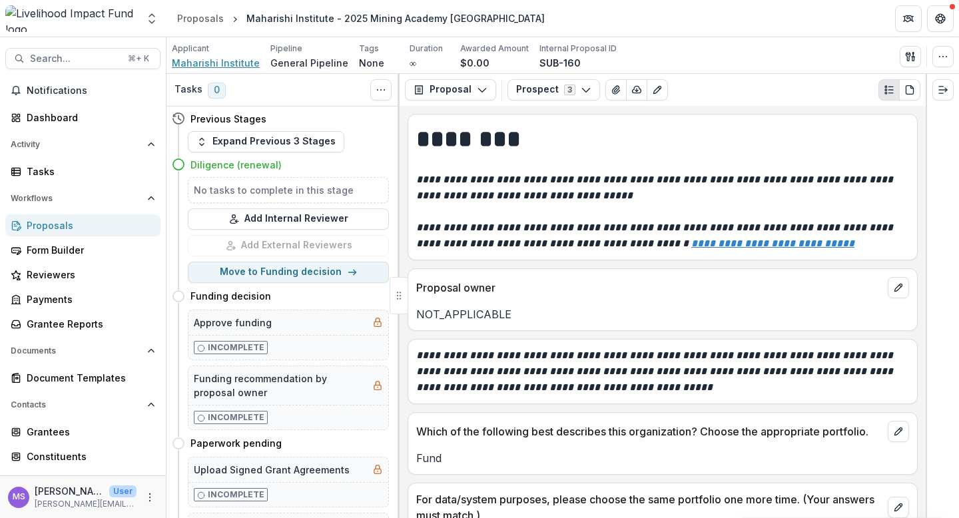
click at [225, 59] on span "Maharishi Institute" at bounding box center [216, 63] width 88 height 14
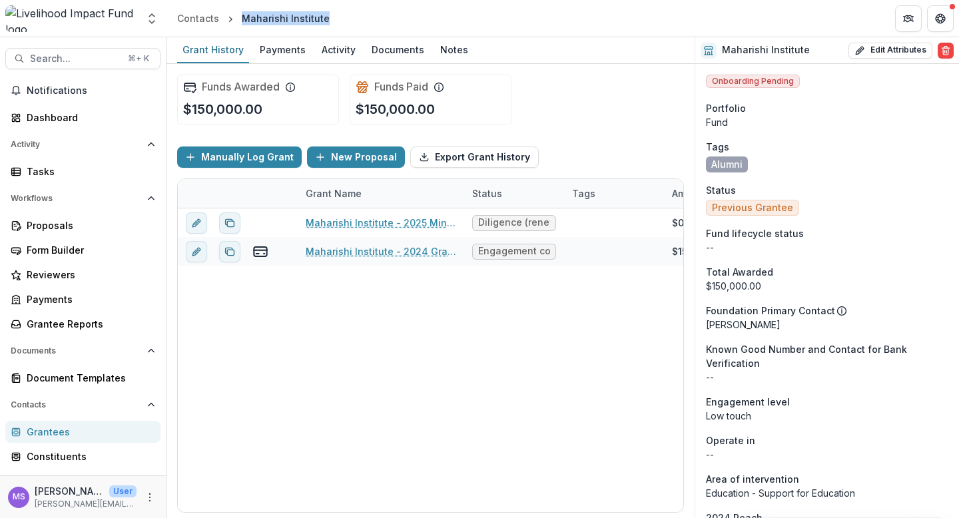
drag, startPoint x: 321, startPoint y: 25, endPoint x: 239, endPoint y: 18, distance: 82.3
click at [239, 18] on div "Maharishi Institute" at bounding box center [286, 18] width 99 height 19
copy div "Maharishi Institute"
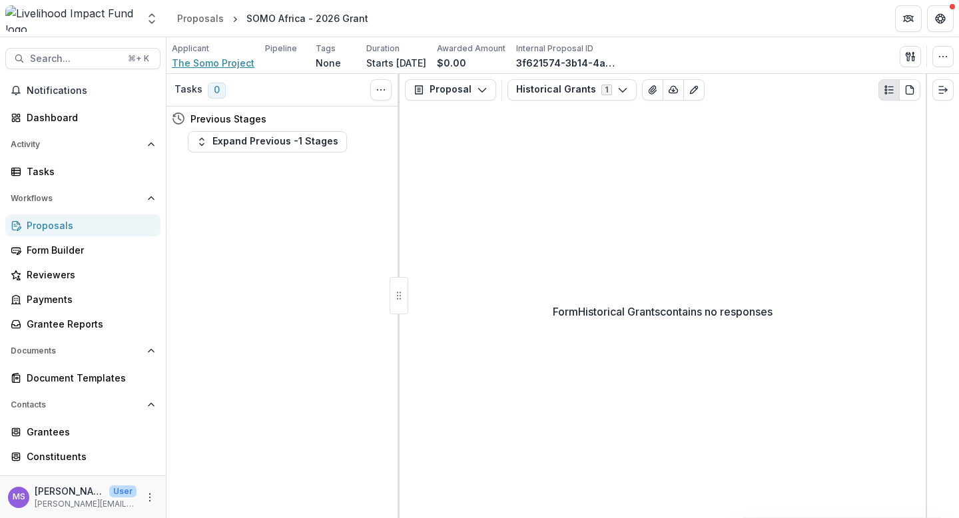
click at [217, 63] on span "The Somo Project" at bounding box center [213, 63] width 83 height 14
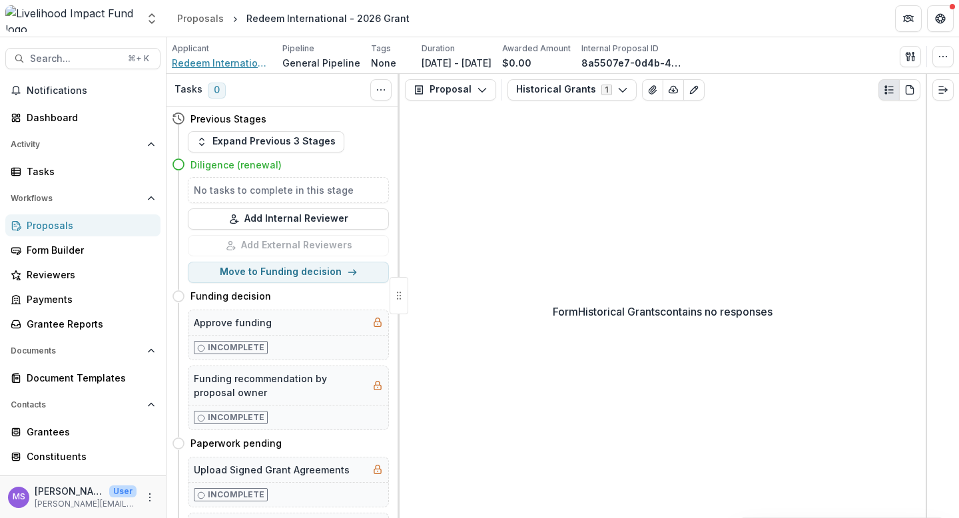
click at [213, 64] on span "Redeem International" at bounding box center [222, 63] width 100 height 14
click at [237, 63] on span "Chancen International" at bounding box center [222, 63] width 100 height 14
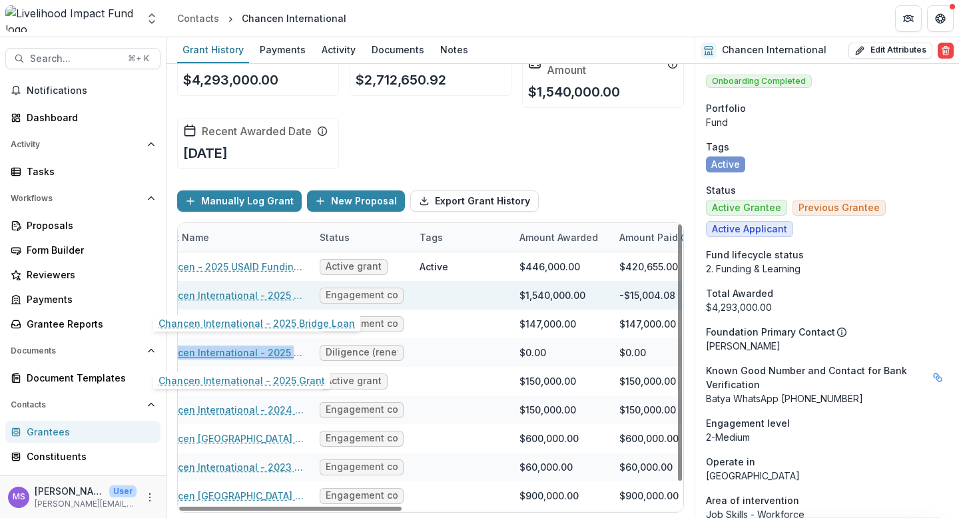
scroll to position [0, 326]
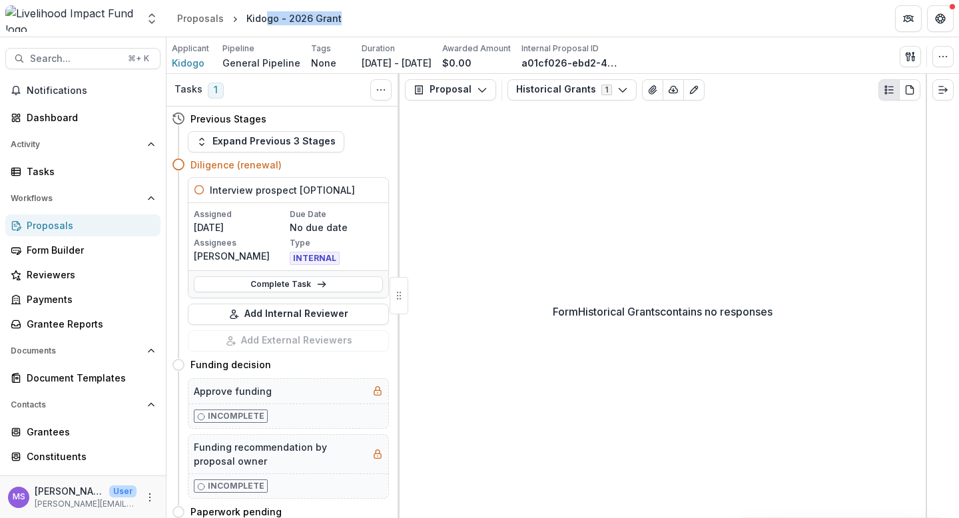
drag, startPoint x: 340, startPoint y: 22, endPoint x: 263, endPoint y: 21, distance: 77.3
click at [263, 21] on div "Kidogo - 2026 Grant" at bounding box center [294, 18] width 106 height 19
click at [190, 64] on span "Kidogo" at bounding box center [188, 63] width 33 height 14
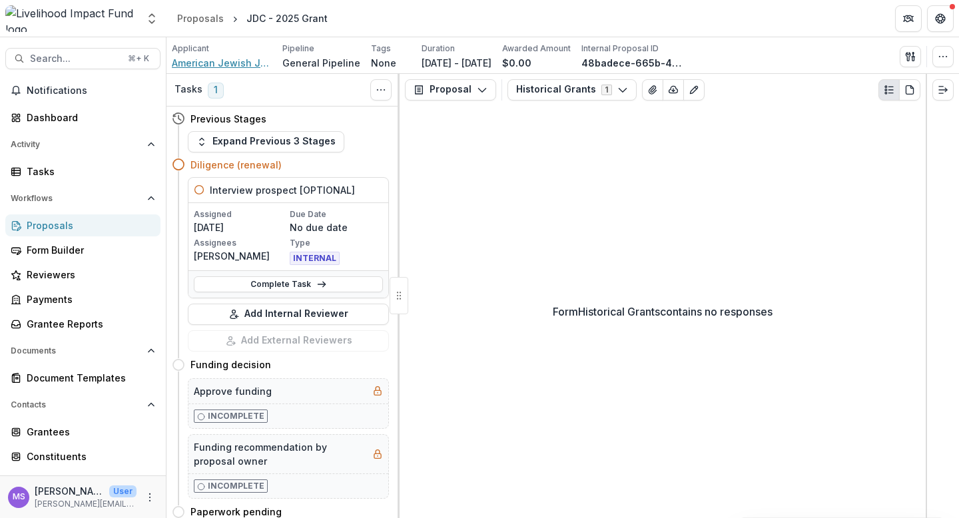
click at [225, 64] on span "American Jewish Joint Distribution Committee" at bounding box center [222, 63] width 100 height 14
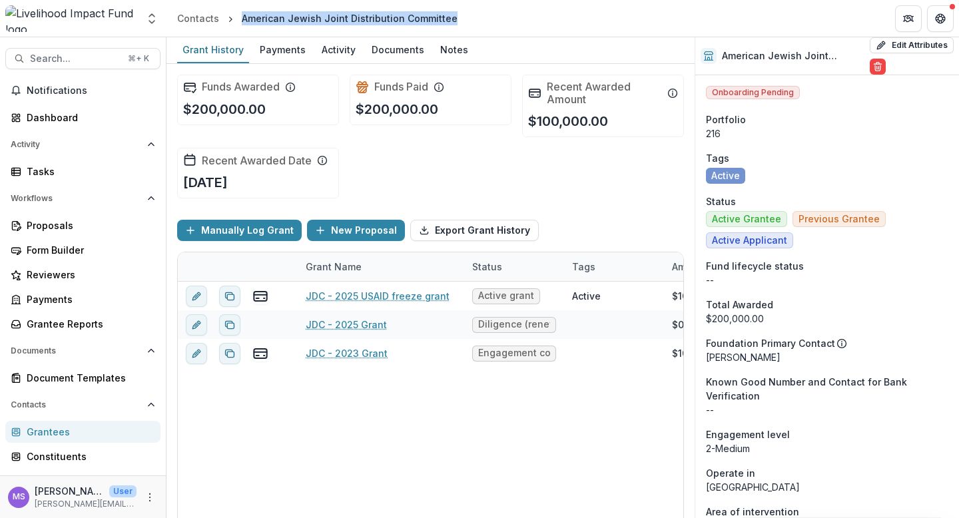
drag, startPoint x: 448, startPoint y: 14, endPoint x: 229, endPoint y: 21, distance: 219.3
click at [229, 21] on ol "Contacts American Jewish Joint Distribution Committee" at bounding box center [317, 18] width 291 height 19
copy div "American Jewish Joint Distribution Committee"
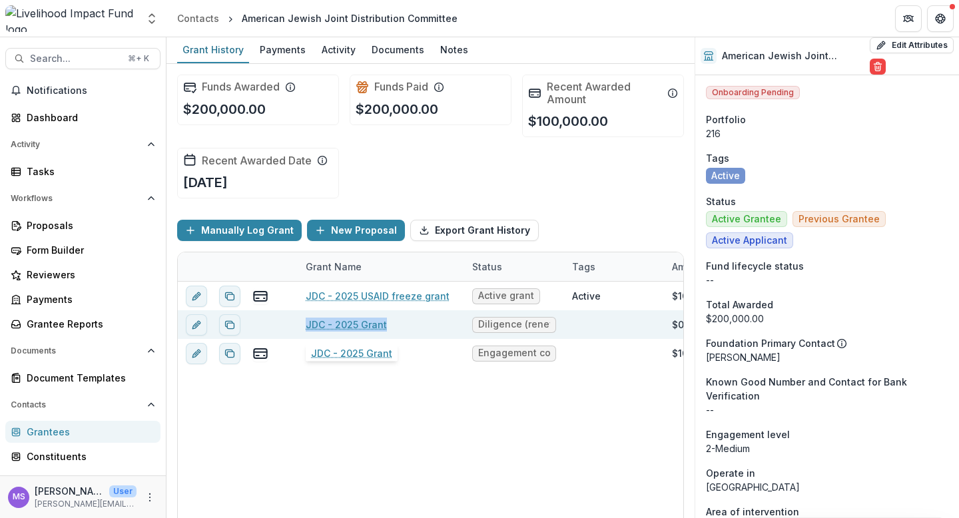
copy link "JDC - 2025 Grant"
click at [404, 446] on div "JDC - 2025 USAID freeze grant Active grant Active $100,000.00 $100,000.00 Grant…" at bounding box center [737, 412] width 1119 height 260
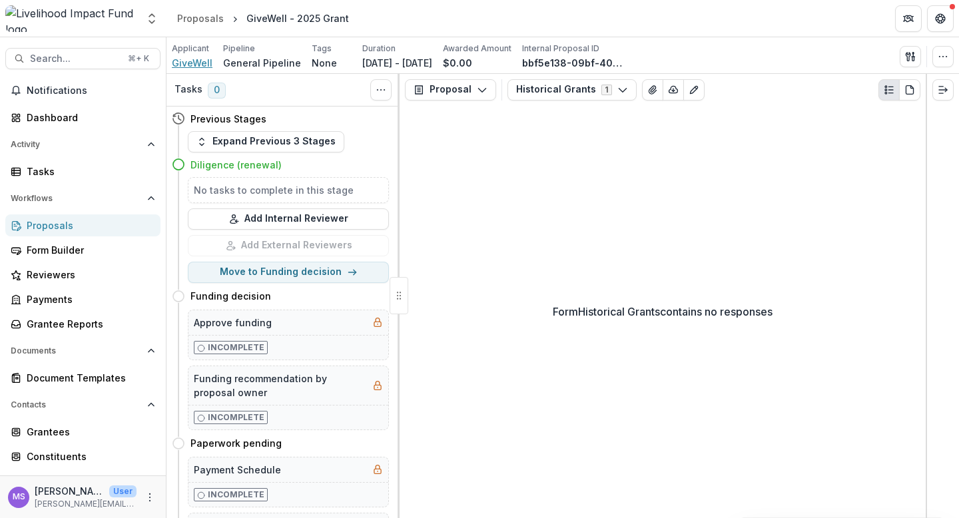
click at [201, 69] on span "GiveWell" at bounding box center [192, 63] width 41 height 14
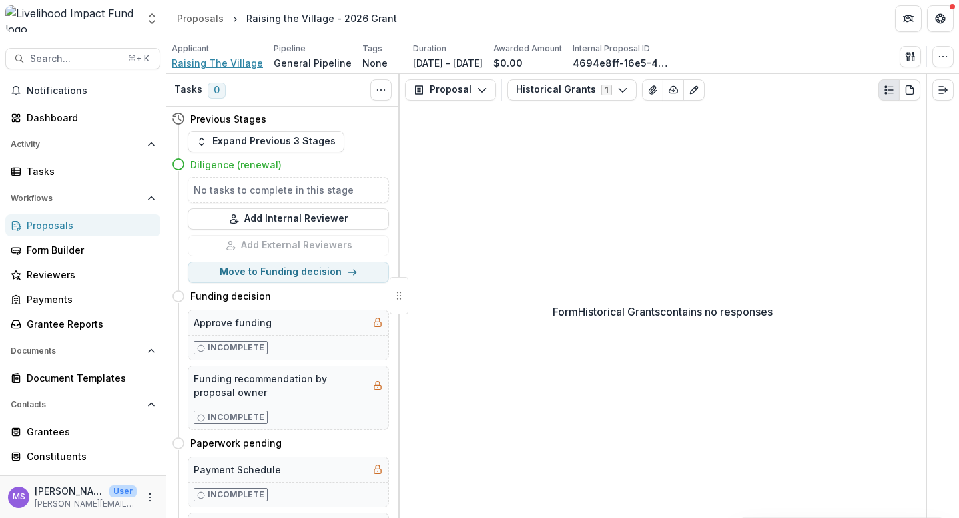
click at [239, 65] on span "Raising The Village" at bounding box center [217, 63] width 91 height 14
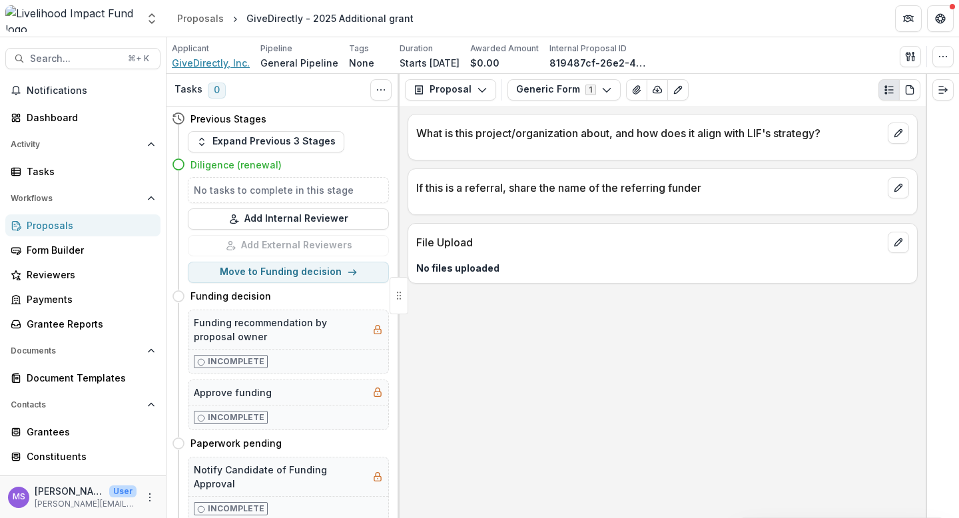
click at [218, 62] on span "GiveDirectly, Inc." at bounding box center [211, 63] width 78 height 14
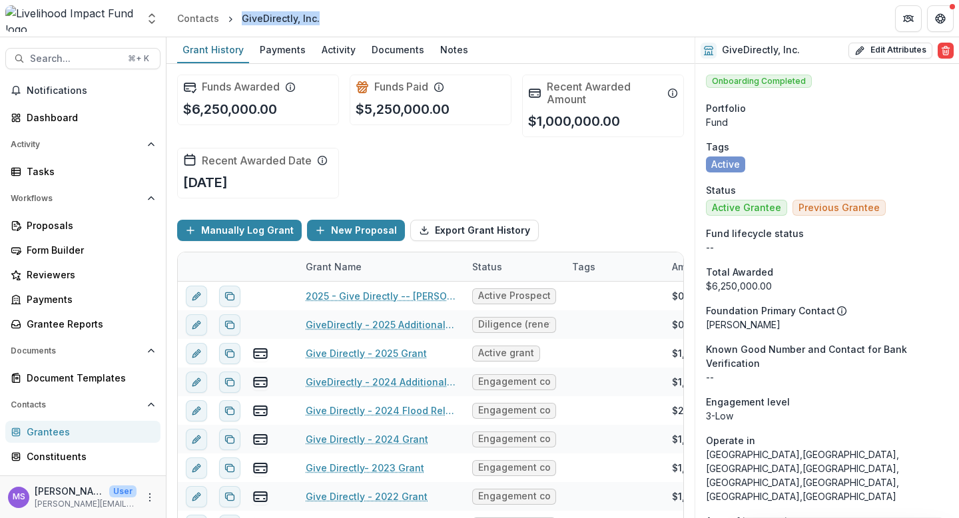
drag, startPoint x: 322, startPoint y: 19, endPoint x: 242, endPoint y: 21, distance: 80.0
click at [242, 21] on header "Contacts GiveDirectly, Inc." at bounding box center [563, 18] width 793 height 37
copy div "GiveDirectly, Inc."
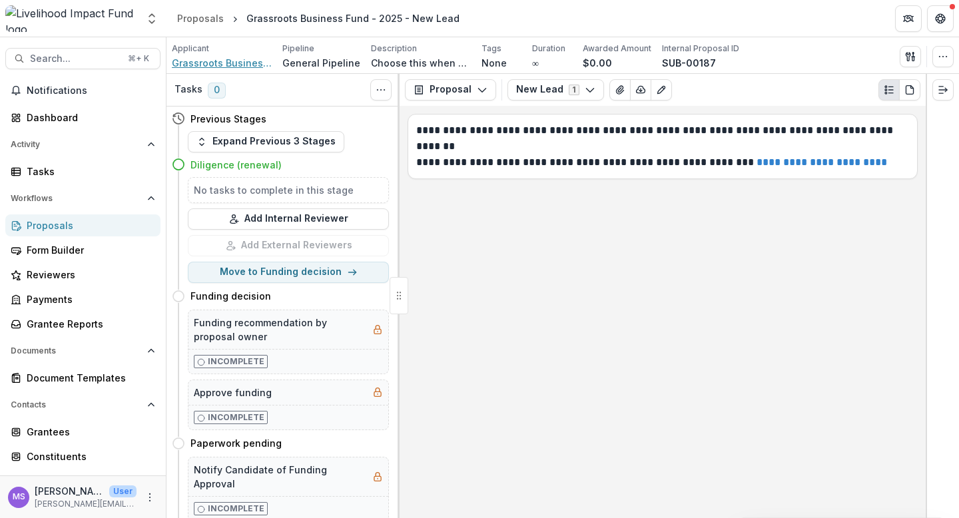
click at [245, 63] on span "Grassroots Business Fund" at bounding box center [222, 63] width 100 height 14
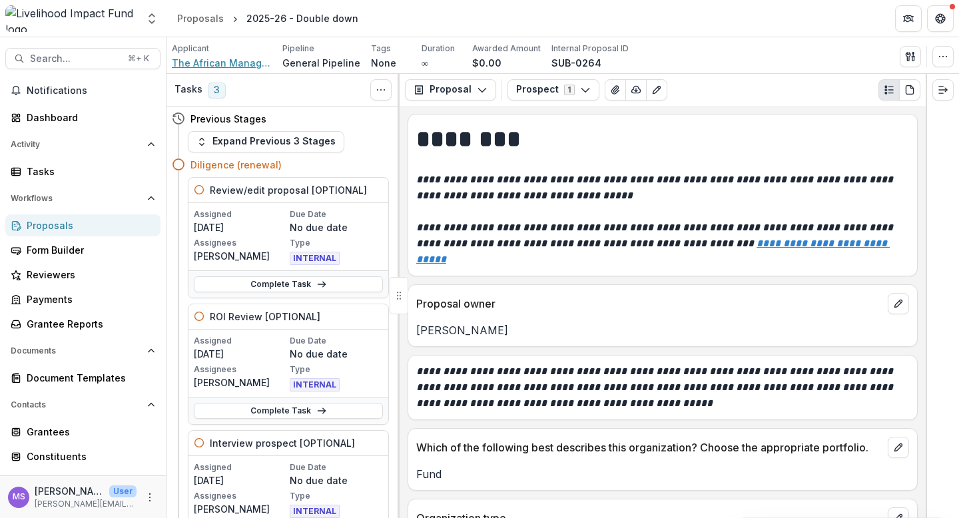
click at [215, 65] on span "The African Management Institute (AMI)" at bounding box center [222, 63] width 100 height 14
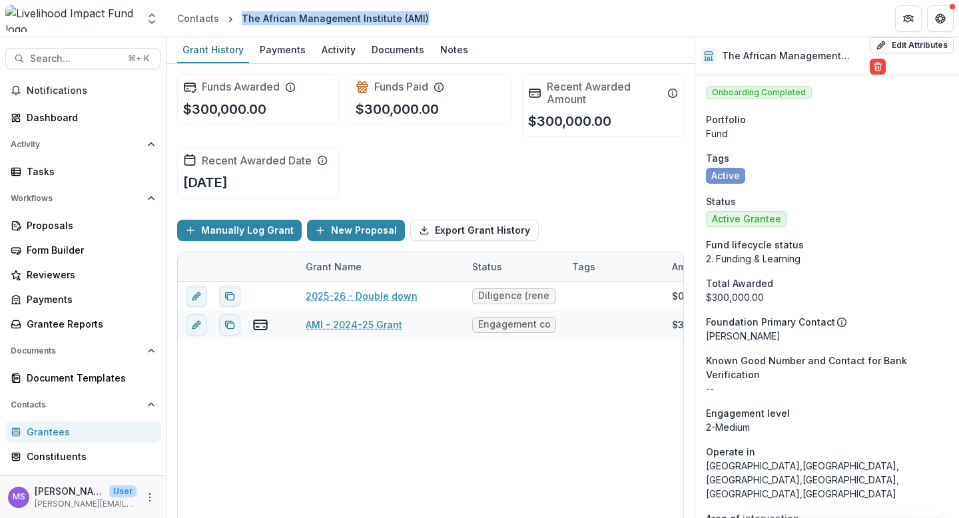
drag, startPoint x: 422, startPoint y: 19, endPoint x: 241, endPoint y: 16, distance: 180.6
click at [241, 16] on div "The African Management Institute (AMI)" at bounding box center [336, 18] width 198 height 19
copy div "The African Management Institute (AMI)"
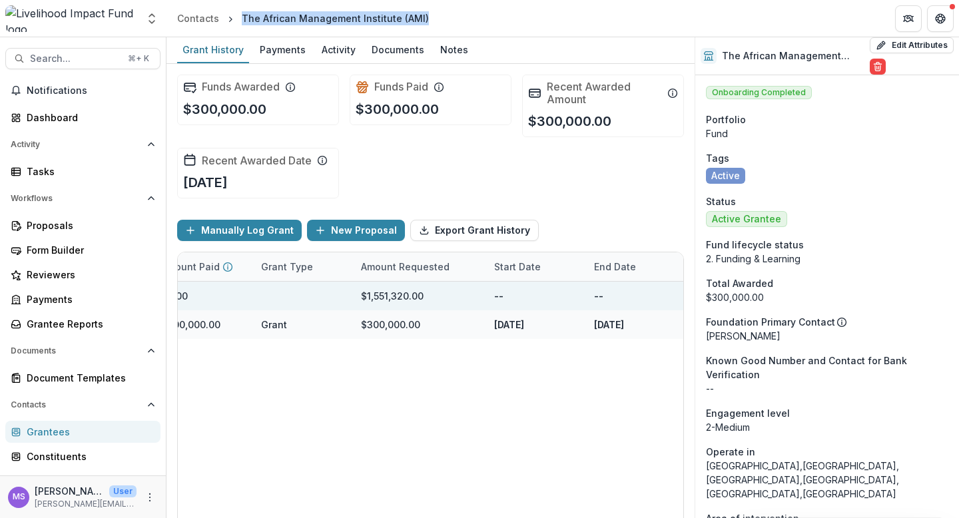
scroll to position [0, 617]
drag, startPoint x: 421, startPoint y: 293, endPoint x: 352, endPoint y: 295, distance: 68.7
click at [352, 295] on div "$1,551,320.00" at bounding box center [416, 296] width 133 height 29
copy div "$1,551,320.00"
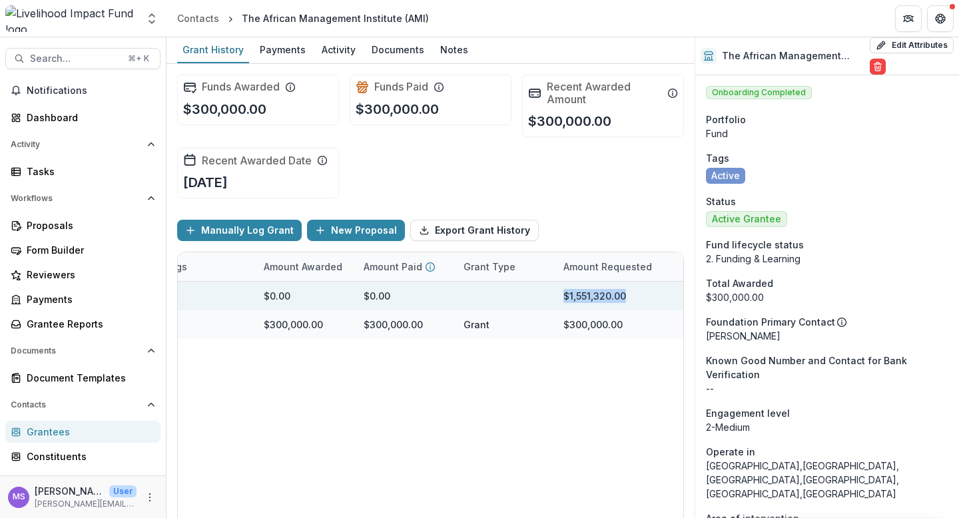
scroll to position [0, 0]
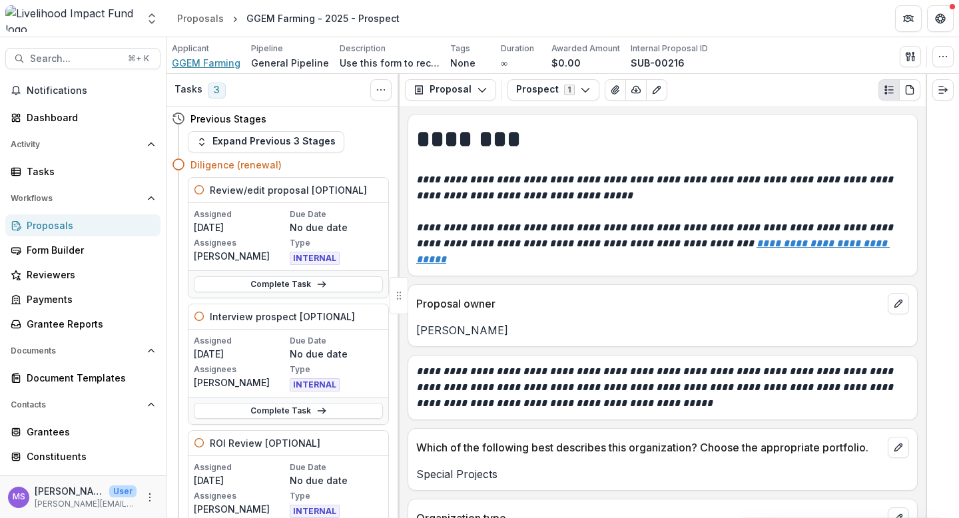
click at [221, 57] on span "GGEM Farming" at bounding box center [206, 63] width 69 height 14
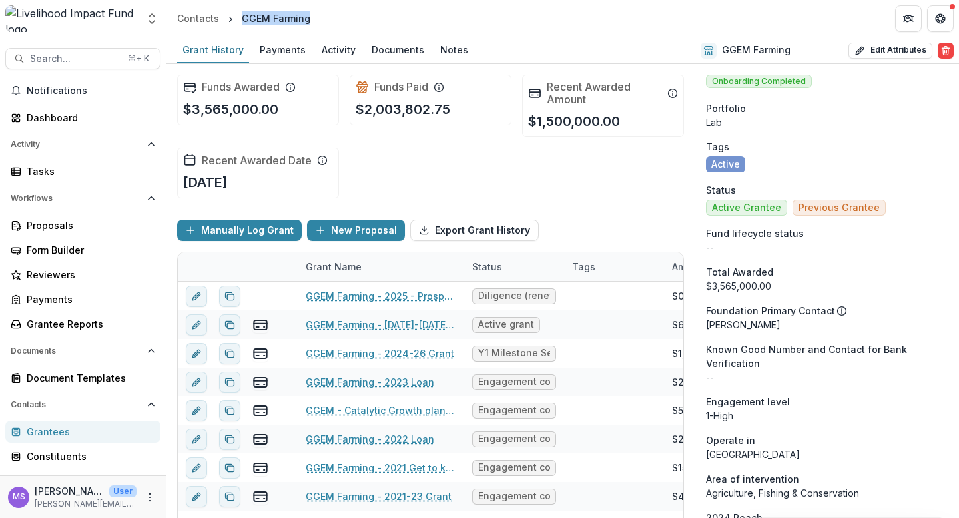
drag, startPoint x: 319, startPoint y: 20, endPoint x: 240, endPoint y: 18, distance: 79.3
click at [240, 18] on header "Contacts GGEM Farming" at bounding box center [563, 18] width 793 height 37
copy div "GGEM Farming"
click at [392, 160] on div "Funds Awarded $3,565,000.00 Funds Paid $2,003,802.75 Recent Awarded Amount $1,5…" at bounding box center [430, 136] width 507 height 145
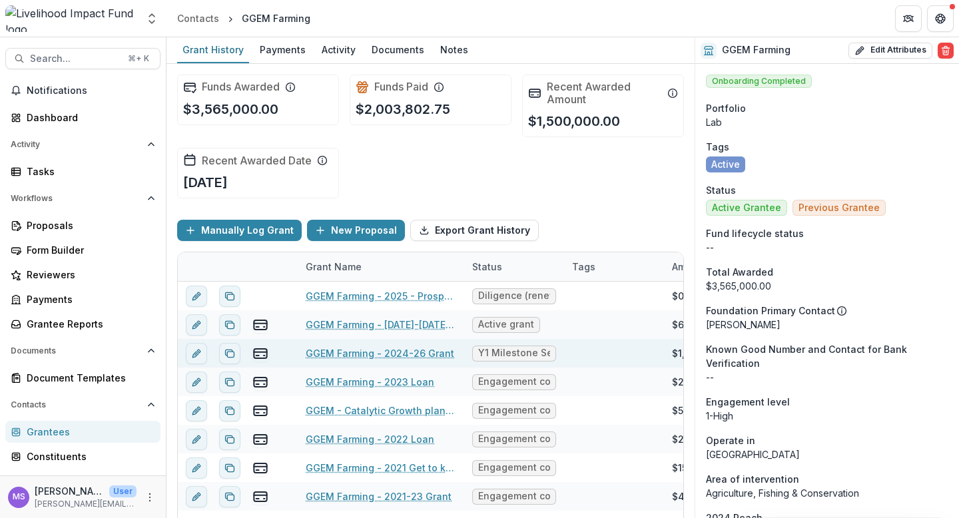
click at [437, 169] on div "Funds Awarded $3,565,000.00 Funds Paid $2,003,802.75 Recent Awarded Amount $1,5…" at bounding box center [430, 136] width 507 height 145
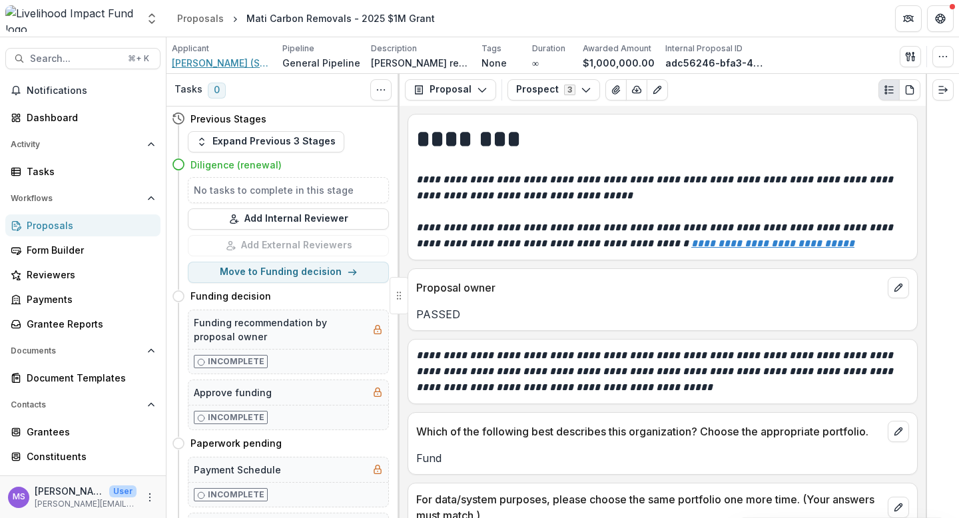
click at [227, 62] on span "Mati Carbon (Swaniti Initiative)" at bounding box center [222, 63] width 100 height 14
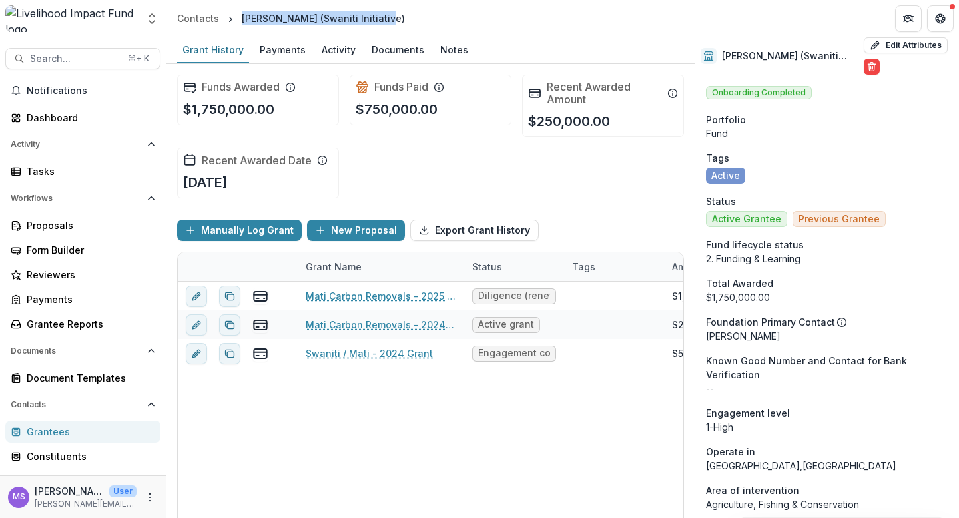
drag, startPoint x: 389, startPoint y: 17, endPoint x: 243, endPoint y: 17, distance: 146.6
click at [243, 17] on header "Contacts Mati Carbon (Swaniti Initiative)" at bounding box center [563, 18] width 793 height 37
copy div "Mati Carbon (Swaniti Initiative)"
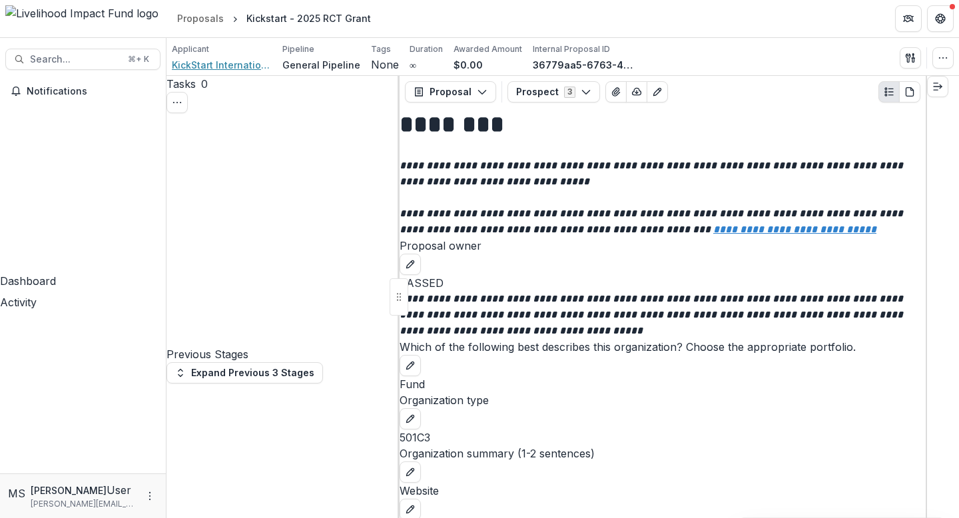
click at [223, 67] on span "KickStart International" at bounding box center [222, 65] width 100 height 14
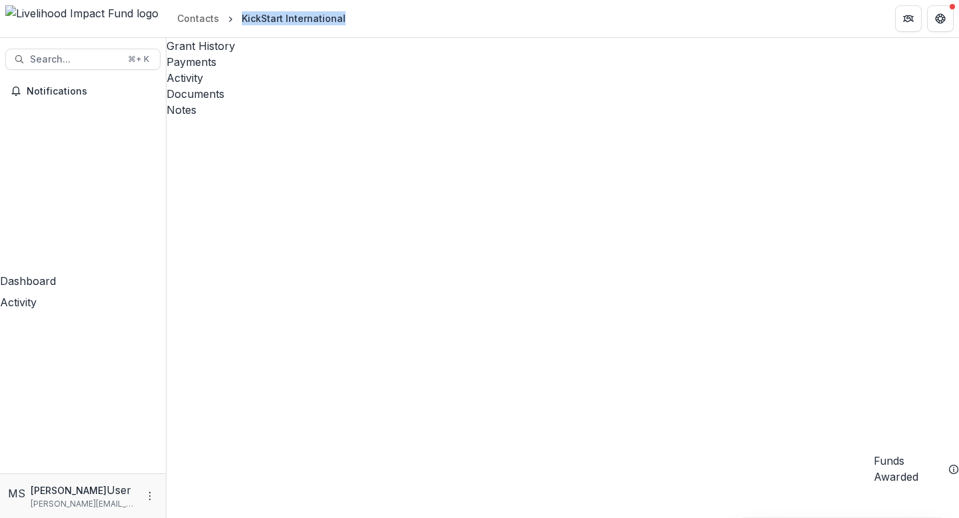
drag, startPoint x: 346, startPoint y: 18, endPoint x: 235, endPoint y: 17, distance: 111.3
click at [235, 17] on header "Contacts KickStart International" at bounding box center [563, 18] width 793 height 37
copy div "KickStart International"
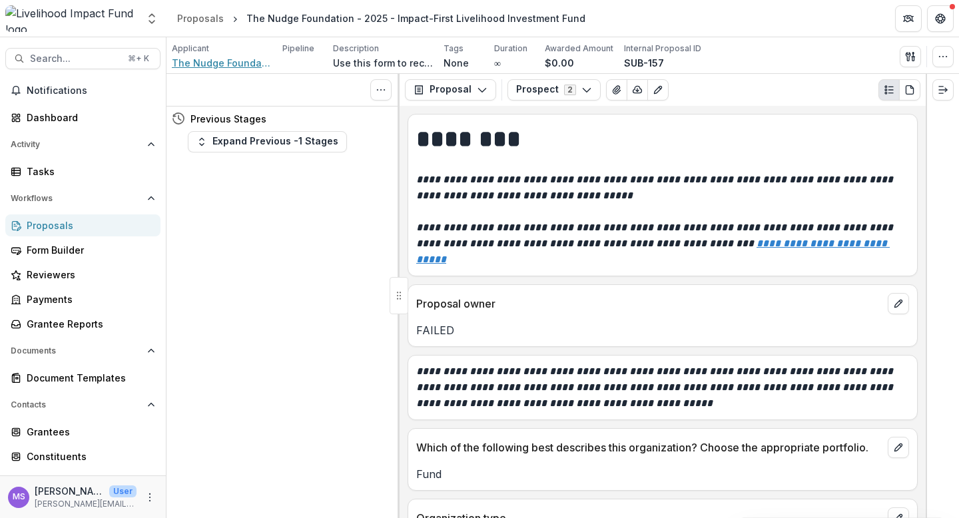
click at [224, 60] on span "The Nudge Foundation" at bounding box center [222, 63] width 100 height 14
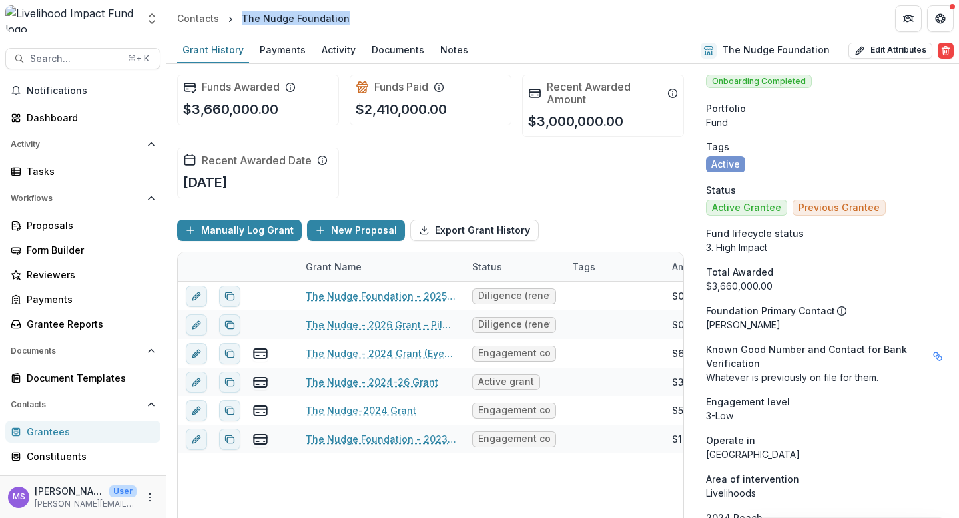
drag, startPoint x: 347, startPoint y: 17, endPoint x: 240, endPoint y: 16, distance: 107.3
click at [240, 16] on header "Contacts The Nudge Foundation" at bounding box center [563, 18] width 793 height 37
copy div "The Nudge Foundation"
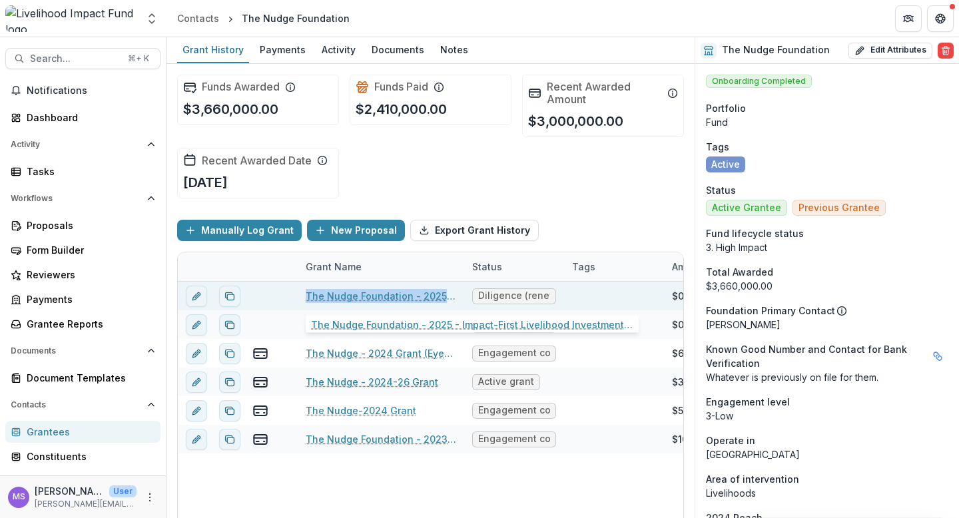
copy link "The Nudge Foundation - 2025 - Impact-First Livelihood Investment Fund"
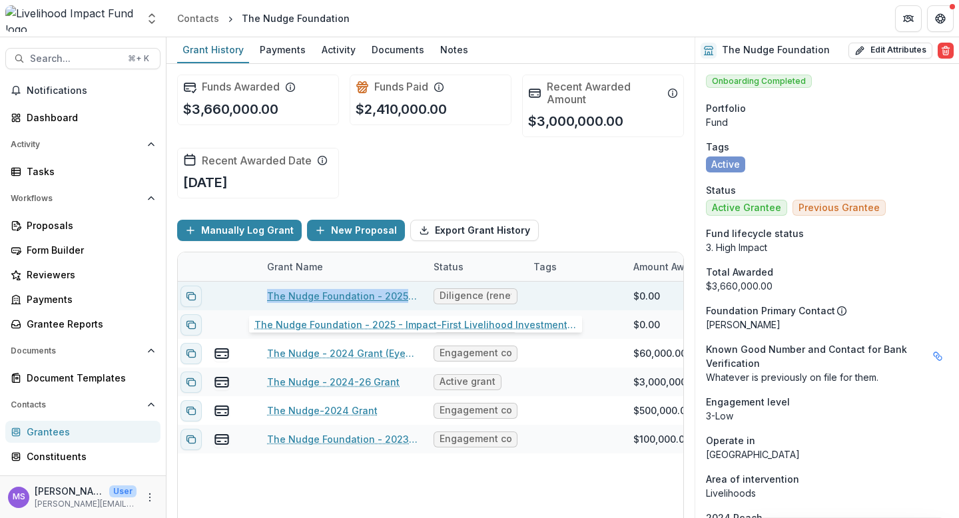
scroll to position [0, 31]
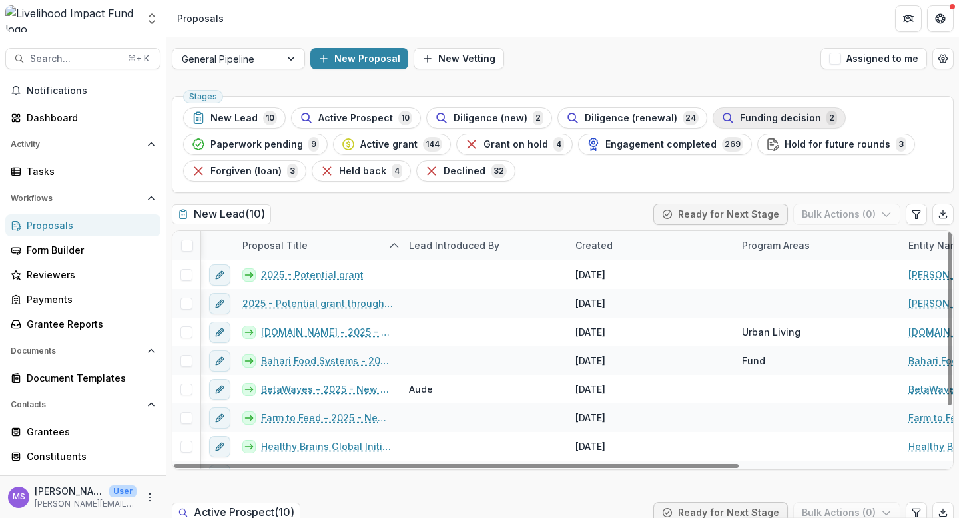
scroll to position [0, 79]
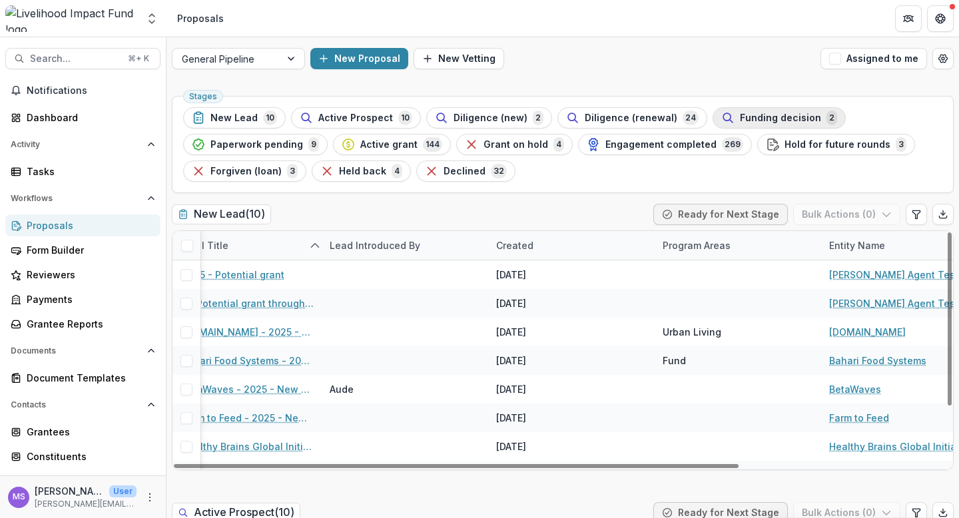
click at [772, 115] on span "Funding decision" at bounding box center [780, 118] width 81 height 11
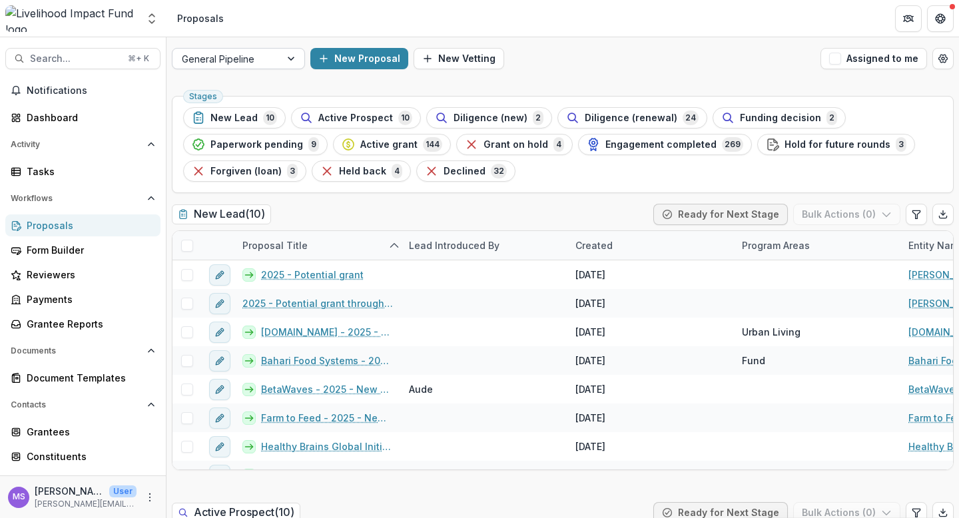
click at [294, 55] on div at bounding box center [293, 59] width 24 height 20
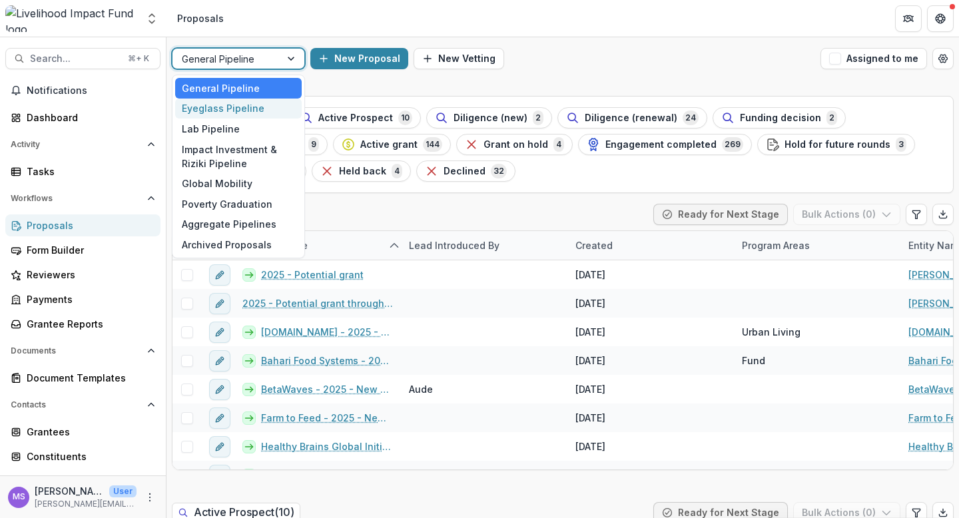
click at [250, 107] on div "Eyeglass Pipeline" at bounding box center [238, 109] width 127 height 21
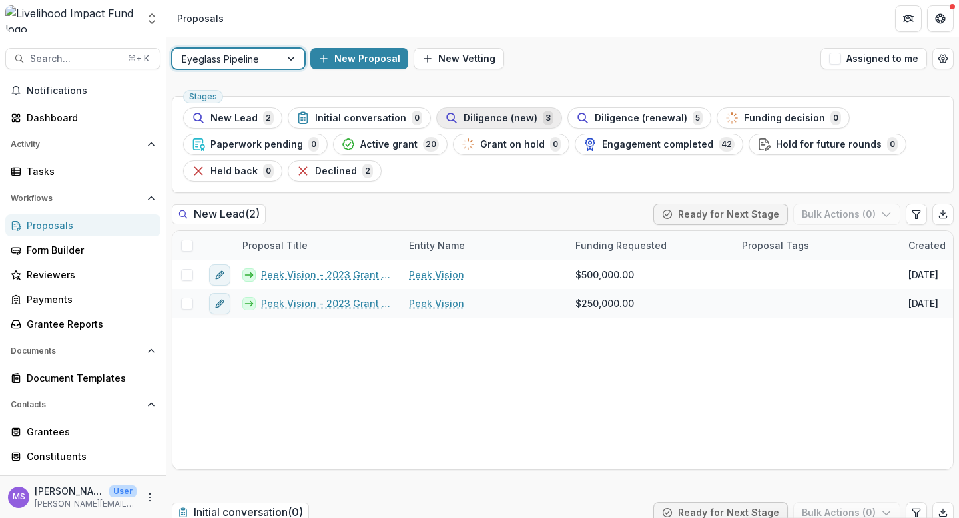
click at [469, 119] on span "Diligence (new)" at bounding box center [501, 118] width 74 height 11
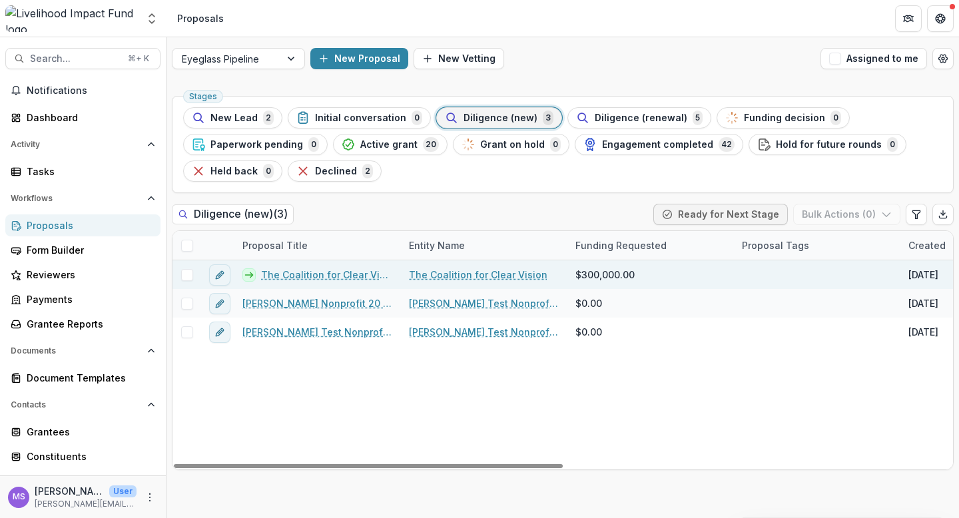
click at [317, 276] on link "The Coalition for Clear Vision - 2025 Grant" at bounding box center [327, 275] width 132 height 14
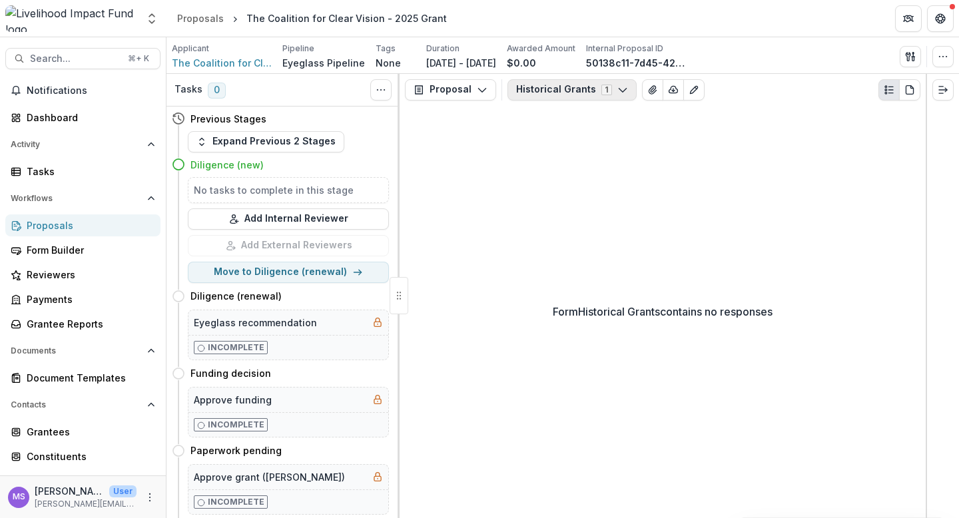
click at [618, 92] on icon "button" at bounding box center [623, 90] width 11 height 11
click at [227, 65] on span "The Coalition for Clear Vision" at bounding box center [222, 63] width 100 height 14
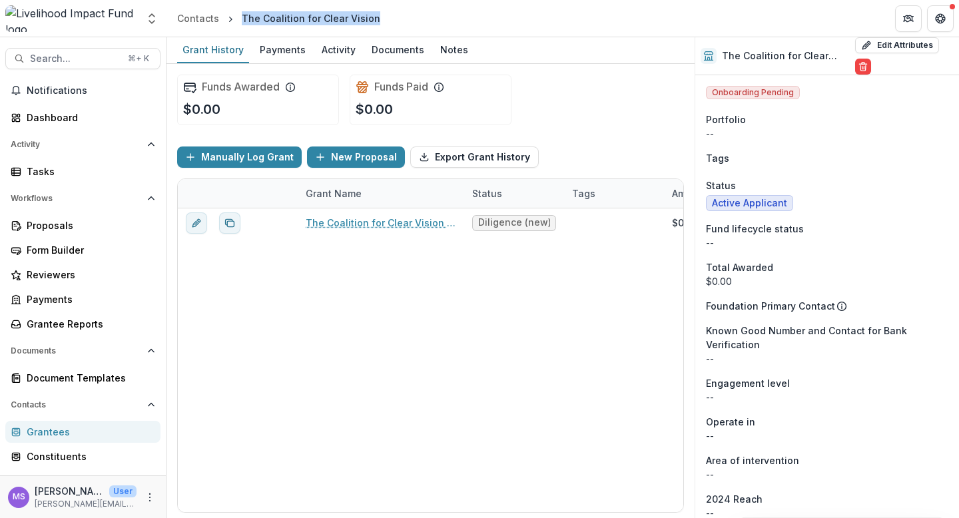
drag, startPoint x: 372, startPoint y: 21, endPoint x: 233, endPoint y: 20, distance: 139.3
click at [233, 20] on ol "Contacts The Coalition for Clear Vision" at bounding box center [279, 18] width 214 height 19
copy div "The Coalition for Clear Vision"
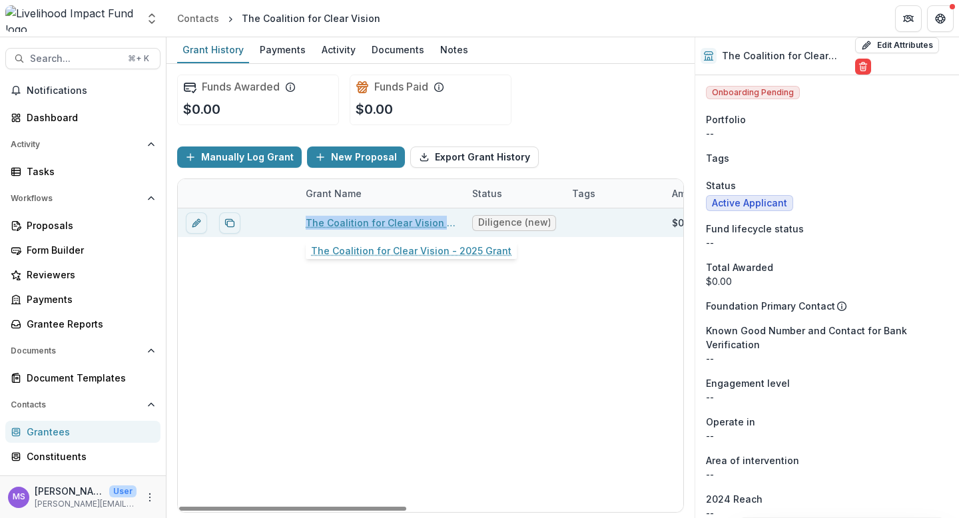
copy link "The Coalition for Clear Vision - 2025 Grant"
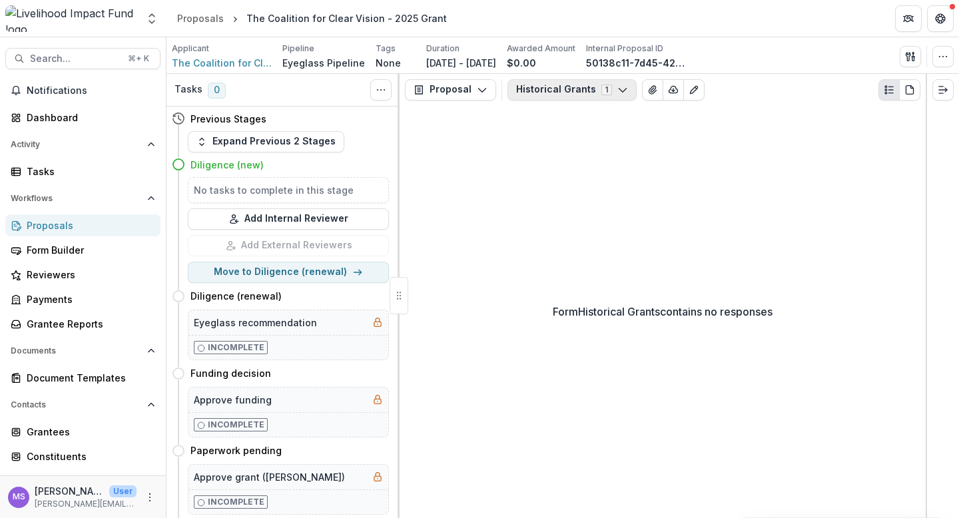
click at [618, 87] on icon "button" at bounding box center [623, 90] width 11 height 11
click at [205, 19] on div "Proposals" at bounding box center [200, 18] width 47 height 14
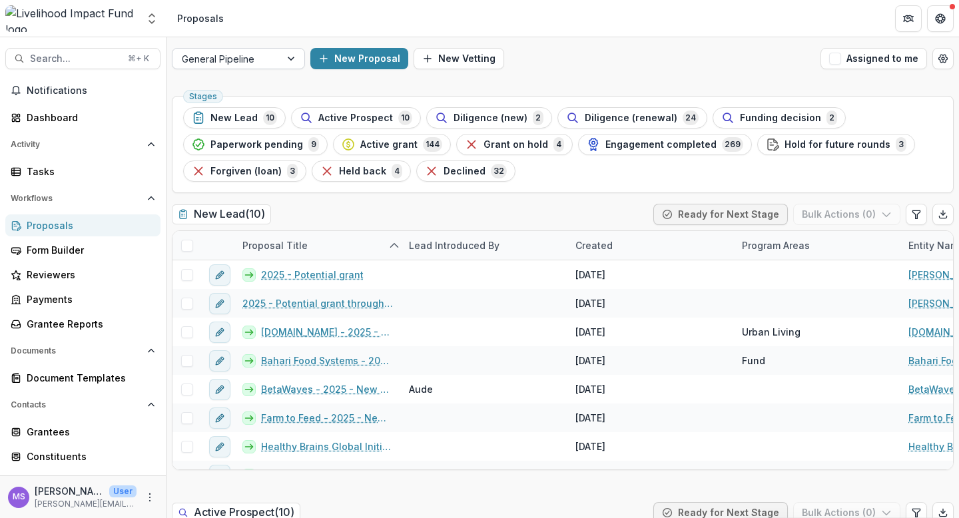
click at [291, 61] on div at bounding box center [293, 59] width 24 height 20
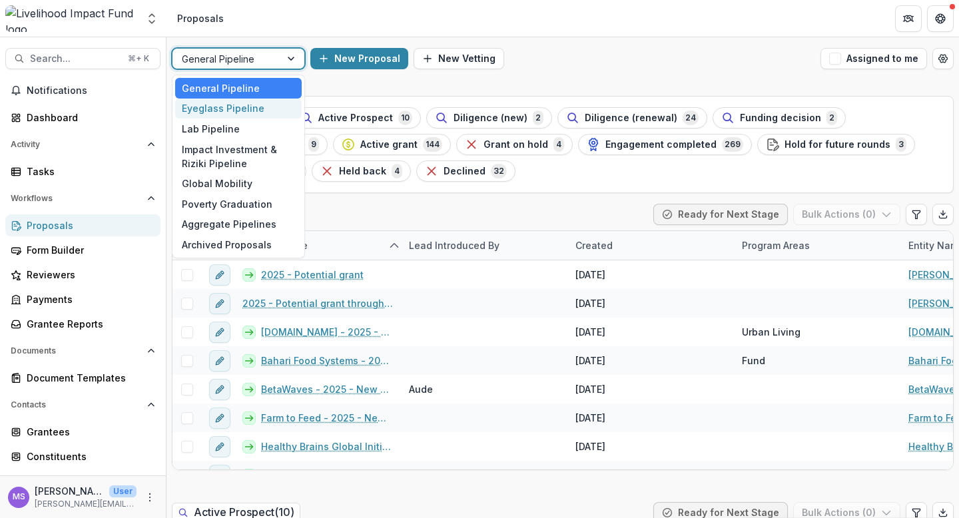
click at [241, 107] on div "Eyeglass Pipeline" at bounding box center [238, 109] width 127 height 21
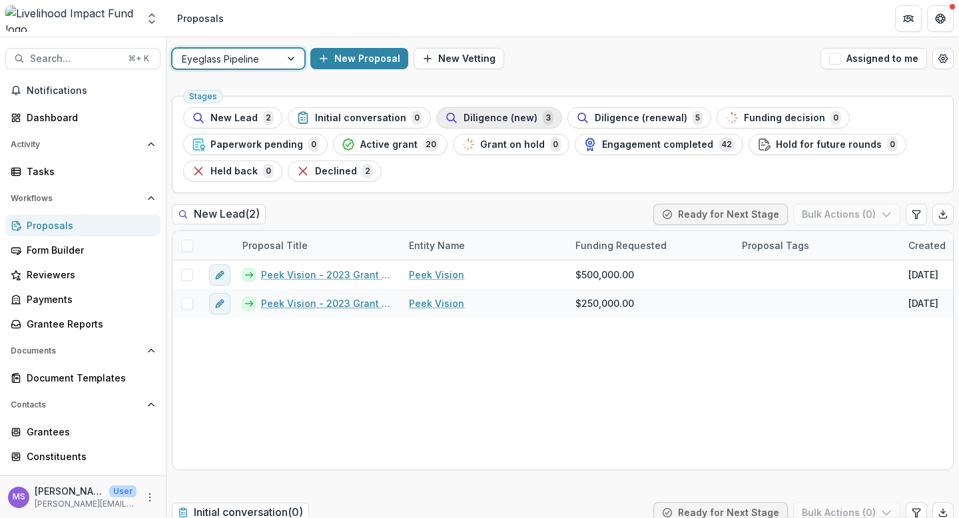
click at [508, 117] on span "Diligence (new)" at bounding box center [501, 118] width 74 height 11
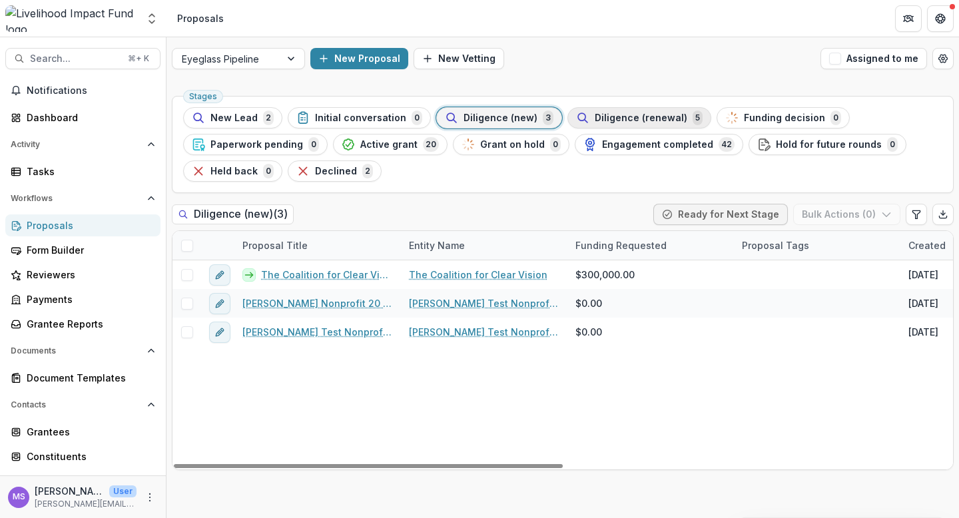
click at [616, 116] on span "Diligence (renewal)" at bounding box center [641, 118] width 93 height 11
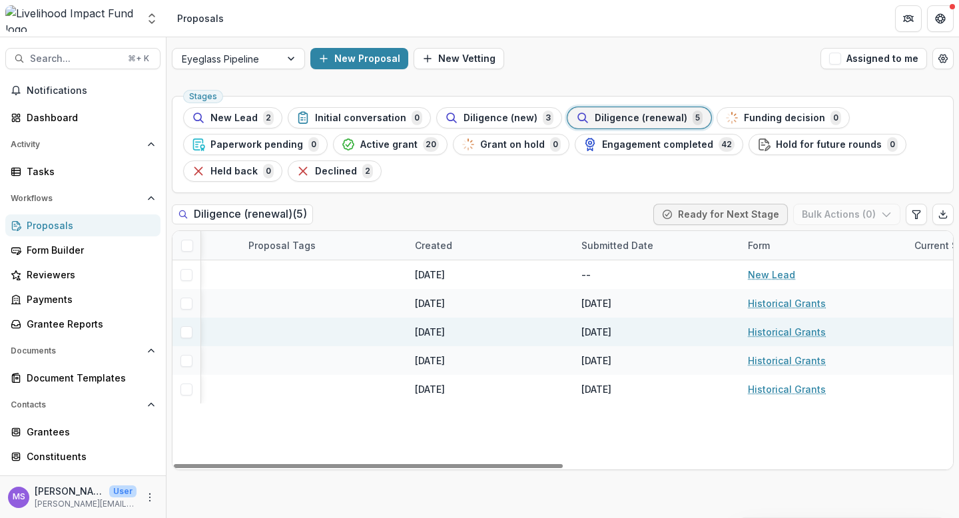
scroll to position [0, 780]
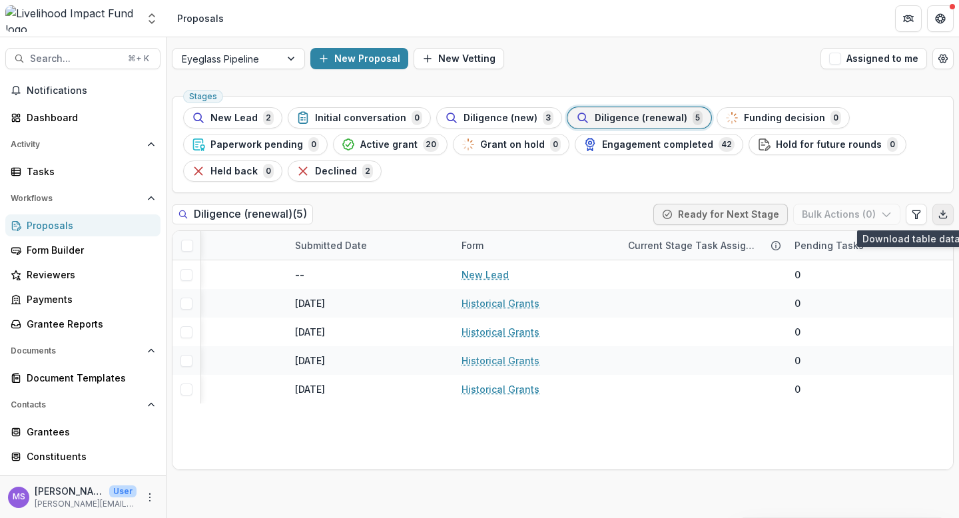
click at [945, 213] on icon "Export table data" at bounding box center [943, 214] width 11 height 11
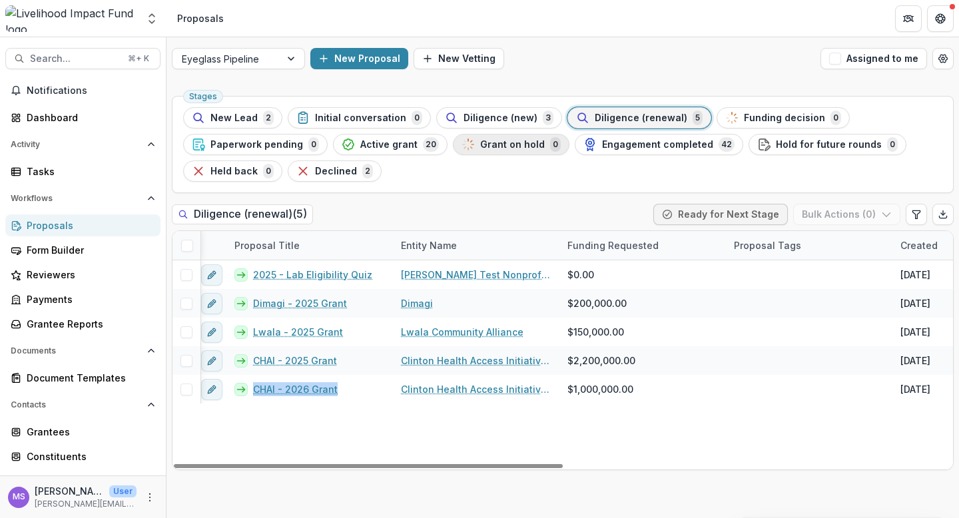
scroll to position [0, 0]
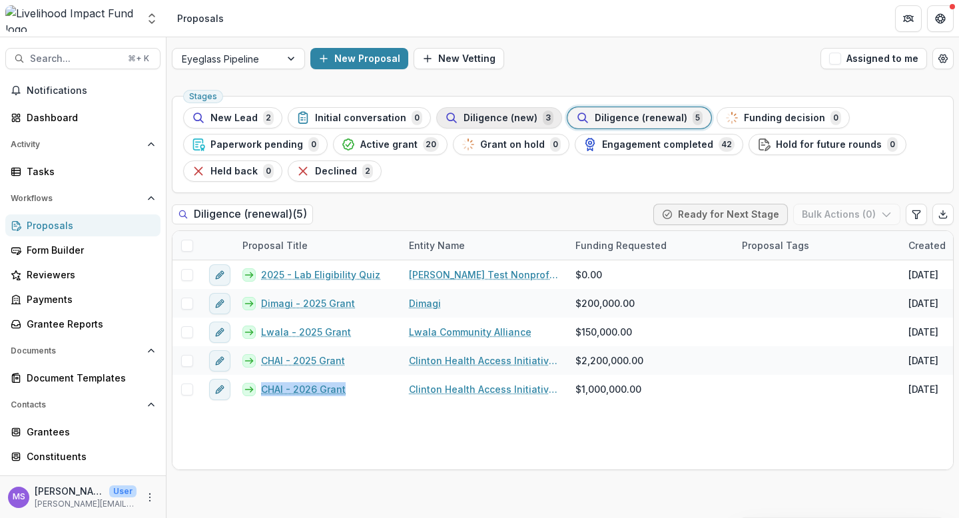
click at [481, 122] on span "Diligence (new)" at bounding box center [501, 118] width 74 height 11
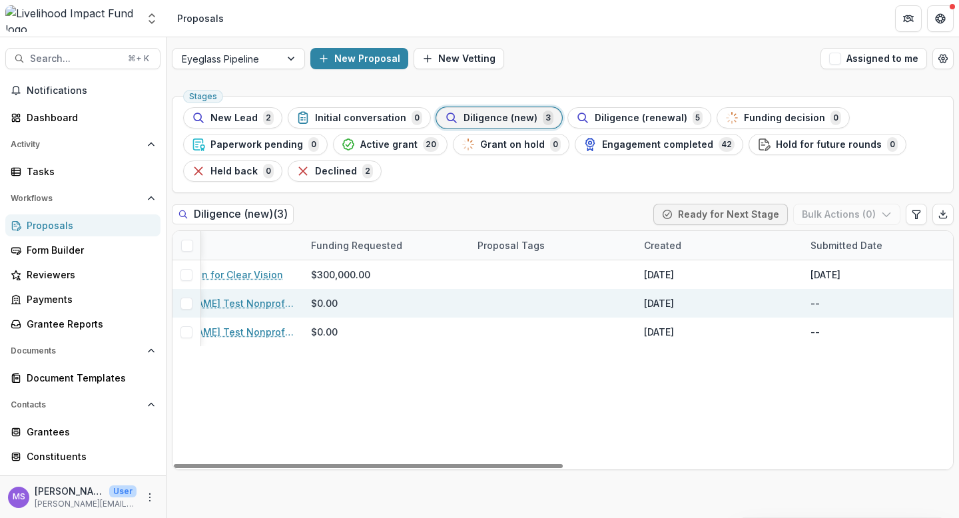
scroll to position [0, 602]
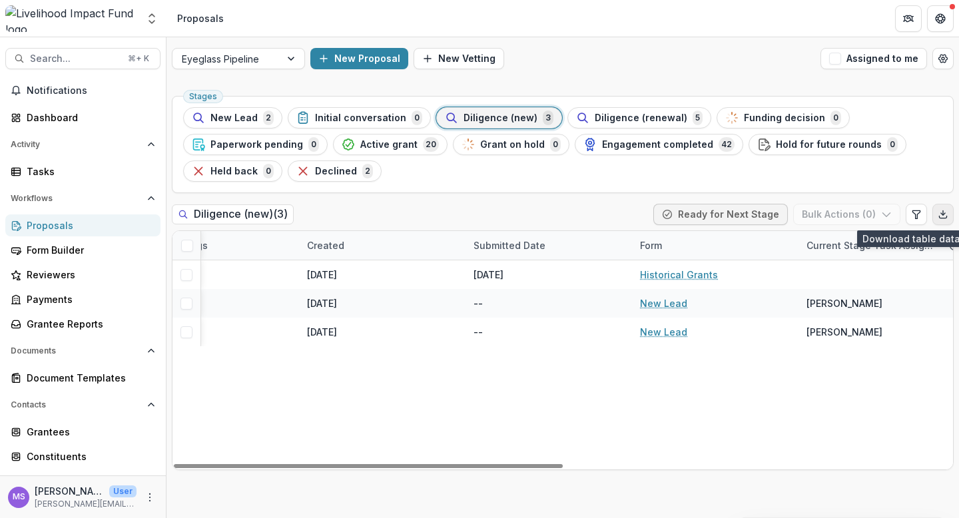
click at [943, 213] on line "Export table data" at bounding box center [943, 213] width 0 height 5
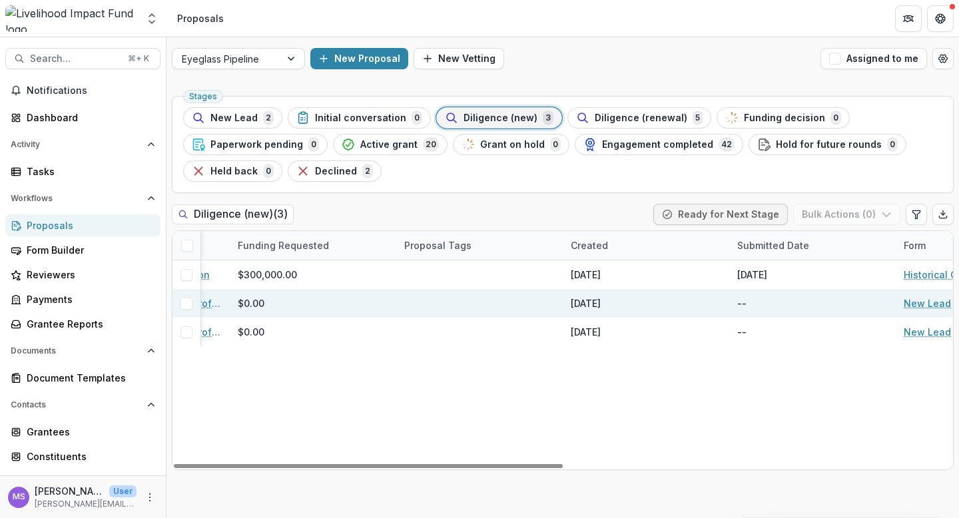
scroll to position [0, 0]
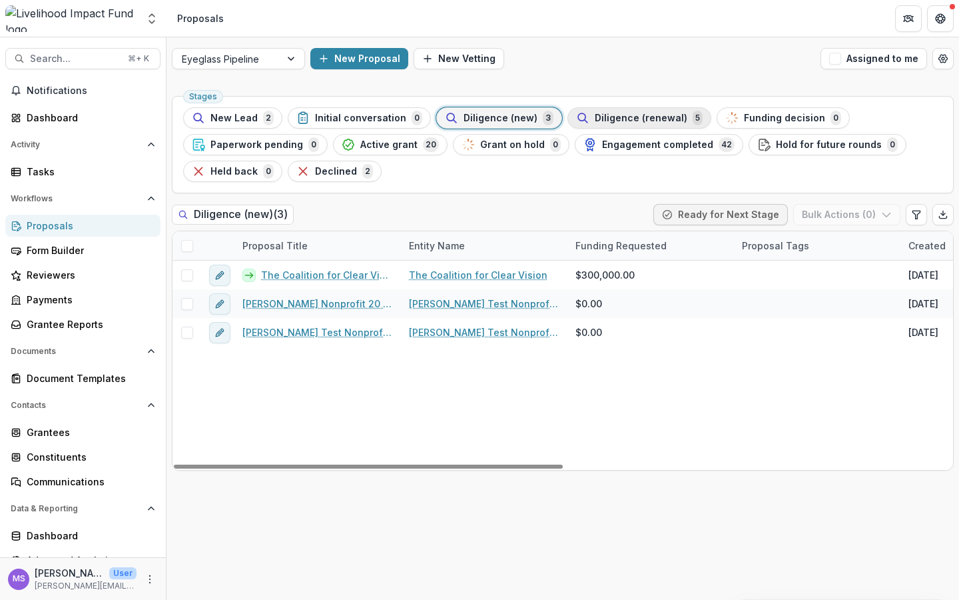
click at [638, 121] on span "Diligence (renewal)" at bounding box center [641, 118] width 93 height 11
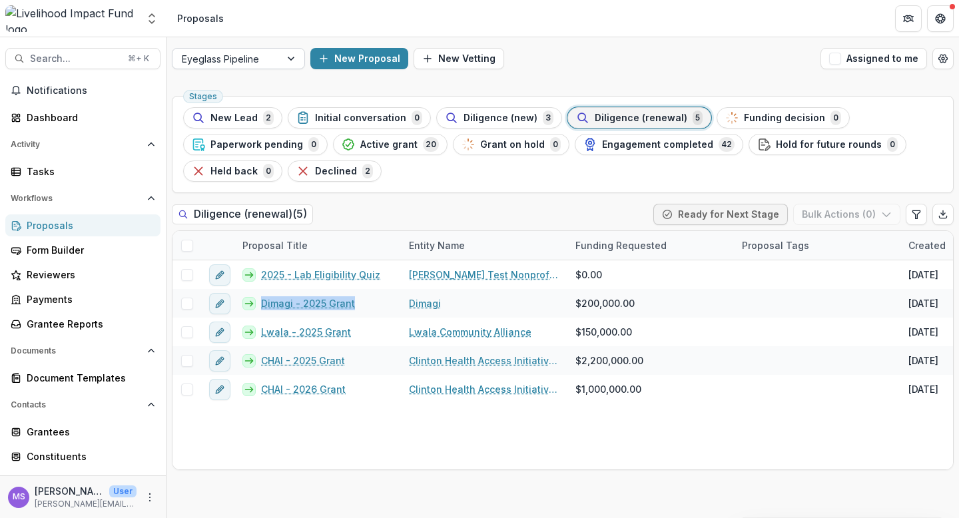
click at [292, 59] on div at bounding box center [293, 59] width 24 height 20
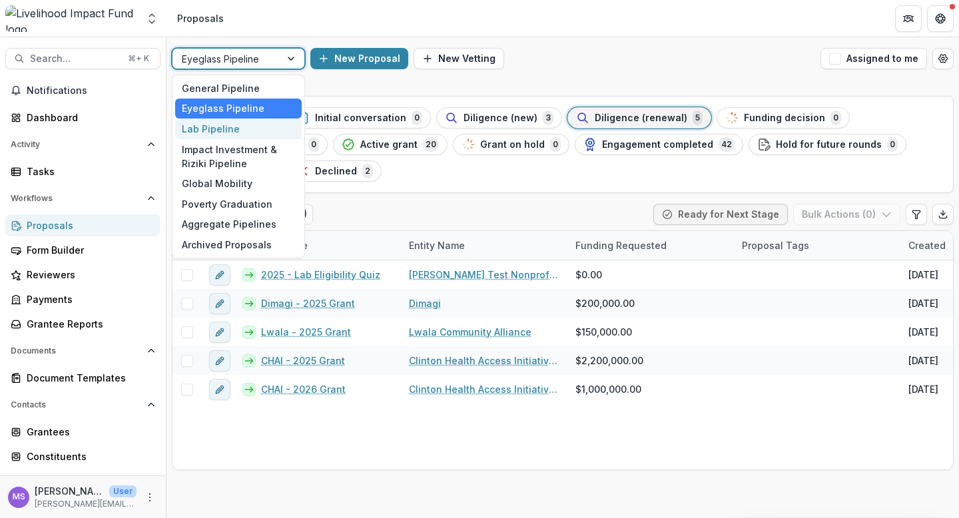
click at [224, 134] on div "Lab Pipeline" at bounding box center [238, 129] width 127 height 21
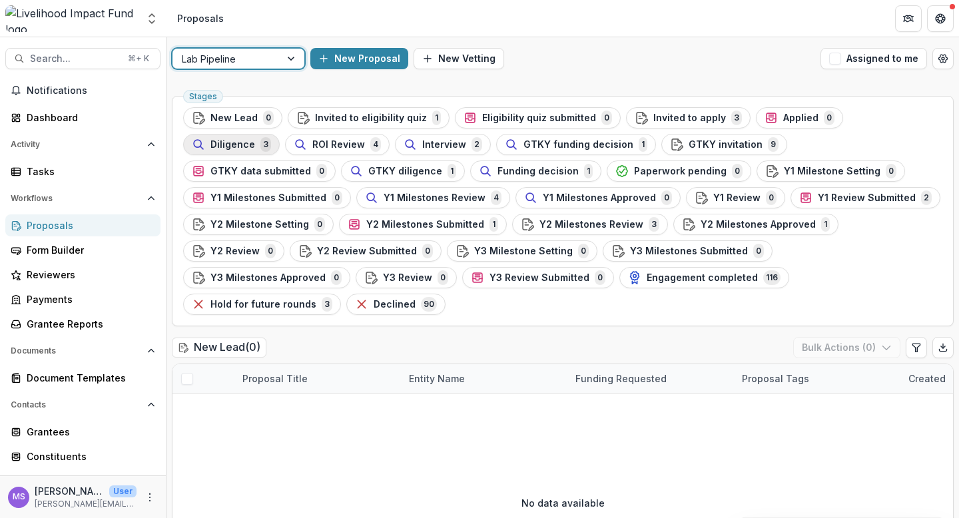
click at [255, 139] on span "Diligence" at bounding box center [233, 144] width 45 height 11
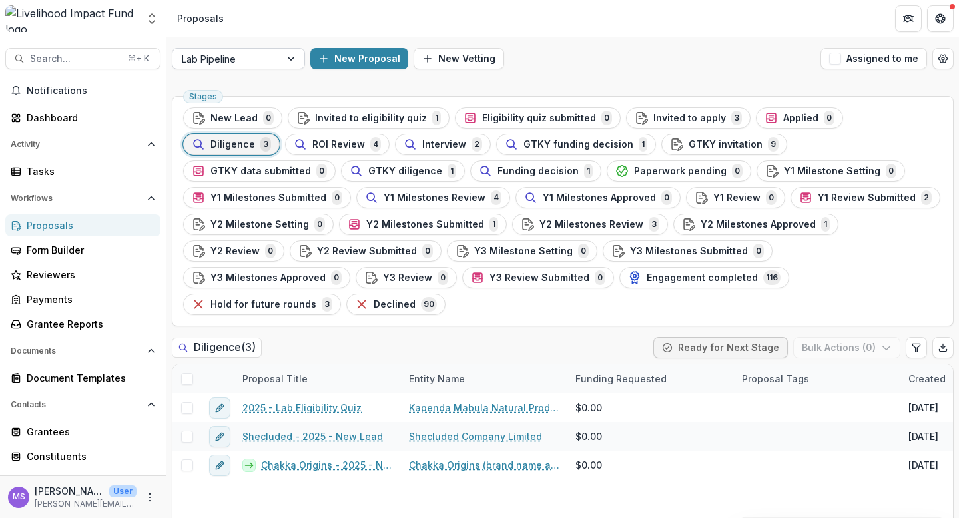
click at [293, 61] on div at bounding box center [293, 59] width 24 height 20
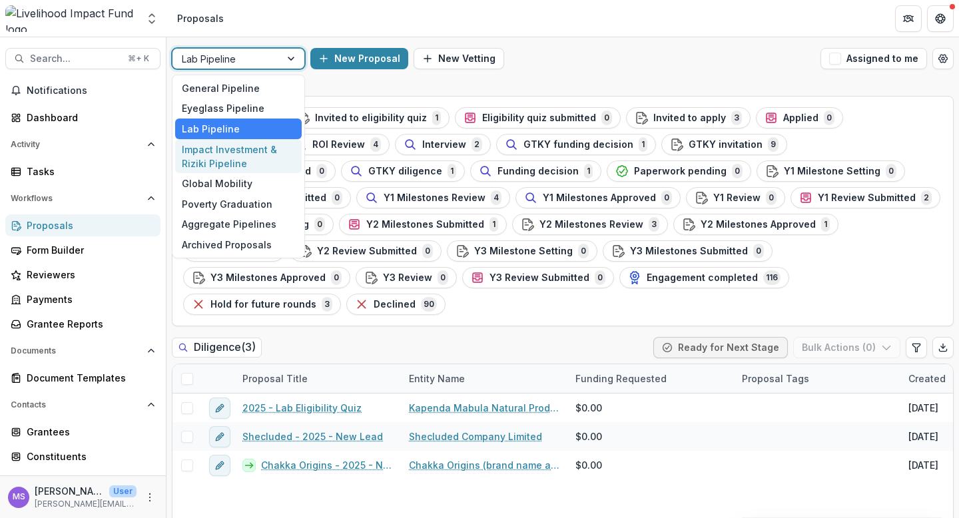
click at [225, 168] on div "Impact Investment & Riziki Pipeline" at bounding box center [238, 156] width 127 height 35
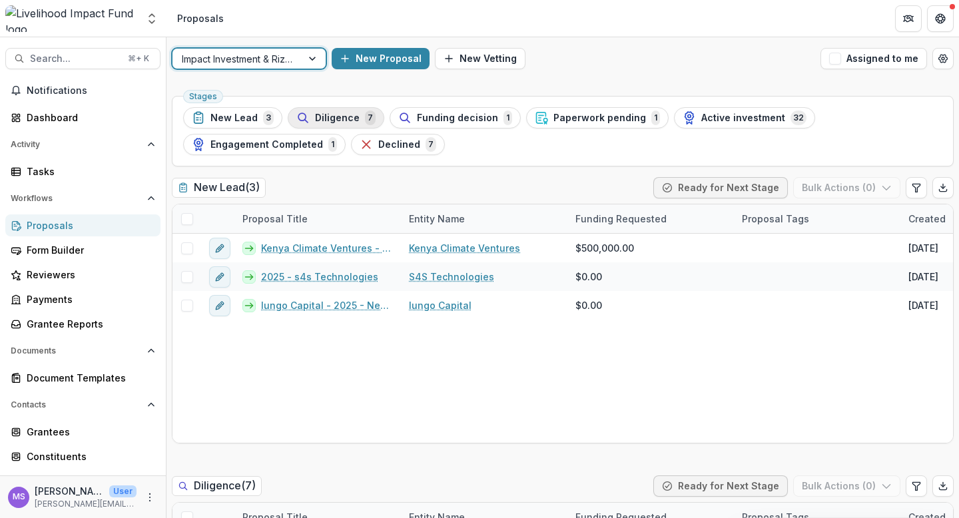
click at [340, 117] on span "Diligence" at bounding box center [337, 118] width 45 height 11
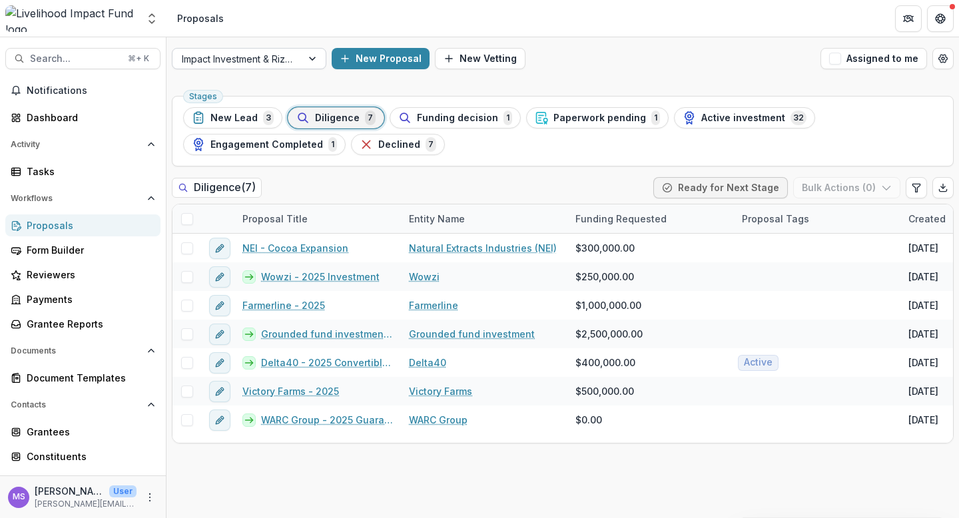
click at [313, 55] on div at bounding box center [314, 59] width 24 height 20
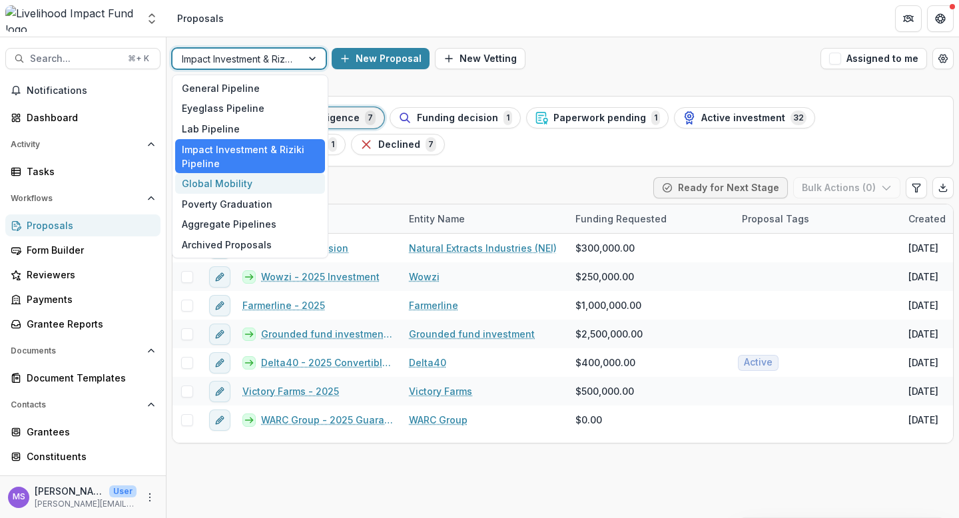
click at [233, 183] on div "Global Mobility" at bounding box center [250, 183] width 150 height 21
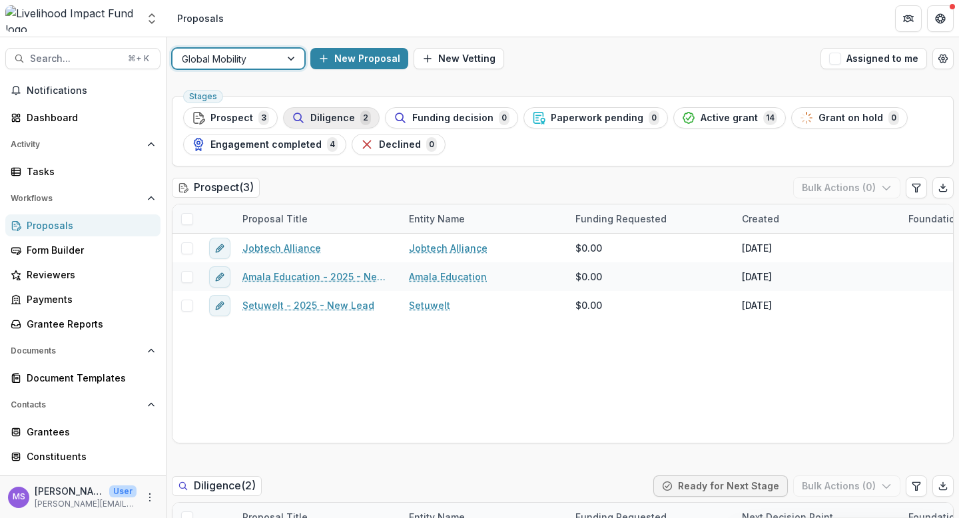
click at [323, 117] on span "Diligence" at bounding box center [332, 118] width 45 height 11
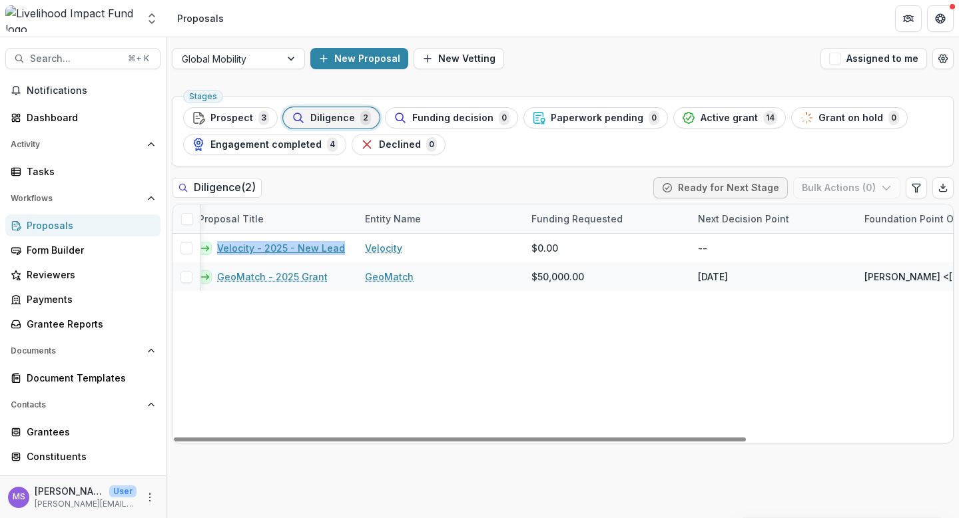
scroll to position [0, 45]
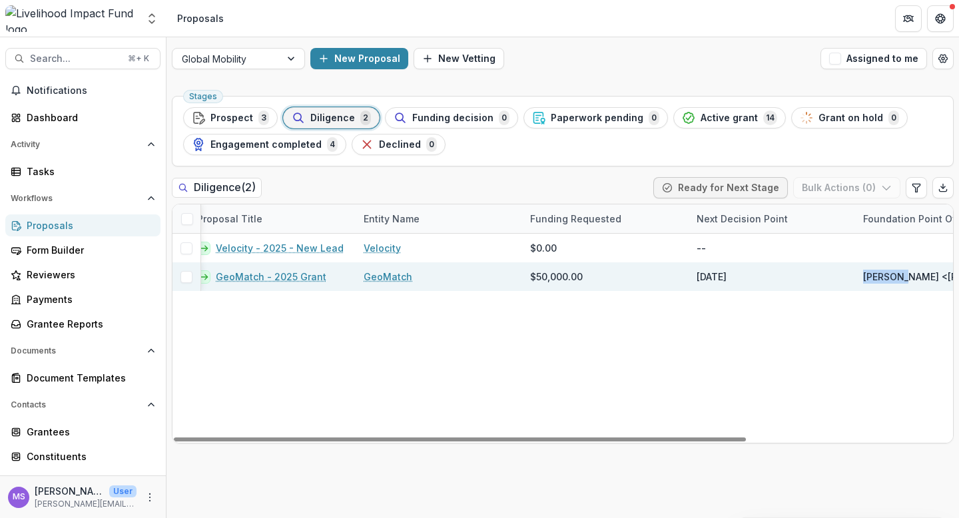
drag, startPoint x: 904, startPoint y: 275, endPoint x: 865, endPoint y: 276, distance: 39.3
copy span "[PERSON_NAME]"
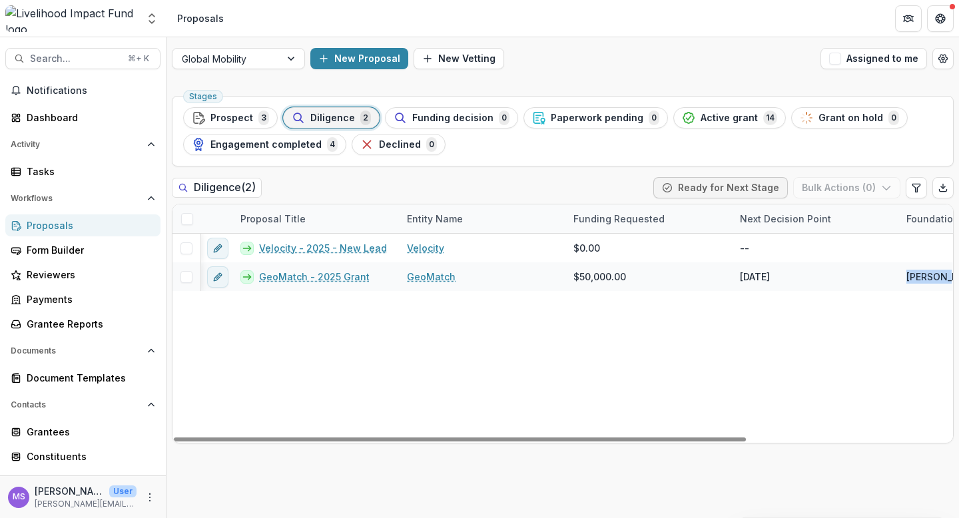
scroll to position [0, 0]
click at [291, 65] on div at bounding box center [293, 59] width 24 height 20
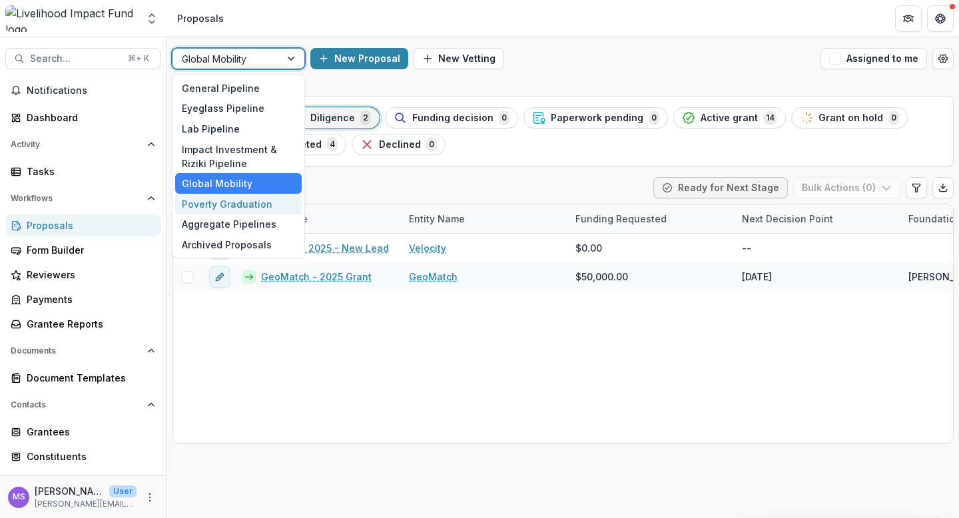
click at [242, 209] on div "Poverty Graduation" at bounding box center [238, 204] width 127 height 21
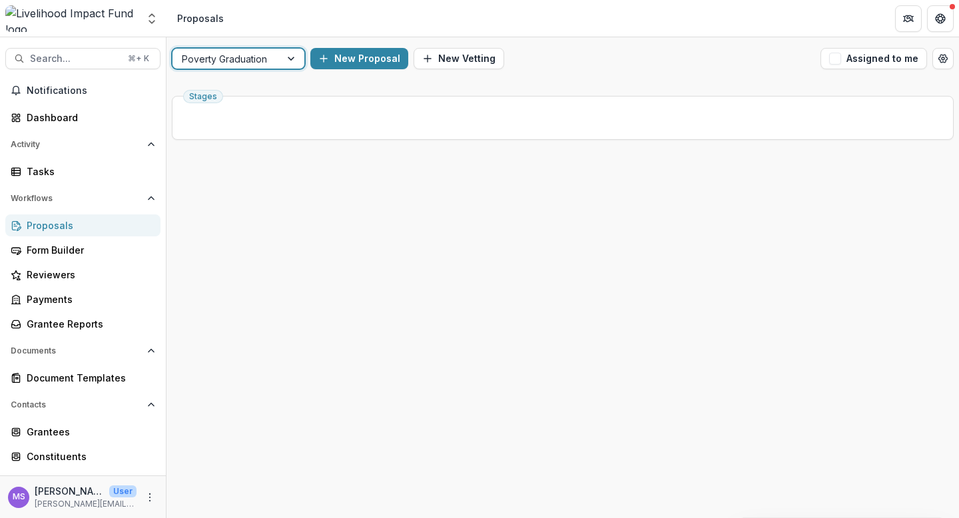
click at [289, 59] on div at bounding box center [293, 59] width 24 height 20
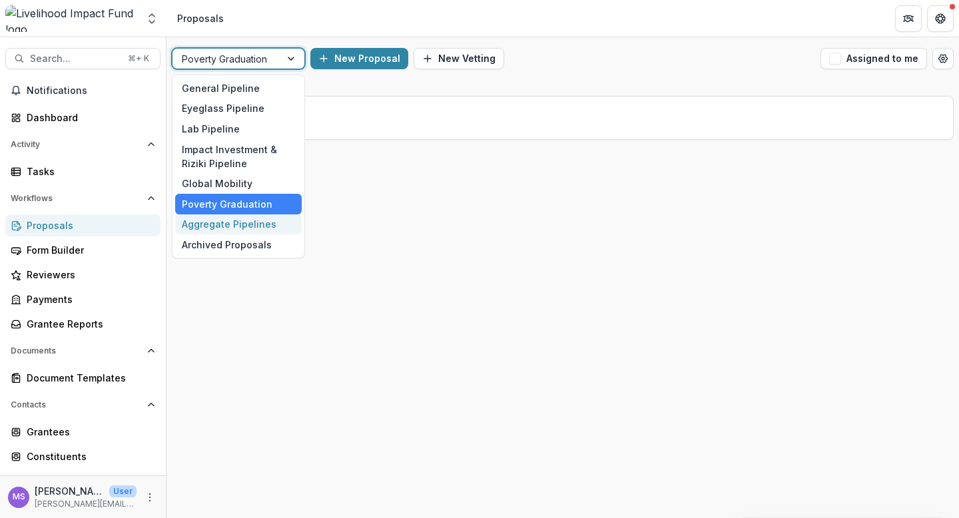
click at [215, 225] on div "Aggregate Pipelines" at bounding box center [238, 225] width 127 height 21
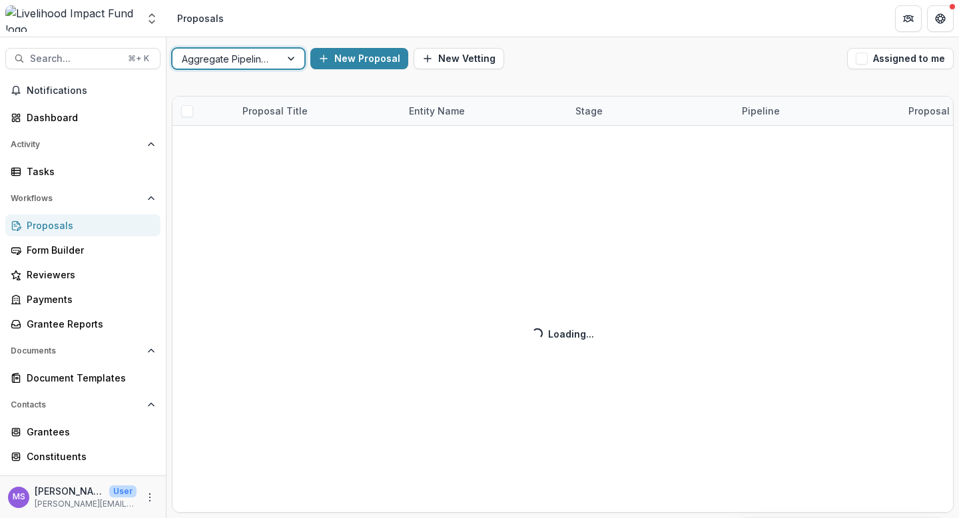
click at [293, 56] on div at bounding box center [293, 59] width 24 height 20
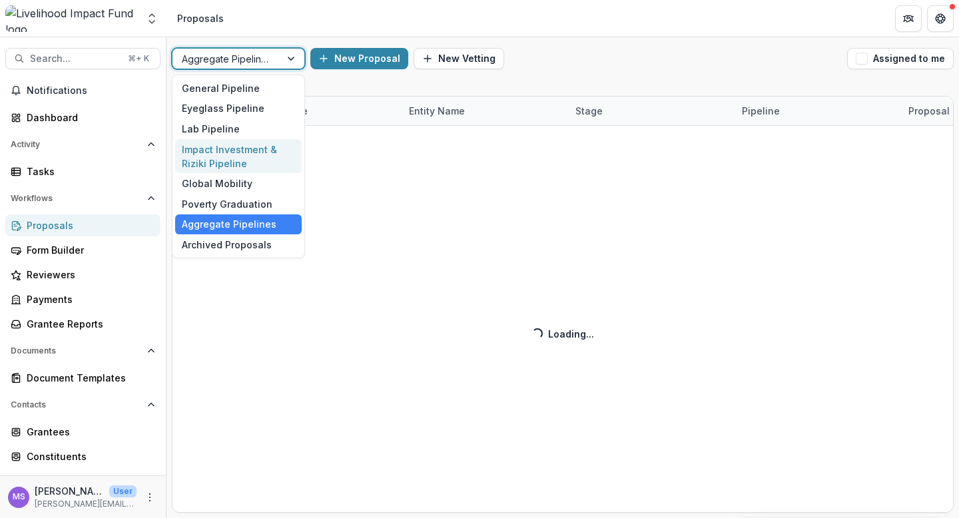
click at [224, 150] on div "Impact Investment & Riziki Pipeline" at bounding box center [238, 156] width 127 height 35
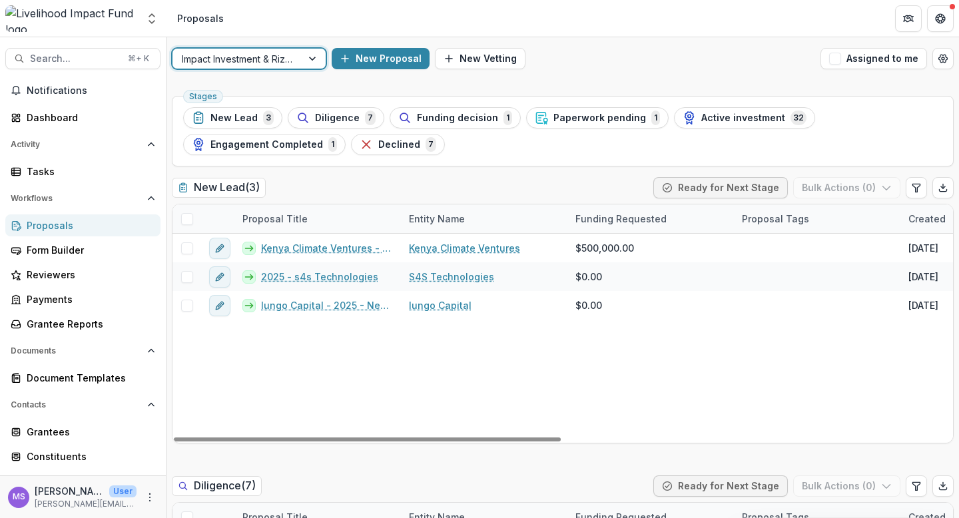
click at [313, 58] on div at bounding box center [314, 59] width 24 height 20
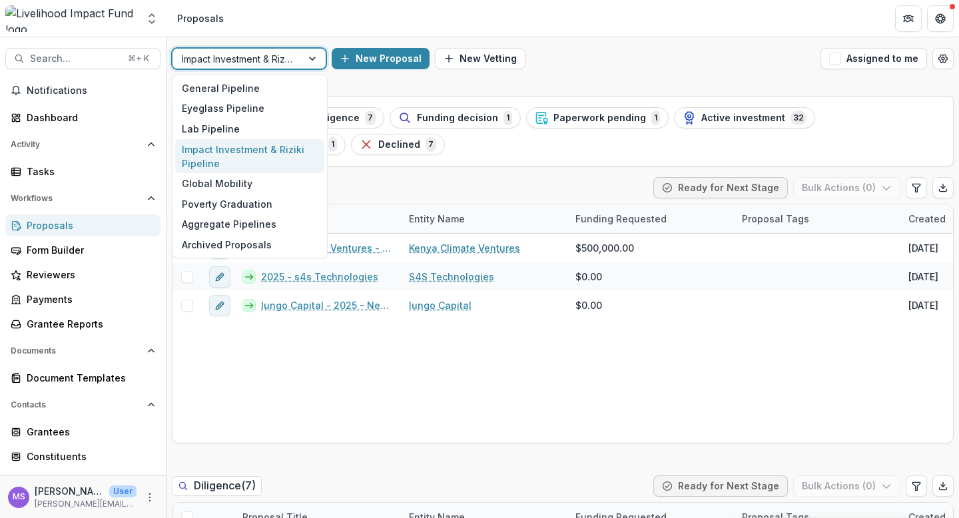
click at [313, 58] on div at bounding box center [314, 59] width 24 height 20
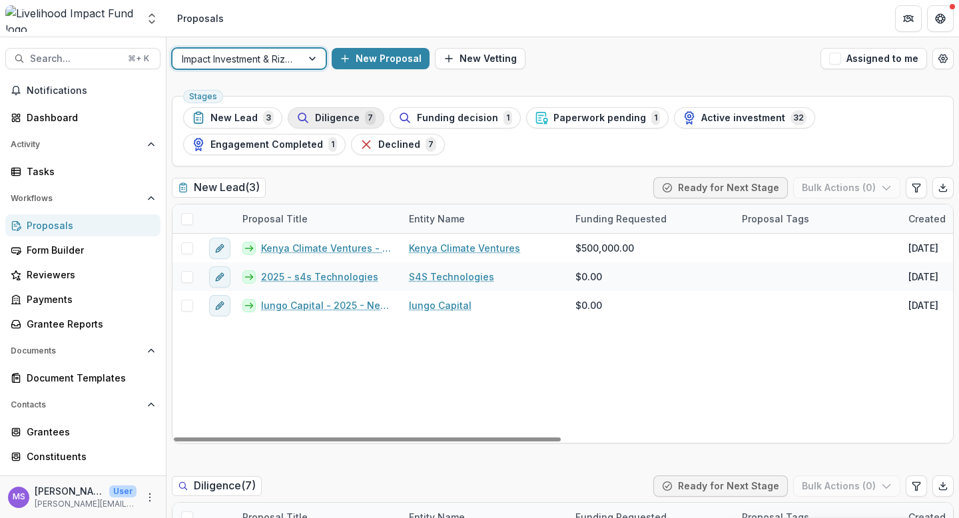
click at [324, 118] on span "Diligence" at bounding box center [337, 118] width 45 height 11
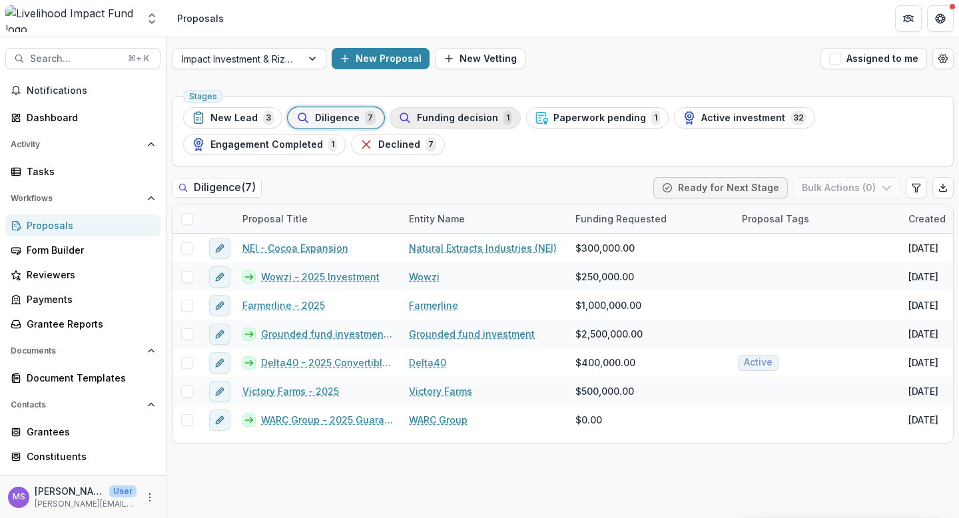
click at [454, 122] on span "Funding decision" at bounding box center [457, 118] width 81 height 11
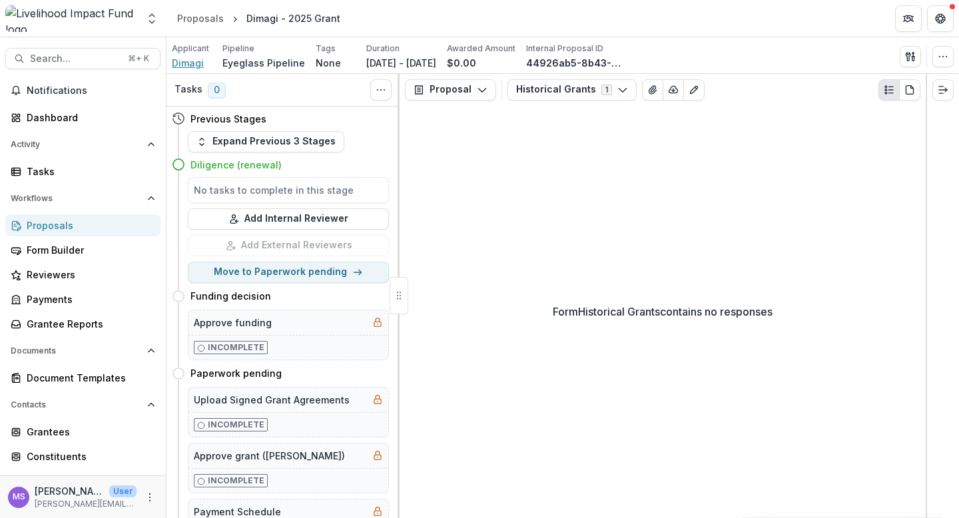
click at [187, 67] on span "Dimagi" at bounding box center [188, 63] width 32 height 14
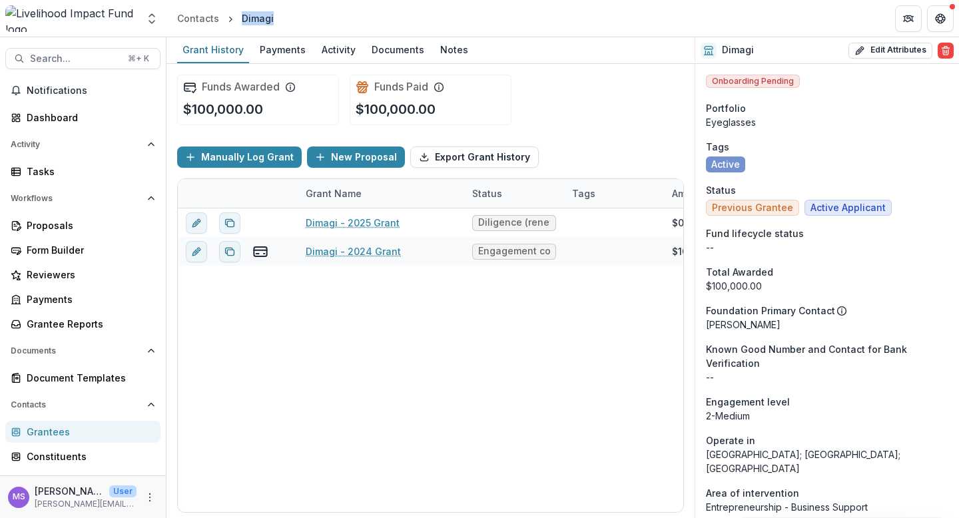
drag, startPoint x: 279, startPoint y: 20, endPoint x: 236, endPoint y: 17, distance: 43.4
click at [236, 17] on header "Contacts Dimagi" at bounding box center [563, 18] width 793 height 37
copy div "Dimagi"
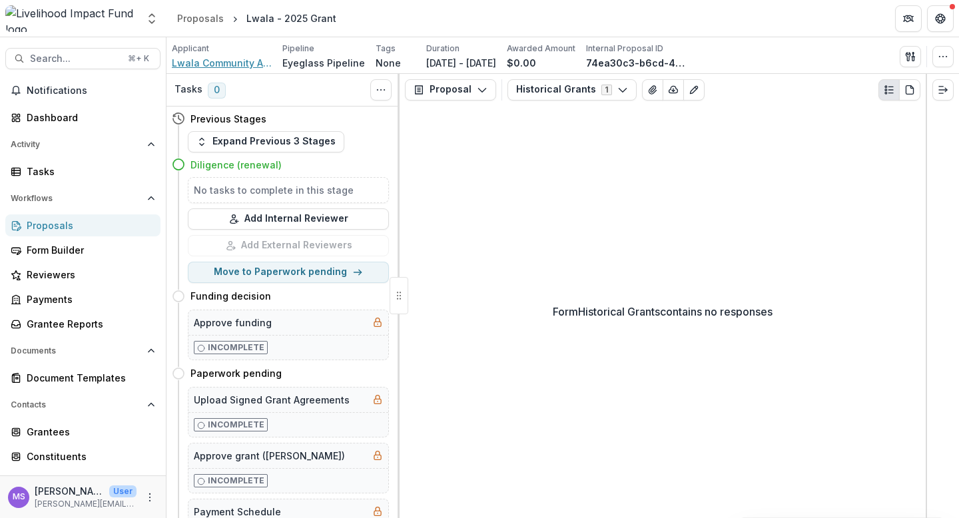
click at [231, 63] on span "Lwala Community Alliance" at bounding box center [222, 63] width 100 height 14
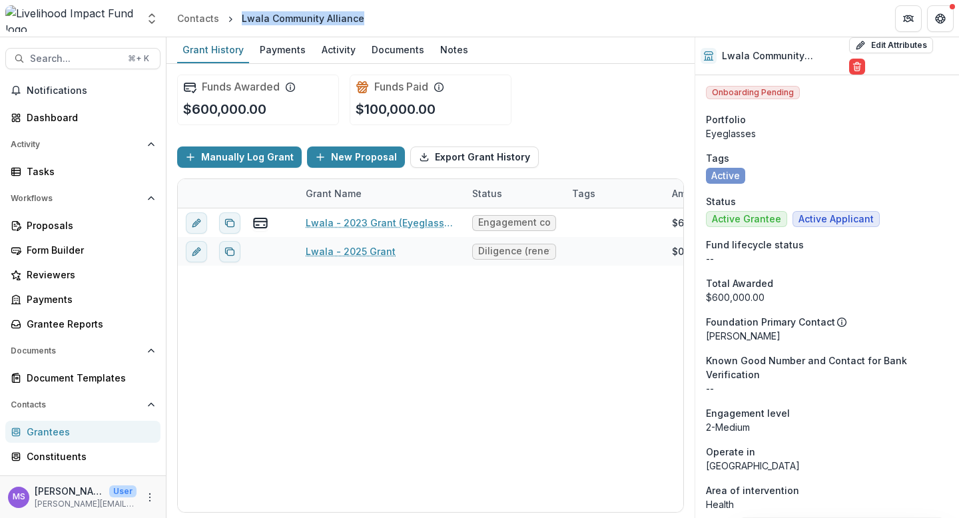
drag, startPoint x: 368, startPoint y: 20, endPoint x: 233, endPoint y: 15, distance: 134.7
click at [233, 15] on header "Contacts Lwala Community Alliance" at bounding box center [563, 18] width 793 height 37
copy div "Lwala Community Alliance"
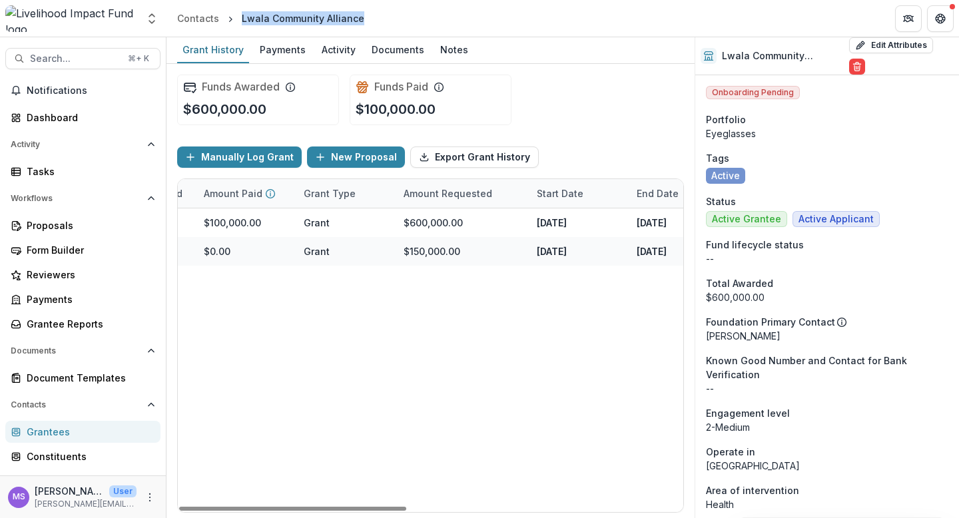
scroll to position [0, 613]
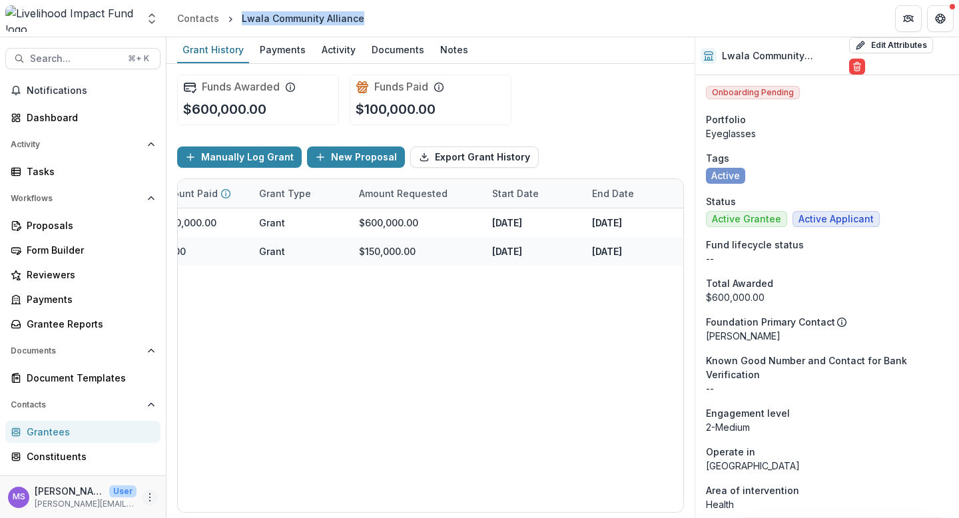
click at [145, 494] on icon "More" at bounding box center [150, 497] width 11 height 11
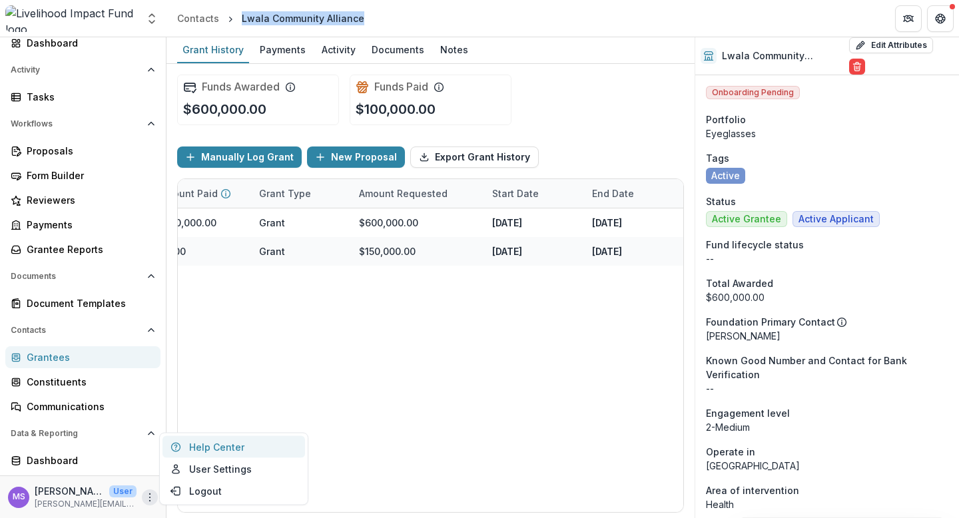
scroll to position [120, 0]
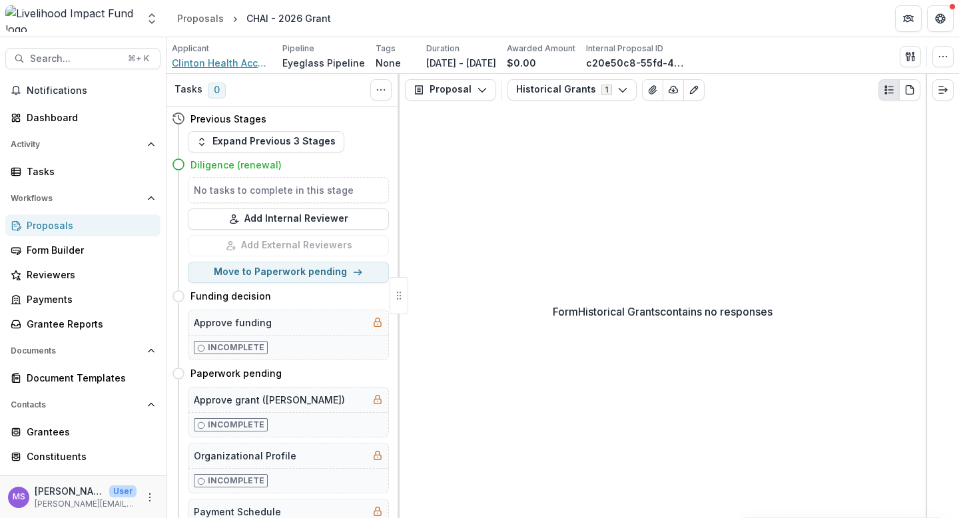
click at [239, 61] on span "Clinton Health Access Initiative (CHAI)" at bounding box center [222, 63] width 100 height 14
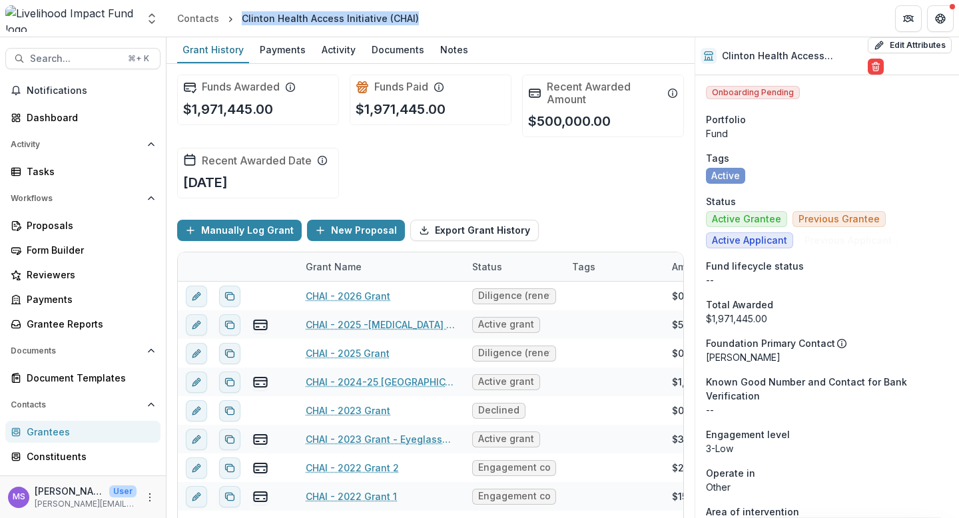
drag, startPoint x: 418, startPoint y: 19, endPoint x: 241, endPoint y: 21, distance: 177.9
click at [241, 21] on header "Contacts Clinton Health Access Initiative (CHAI)" at bounding box center [563, 18] width 793 height 37
copy div "Clinton Health Access Initiative (CHAI)"
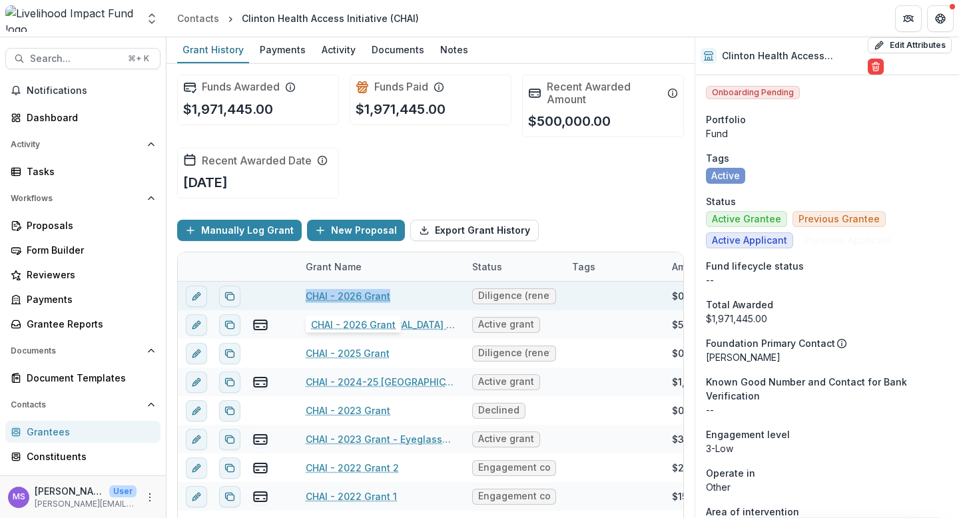
copy link "CHAI - 2026 Grant"
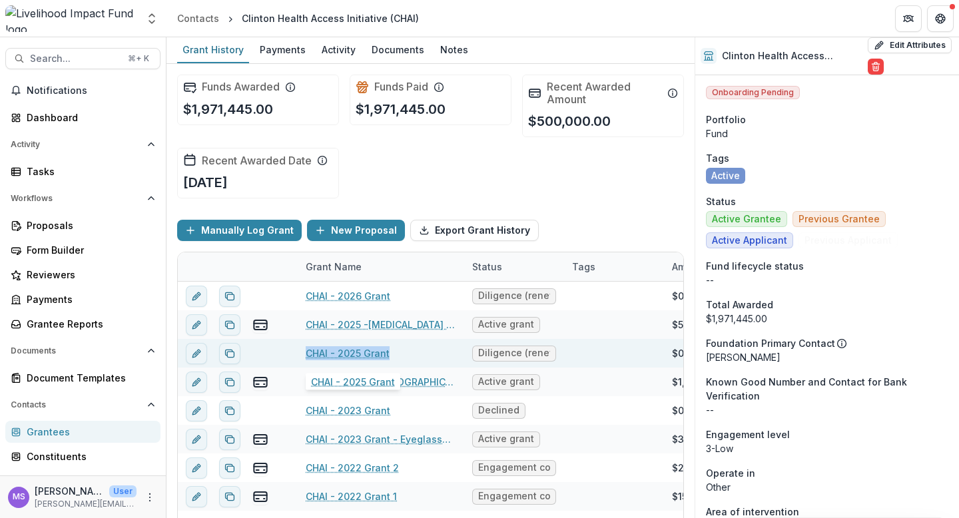
copy link "CHAI - 2025 Grant"
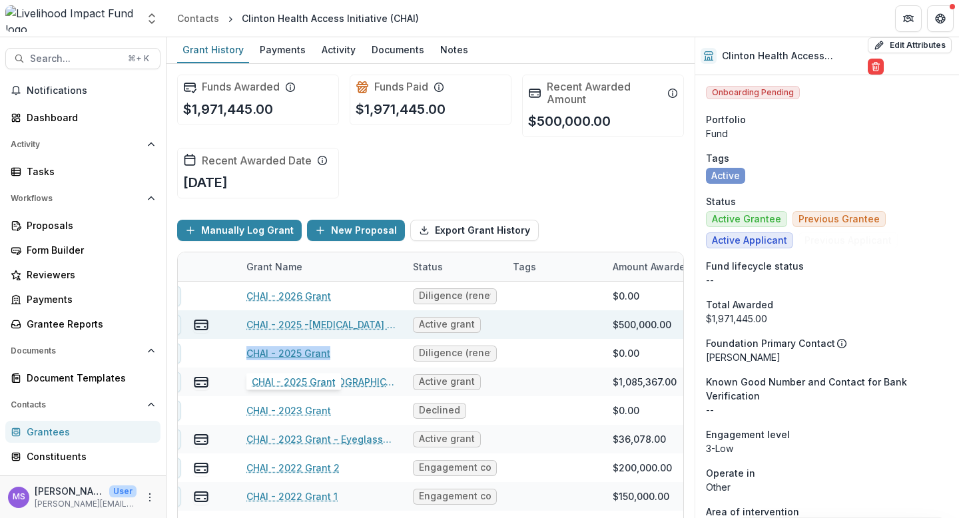
scroll to position [0, 53]
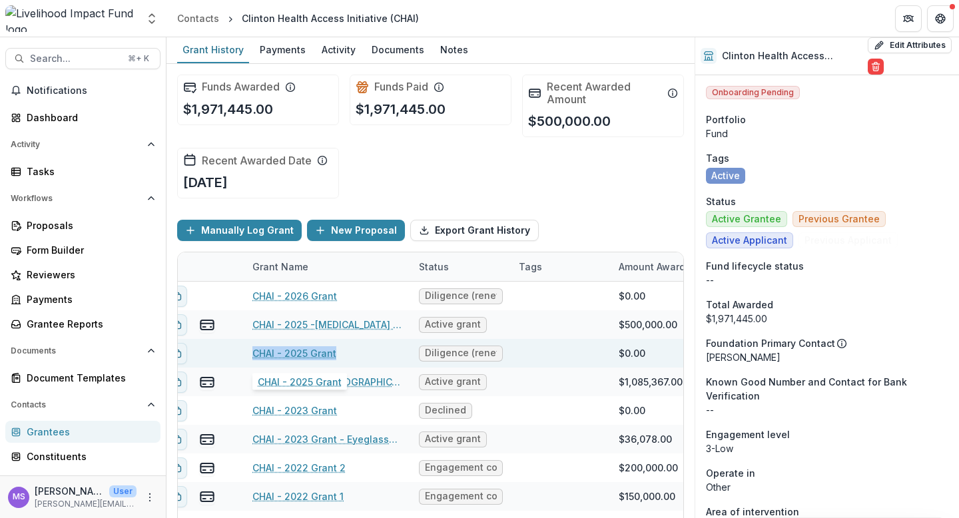
click at [352, 351] on div "CHAI - 2025 Grant" at bounding box center [328, 353] width 151 height 29
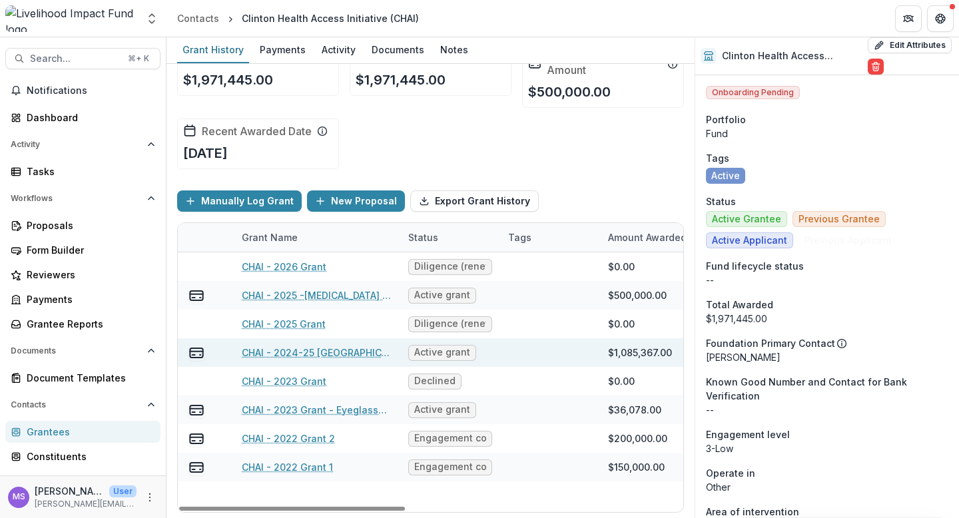
scroll to position [0, 0]
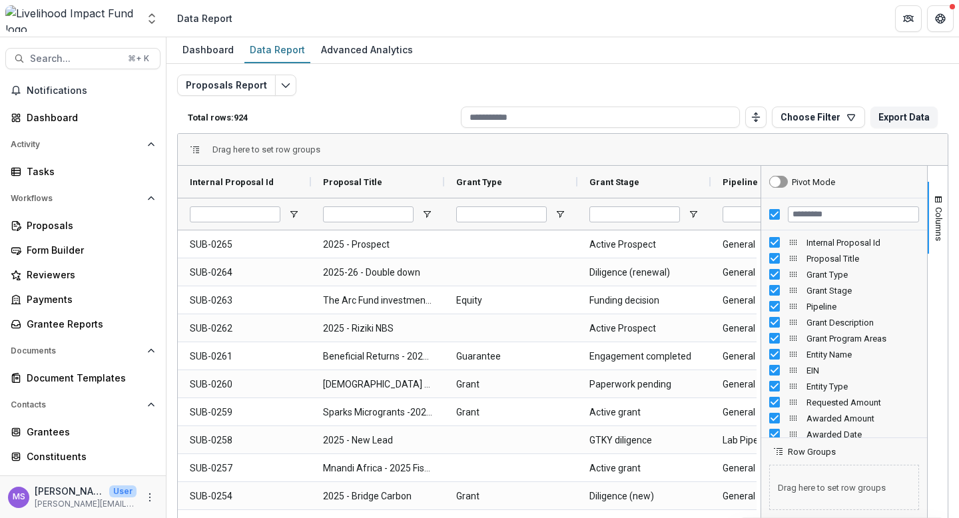
click at [869, 146] on div "Drag here to set row groups" at bounding box center [563, 150] width 770 height 32
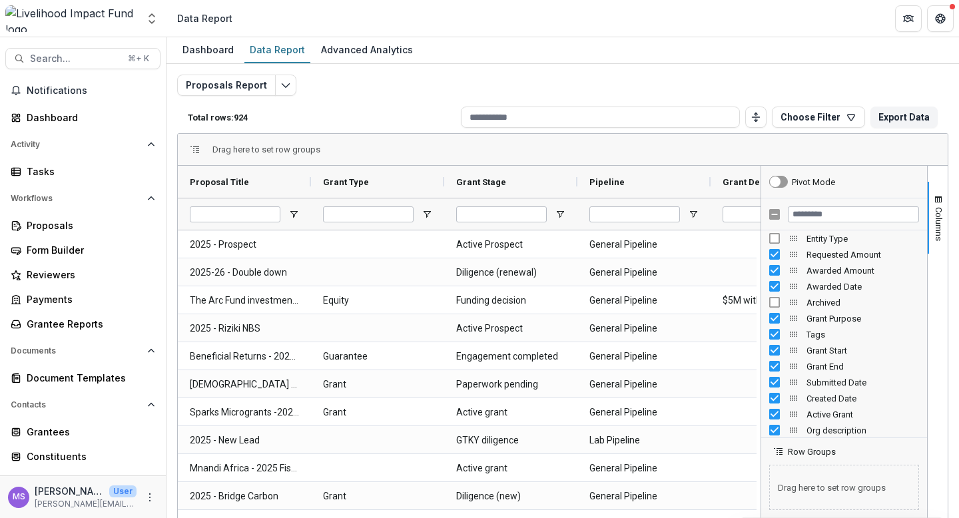
click at [770, 326] on div "Tags" at bounding box center [845, 334] width 150 height 16
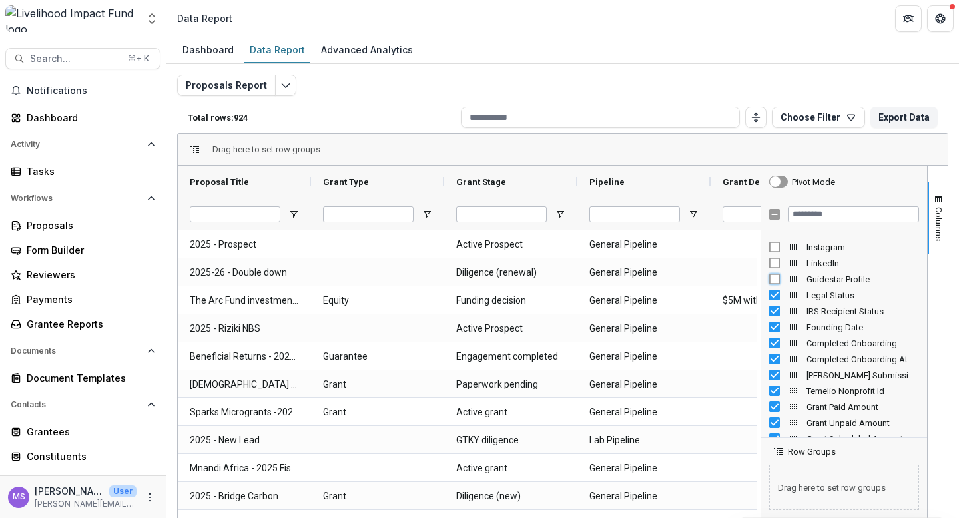
scroll to position [832, 0]
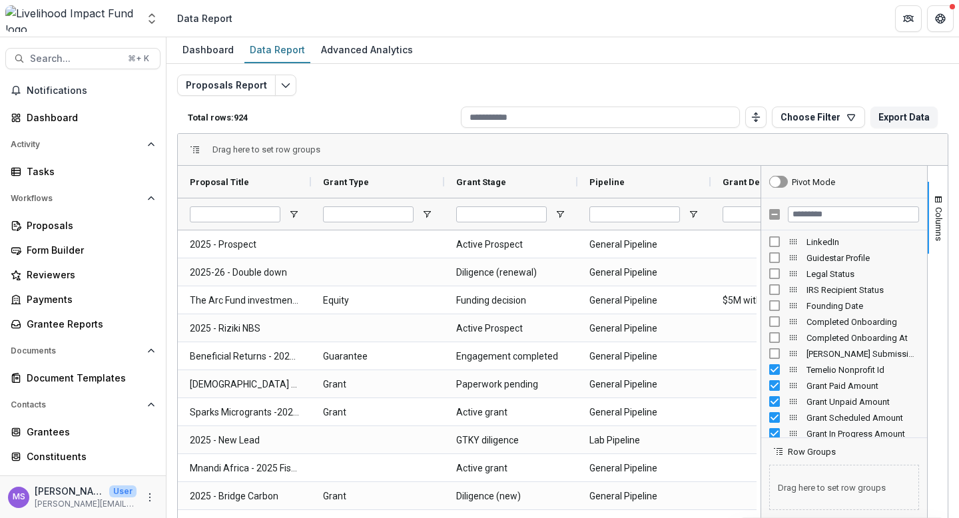
click at [770, 376] on div "Temelio Nonprofit Id" at bounding box center [845, 370] width 150 height 16
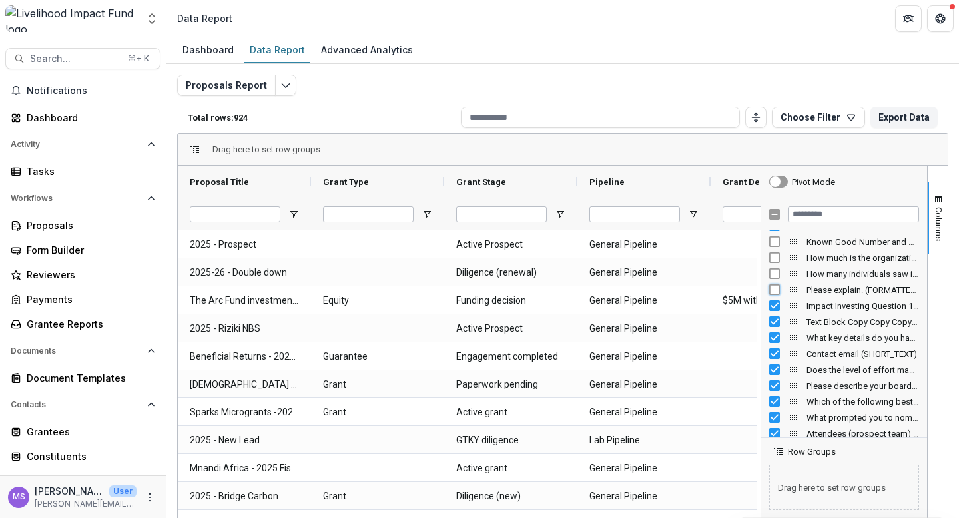
scroll to position [1381, 0]
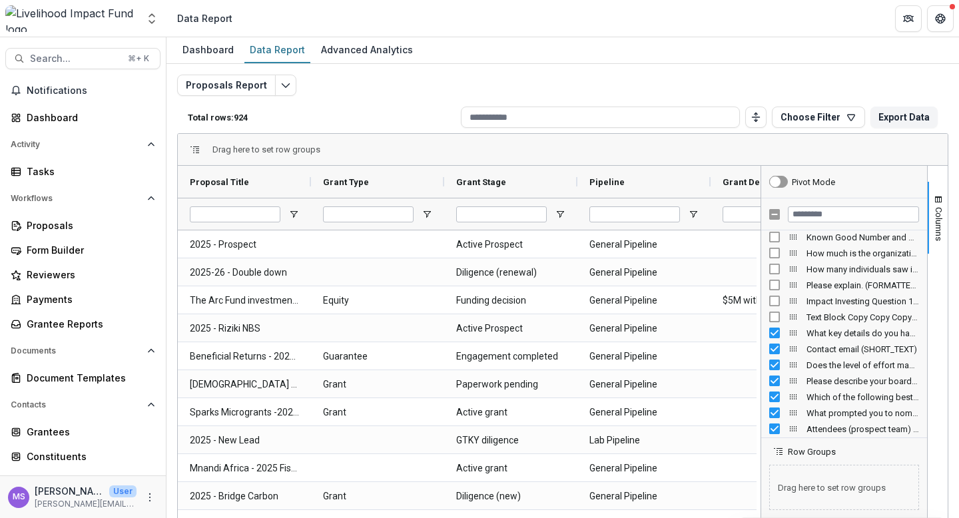
click at [770, 338] on div "What key details do you have? (FORMATTED_TEXT)" at bounding box center [845, 333] width 150 height 16
click at [771, 402] on div "Which of the following best describes this organization? Choose the appropriate…" at bounding box center [845, 397] width 150 height 16
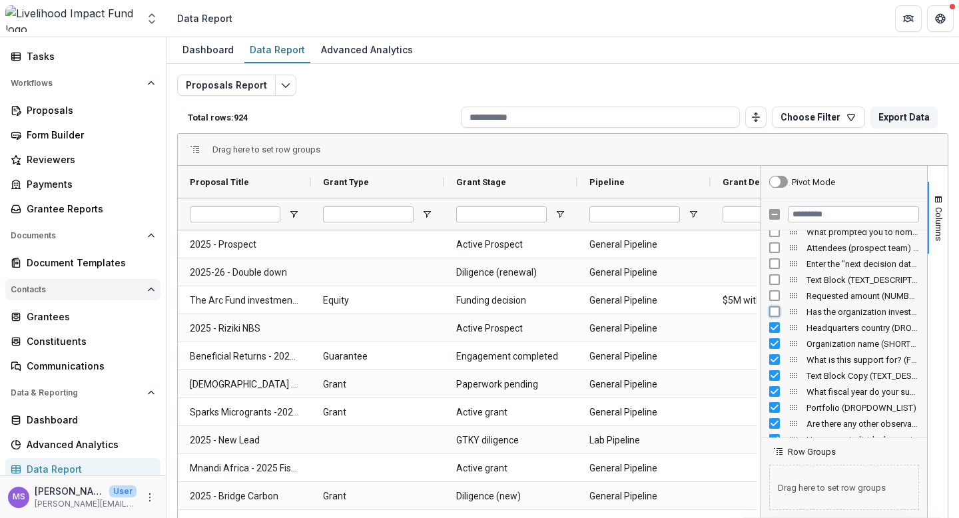
scroll to position [120, 0]
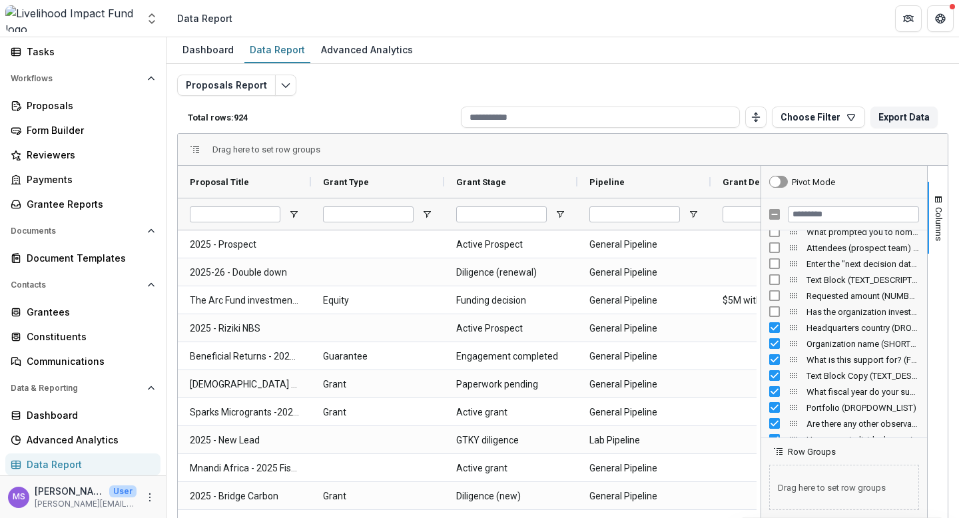
click at [51, 460] on div "Data Report" at bounding box center [88, 465] width 123 height 14
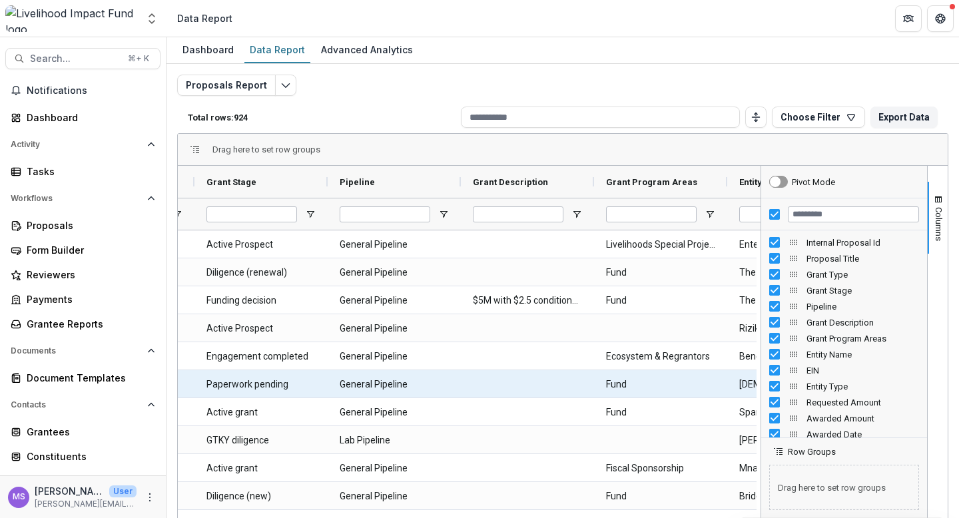
scroll to position [0, 390]
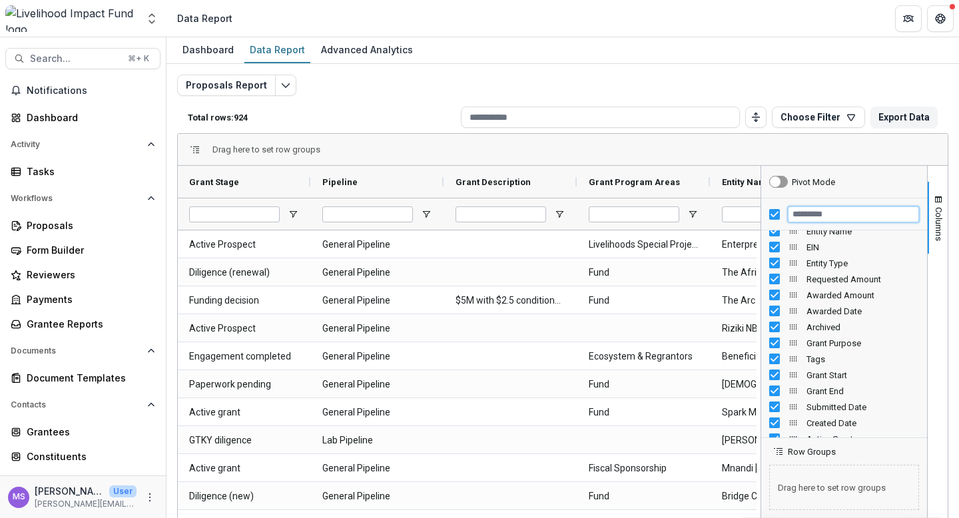
click at [824, 217] on input "Filter Columns Input" at bounding box center [853, 215] width 131 height 16
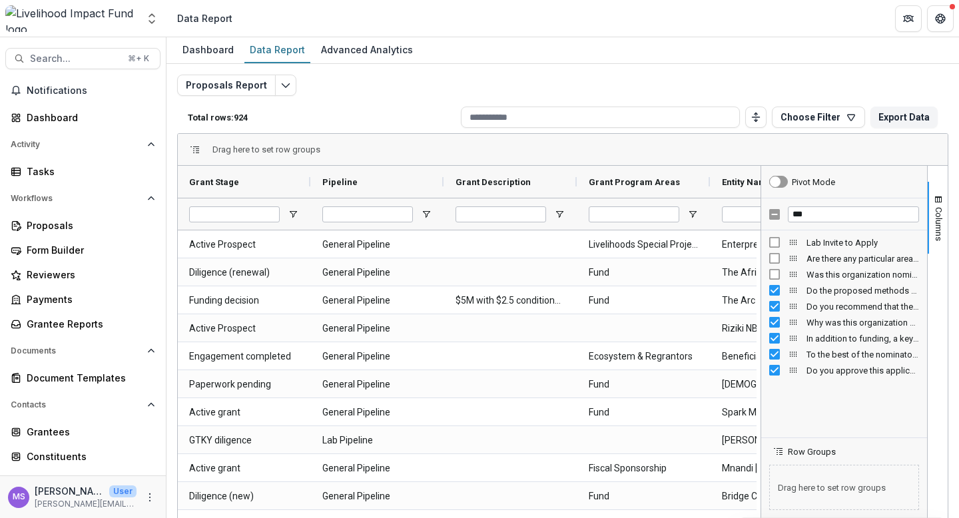
click at [770, 297] on div "Do the proposed methods (and budget, if available) align effectively with the r…" at bounding box center [845, 291] width 150 height 16
click at [828, 208] on input "***" at bounding box center [853, 215] width 131 height 16
type input "*"
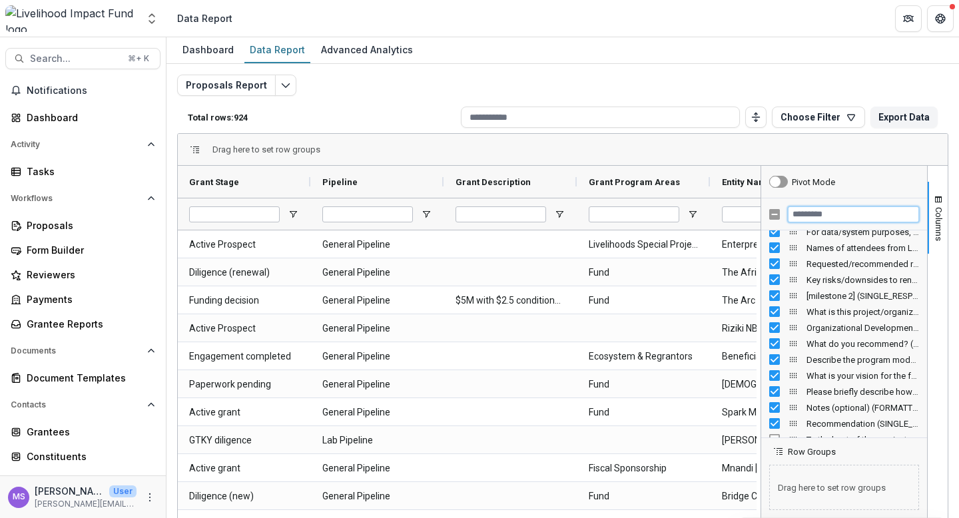
scroll to position [4487, 0]
click at [848, 117] on icon "button" at bounding box center [851, 118] width 7 height 6
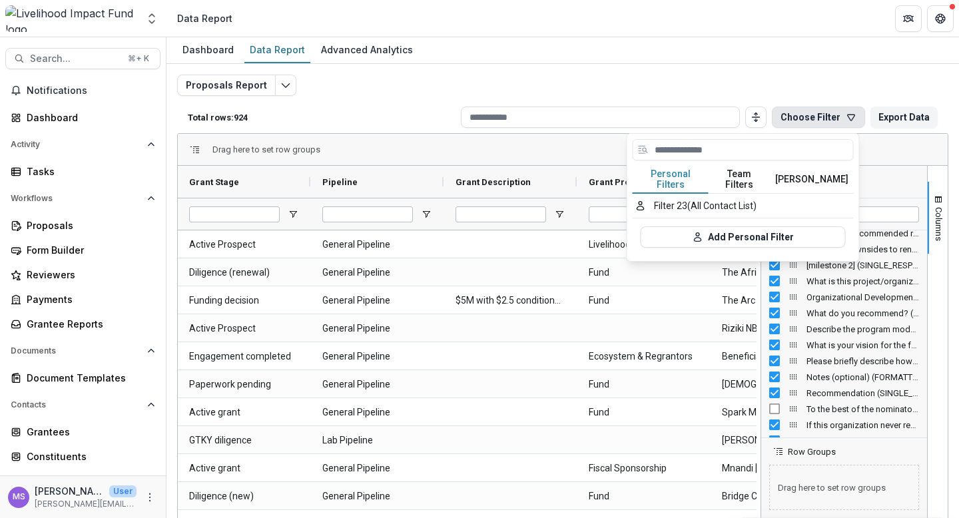
click at [734, 167] on button "Team Filters" at bounding box center [739, 180] width 61 height 28
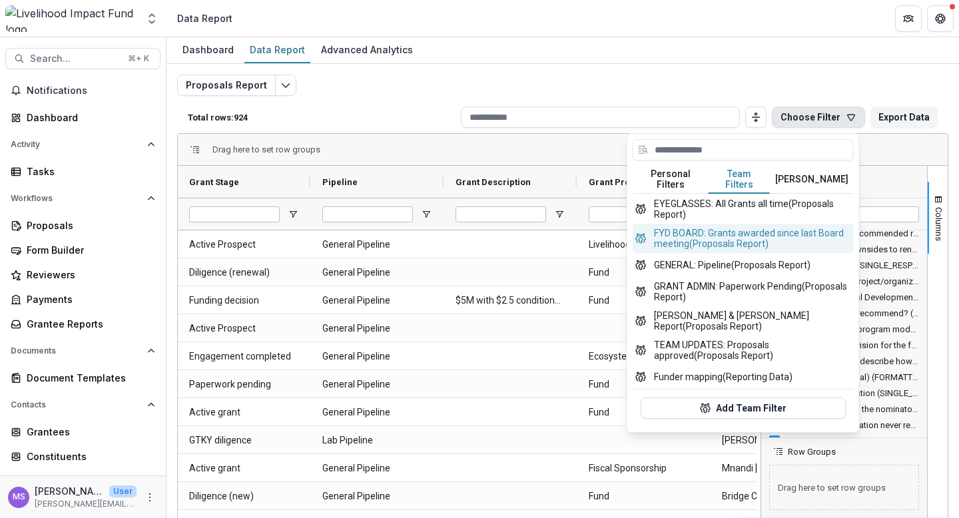
scroll to position [506, 0]
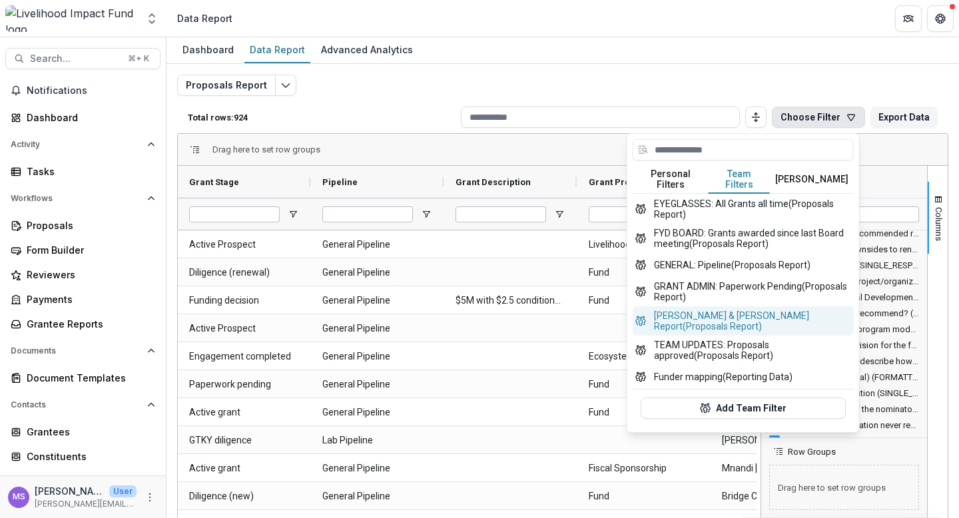
click at [720, 314] on button "Jeremy & Jana Report (Proposals Report)" at bounding box center [743, 320] width 221 height 29
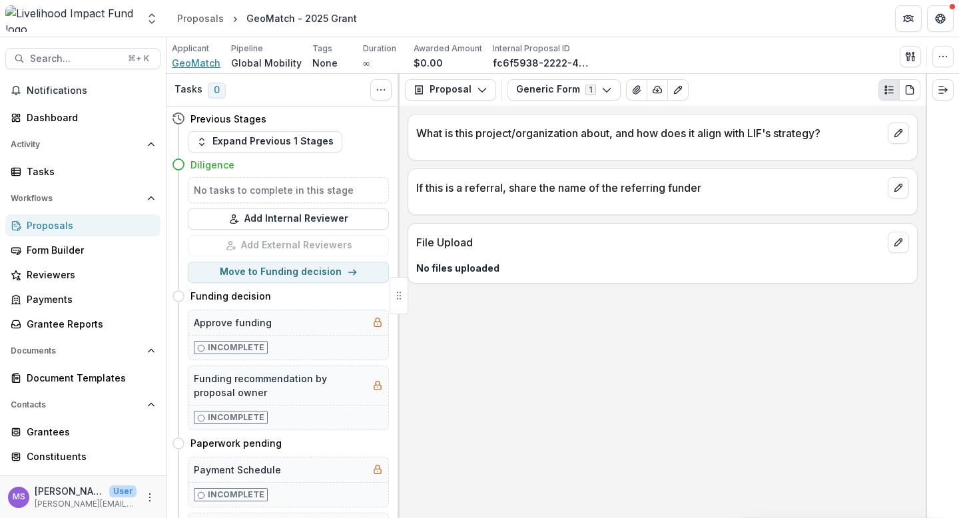
click at [204, 62] on span "GeoMatch" at bounding box center [196, 63] width 49 height 14
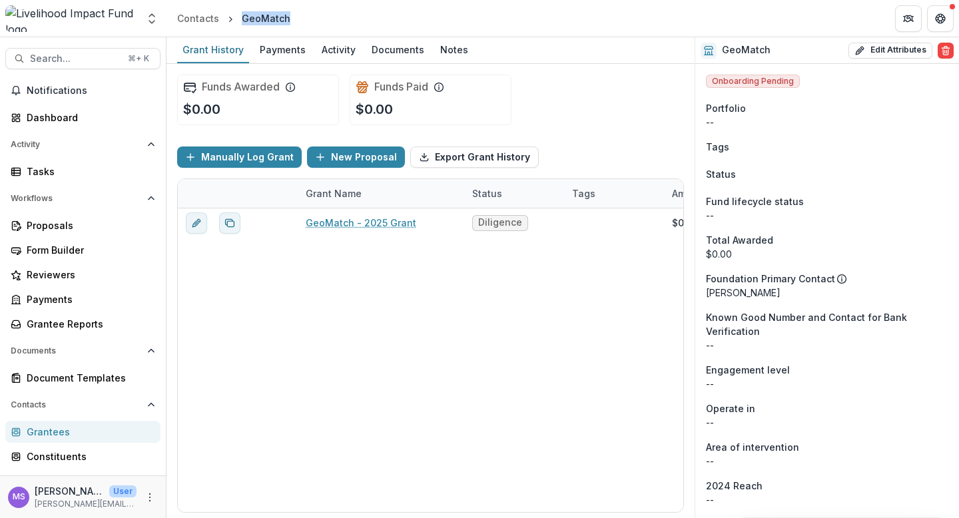
drag, startPoint x: 295, startPoint y: 11, endPoint x: 245, endPoint y: 9, distance: 49.3
click at [245, 9] on header "Contacts GeoMatch" at bounding box center [563, 18] width 793 height 37
copy div "GeoMatch"
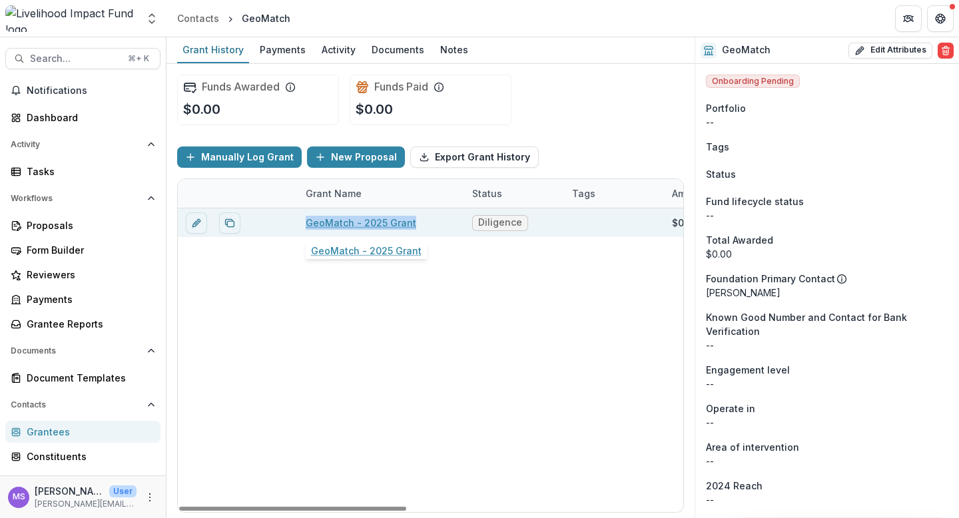
copy link "GeoMatch - 2025 Grant"
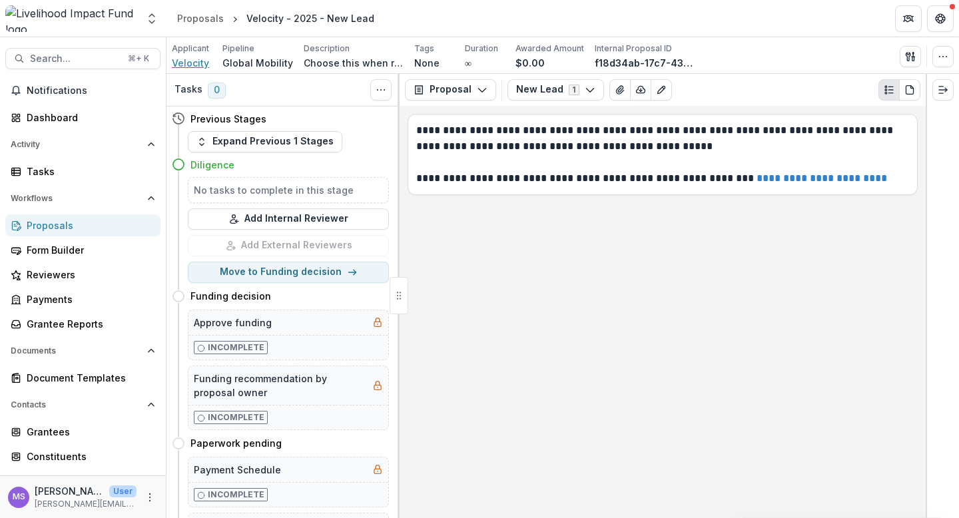
click at [191, 65] on span "Velocity" at bounding box center [190, 63] width 37 height 14
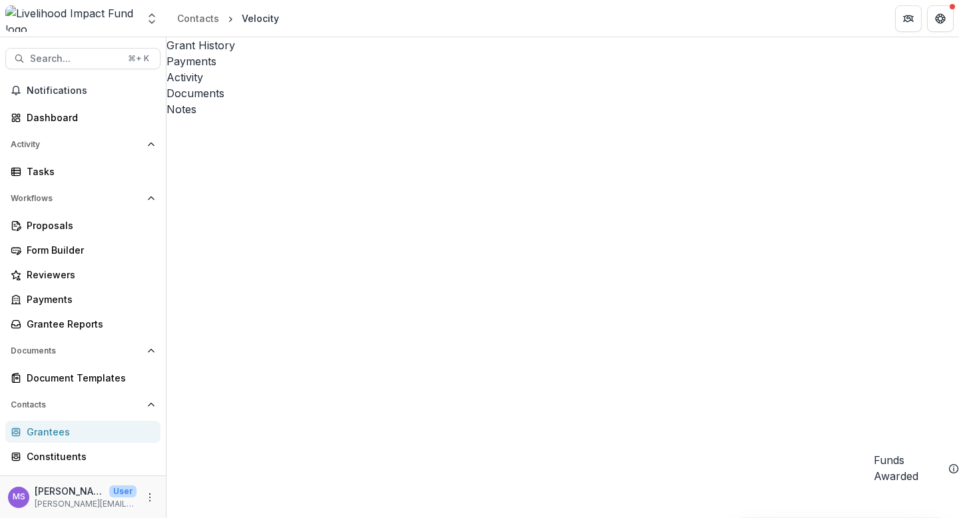
scroll to position [0, 613]
drag, startPoint x: 279, startPoint y: 23, endPoint x: 239, endPoint y: 18, distance: 40.2
click at [239, 18] on div "Velocity" at bounding box center [261, 18] width 48 height 19
copy div "Velocity"
click at [344, 69] on div "Activity" at bounding box center [563, 77] width 793 height 16
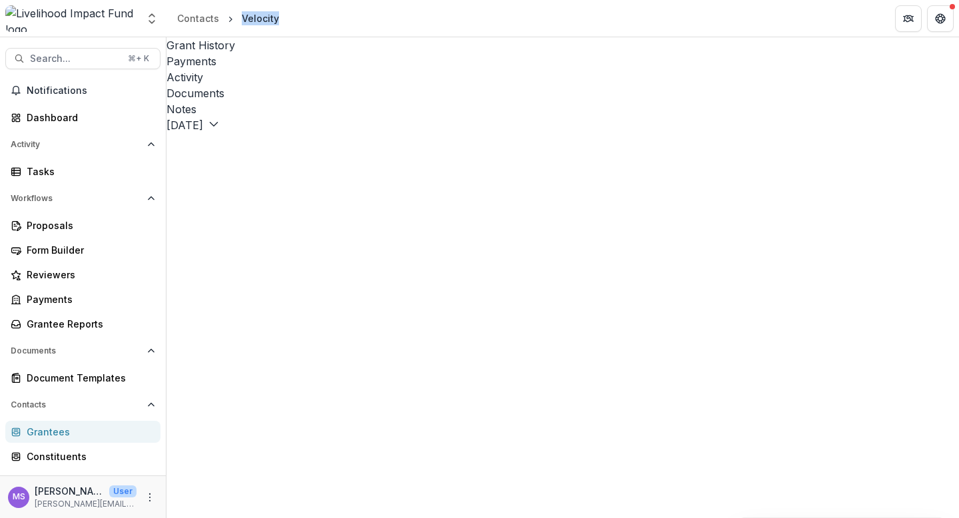
click at [223, 49] on div "Grant History" at bounding box center [563, 45] width 793 height 16
click at [353, 69] on div "Activity" at bounding box center [563, 77] width 793 height 16
click at [227, 51] on div "Grant History" at bounding box center [563, 45] width 793 height 16
click at [374, 85] on div "Documents" at bounding box center [563, 93] width 793 height 16
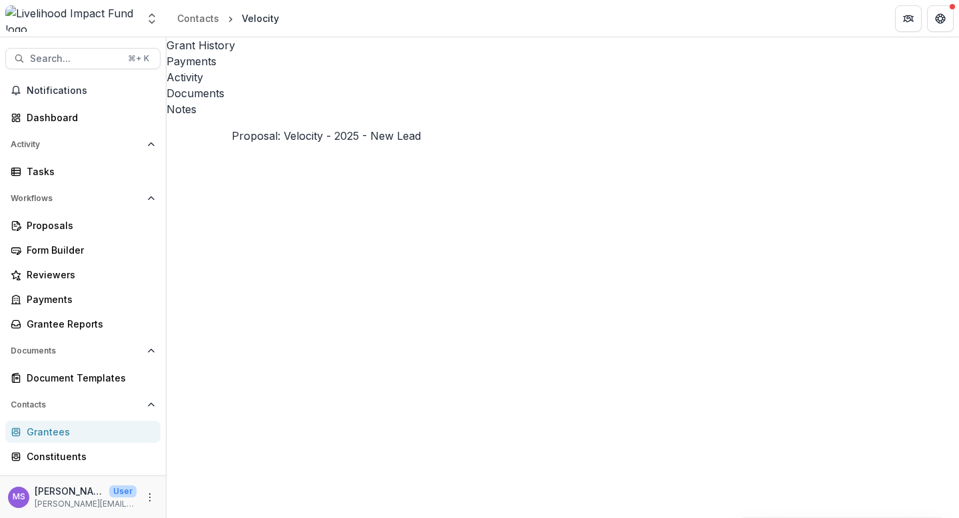
click at [11, 518] on icon "Close" at bounding box center [5, 527] width 11 height 11
click at [334, 69] on div "Activity" at bounding box center [563, 77] width 793 height 16
